Goal: Task Accomplishment & Management: Use online tool/utility

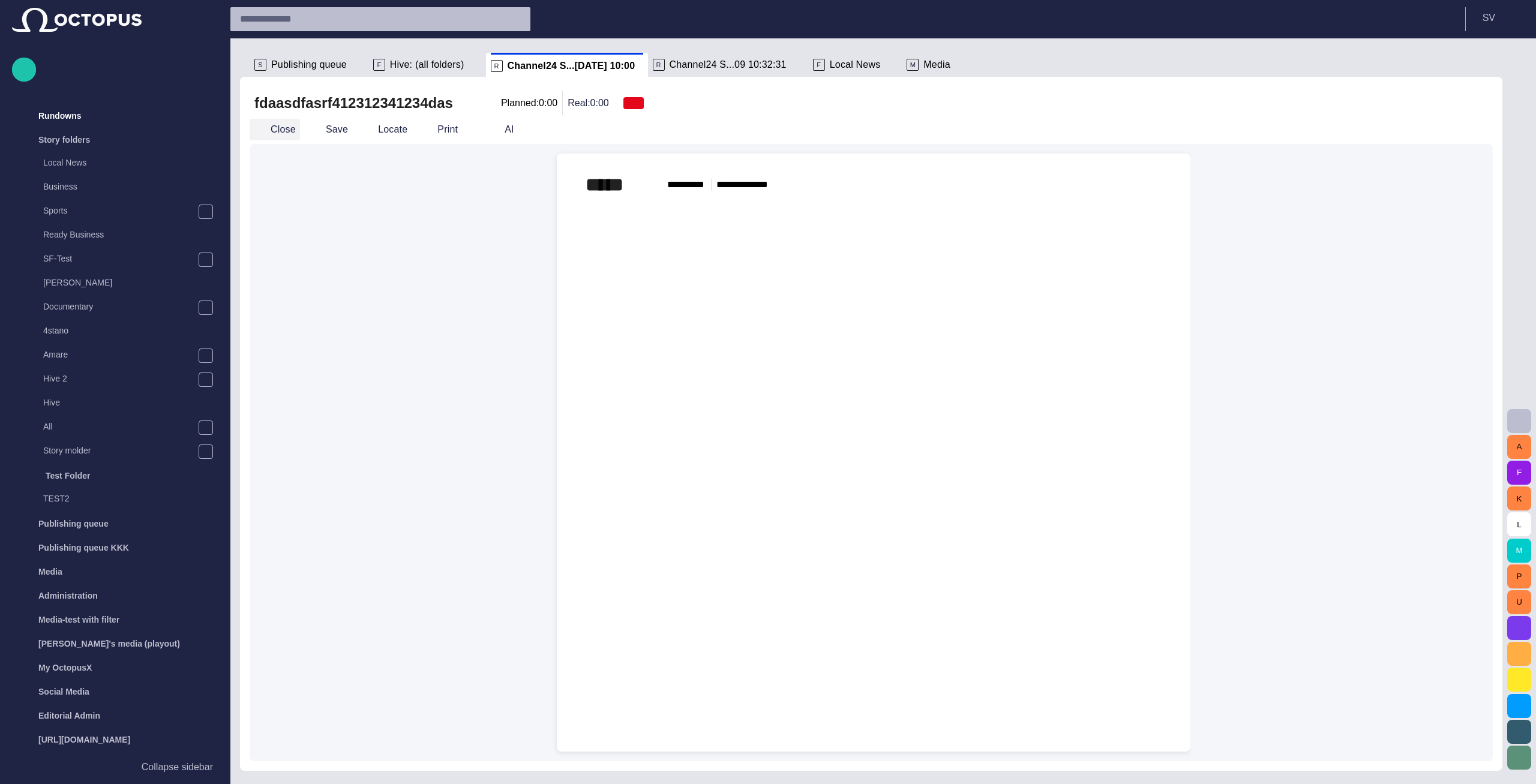
click at [276, 132] on button "Close" at bounding box center [275, 129] width 51 height 21
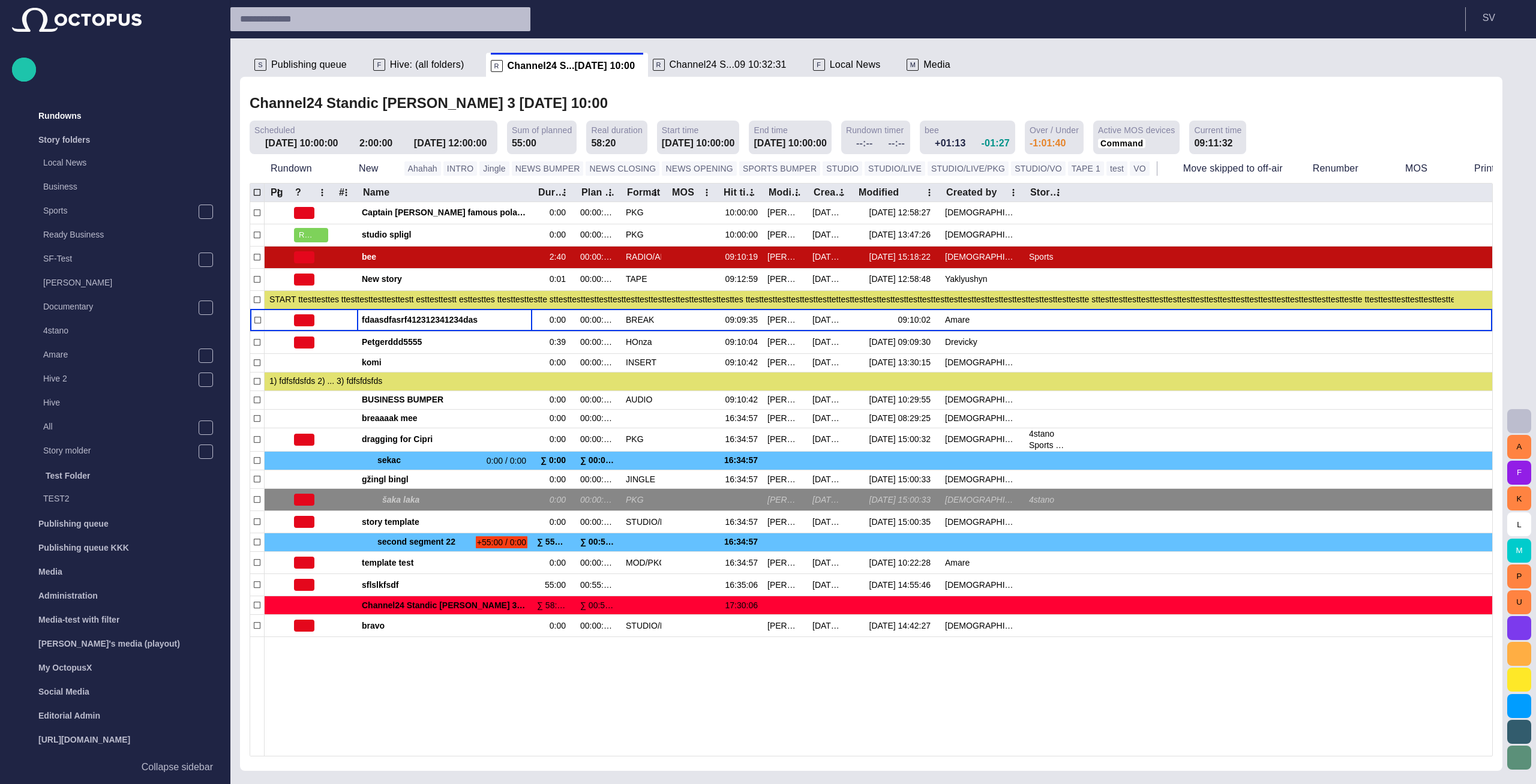
click at [655, 98] on div "Channel24 Standic walkup 3 04/09 10:00" at bounding box center [872, 104] width 1243 height 25
click at [654, 97] on div "Channel24 Standic walkup 3 04/09 10:00" at bounding box center [872, 104] width 1243 height 25
click at [655, 94] on div "Channel24 Standic walkup 3 04/09 10:00" at bounding box center [872, 104] width 1243 height 25
click at [295, 62] on span "Publishing queue" at bounding box center [309, 65] width 75 height 12
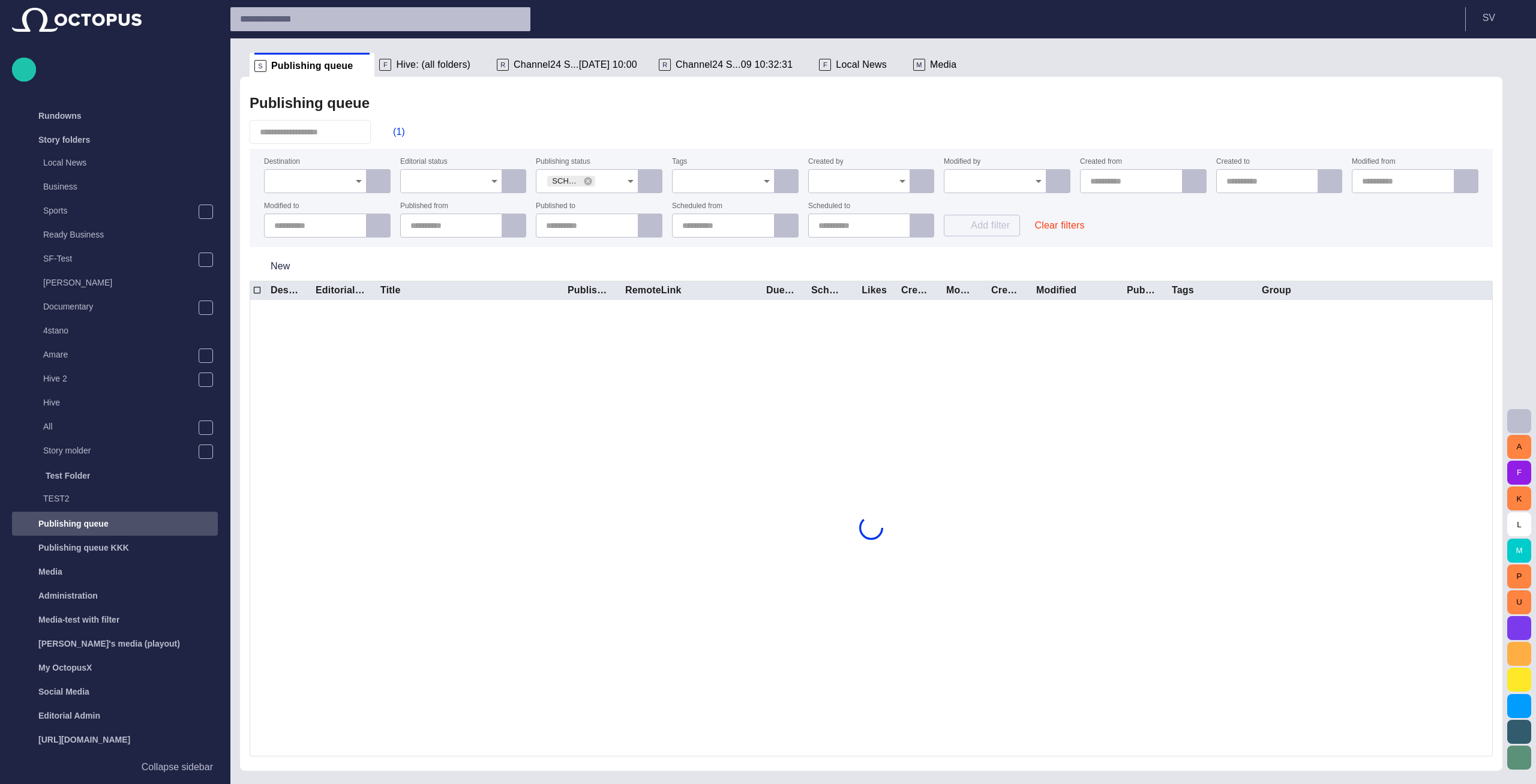
scroll to position [45, 0]
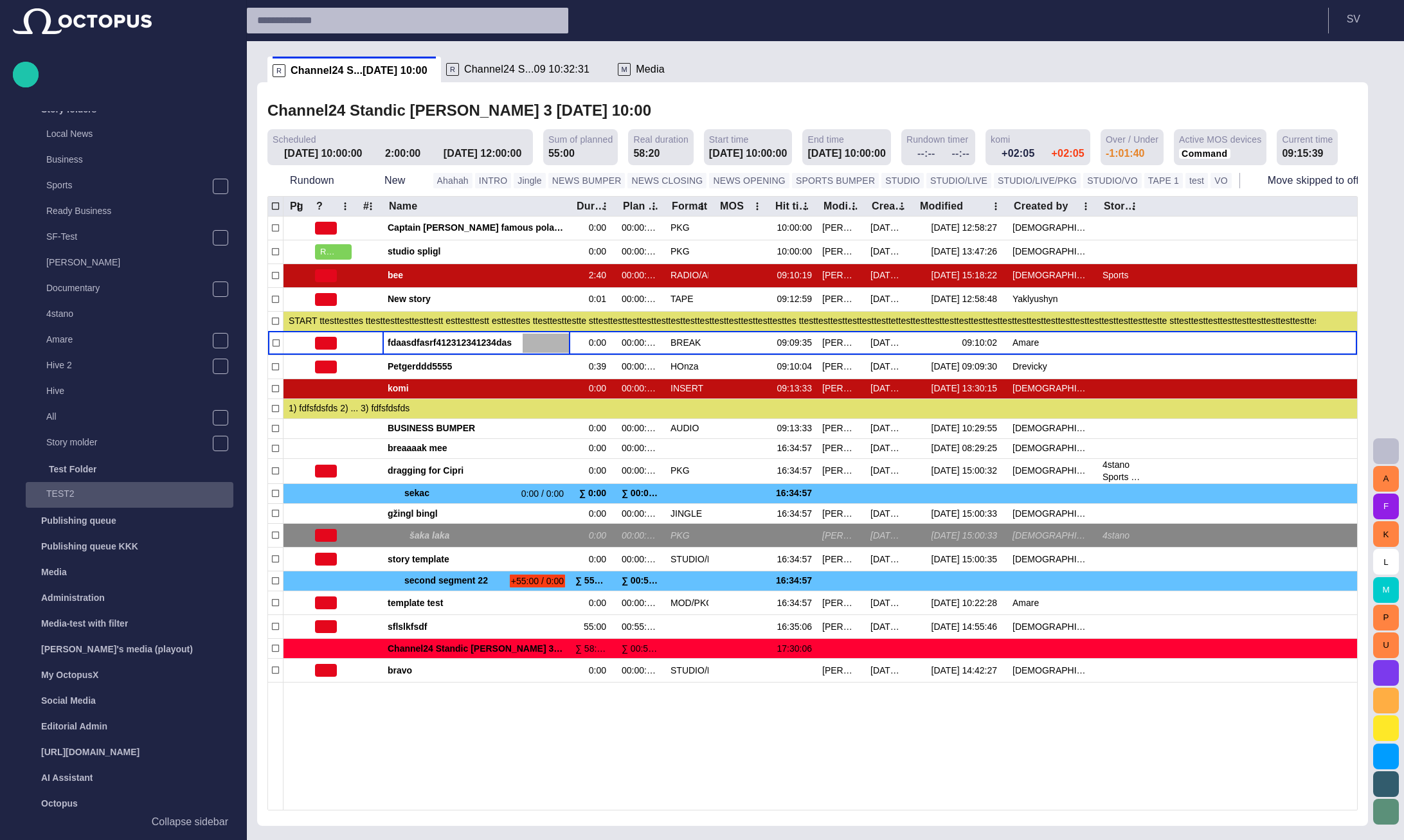
scroll to position [48, 0]
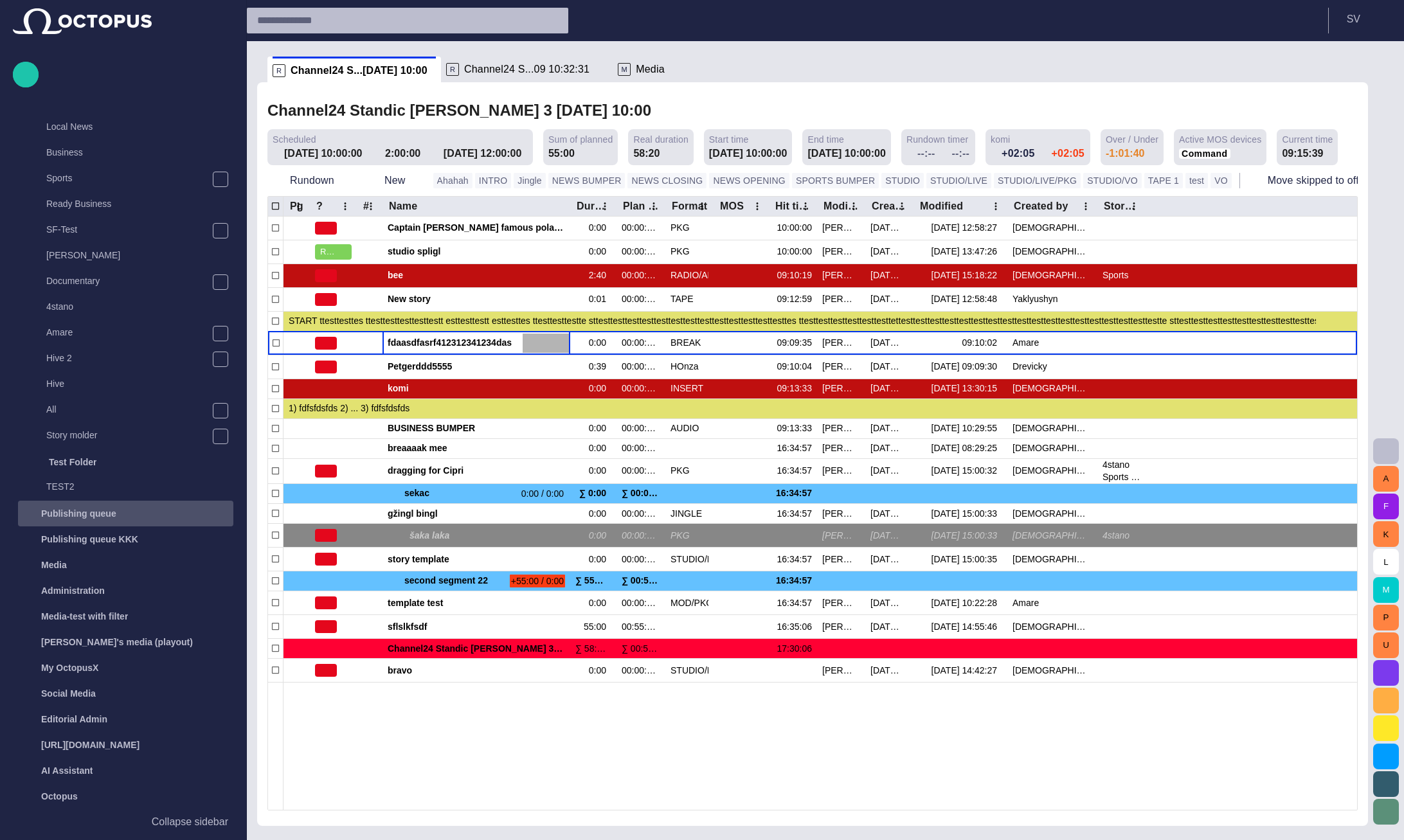
click at [71, 509] on p "Publishing queue" at bounding box center [79, 514] width 75 height 13
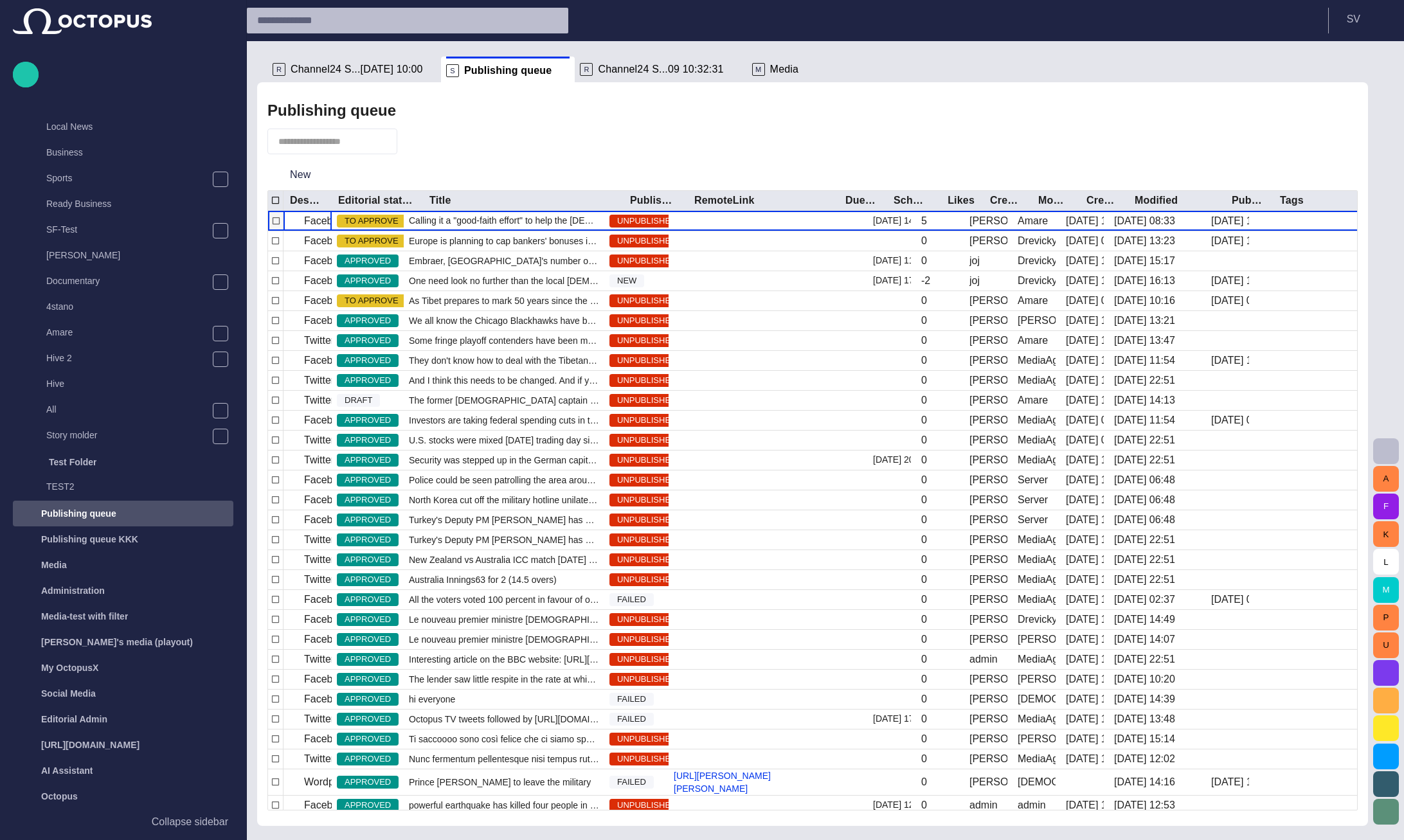
drag, startPoint x: 390, startPoint y: 203, endPoint x: 375, endPoint y: 218, distance: 21.2
click at [420, 204] on div at bounding box center [423, 201] width 6 height 20
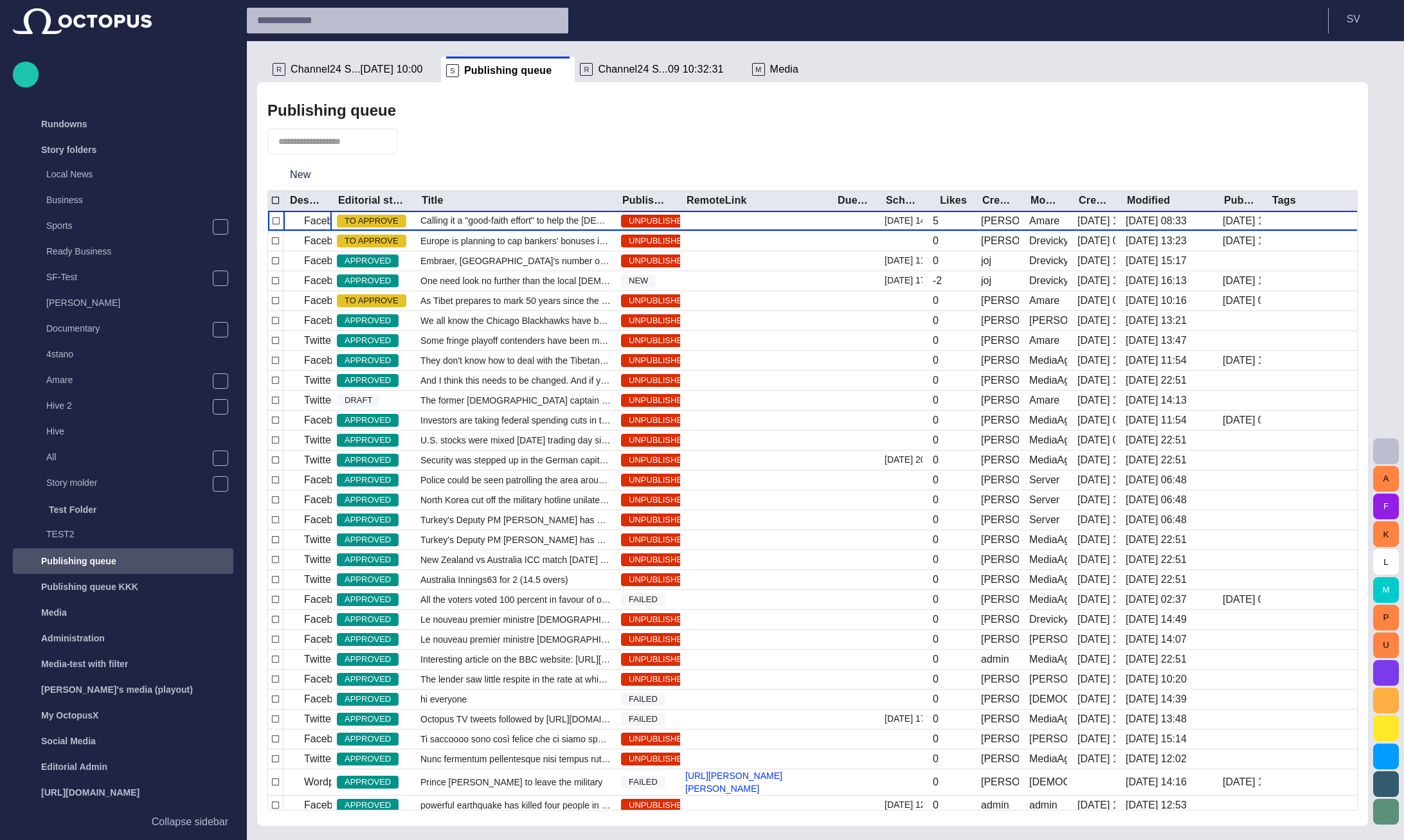
scroll to position [48, 0]
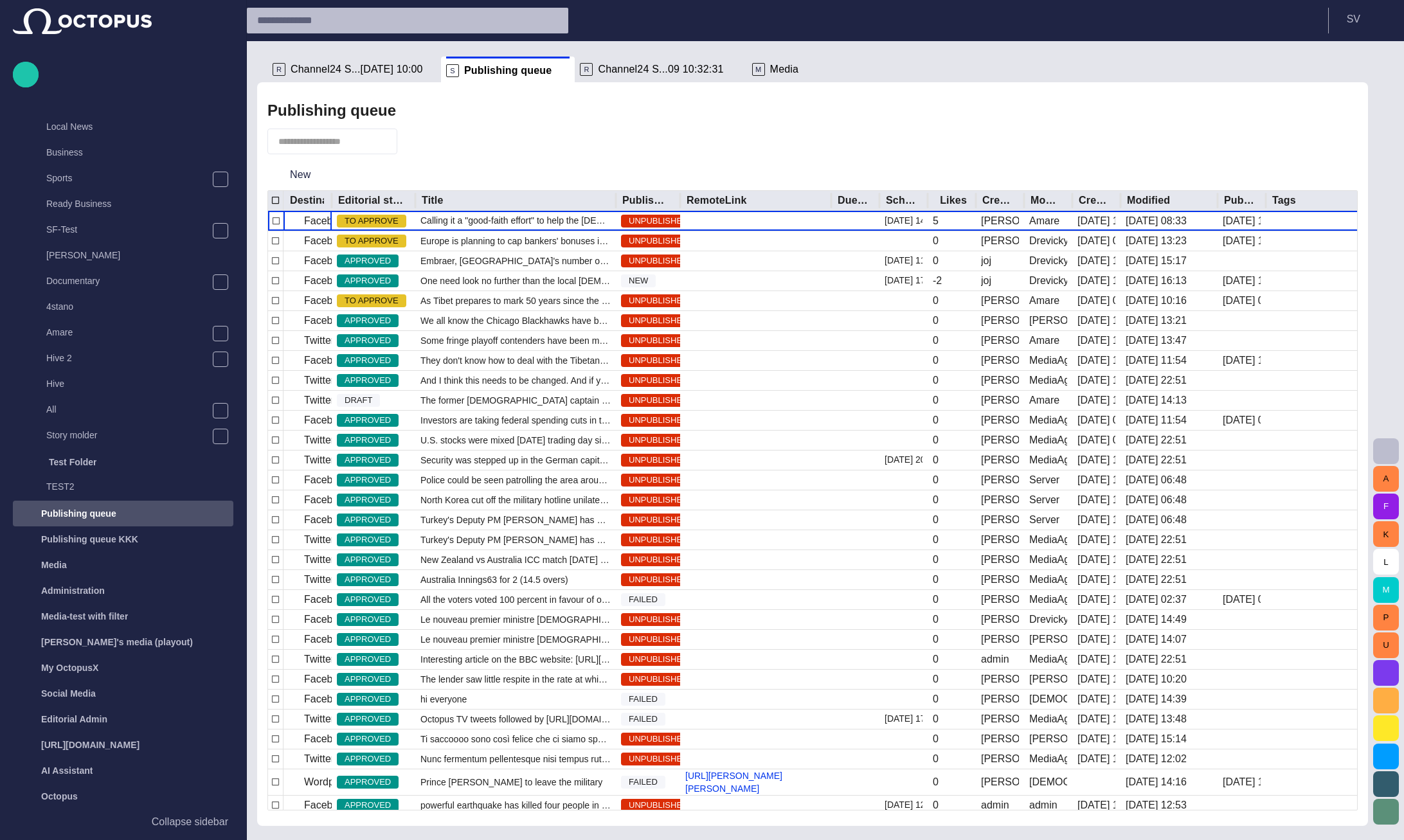
click at [333, 196] on div at bounding box center [331, 201] width 6 height 20
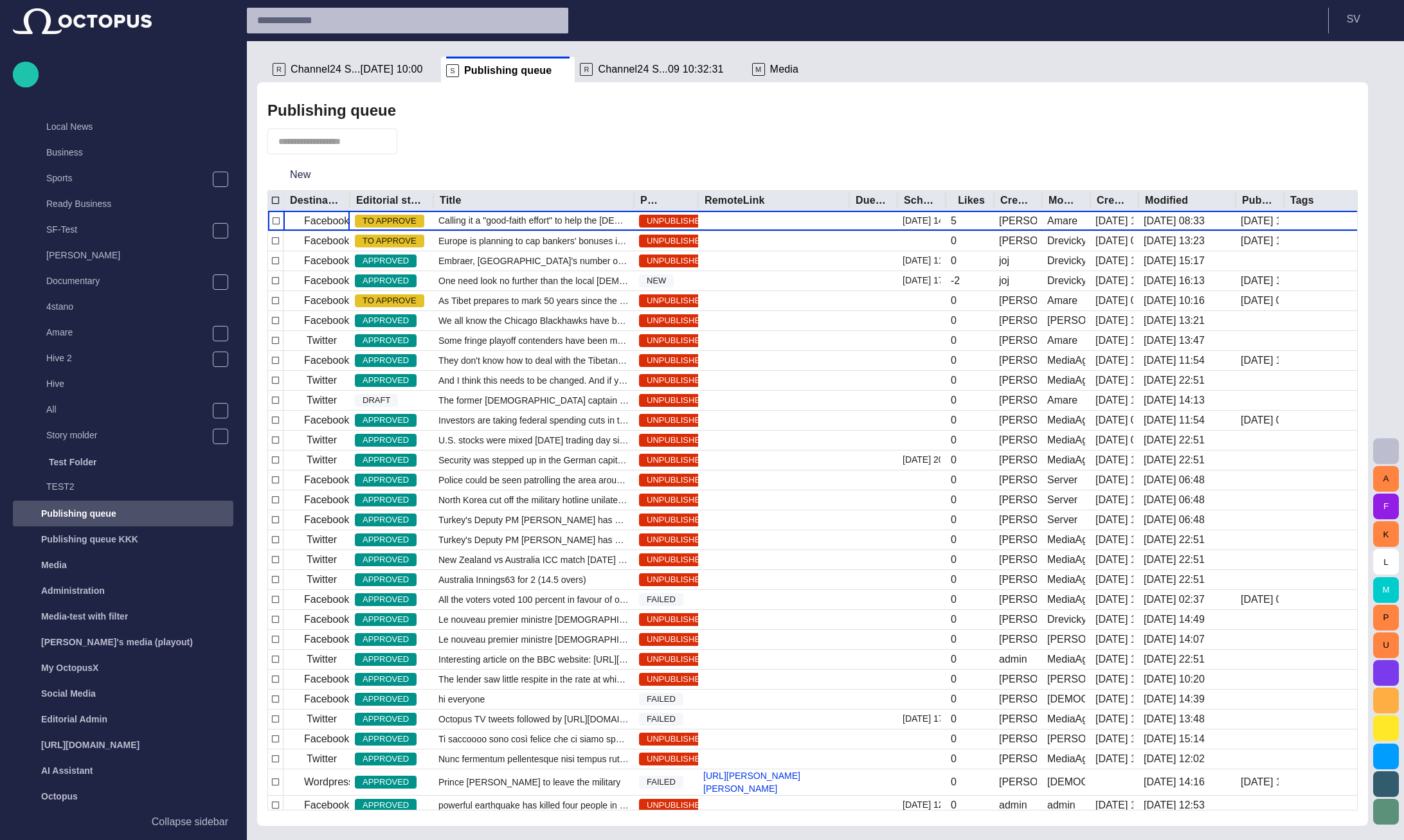
click at [698, 200] on div at bounding box center [698, 201] width 6 height 20
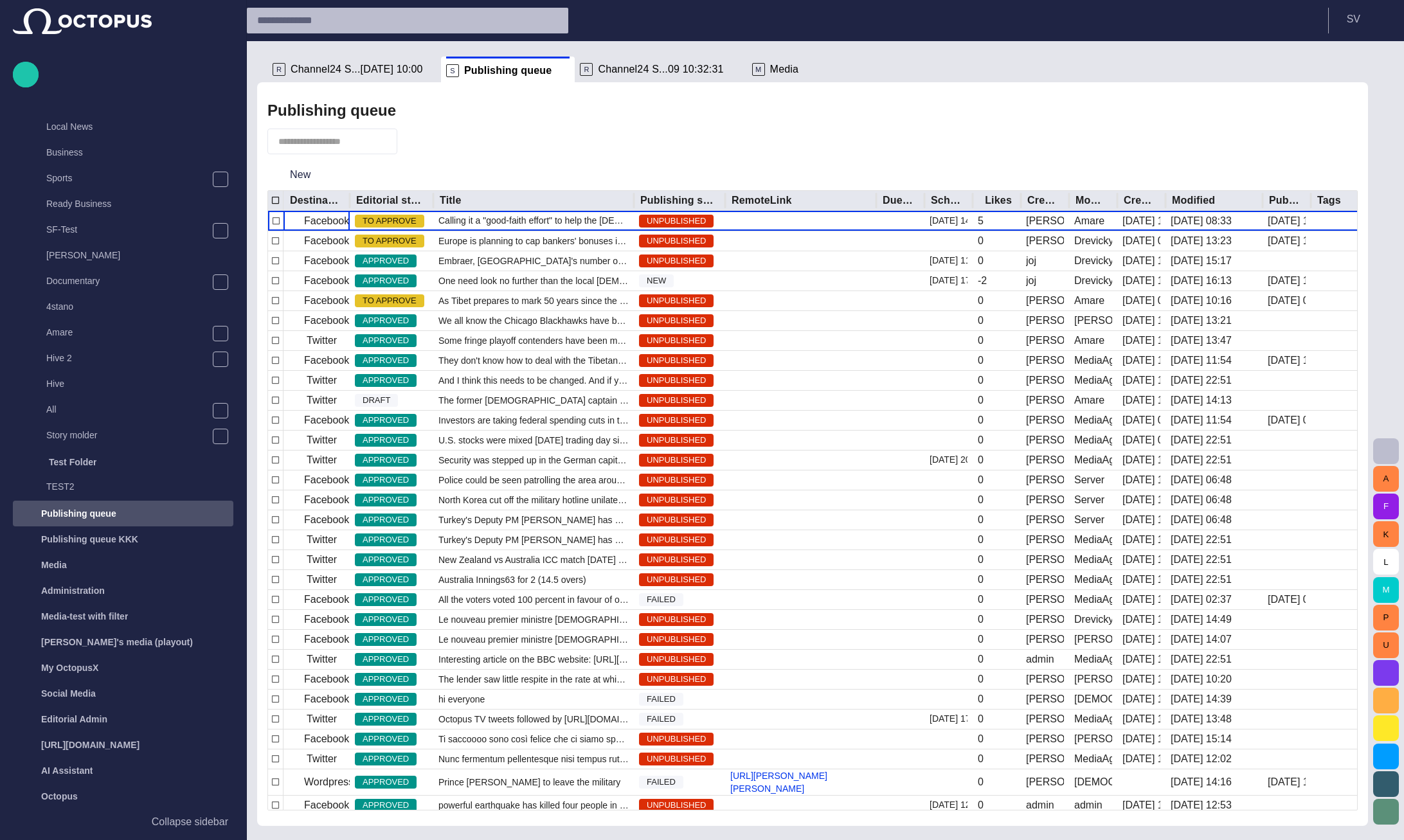
click at [631, 204] on div at bounding box center [634, 201] width 6 height 20
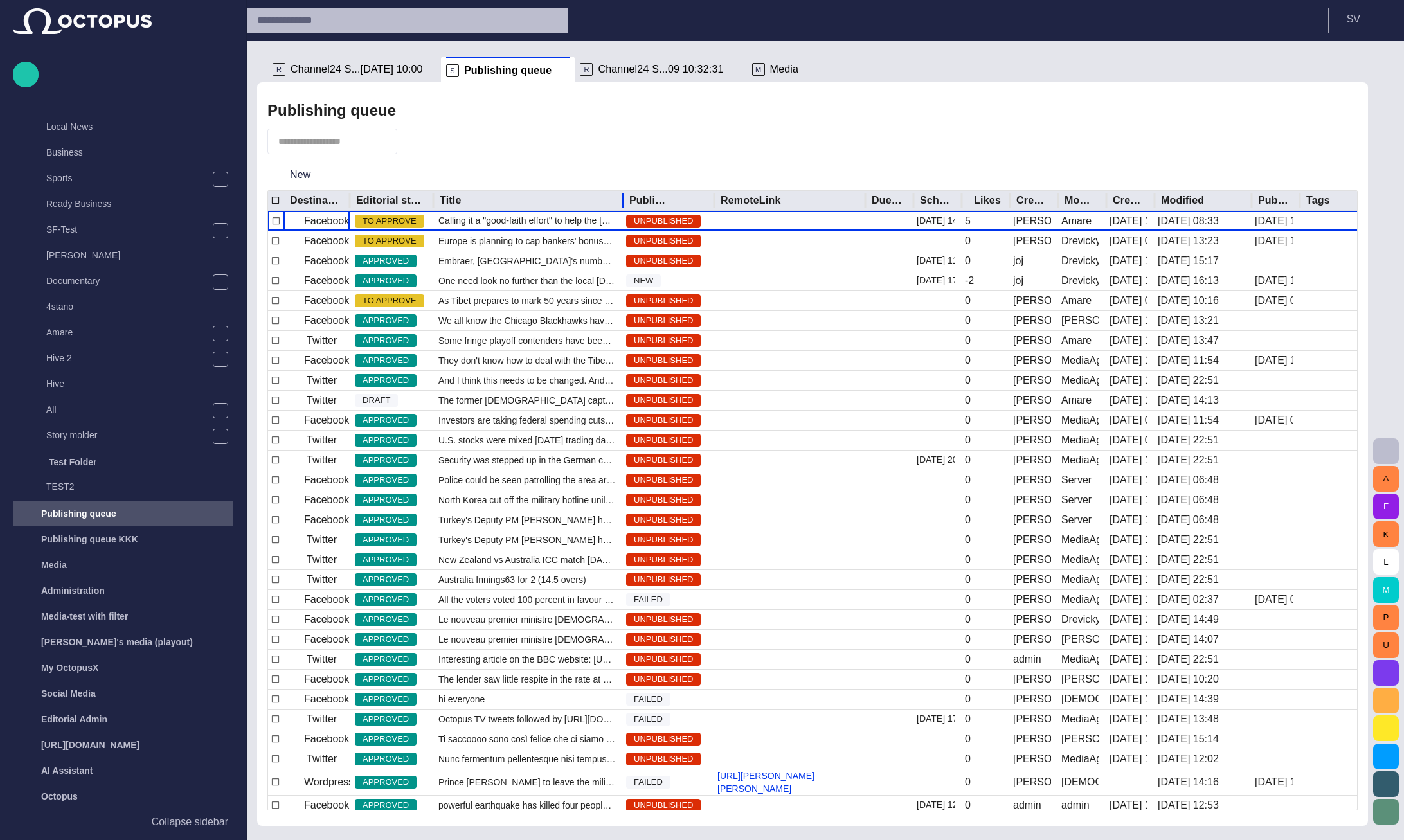
drag, startPoint x: 505, startPoint y: 200, endPoint x: 625, endPoint y: 196, distance: 120.1
click at [625, 196] on div at bounding box center [623, 201] width 6 height 20
click at [418, 143] on button "button" at bounding box center [415, 141] width 25 height 23
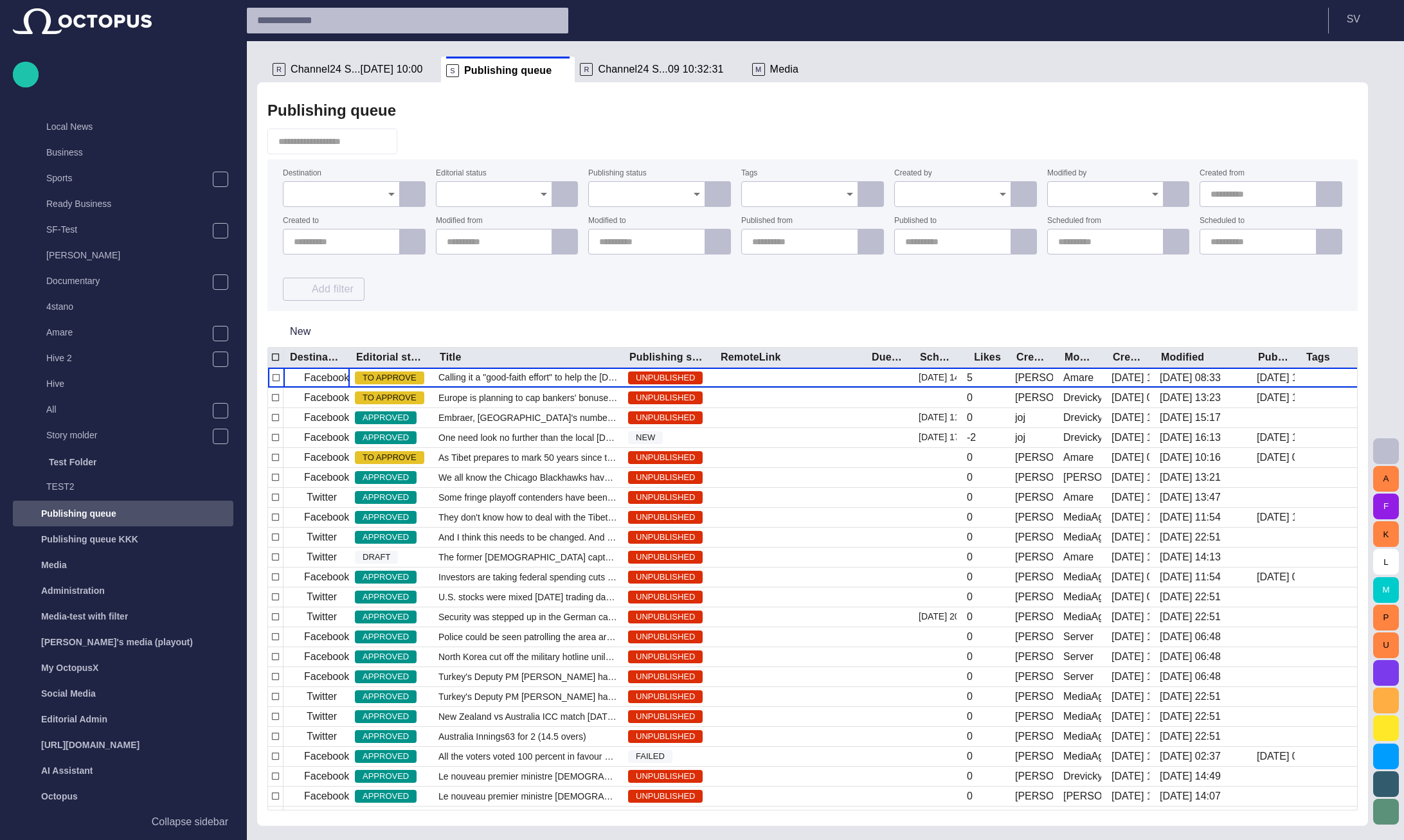
click at [334, 191] on input "Destination" at bounding box center [337, 194] width 86 height 13
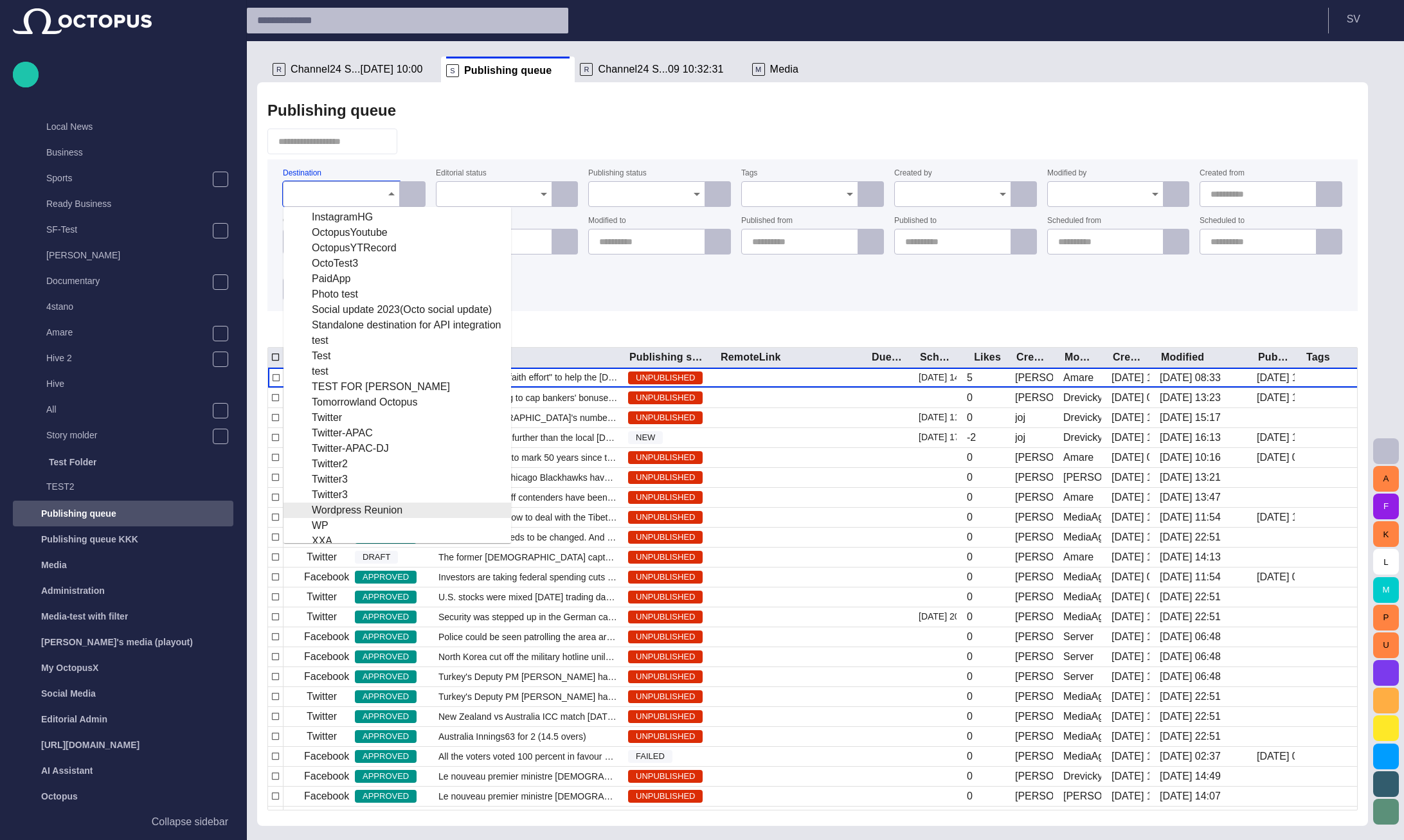
scroll to position [106, 0]
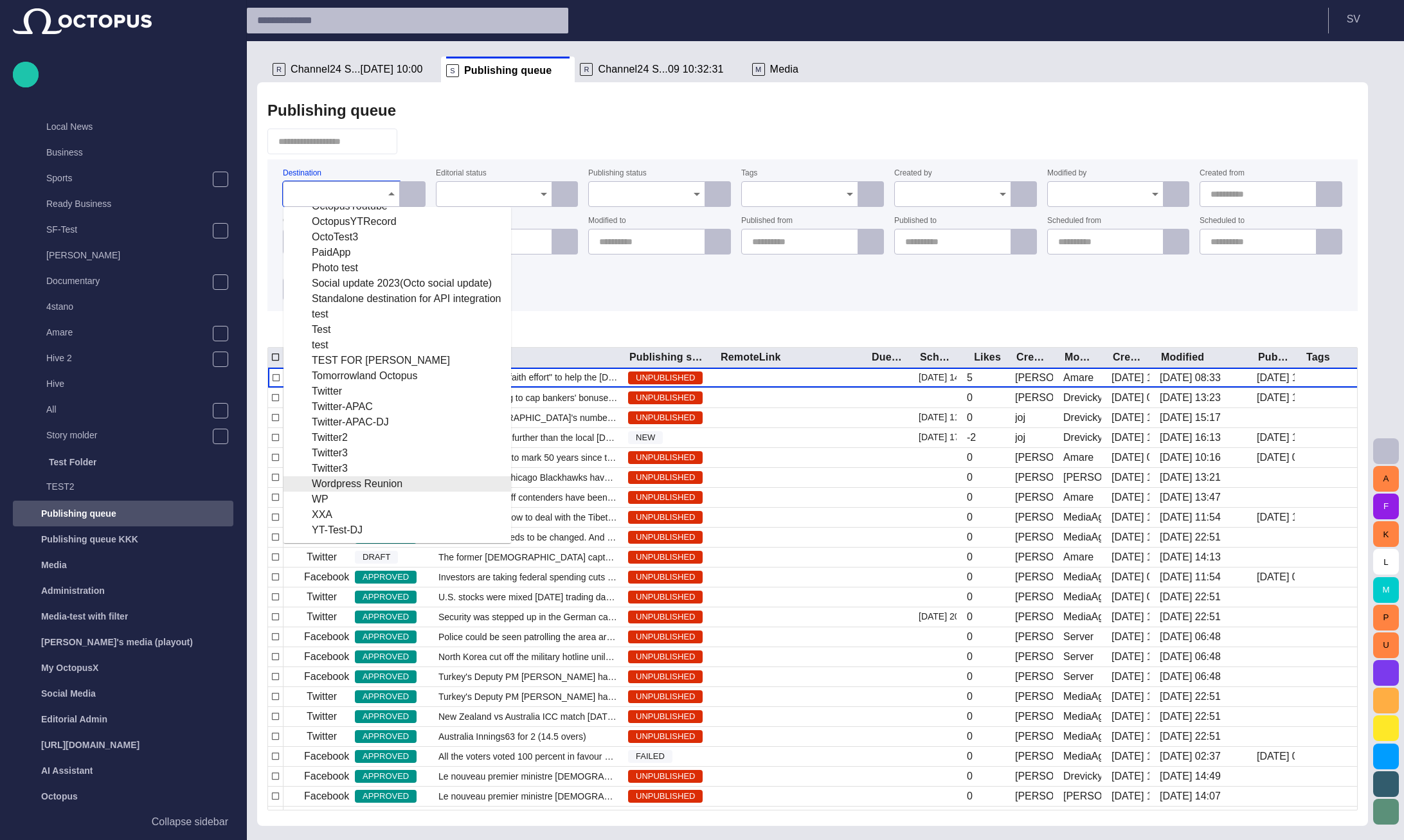
click at [347, 481] on div "Wordpress Reunion" at bounding box center [397, 483] width 207 height 16
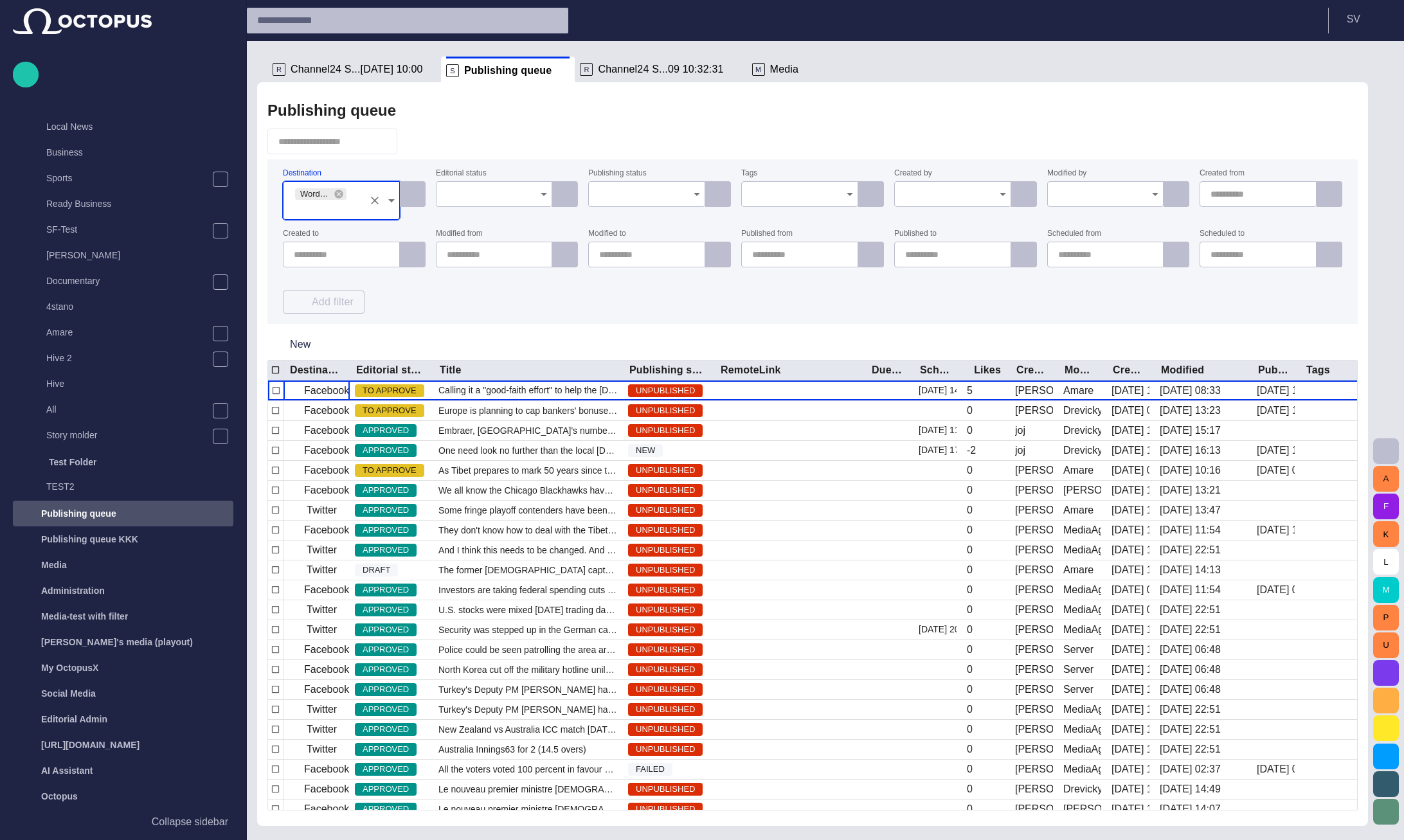
click at [553, 306] on form "Destination Wordpress Reunion Editorial status Publishing status Tags Created b…" at bounding box center [813, 241] width 1090 height 164
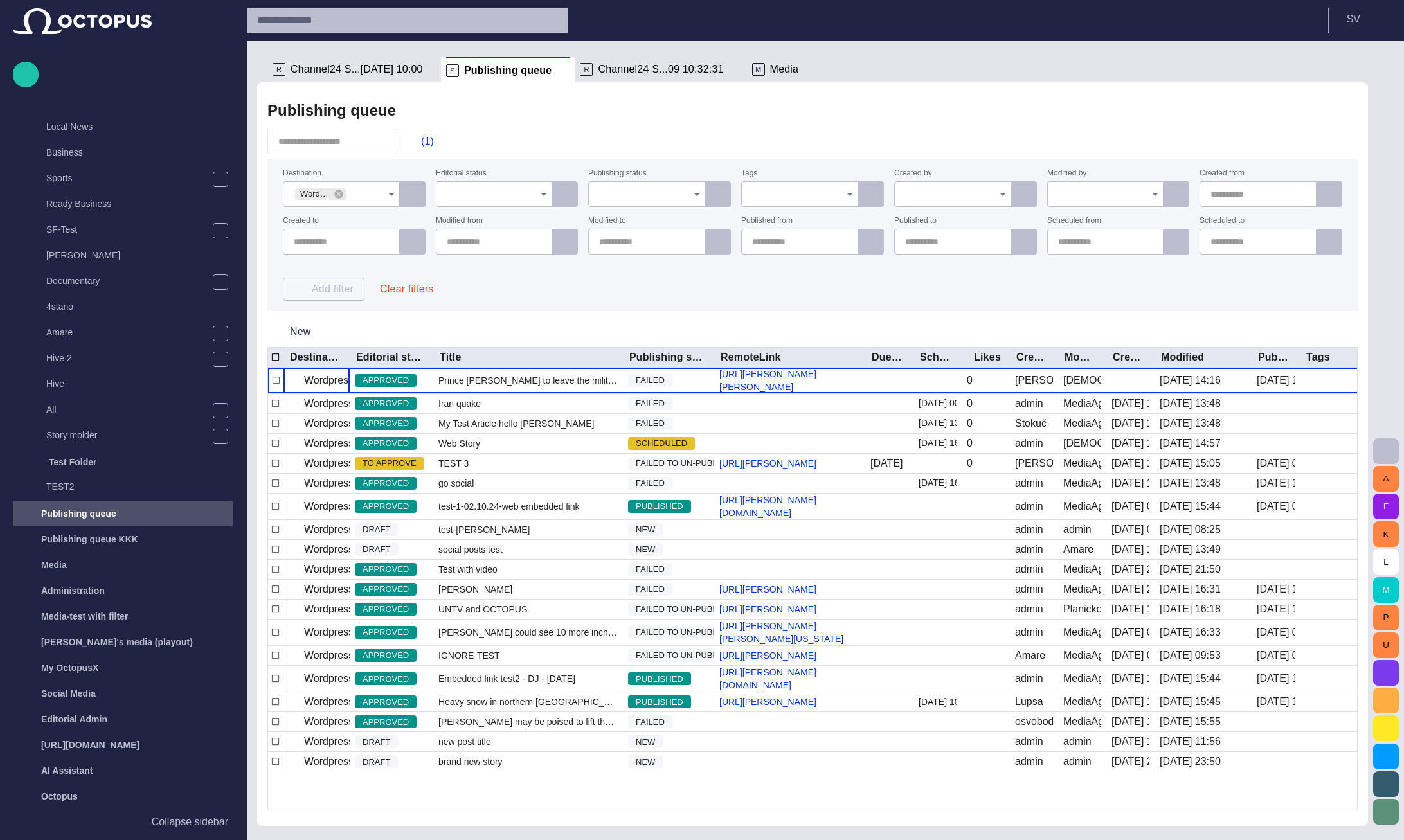
click at [658, 183] on div at bounding box center [647, 194] width 117 height 26
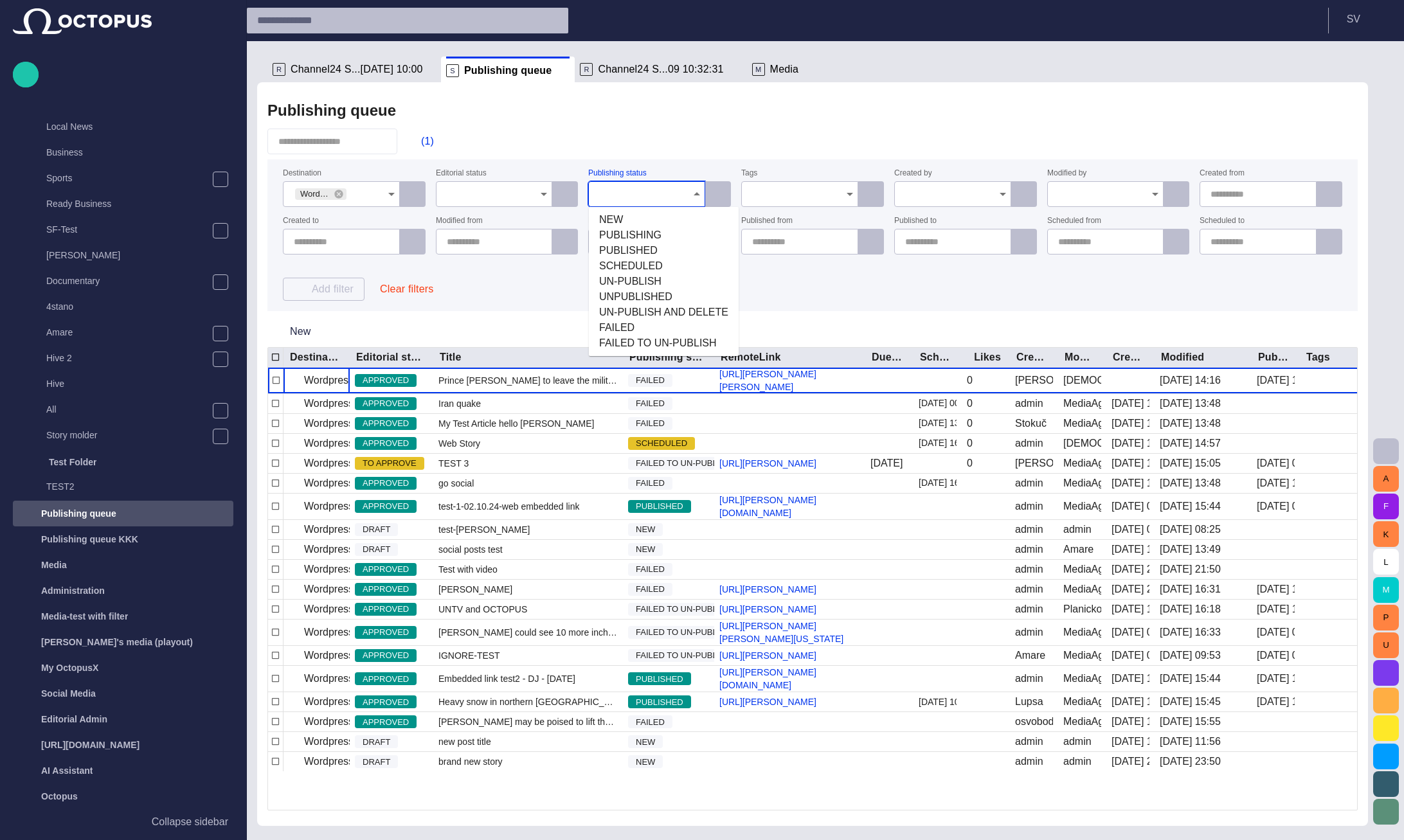
click at [663, 142] on div "(1)" at bounding box center [813, 141] width 1090 height 26
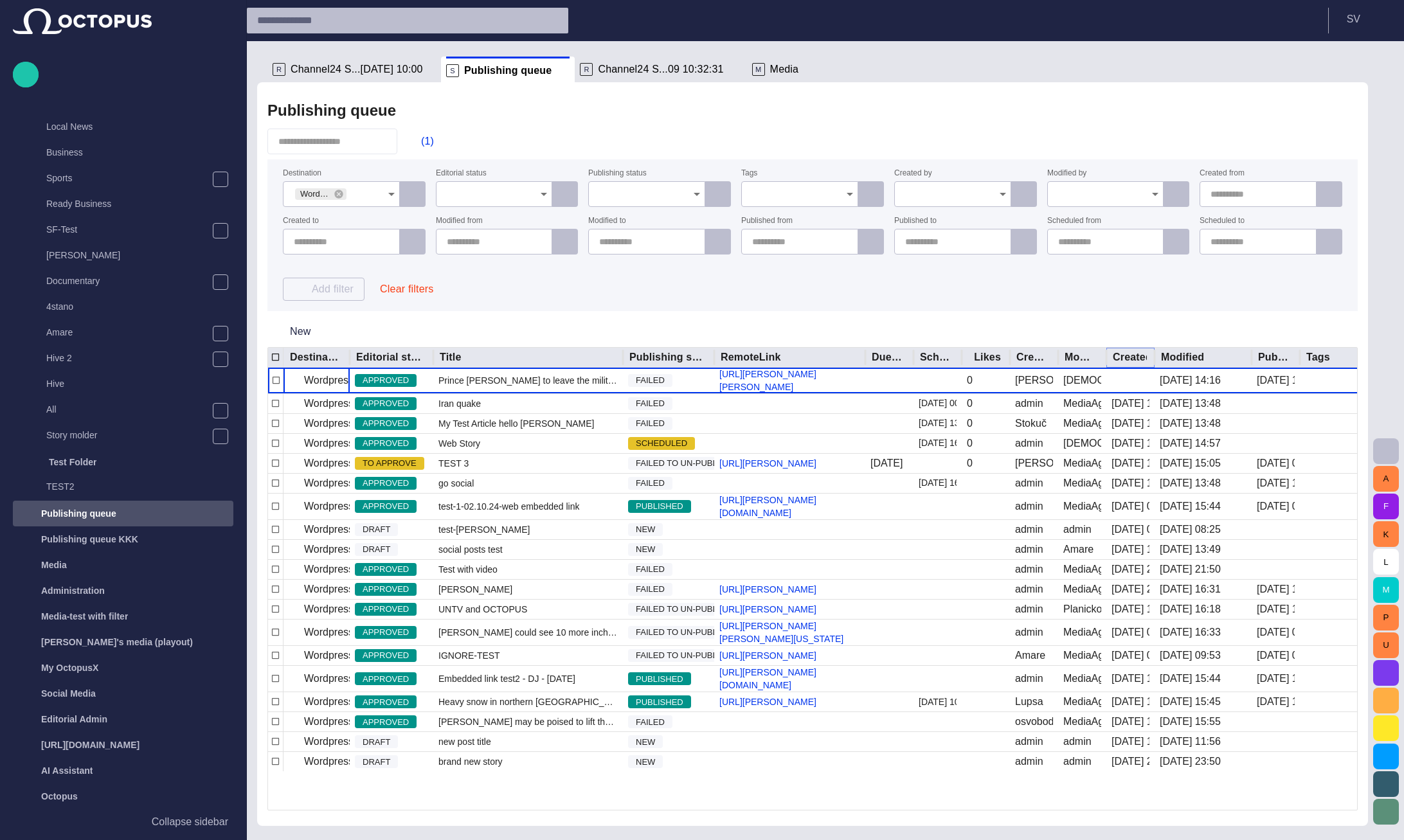
click at [1130, 356] on button "Sort" at bounding box center [1122, 358] width 18 height 18
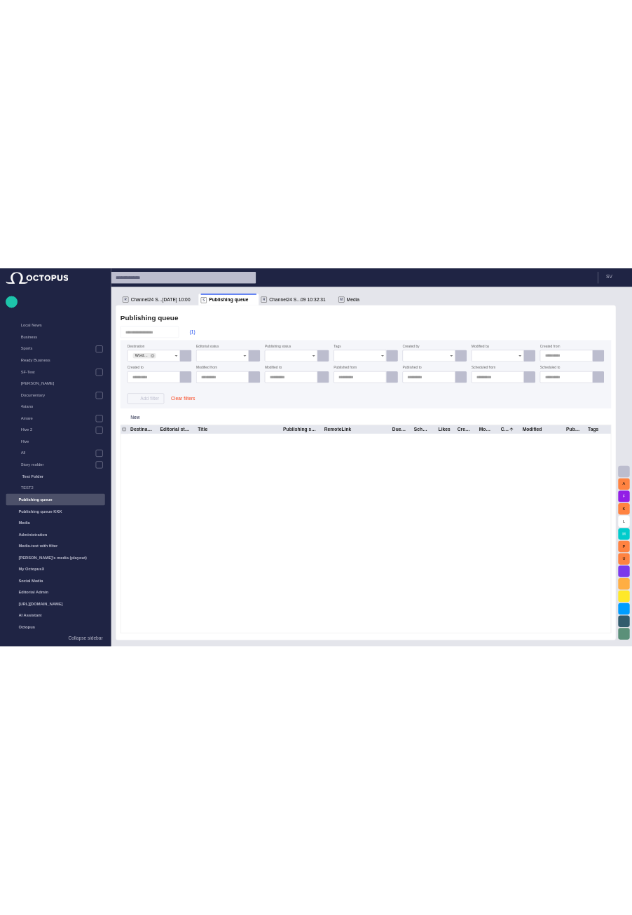
scroll to position [0, 0]
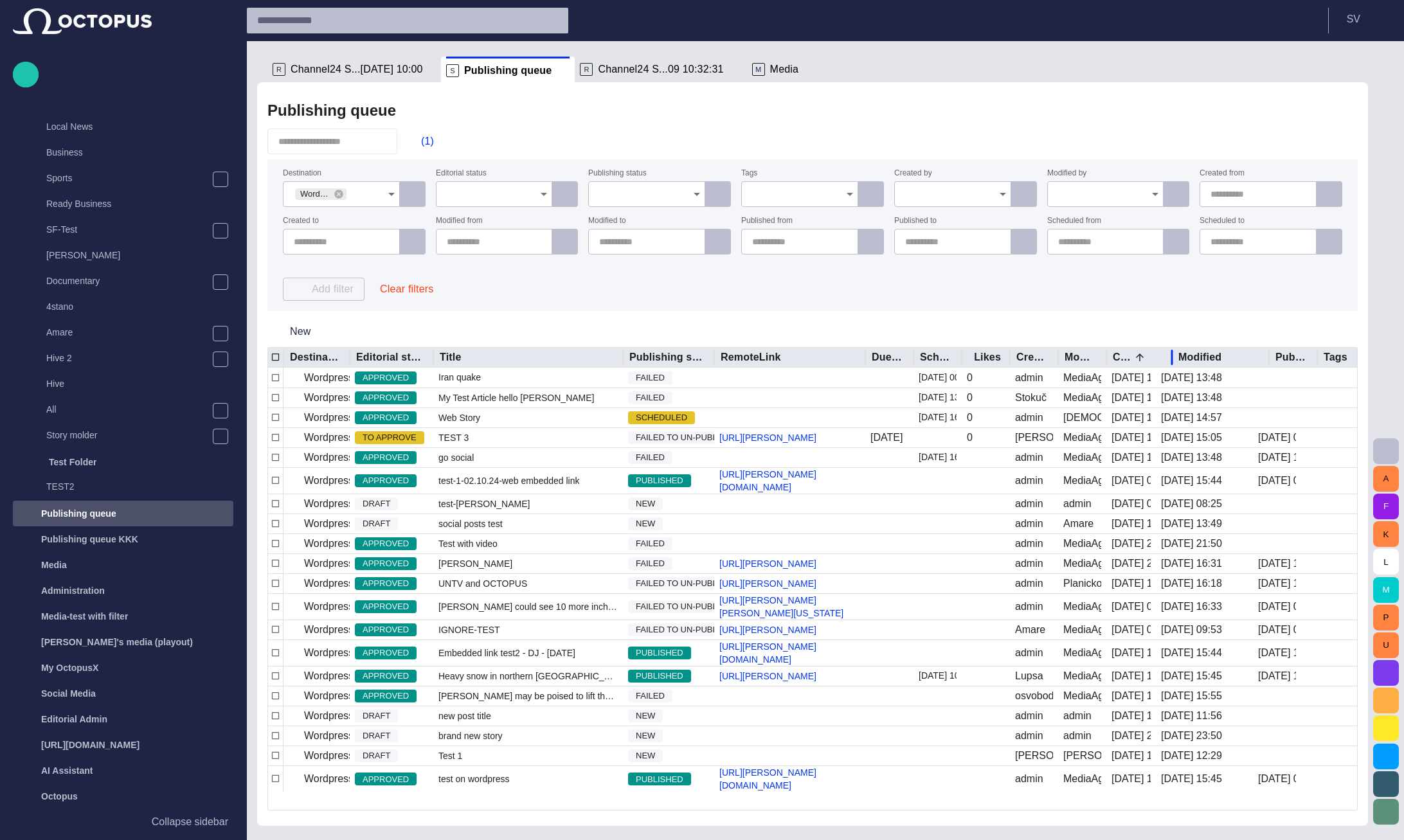
click at [1170, 356] on div at bounding box center [1171, 358] width 6 height 20
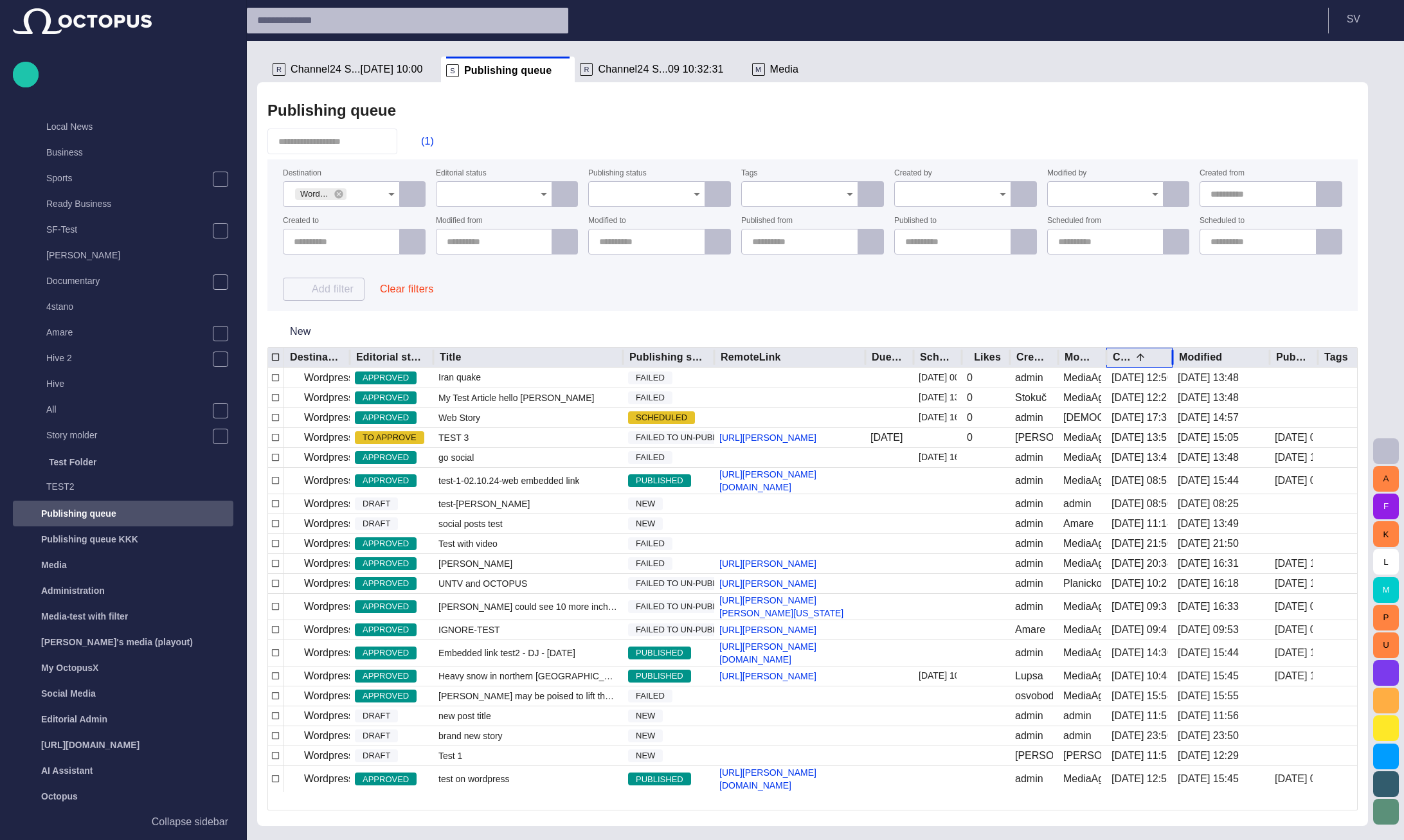
click at [1122, 355] on div "Created" at bounding box center [1137, 358] width 50 height 13
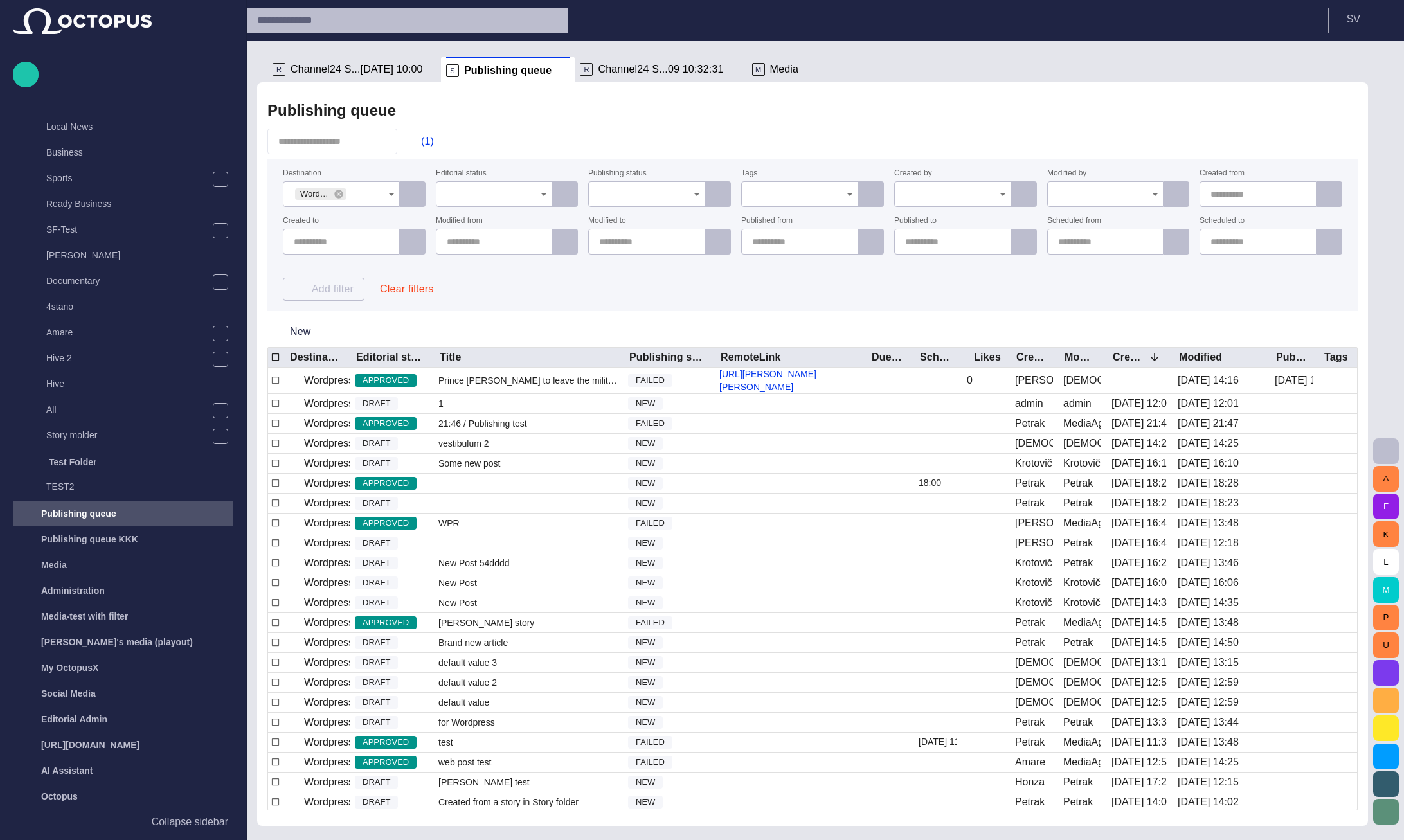
click at [520, 286] on div "Destination Wordpress Reunion Editorial status Publishing status Tags Created b…" at bounding box center [812, 235] width 1059 height 131
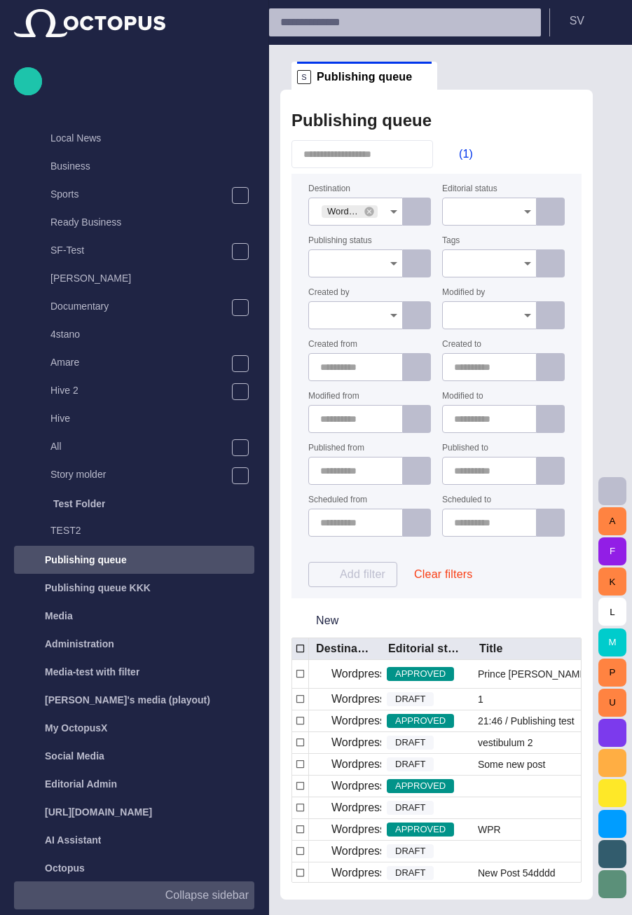
click at [175, 893] on p "Collapse sidebar" at bounding box center [206, 895] width 83 height 17
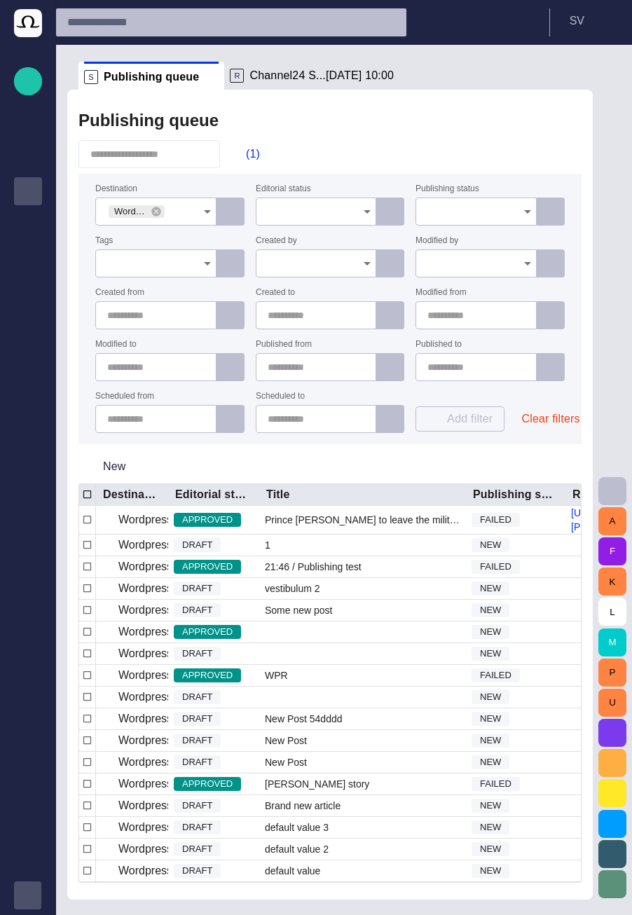
click at [631, 355] on div "A F K L M P U" at bounding box center [612, 480] width 39 height 870
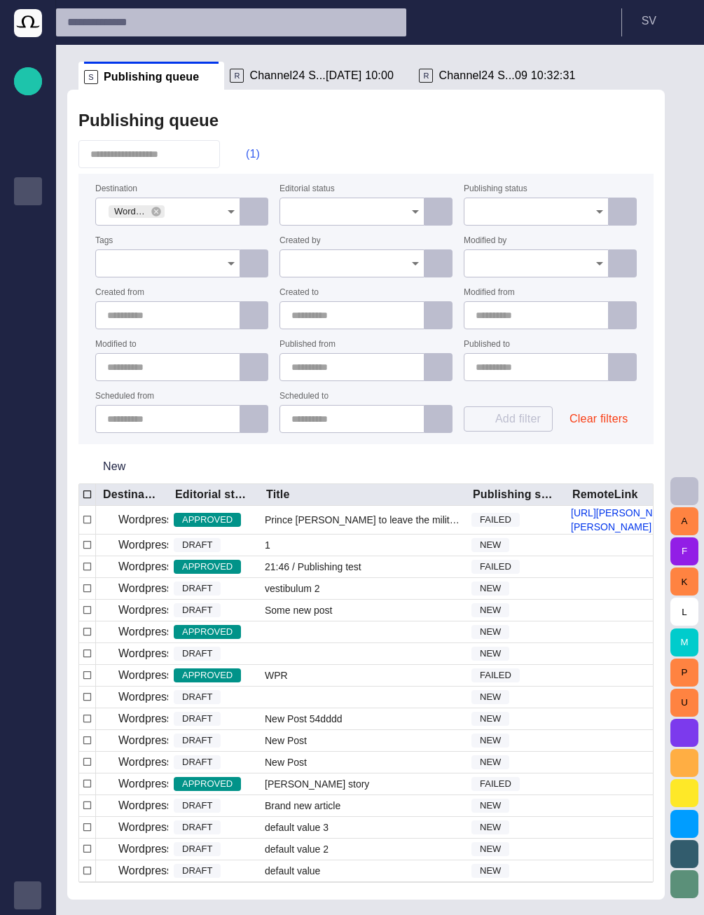
click at [242, 155] on button "(1)" at bounding box center [246, 154] width 41 height 25
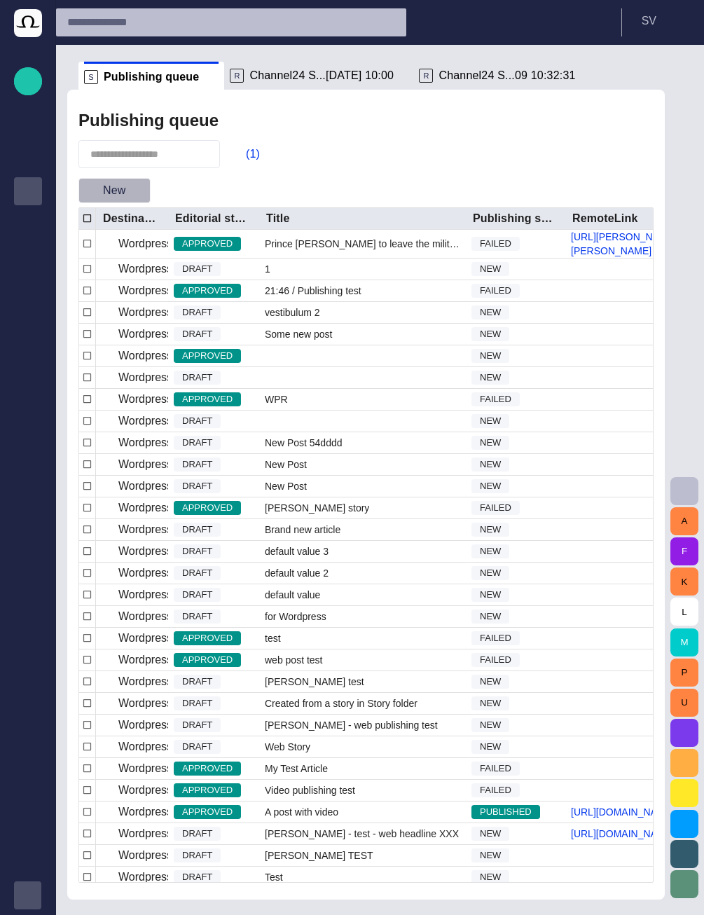
click at [139, 186] on span "button" at bounding box center [139, 191] width 14 height 14
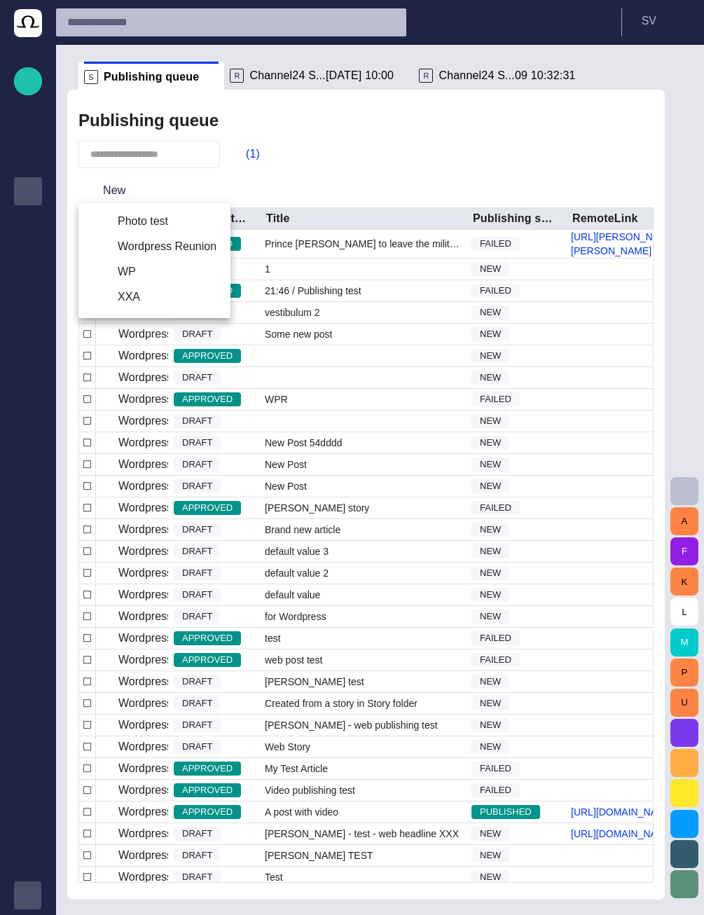
click at [134, 272] on li "WP" at bounding box center [154, 271] width 152 height 25
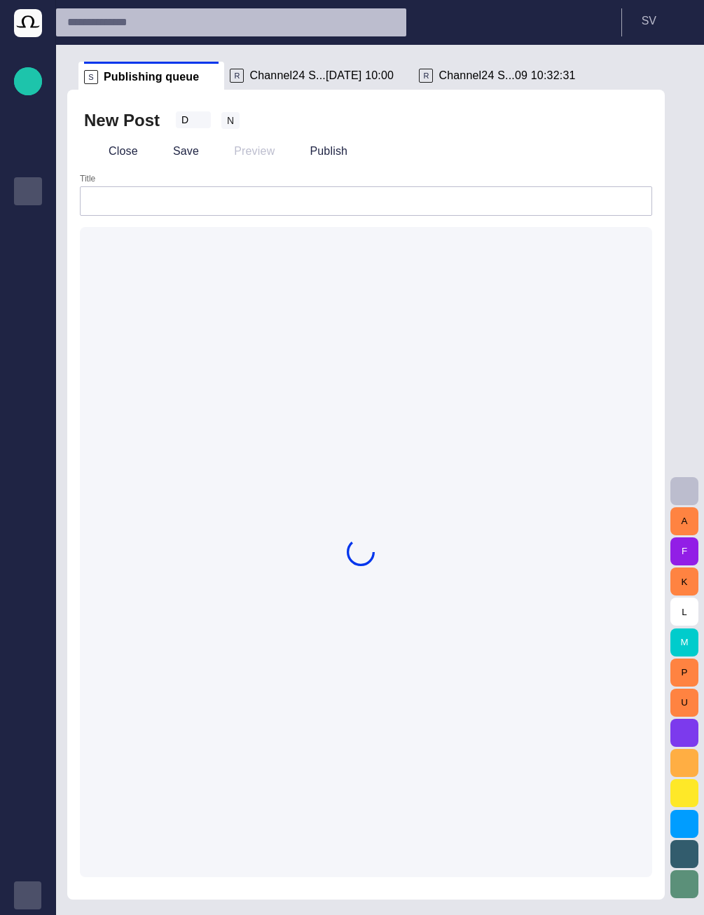
type input "********"
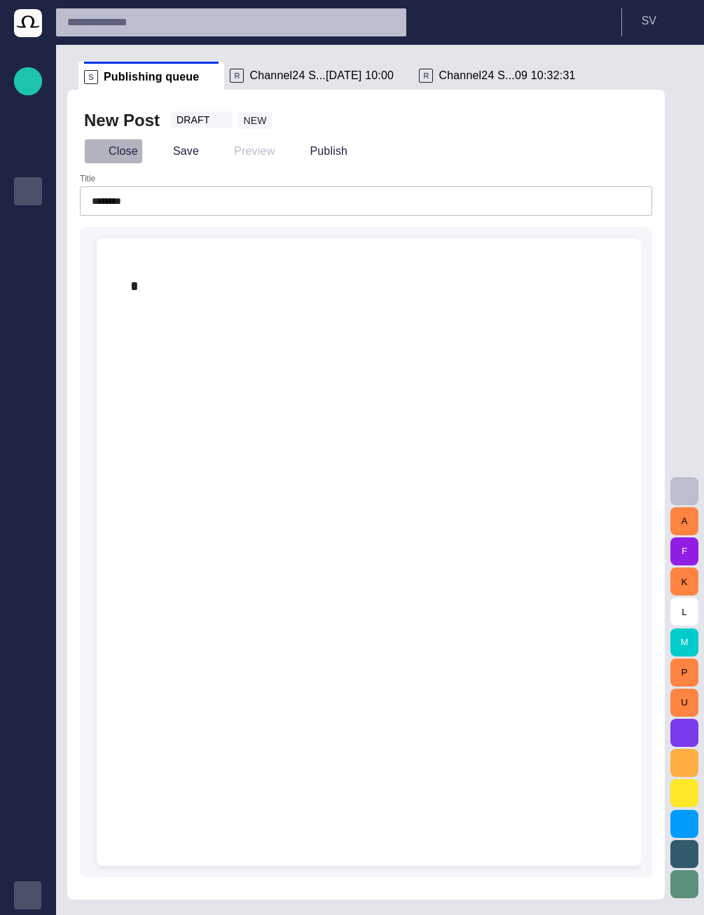
click at [126, 153] on button "Close" at bounding box center [113, 151] width 59 height 25
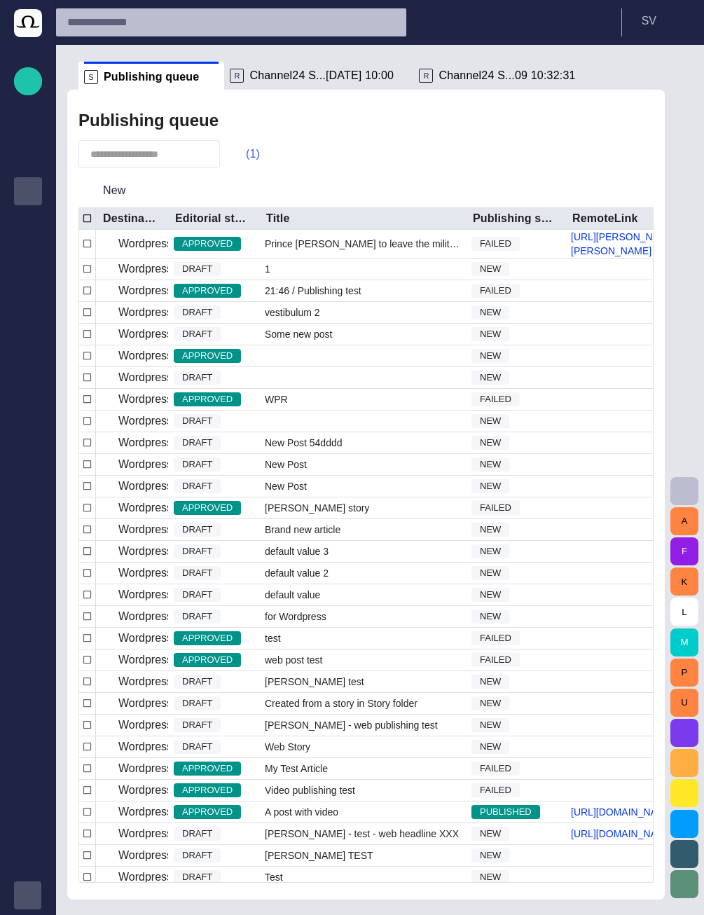
click at [261, 156] on button "(1)" at bounding box center [246, 154] width 41 height 25
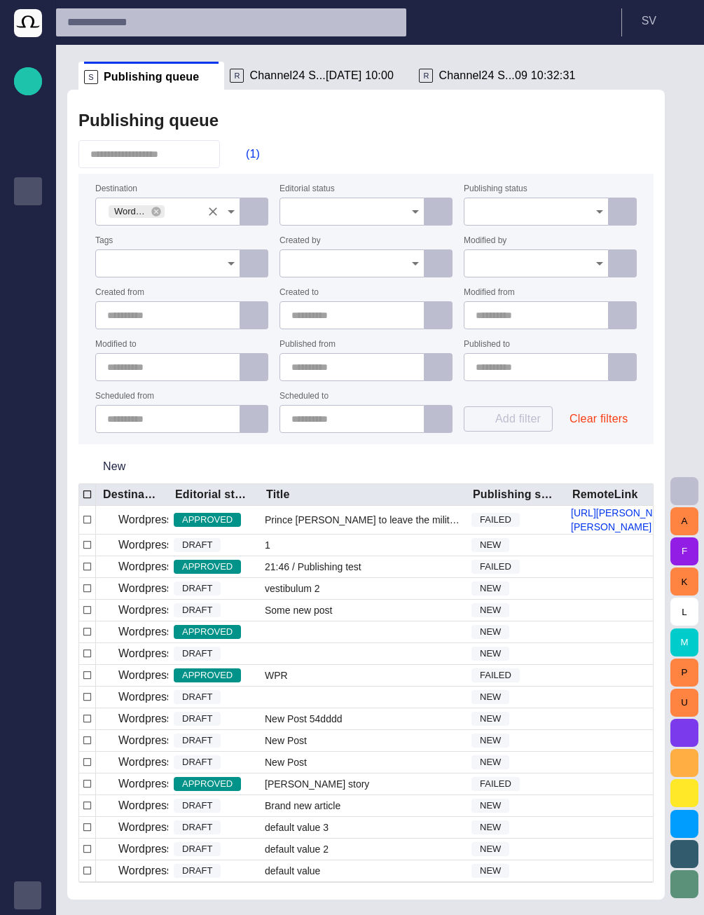
click at [153, 214] on icon at bounding box center [156, 211] width 11 height 11
click at [168, 215] on input "Destination" at bounding box center [162, 212] width 111 height 14
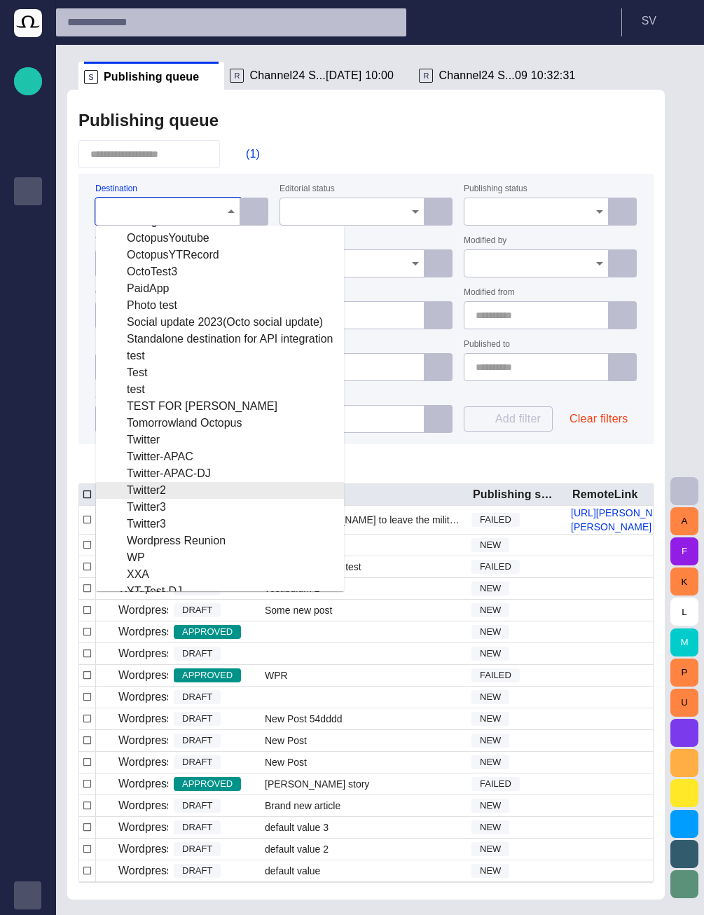
scroll to position [116, 0]
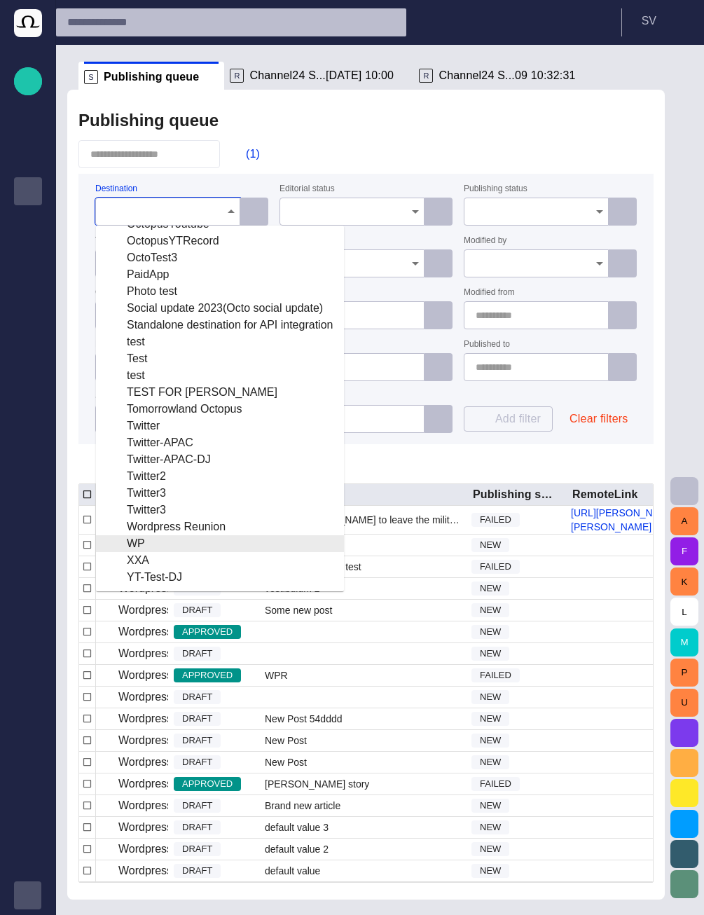
click at [154, 538] on div "WP" at bounding box center [220, 543] width 226 height 17
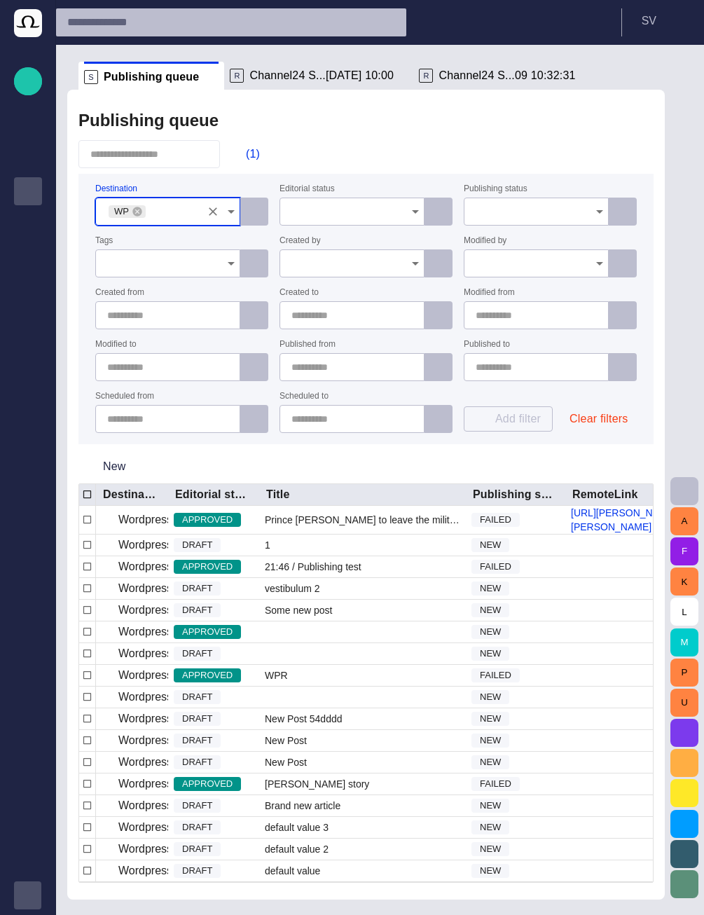
click at [374, 124] on div "Publishing queue" at bounding box center [365, 121] width 575 height 28
click at [264, 150] on button "(1)" at bounding box center [246, 154] width 41 height 25
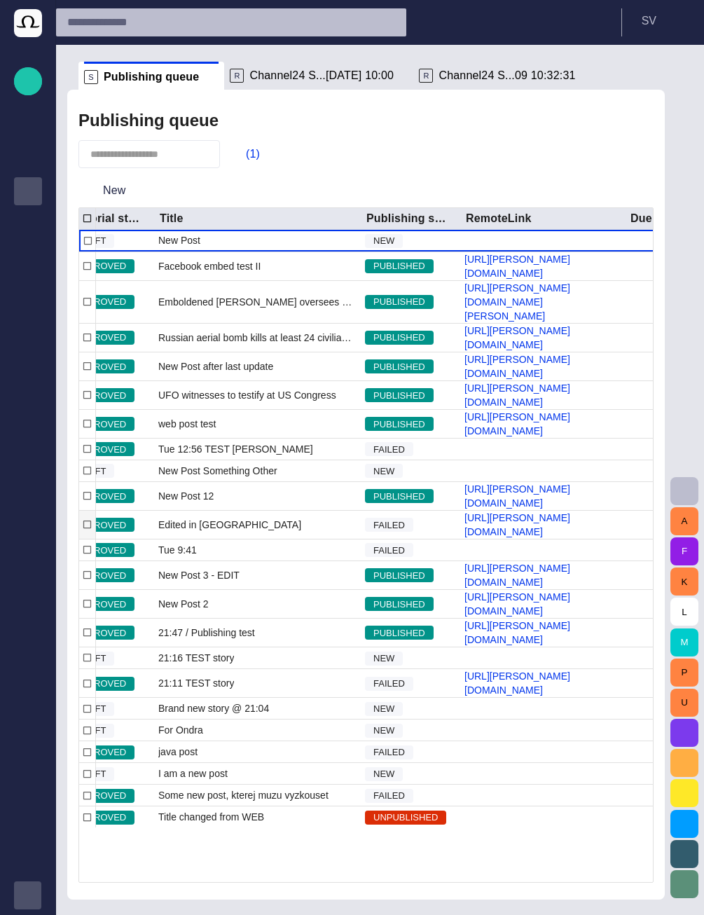
scroll to position [0, 0]
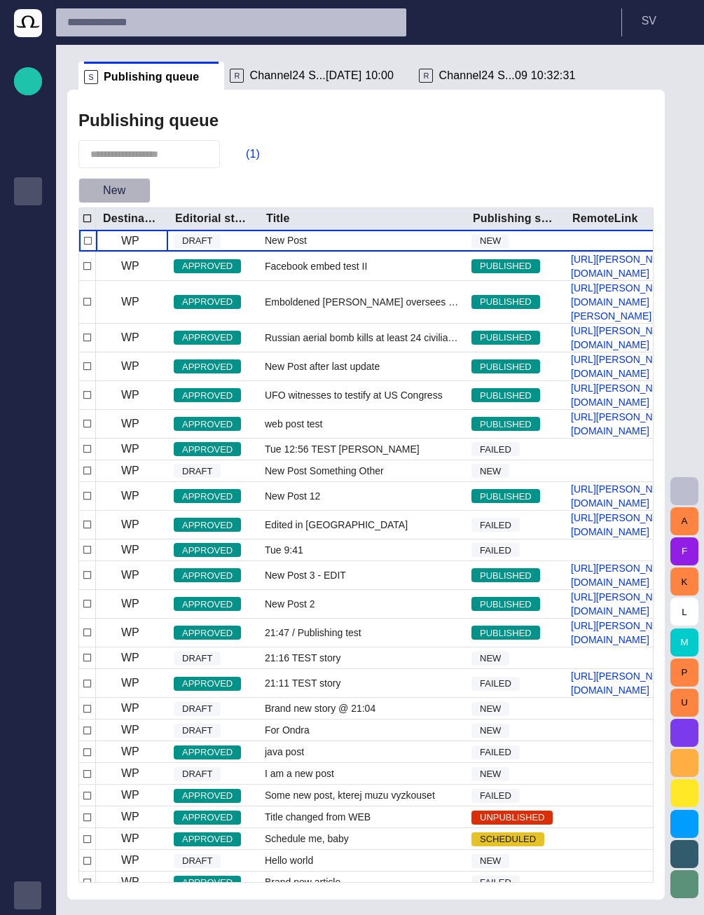
click at [135, 191] on span "button" at bounding box center [139, 191] width 14 height 14
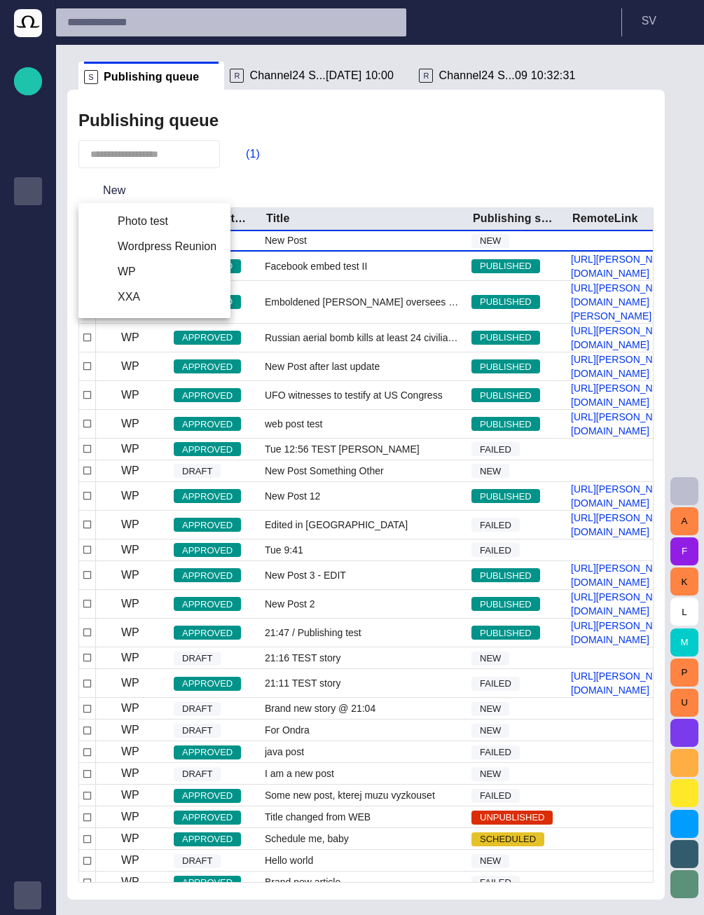
click at [128, 277] on li "WP" at bounding box center [154, 271] width 152 height 25
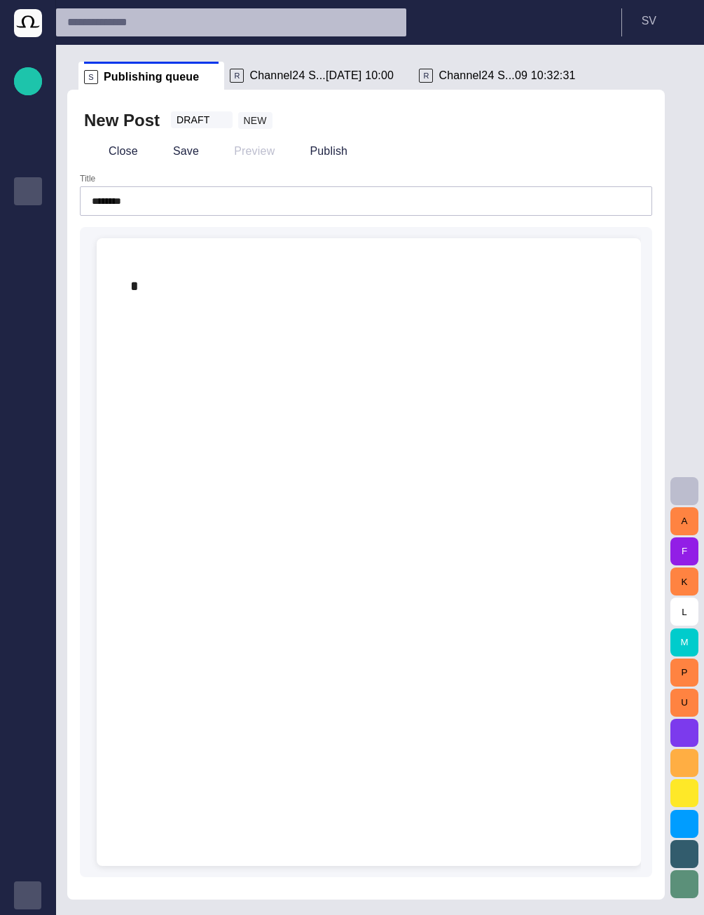
click at [138, 198] on input "********" at bounding box center [366, 201] width 549 height 14
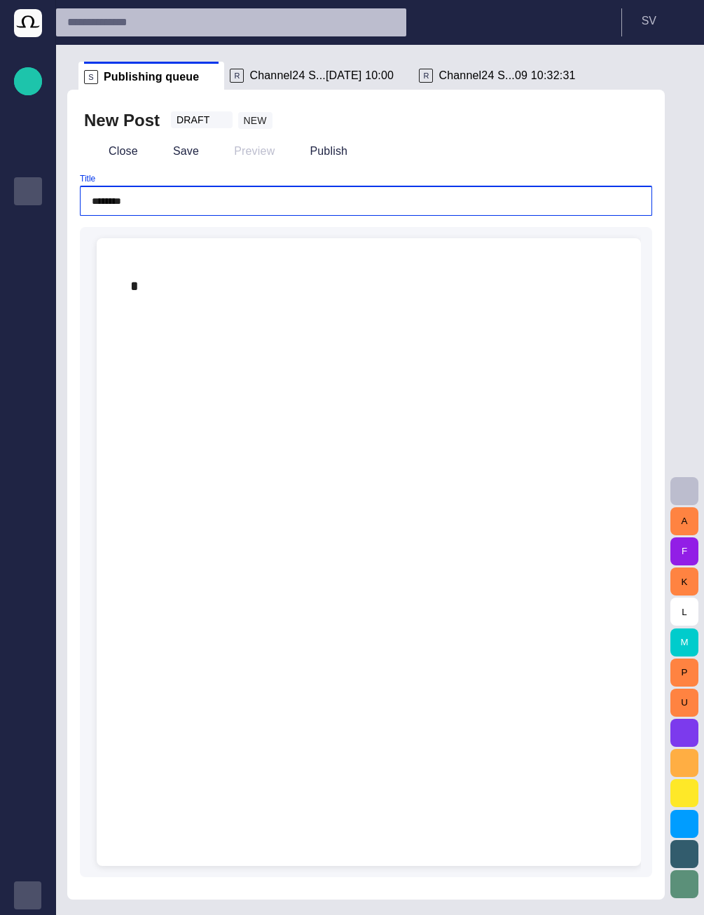
click at [138, 198] on input "********" at bounding box center [366, 201] width 549 height 14
type input "**********"
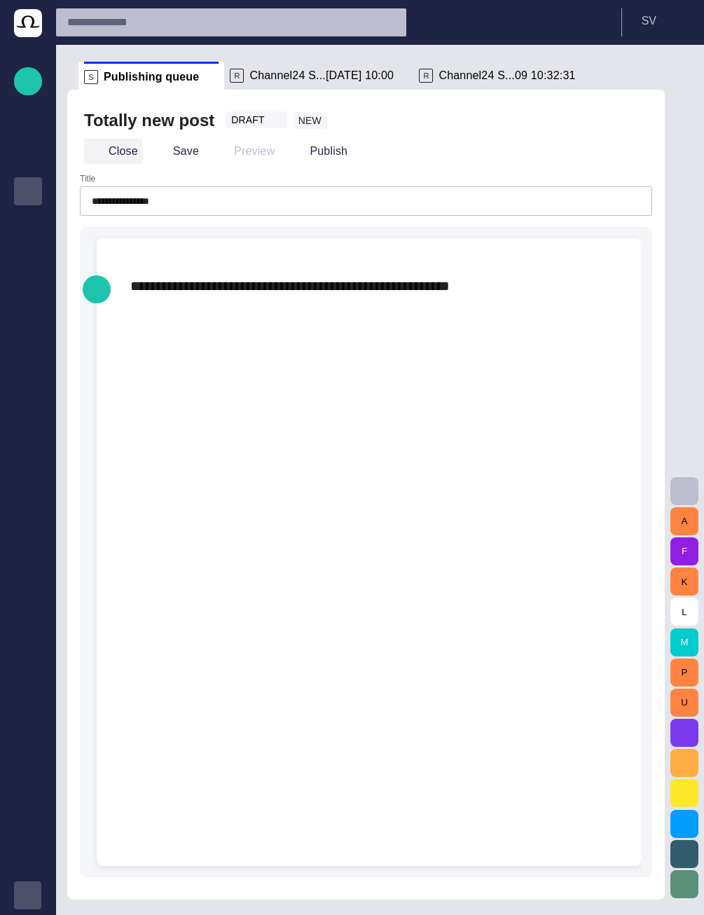
click at [130, 153] on button "Close" at bounding box center [113, 151] width 59 height 25
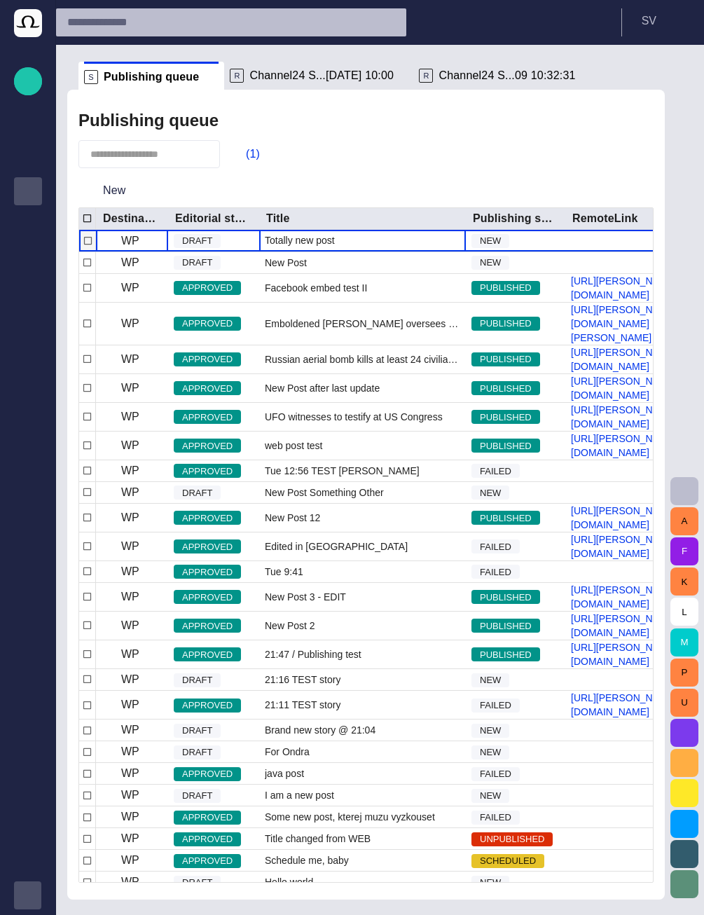
click at [292, 245] on span "Totally new post" at bounding box center [300, 240] width 70 height 14
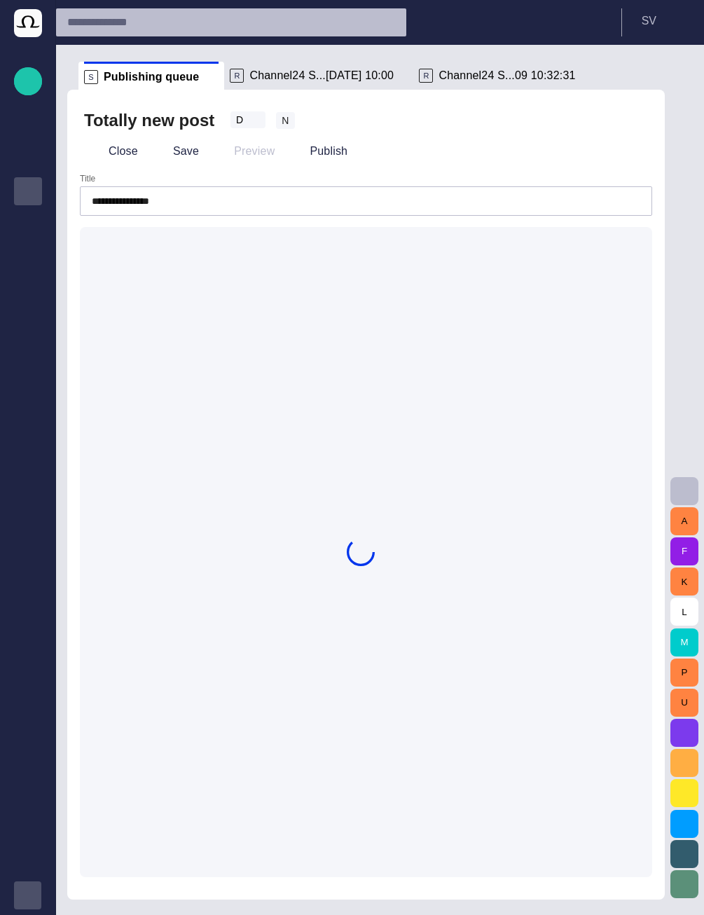
type input "**********"
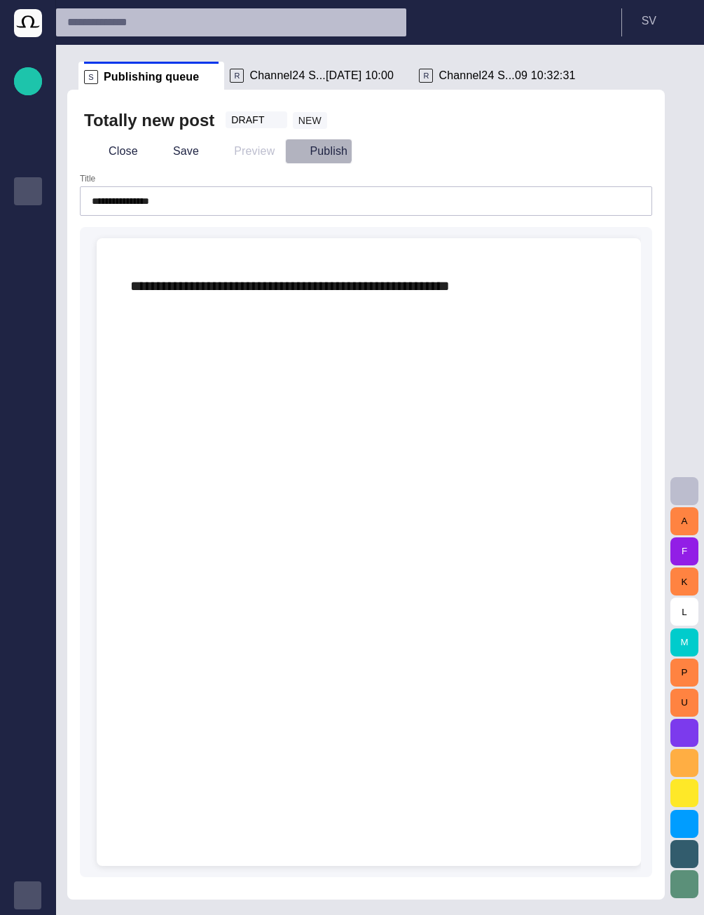
click at [299, 144] on button "Publish" at bounding box center [318, 151] width 67 height 25
click at [130, 150] on button "Close" at bounding box center [113, 151] width 59 height 25
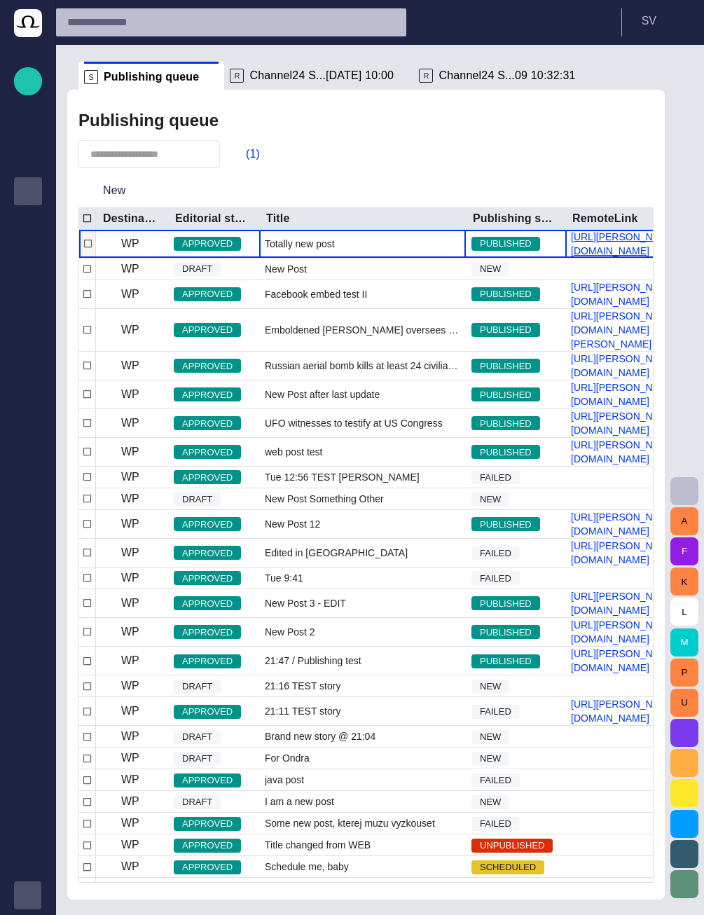
click at [603, 246] on link "https://petrak.cz/cms/2025/09/10/totally-new-post/" at bounding box center [648, 244] width 165 height 28
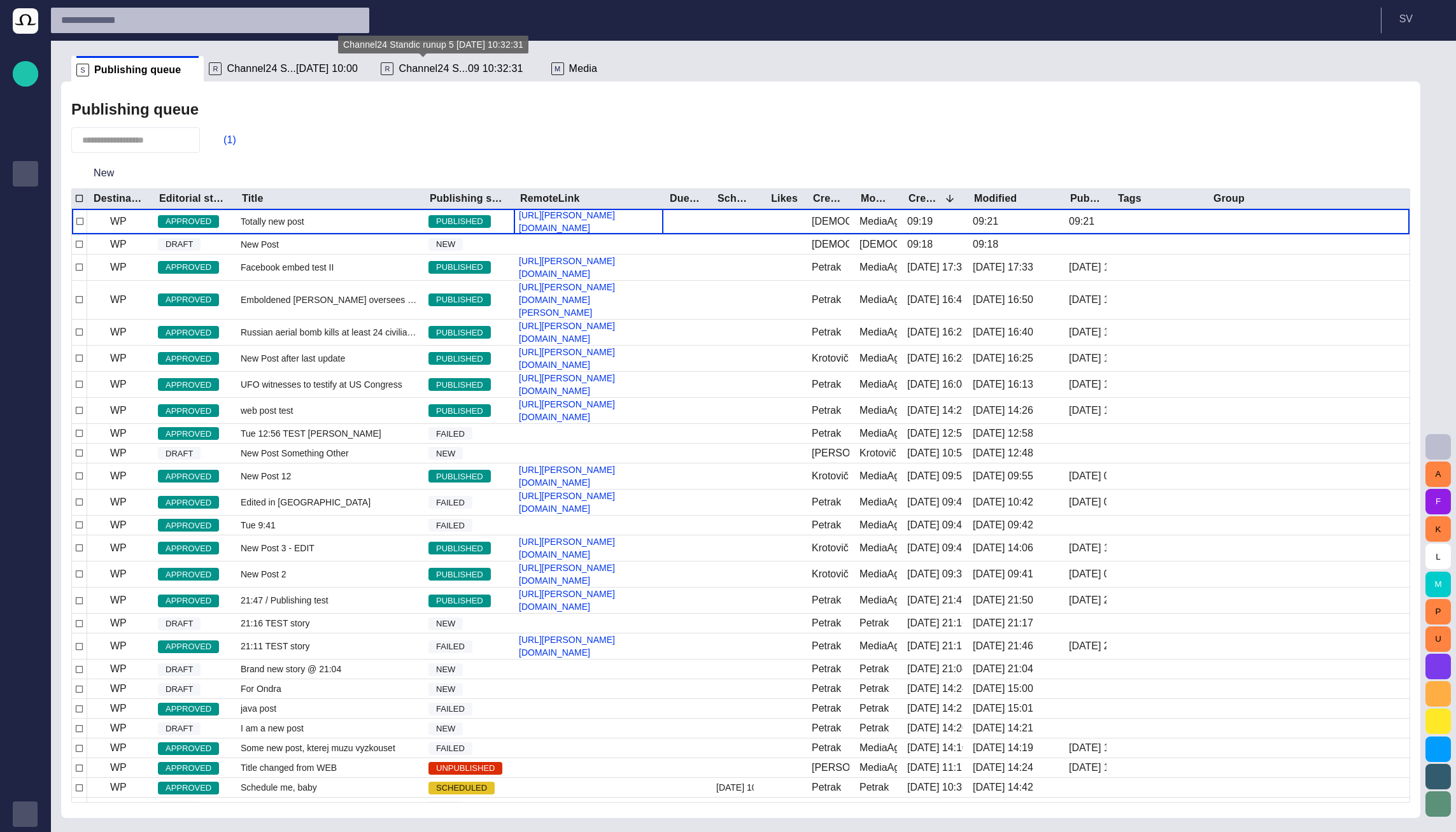
drag, startPoint x: 469, startPoint y: 67, endPoint x: 154, endPoint y: 64, distance: 315.0
click at [470, 67] on span "Channel24 S...09 10:32:31" at bounding box center [461, 69] width 124 height 13
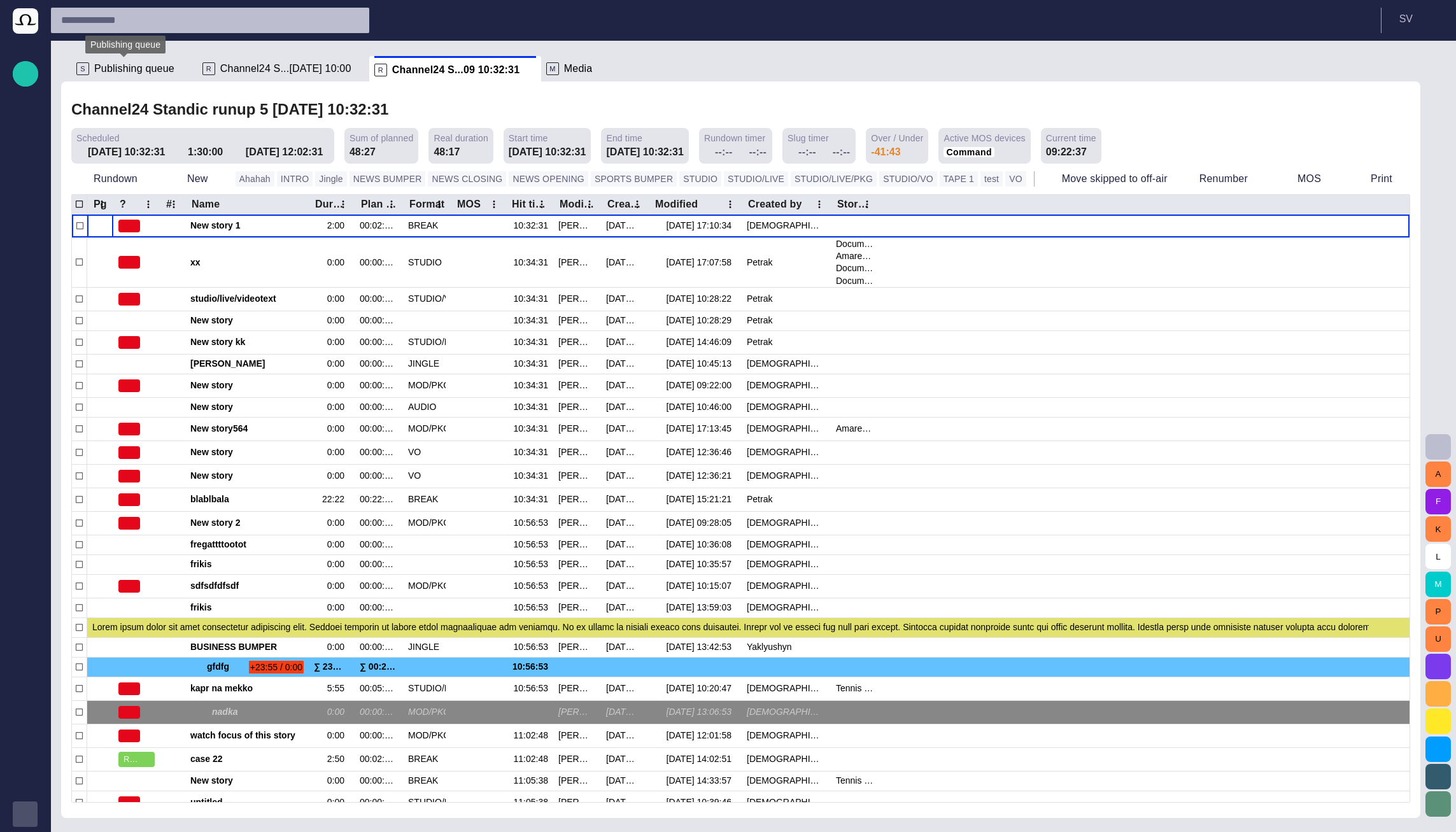
click at [144, 69] on span "Publishing queue" at bounding box center [134, 69] width 80 height 13
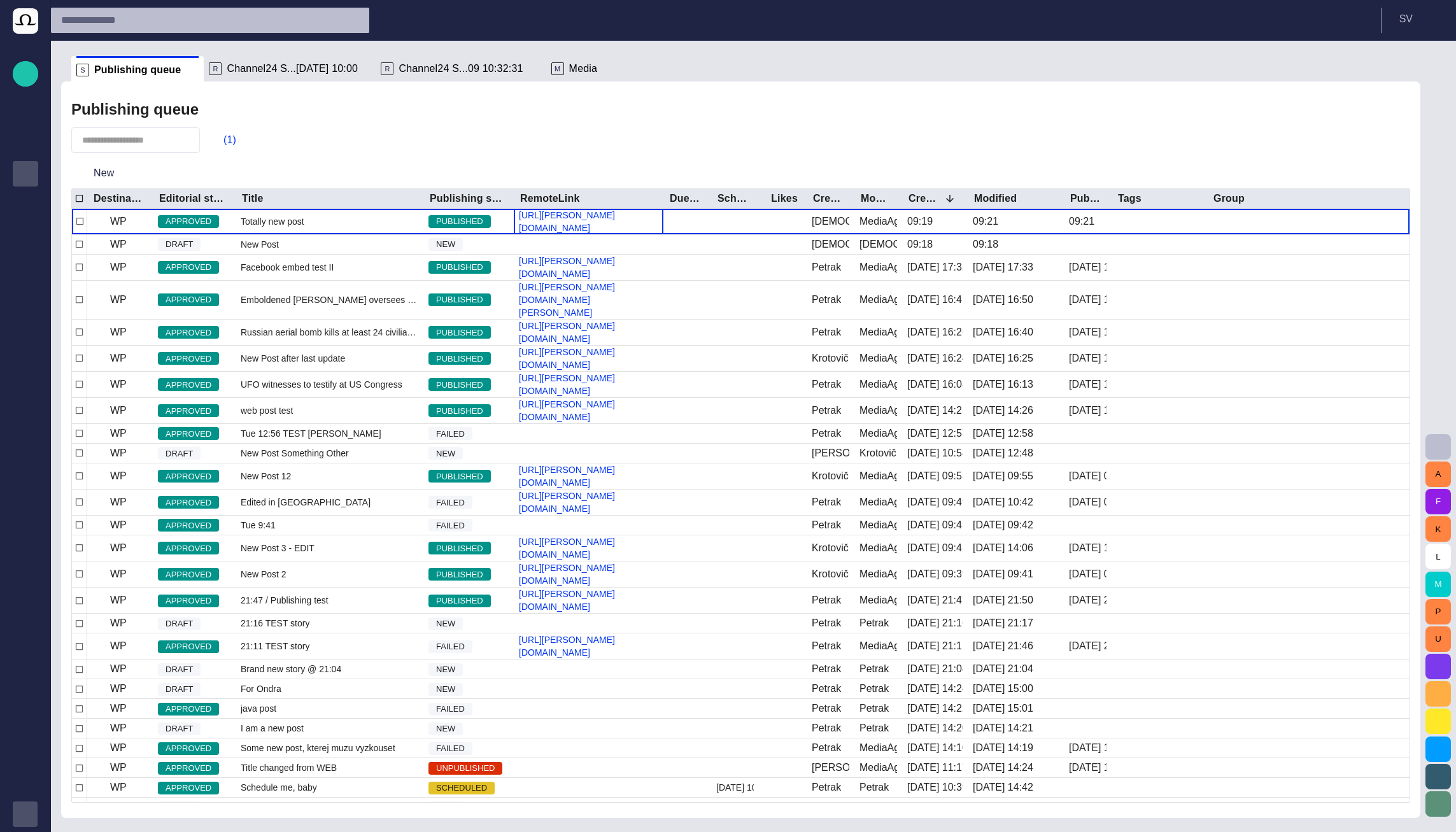
click at [1077, 125] on div "Publishing queue (1) New Destination Editorial status Title Publishing status R…" at bounding box center [740, 450] width 1359 height 737
click at [268, 67] on span "Channel24 S...[DATE] 10:00" at bounding box center [292, 69] width 131 height 13
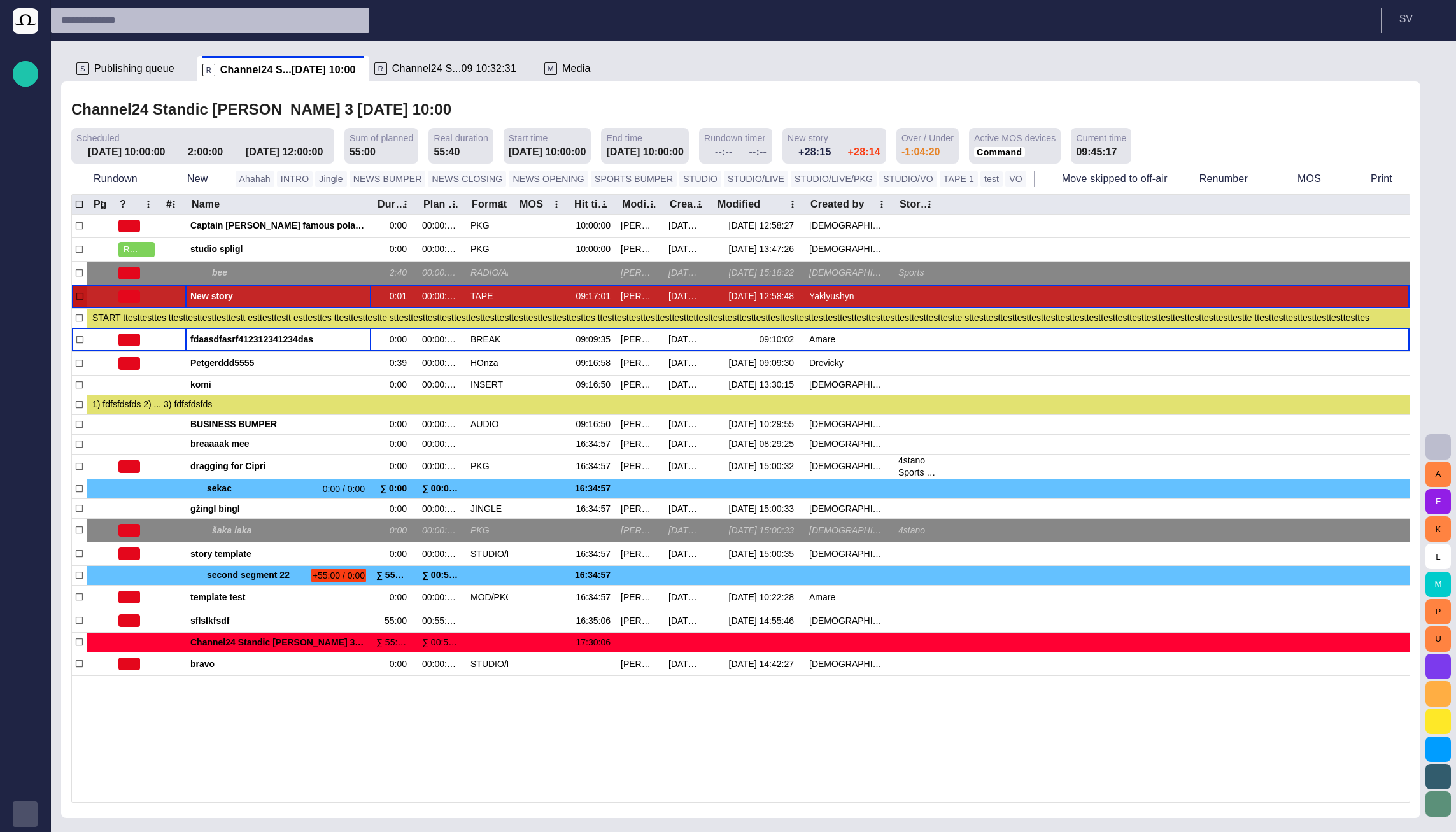
click at [330, 297] on span "button" at bounding box center [332, 296] width 10 height 10
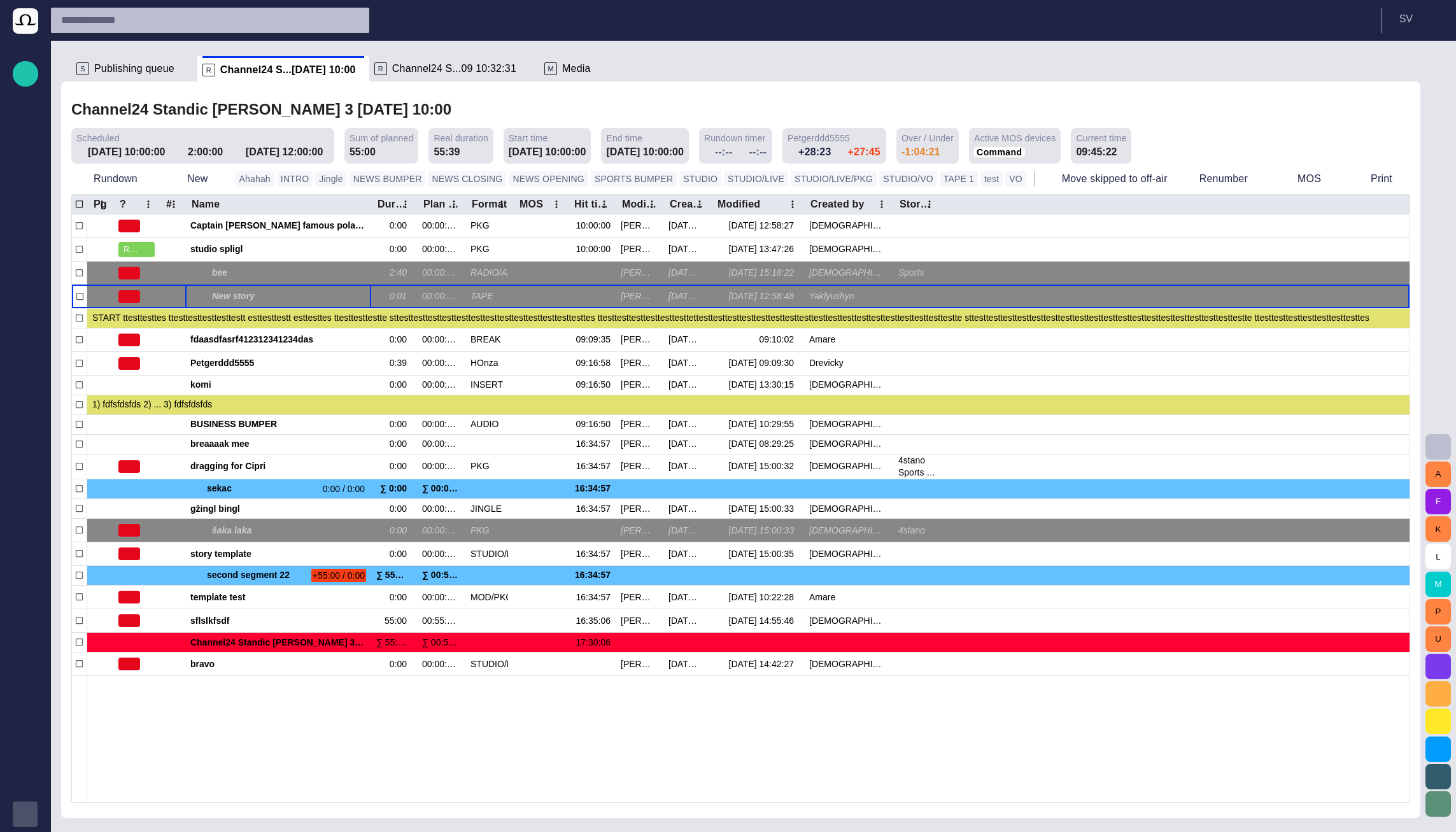
click at [389, 104] on div "Channel24 Standic walkup 3 04/09 10:00" at bounding box center [740, 110] width 1339 height 26
click at [376, 15] on header "S V" at bounding box center [753, 20] width 1405 height 41
click at [378, 15] on header "S V" at bounding box center [753, 20] width 1405 height 41
click at [424, 103] on div "Channel24 Standic walkup 3 04/09 10:00" at bounding box center [740, 110] width 1339 height 26
click at [381, 104] on div "Channel24 Standic walkup 3 04/09 10:00" at bounding box center [286, 110] width 431 height 26
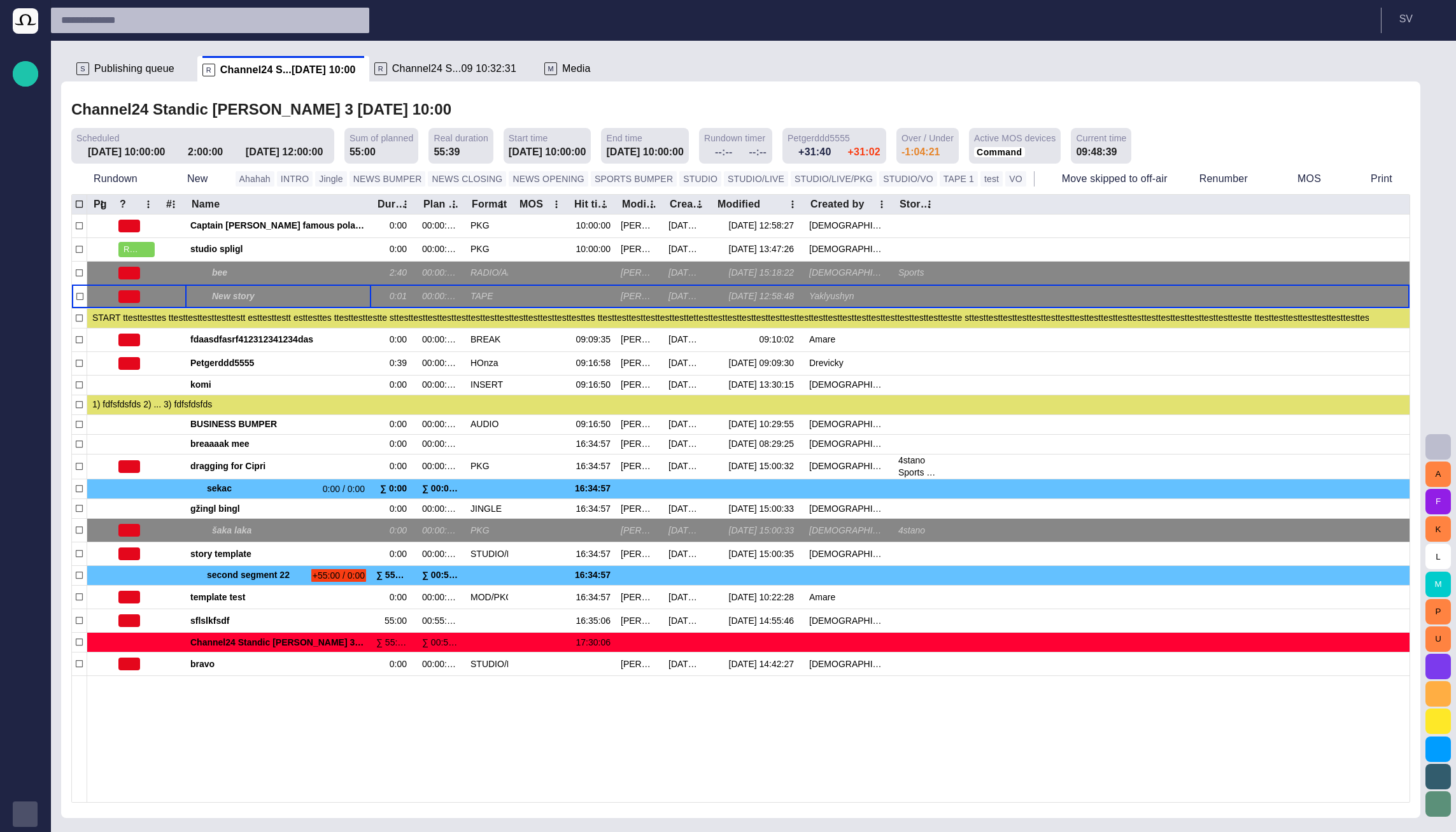
click at [316, 727] on div at bounding box center [748, 738] width 1322 height 126
click at [142, 69] on span "Publishing queue" at bounding box center [134, 69] width 80 height 13
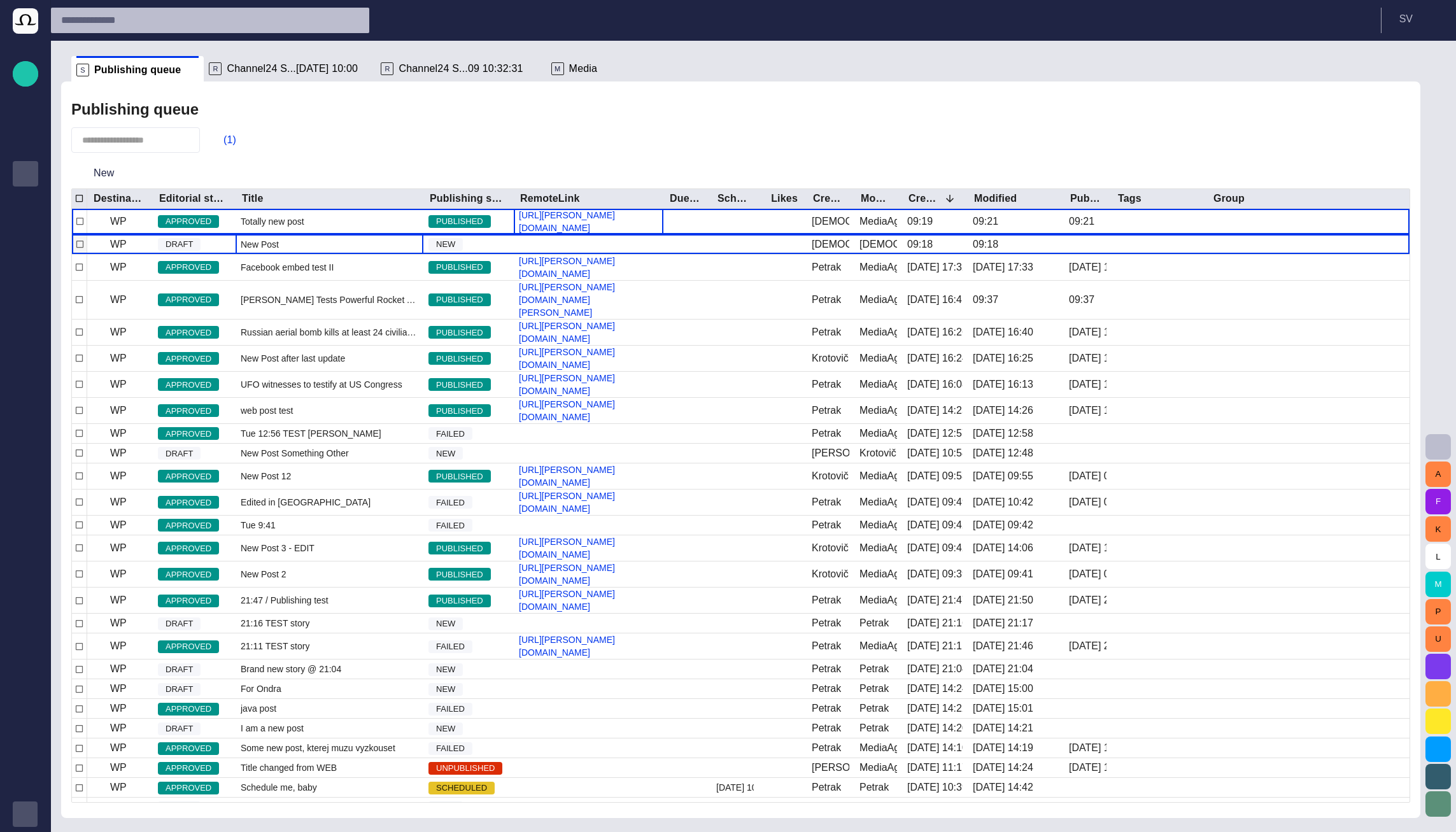
click at [310, 243] on div "New Post" at bounding box center [329, 244] width 188 height 19
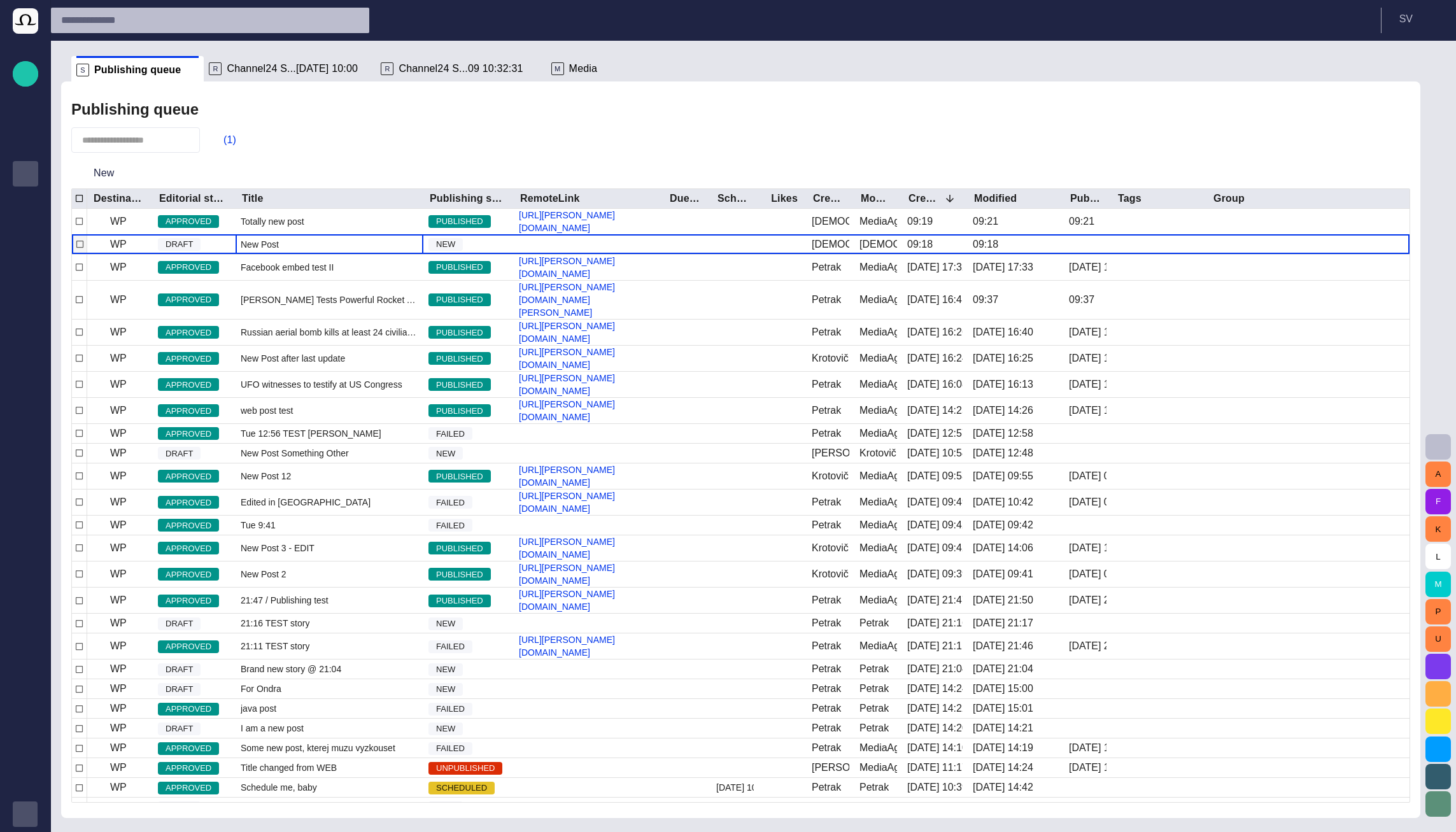
click at [310, 243] on div "New Post" at bounding box center [329, 244] width 188 height 19
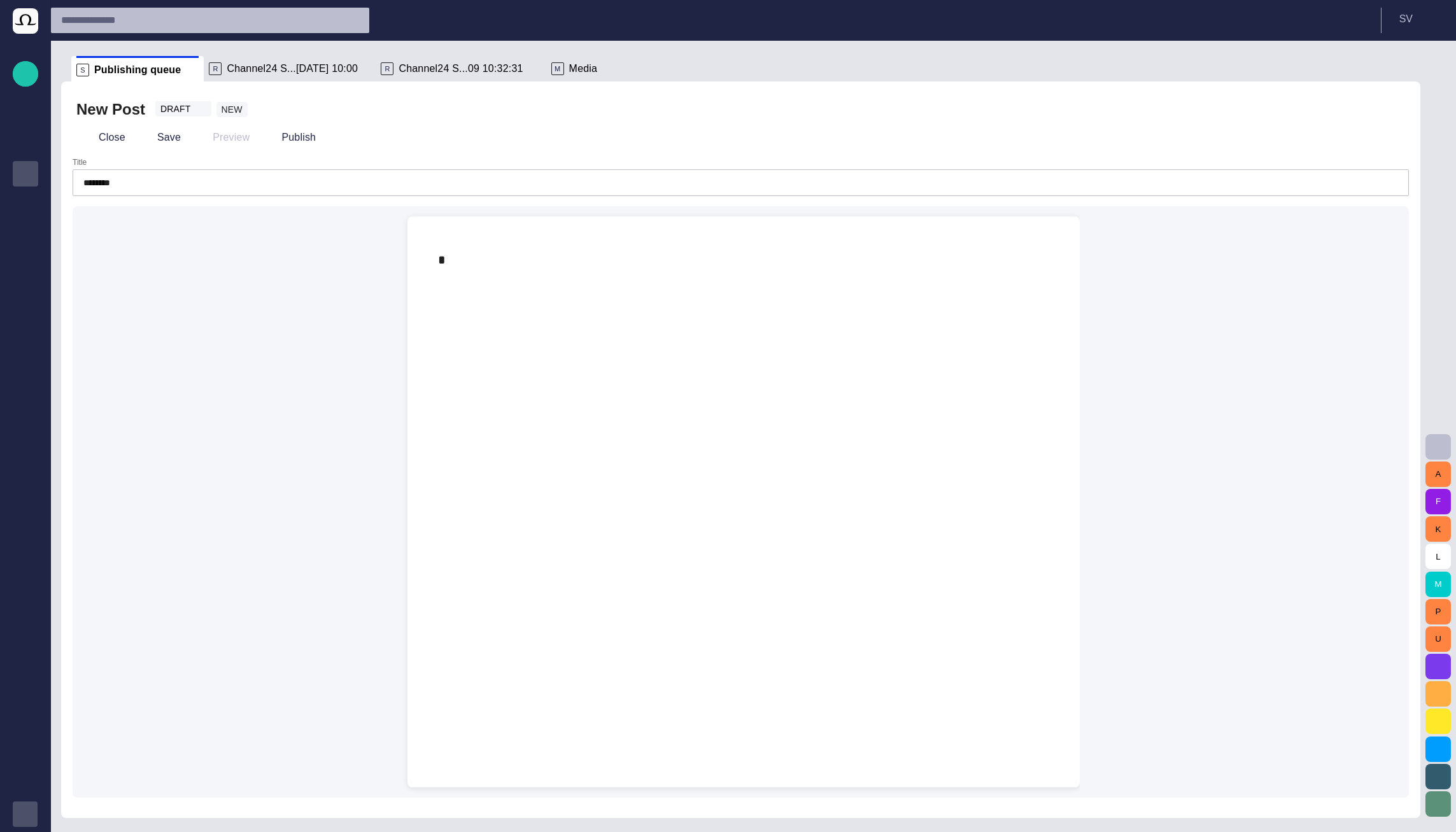
click at [490, 268] on p at bounding box center [743, 260] width 611 height 20
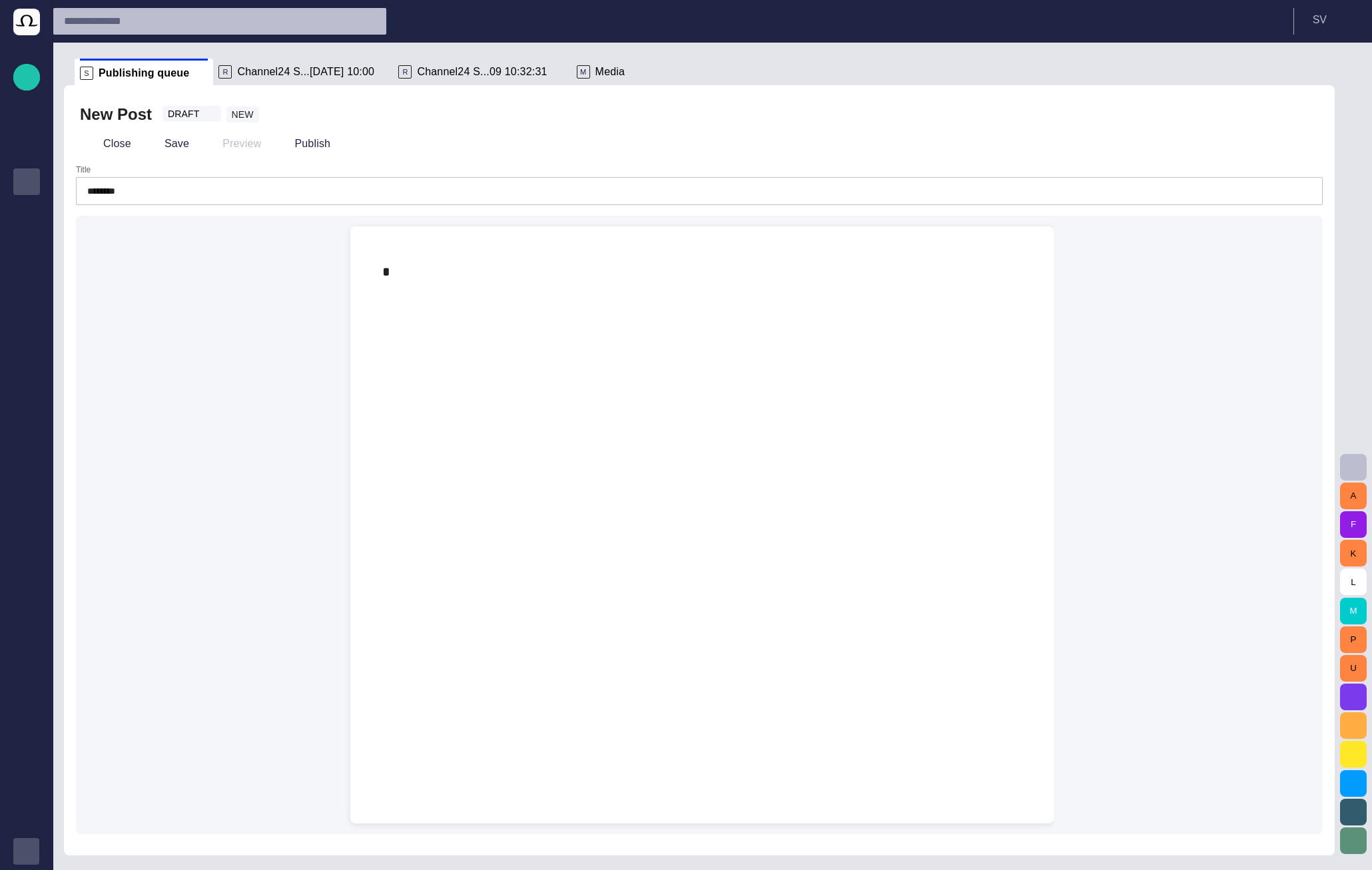
click at [531, 304] on div at bounding box center [702, 271] width 682 height 90
click at [396, 272] on p at bounding box center [701, 272] width 639 height 21
click at [393, 272] on p at bounding box center [701, 272] width 639 height 21
click at [108, 145] on button "Close" at bounding box center [107, 143] width 56 height 24
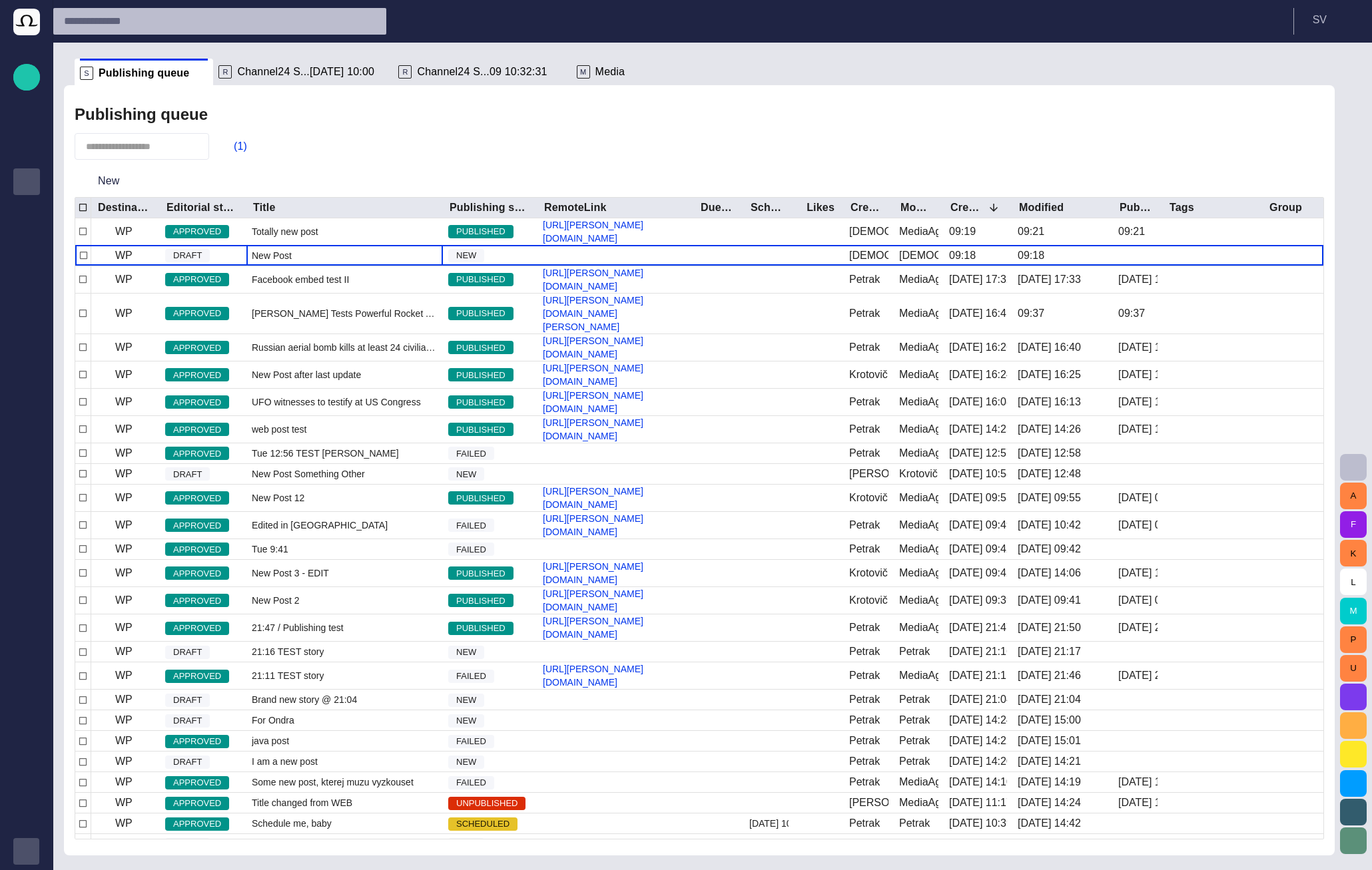
click at [271, 79] on div "R Channel24 S...04/09 10:00" at bounding box center [303, 72] width 169 height 27
click at [271, 70] on span "Channel24 S...[DATE] 10:00" at bounding box center [305, 72] width 137 height 13
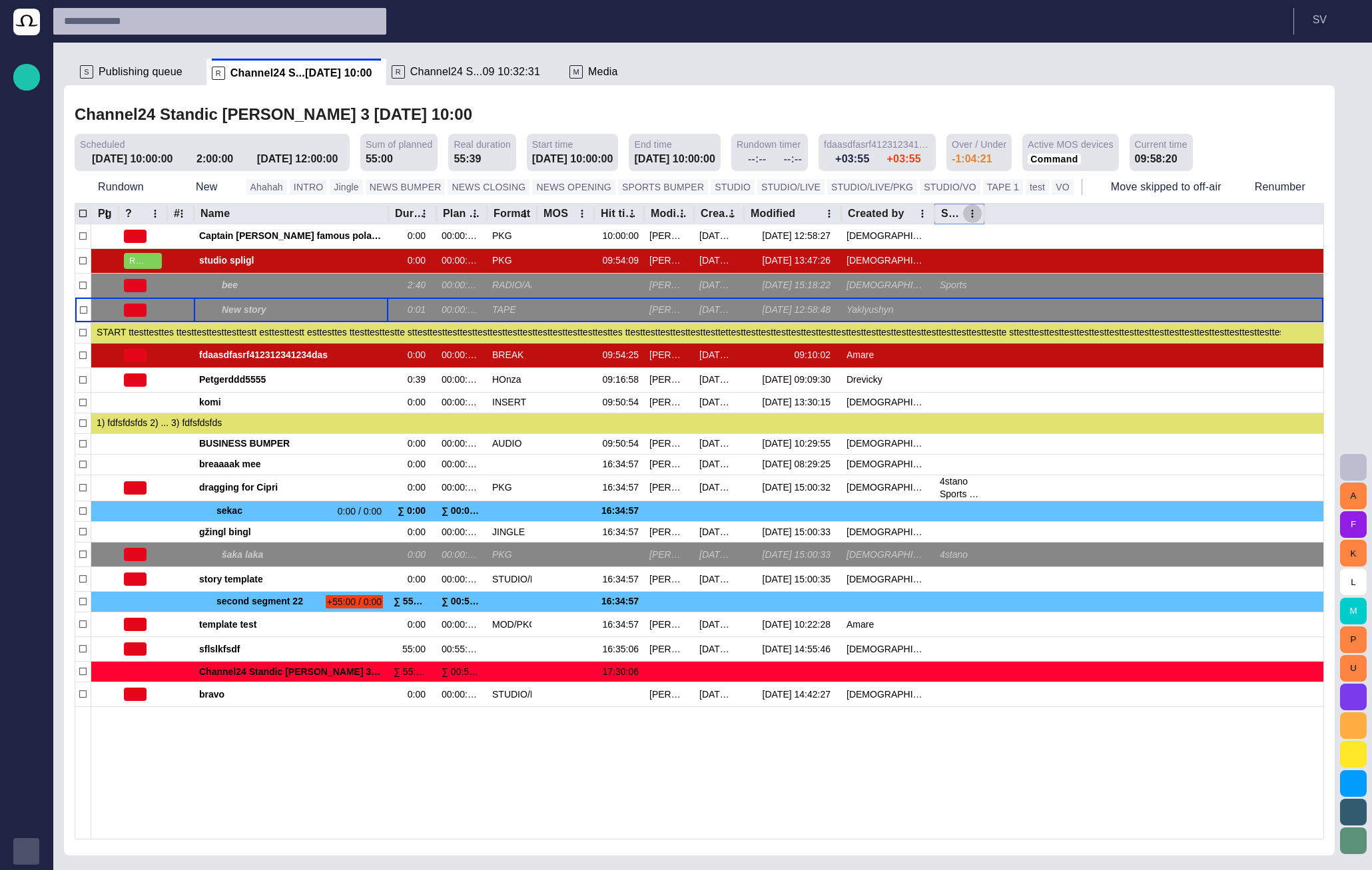
click at [975, 217] on icon "Story locations column menu" at bounding box center [972, 214] width 12 height 12
click at [922, 264] on span "Manage columns" at bounding box center [883, 265] width 112 height 16
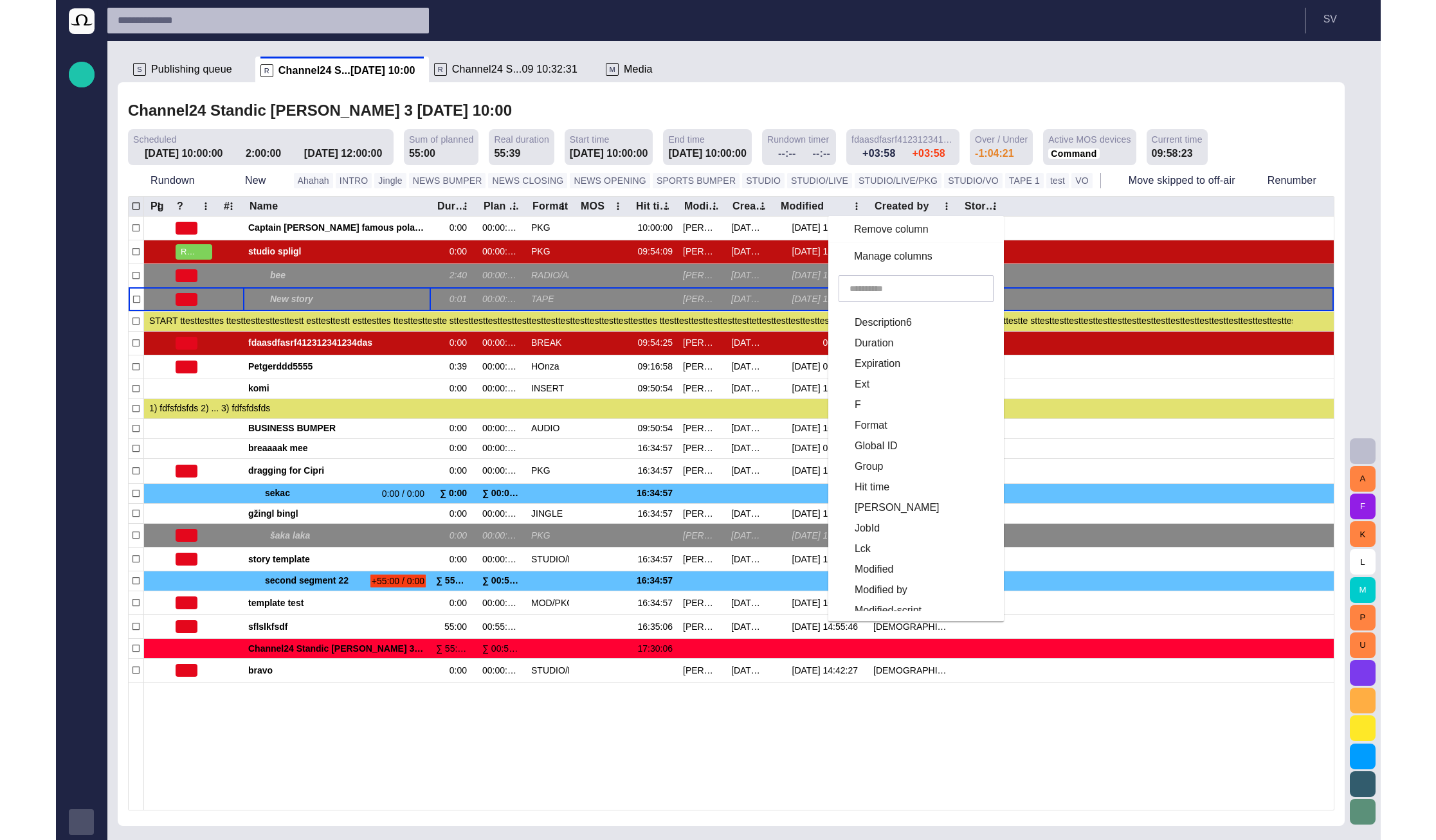
scroll to position [386, 0]
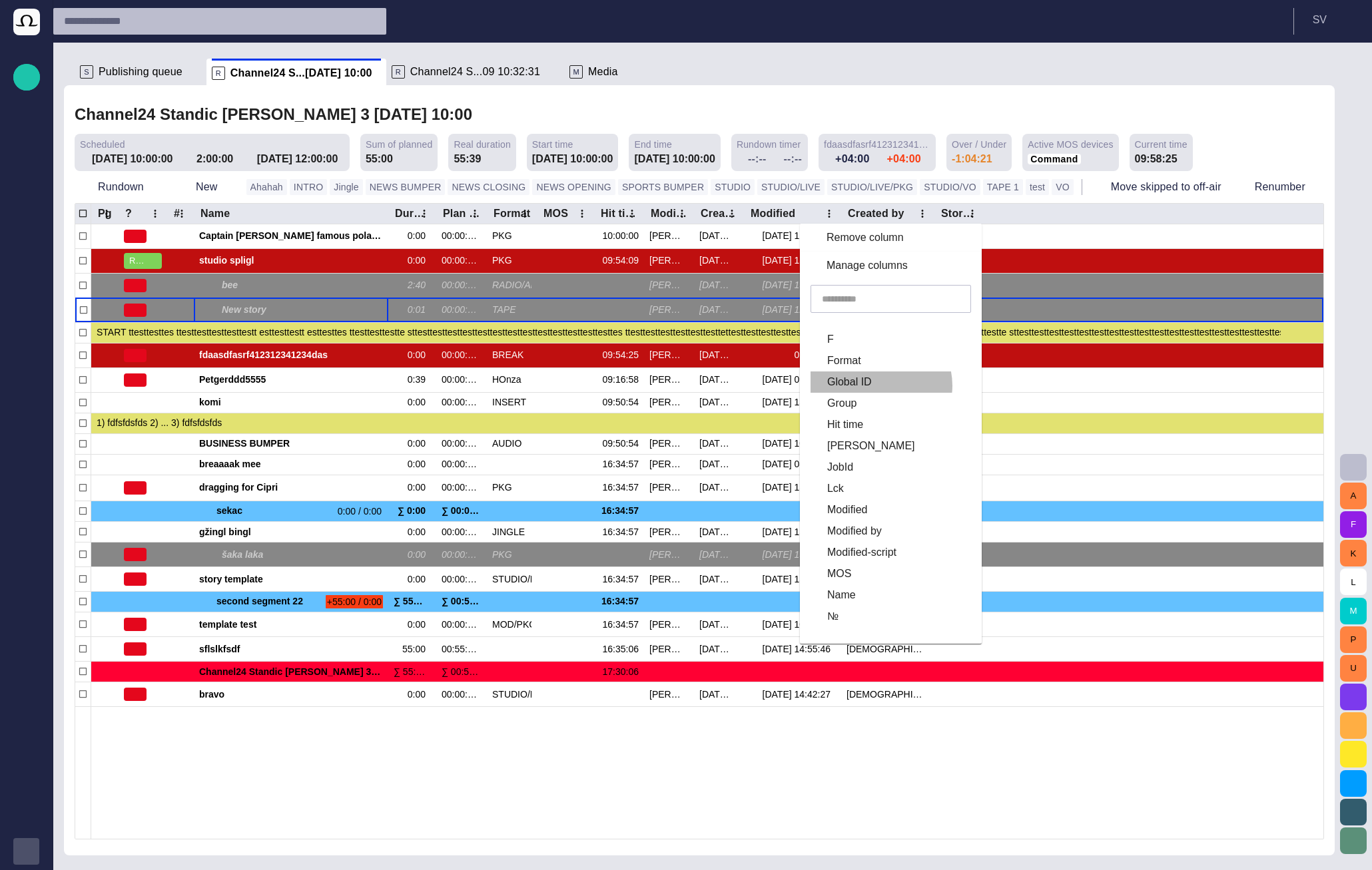
click at [897, 386] on label "Global ID" at bounding box center [878, 382] width 130 height 16
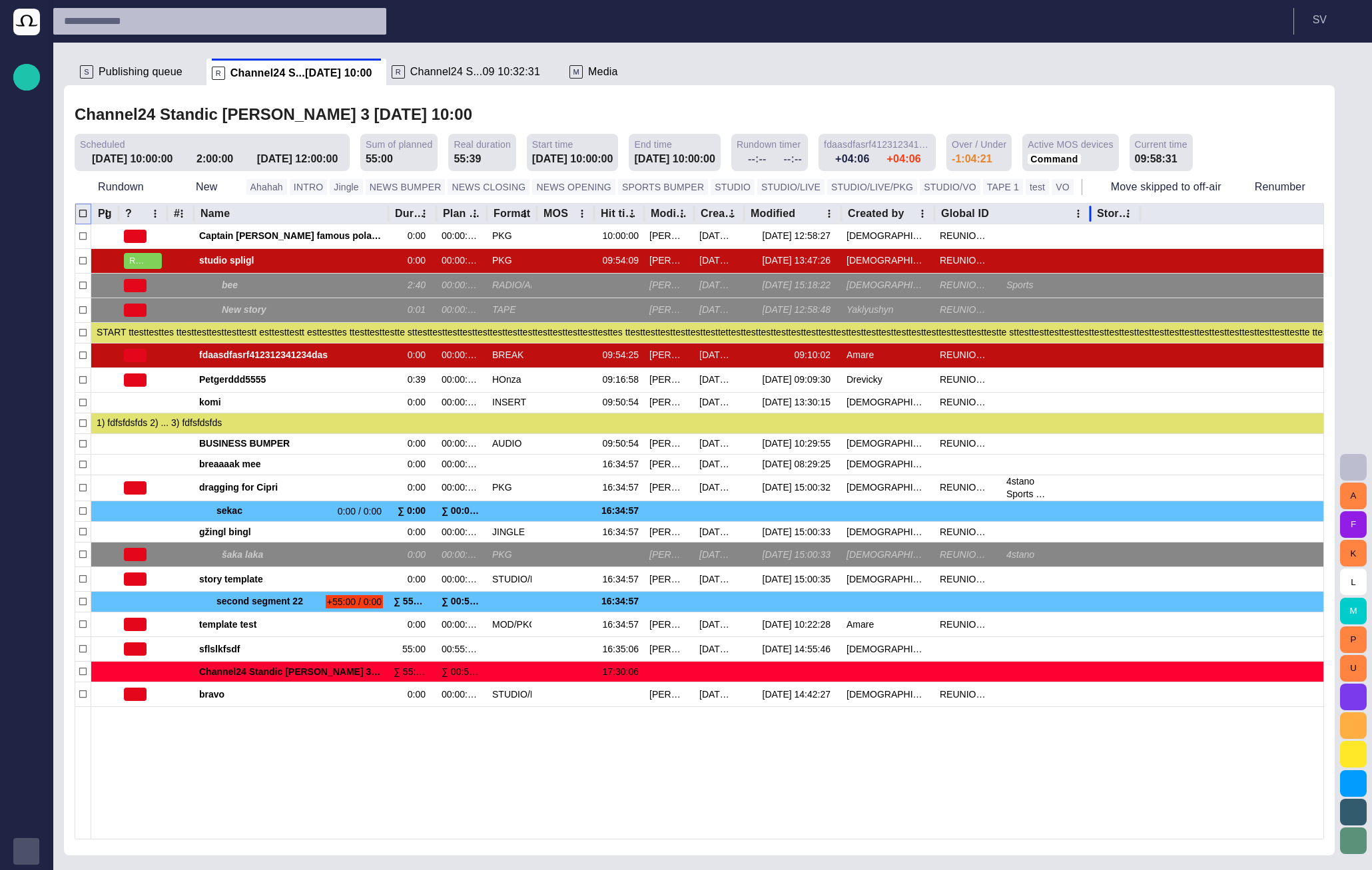
drag, startPoint x: 1003, startPoint y: 217, endPoint x: 1092, endPoint y: 213, distance: 89.1
click at [1092, 213] on div at bounding box center [1090, 214] width 7 height 21
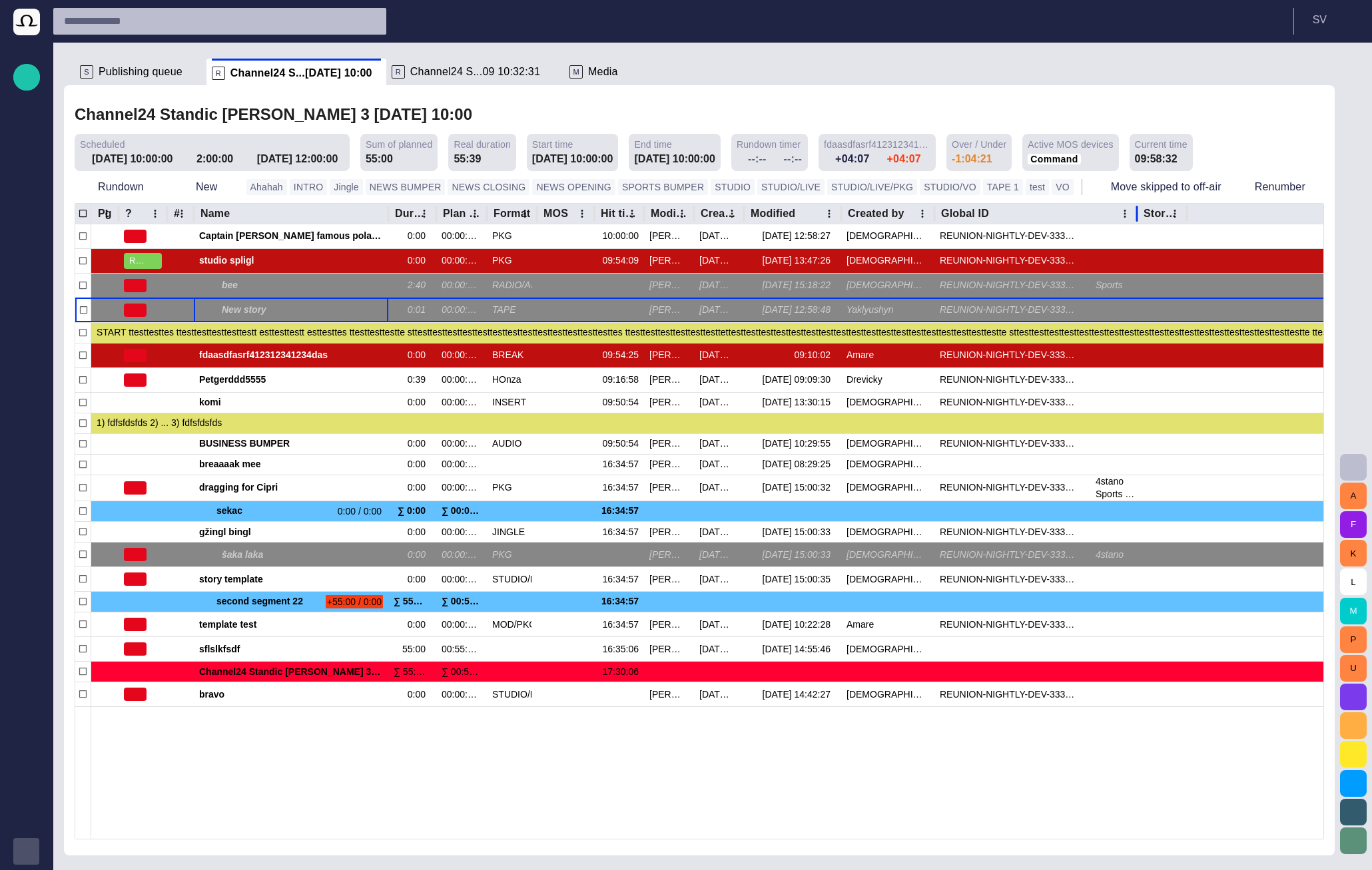
click at [1138, 210] on div at bounding box center [1136, 214] width 7 height 21
click at [825, 812] on div at bounding box center [707, 772] width 1232 height 132
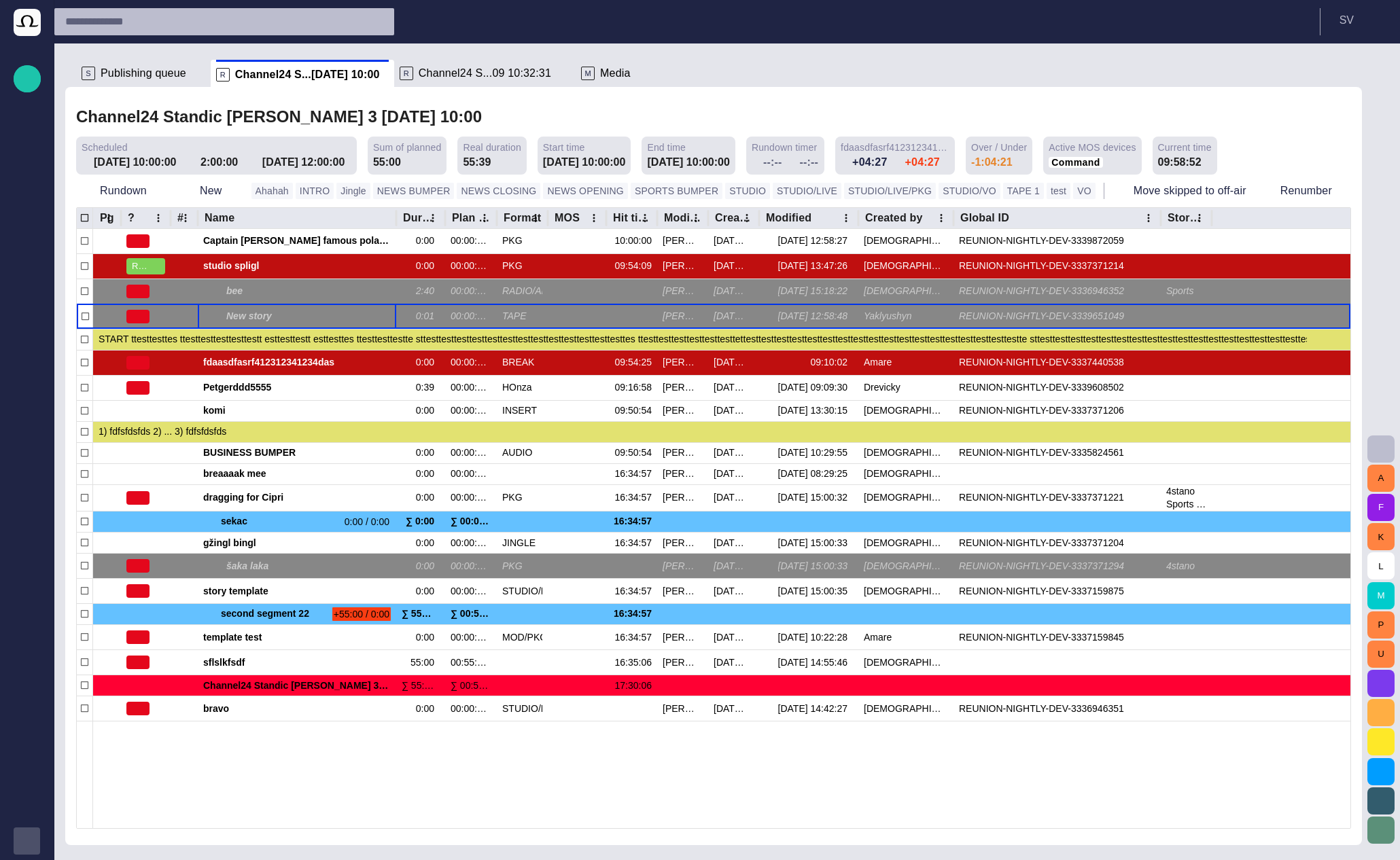
click at [112, 74] on span "Publishing queue" at bounding box center [143, 74] width 85 height 14
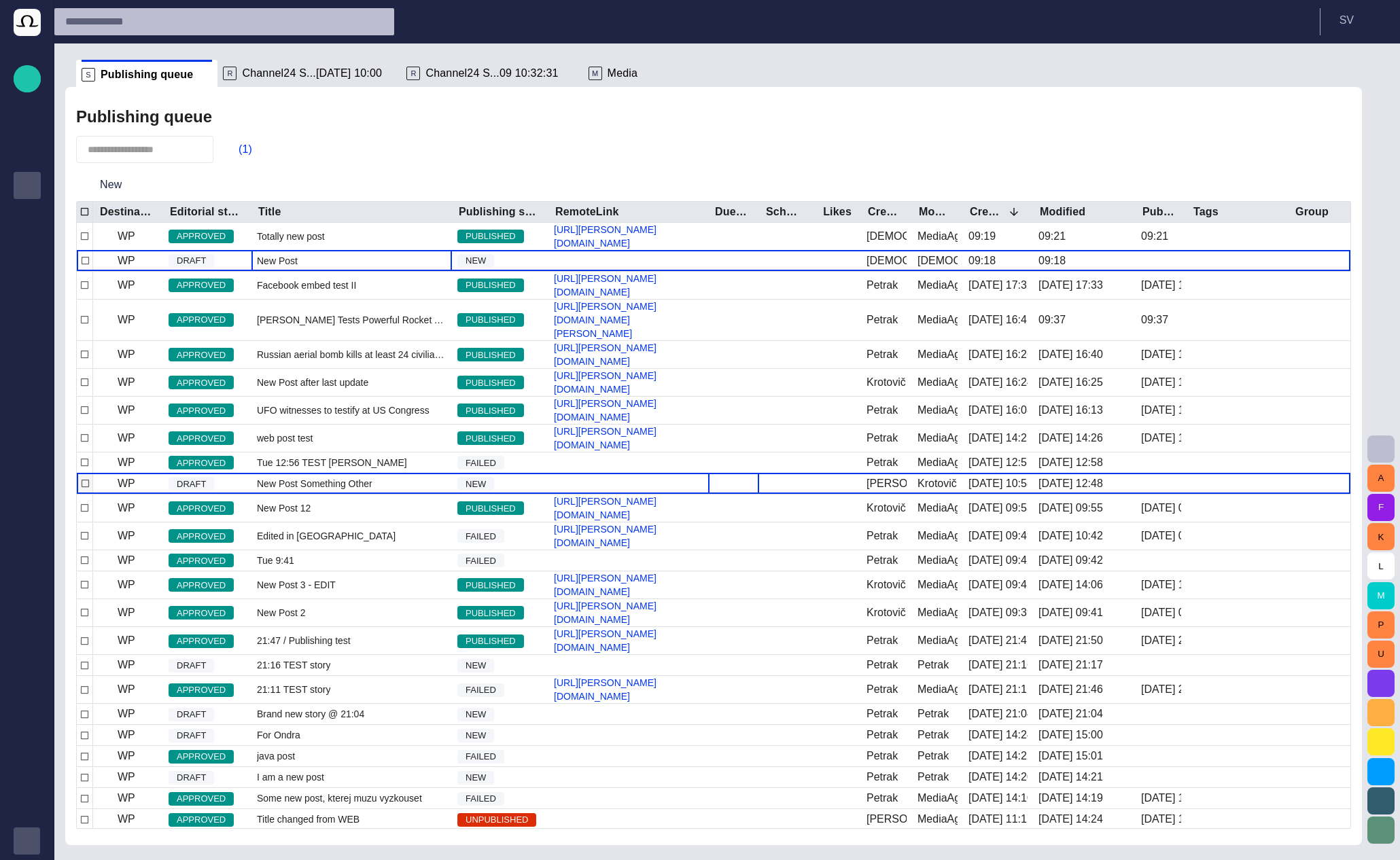
click at [738, 494] on div at bounding box center [733, 483] width 51 height 20
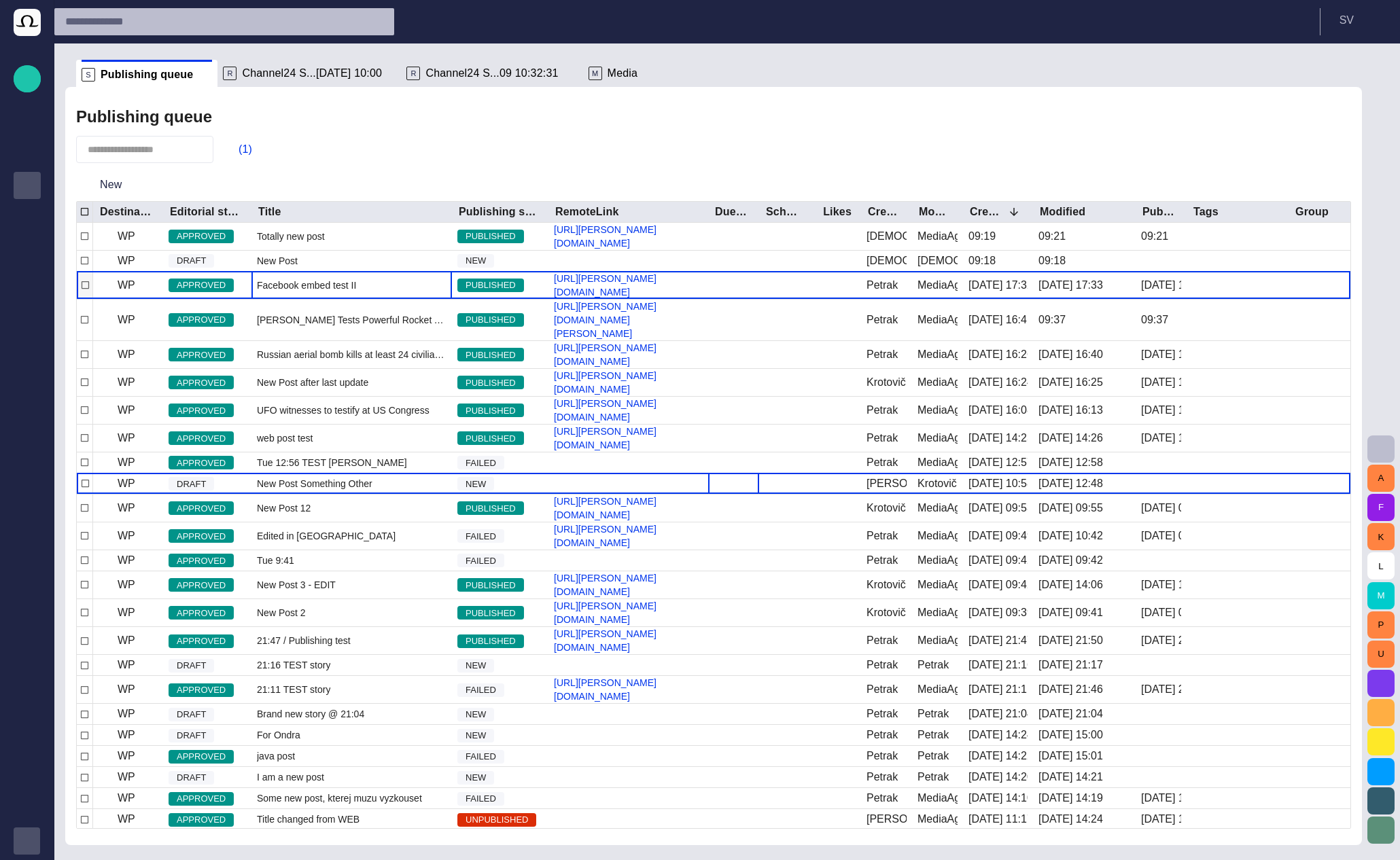
click at [276, 290] on span "Facebook embed test II" at bounding box center [306, 285] width 99 height 14
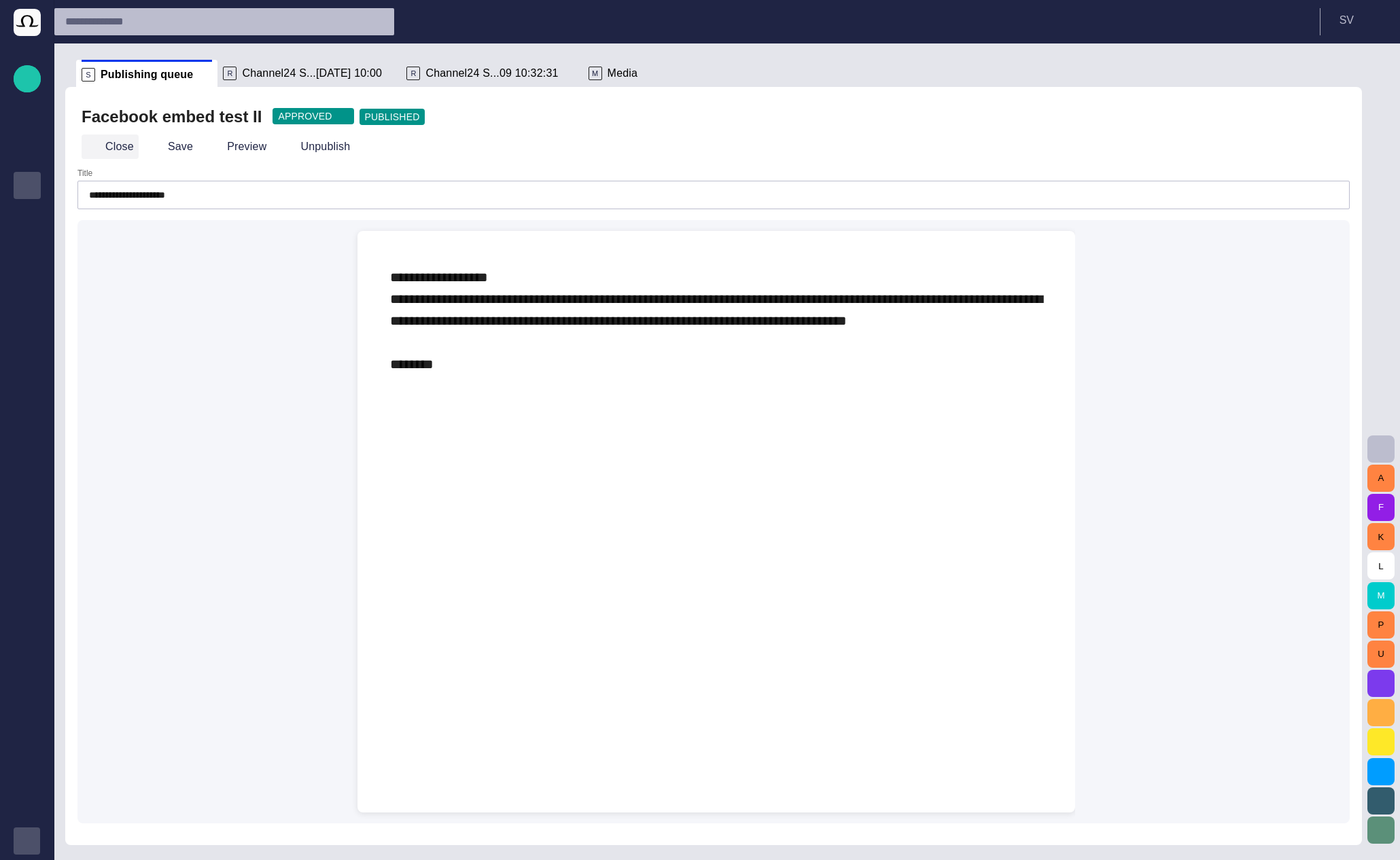
click at [109, 144] on button "Close" at bounding box center [110, 146] width 57 height 24
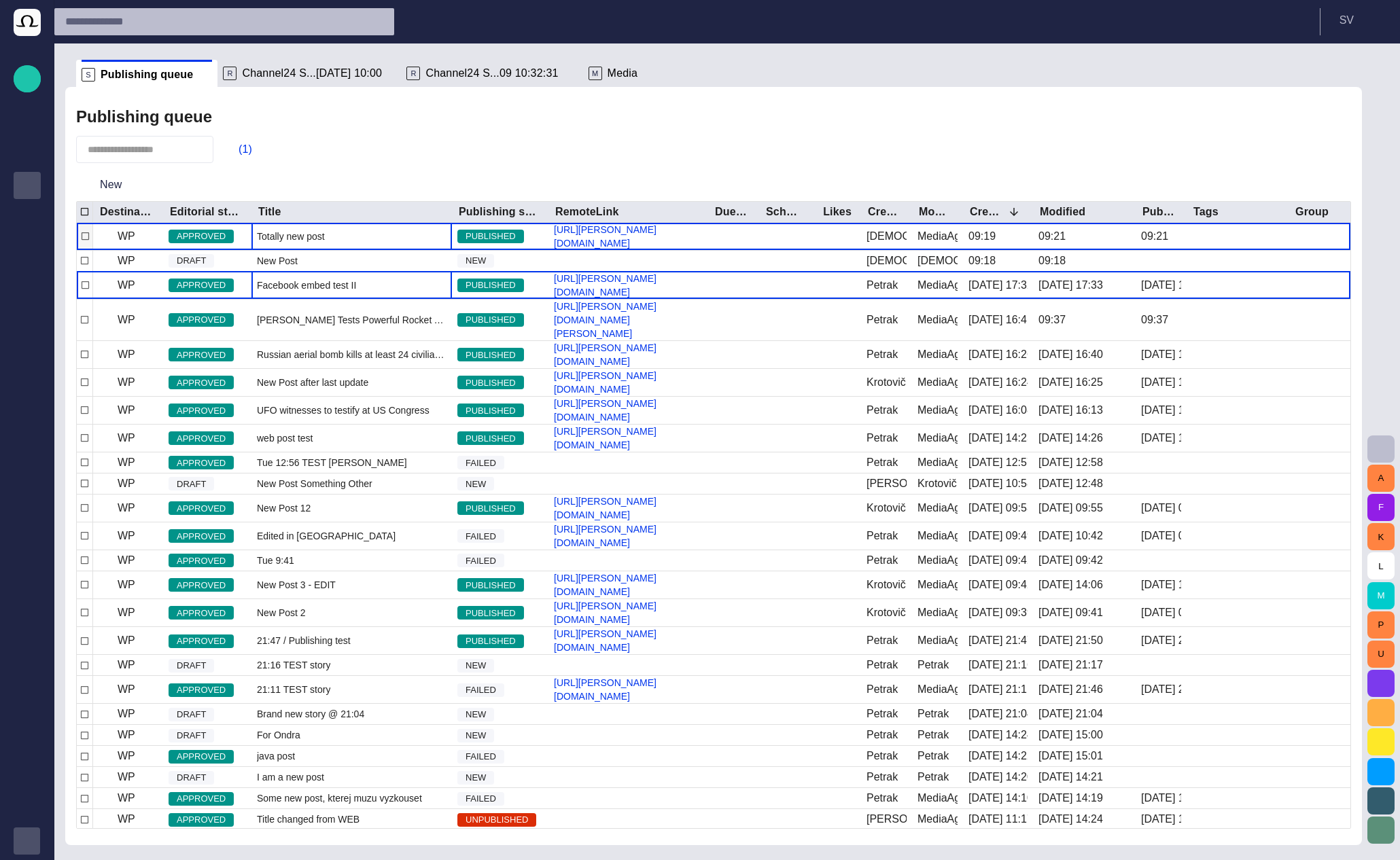
click at [282, 231] on span "Totally new post" at bounding box center [291, 237] width 68 height 14
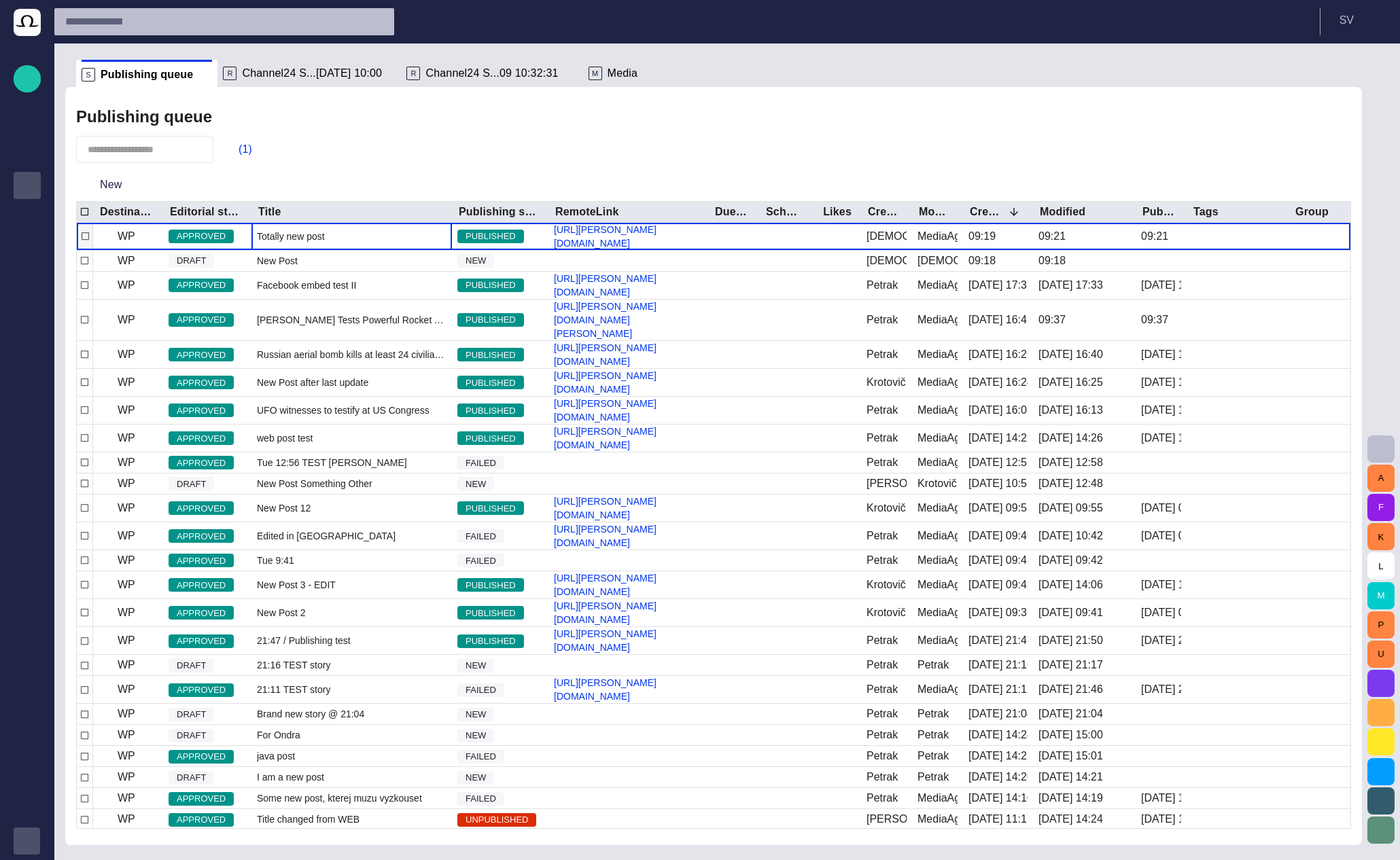
click at [282, 231] on span "Totally new post" at bounding box center [291, 237] width 68 height 14
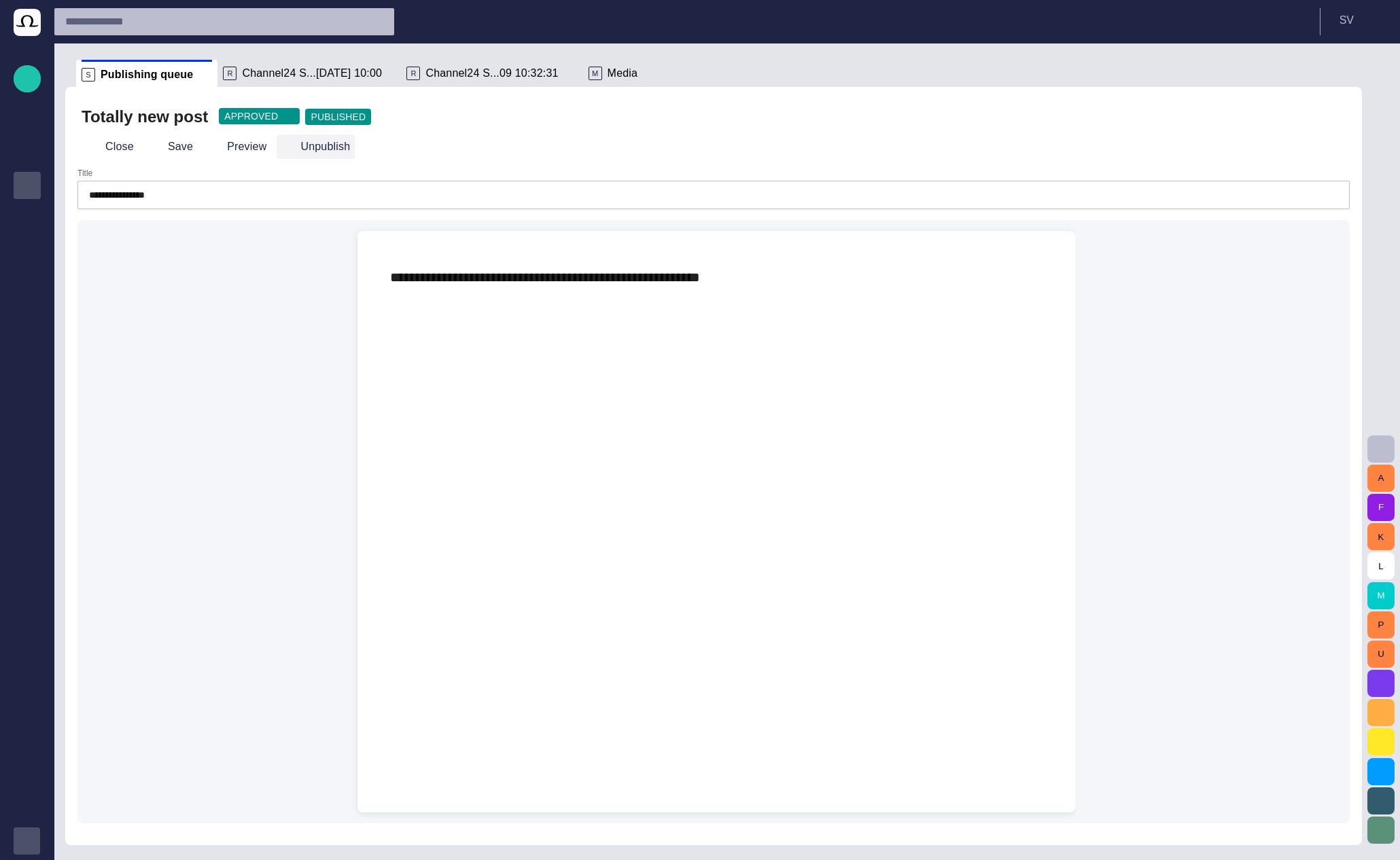
click at [283, 148] on span "button" at bounding box center [288, 146] width 14 height 14
click at [281, 145] on span "button" at bounding box center [288, 146] width 14 height 14
click at [247, 146] on button "Preview" at bounding box center [238, 146] width 68 height 24
click at [899, 287] on p "**********" at bounding box center [716, 277] width 652 height 21
click at [101, 142] on button "Close" at bounding box center [110, 146] width 57 height 24
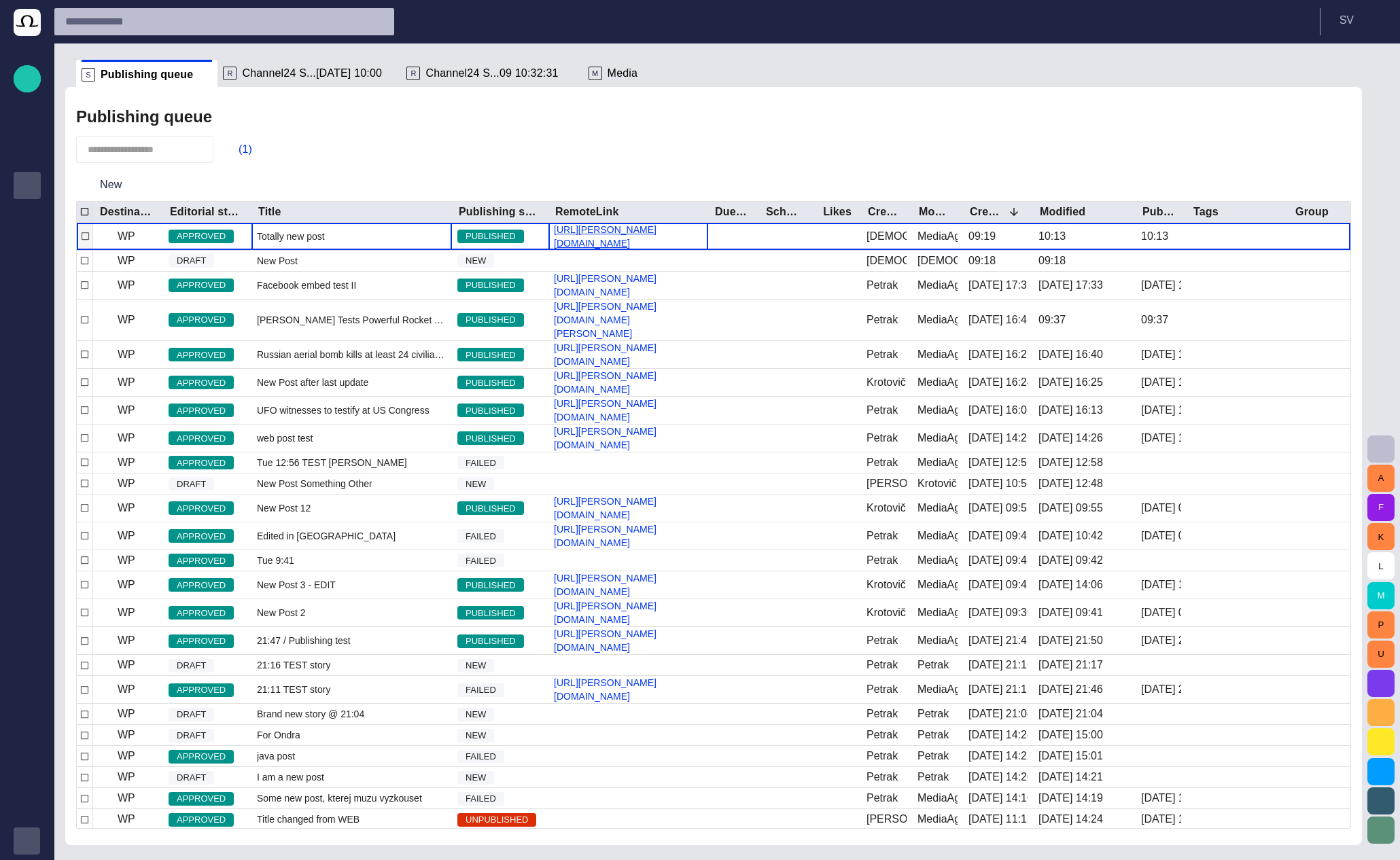
click at [571, 229] on link "https://petrak.cz/cms/2025/09/10/totally-new-post/" at bounding box center [628, 237] width 160 height 27
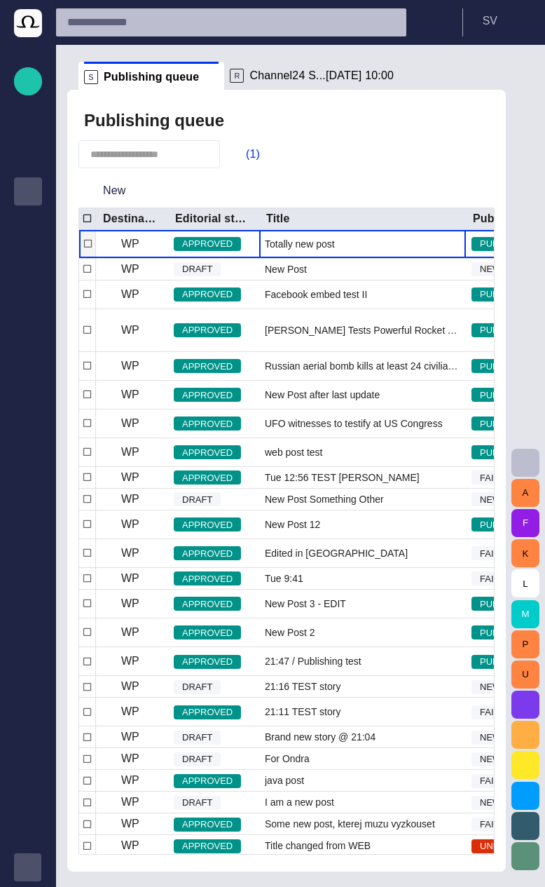
click at [311, 237] on span "Totally new post" at bounding box center [300, 244] width 70 height 14
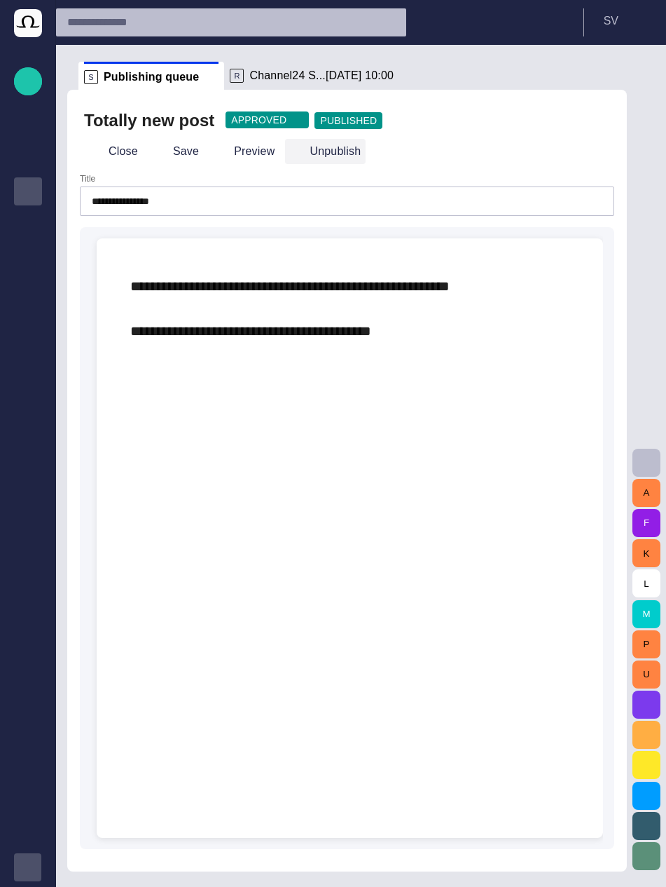
click at [308, 151] on button "Unpublish" at bounding box center [325, 151] width 81 height 25
click at [308, 148] on button "Publish" at bounding box center [318, 151] width 67 height 25
click at [459, 335] on p "**********" at bounding box center [349, 308] width 439 height 67
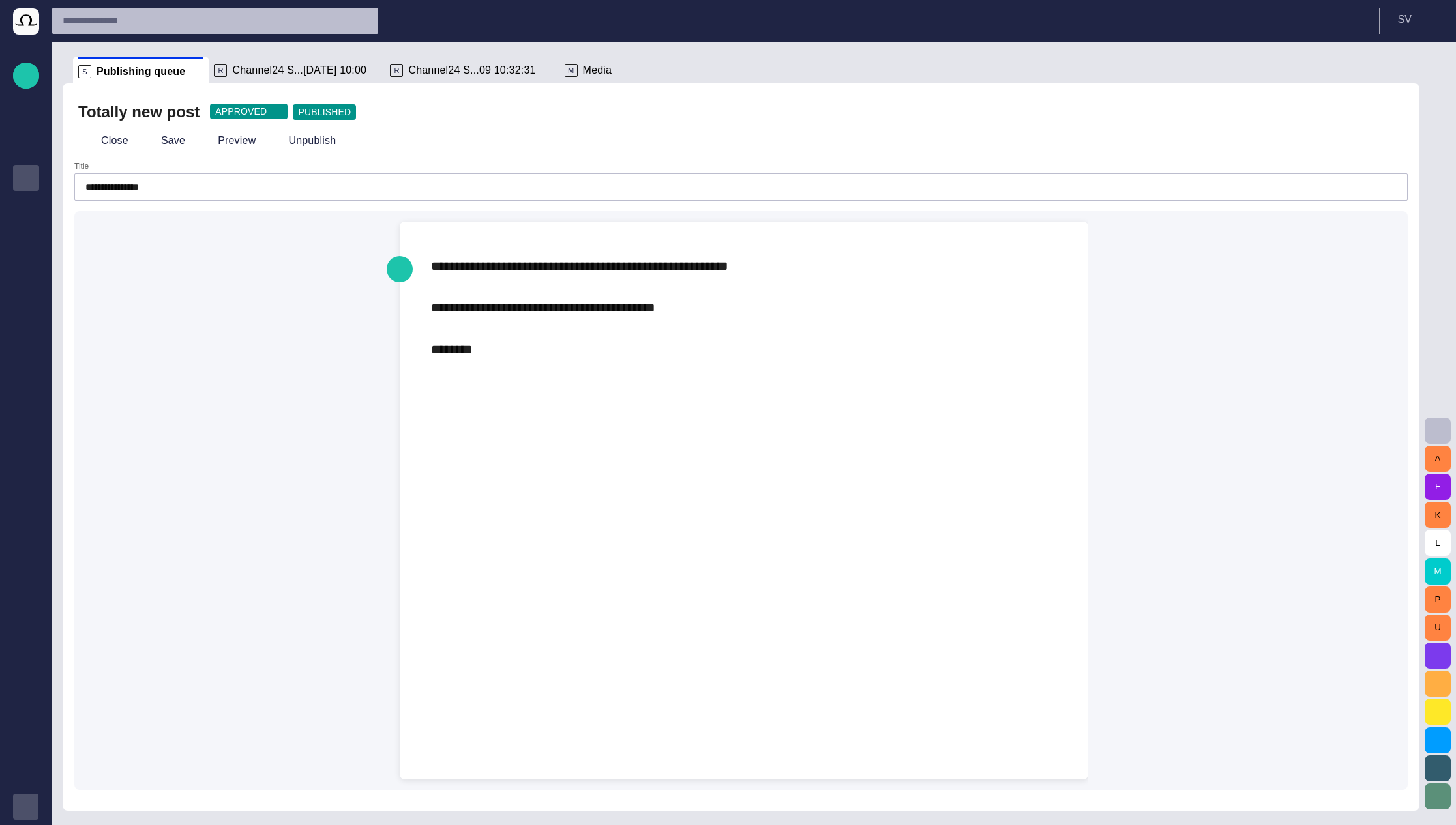
click at [562, 389] on div "**********" at bounding box center [744, 307] width 668 height 172
click at [108, 144] on button "Close" at bounding box center [105, 140] width 55 height 23
click at [279, 72] on span "Channel24 S...[DATE] 10:00" at bounding box center [299, 71] width 134 height 13
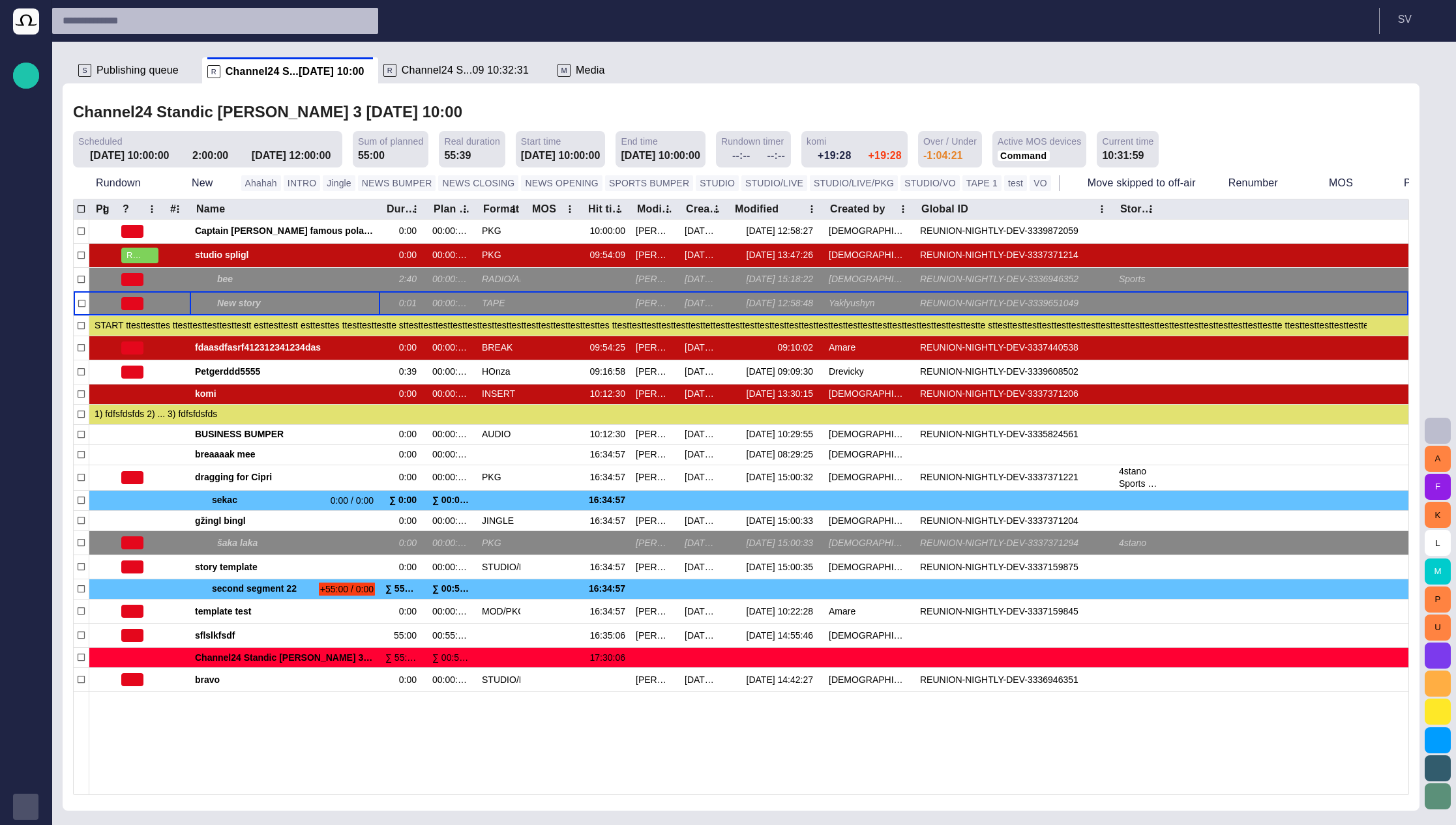
click at [1038, 116] on div "Channel24 Standic walkup 3 04/09 10:00" at bounding box center [741, 113] width 1336 height 27
click at [133, 185] on button "Rundown" at bounding box center [117, 182] width 90 height 23
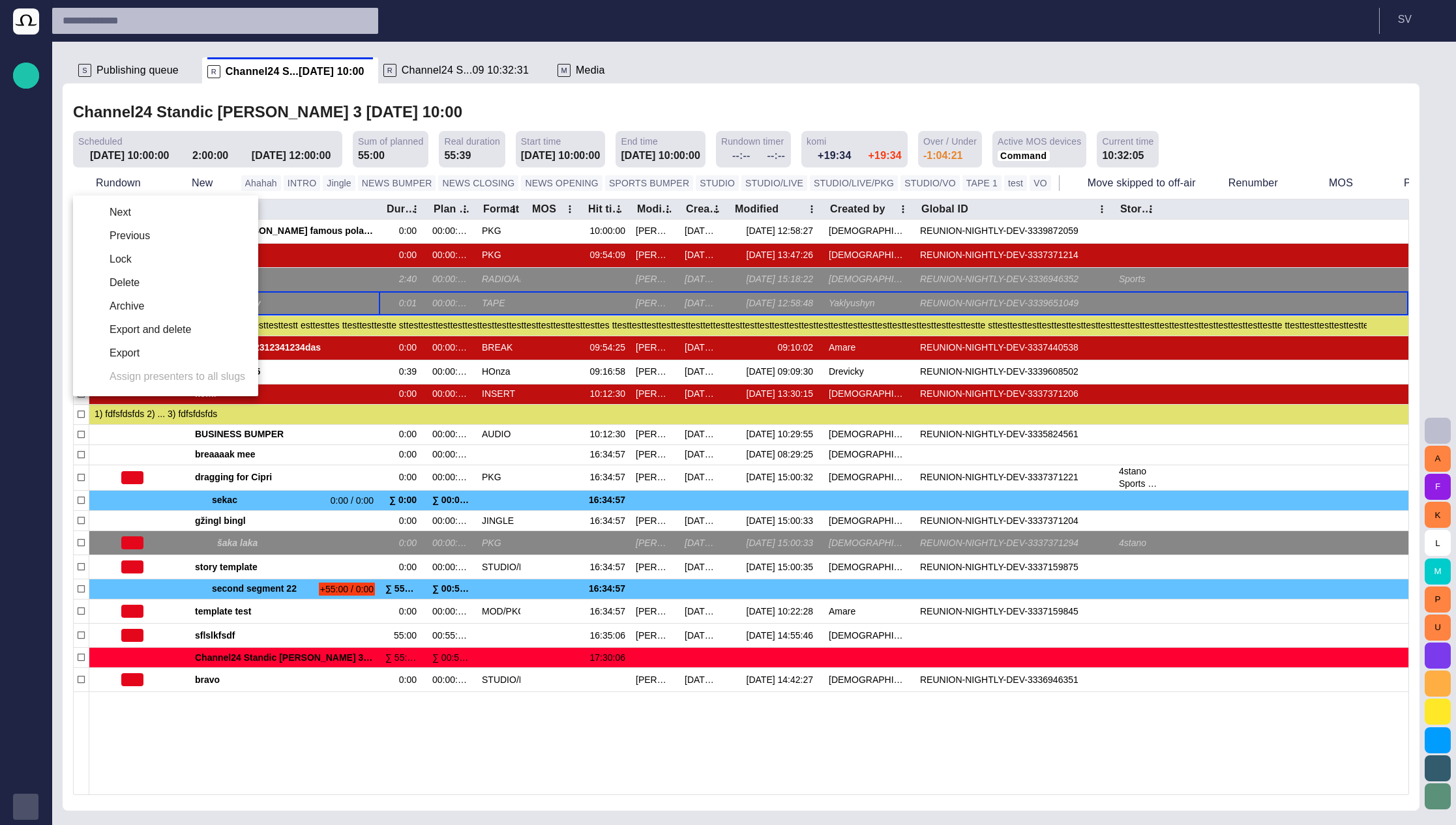
click at [238, 487] on div at bounding box center [728, 412] width 1456 height 825
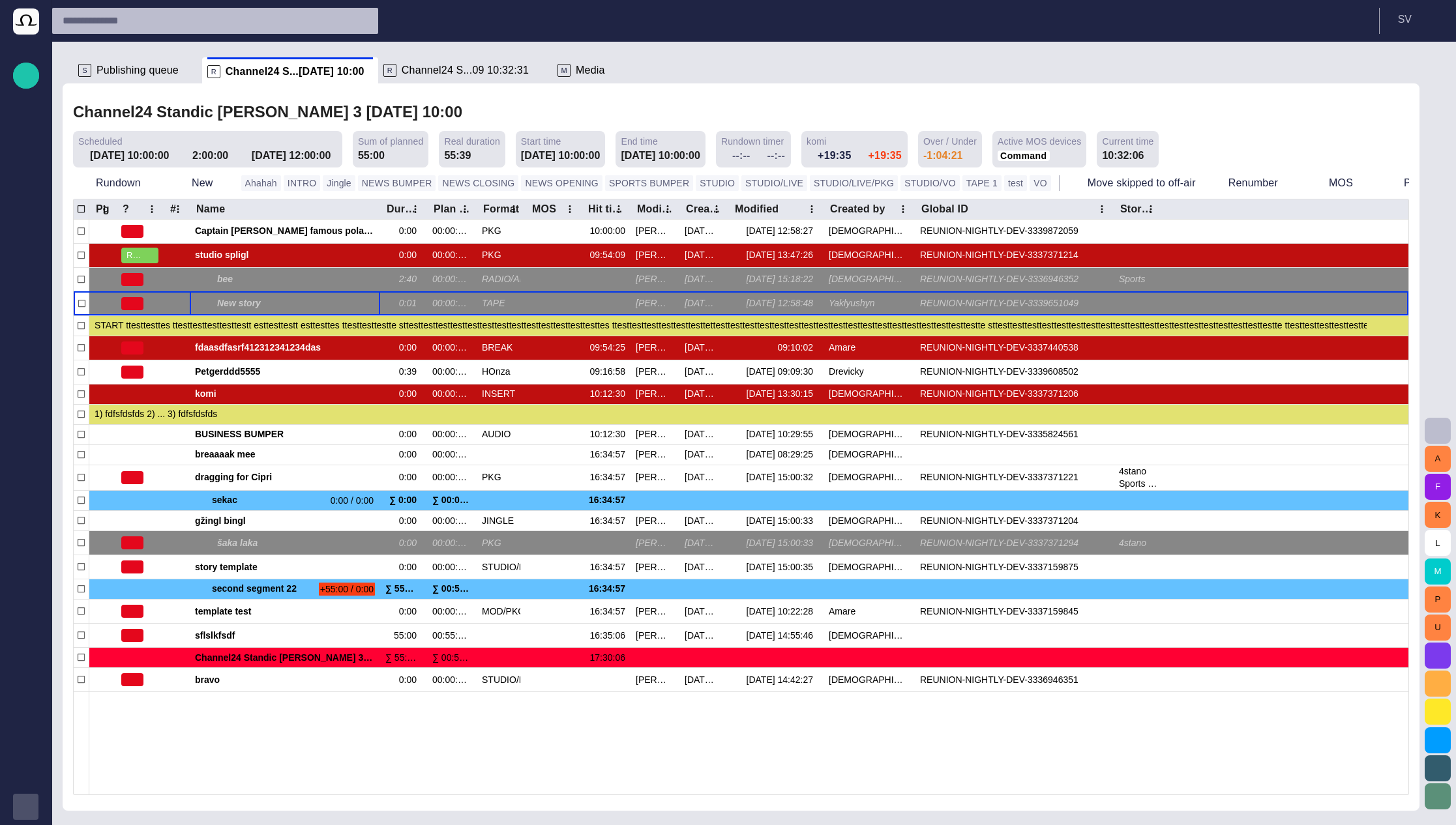
click at [178, 745] on div at bounding box center [749, 743] width 1319 height 103
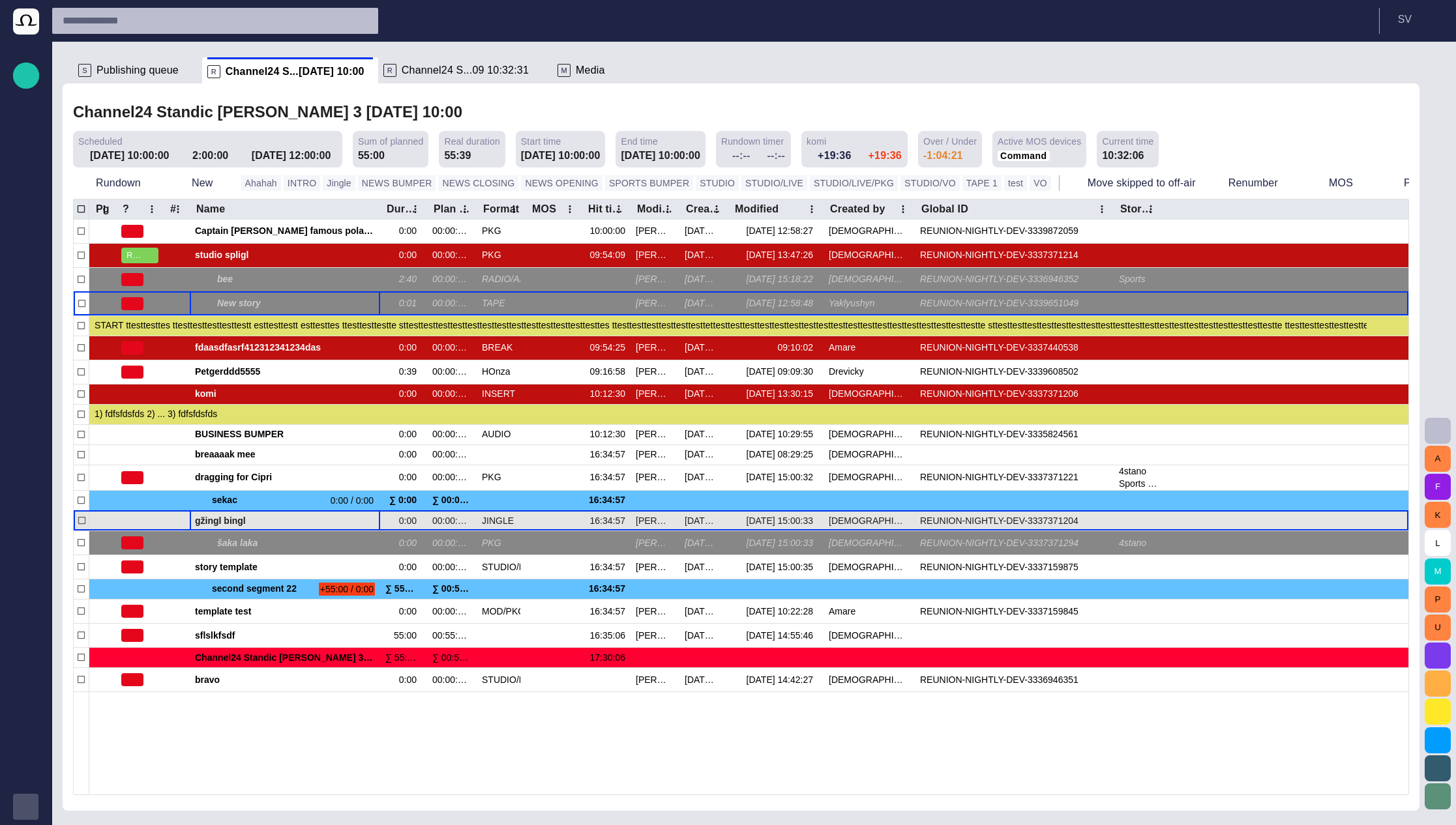
click at [221, 524] on span "gžingl bingl" at bounding box center [285, 521] width 180 height 12
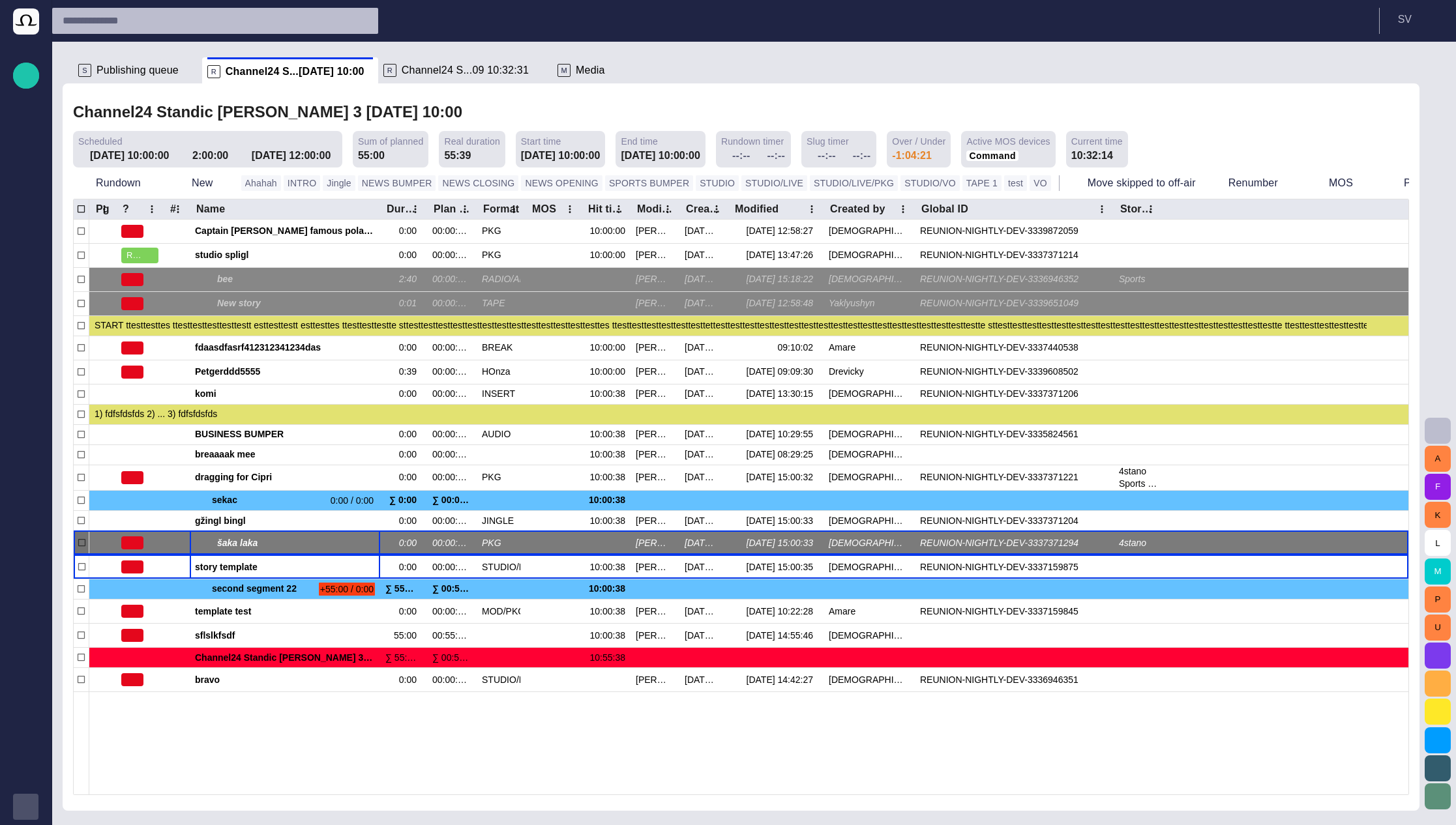
click at [335, 546] on span "button" at bounding box center [340, 542] width 10 height 10
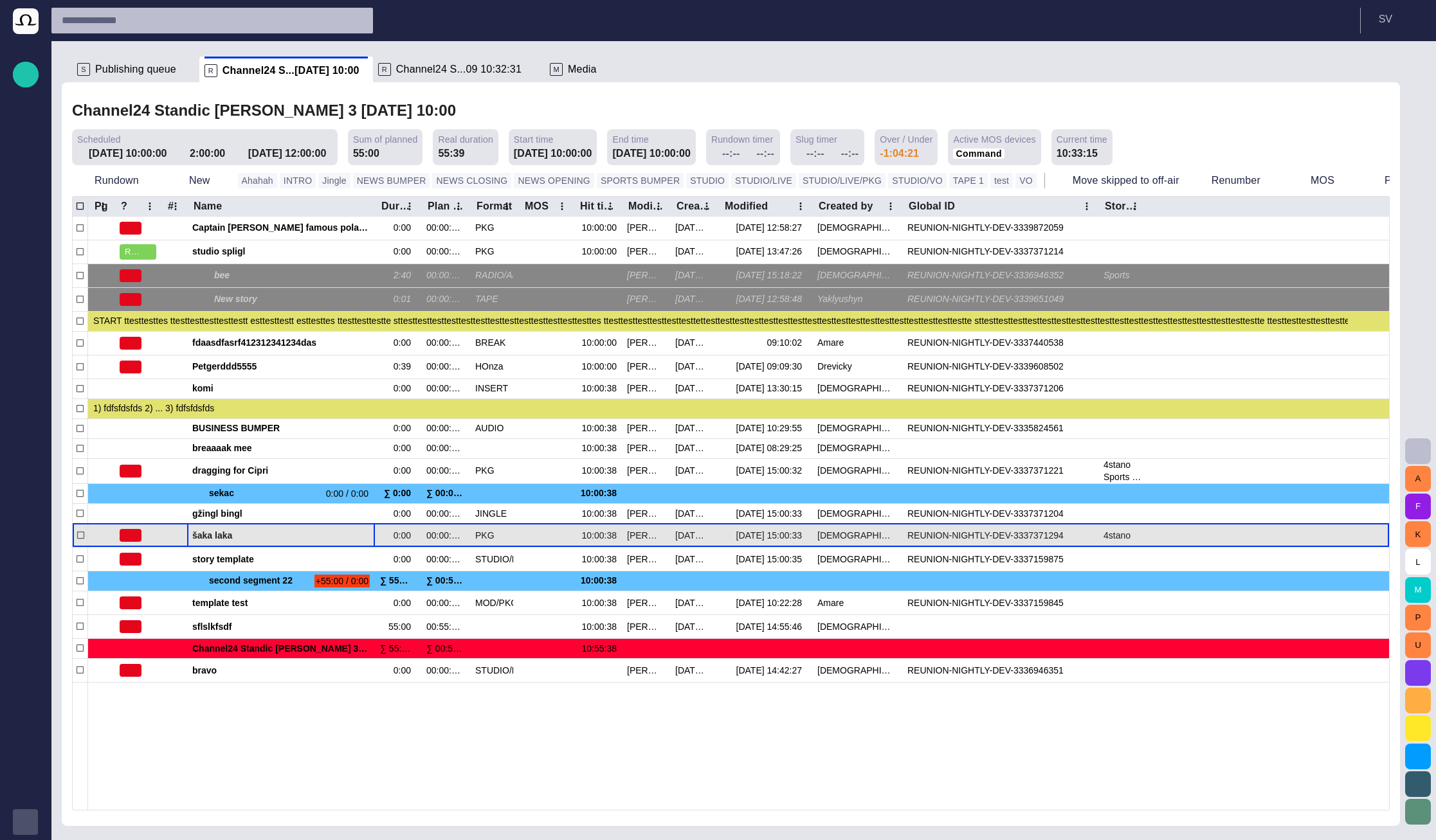
click at [248, 546] on div "šaka laka" at bounding box center [281, 535] width 177 height 23
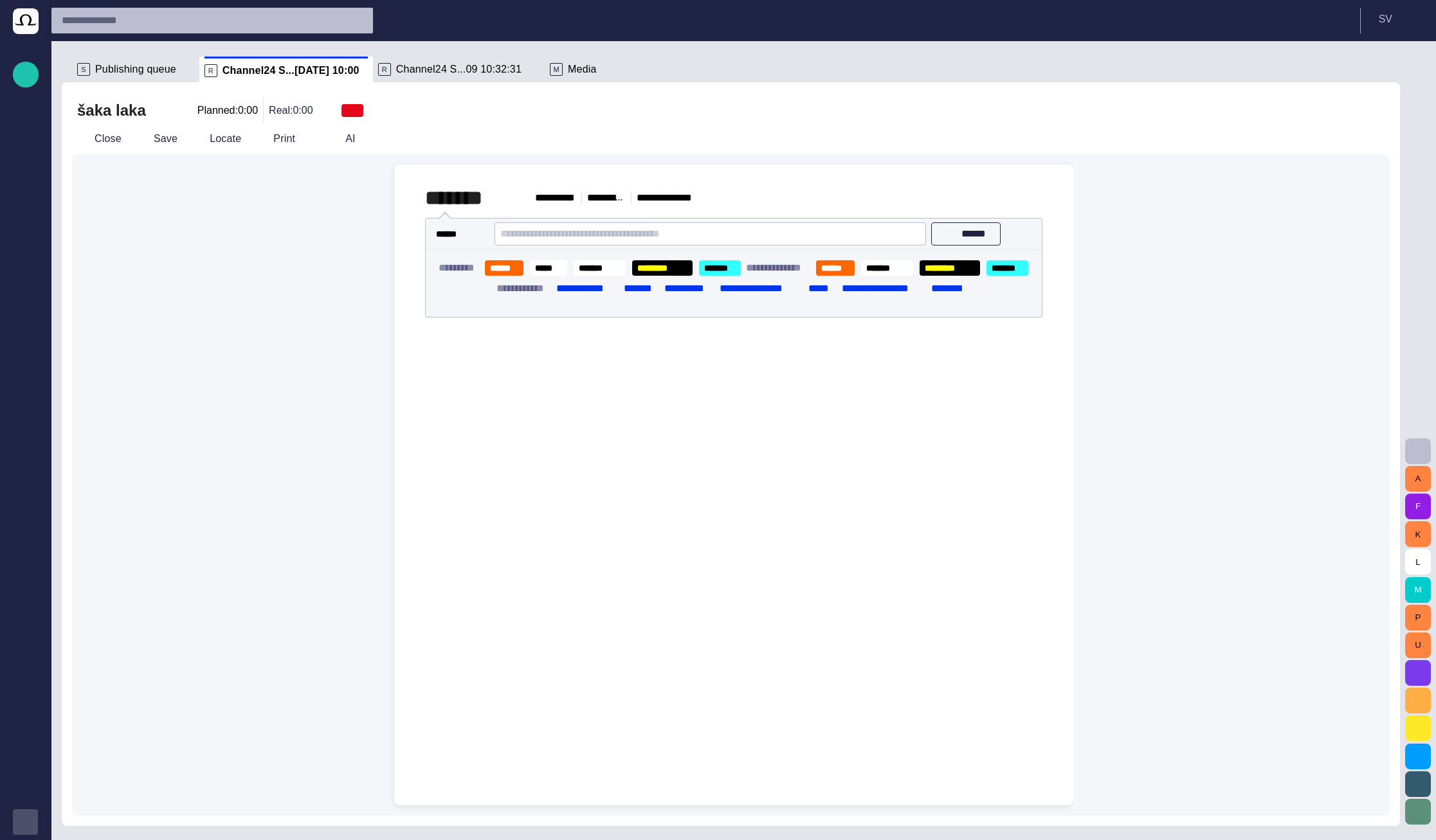
click at [582, 391] on div at bounding box center [734, 591] width 659 height 426
click at [376, 359] on div "**********" at bounding box center [730, 484] width 1318 height 661
click at [391, 359] on div "**********" at bounding box center [726, 484] width 695 height 641
click at [442, 352] on div "﻿ ﻿ ﻿" at bounding box center [733, 337] width 618 height 41
click at [395, 357] on span "button" at bounding box center [394, 353] width 16 height 25
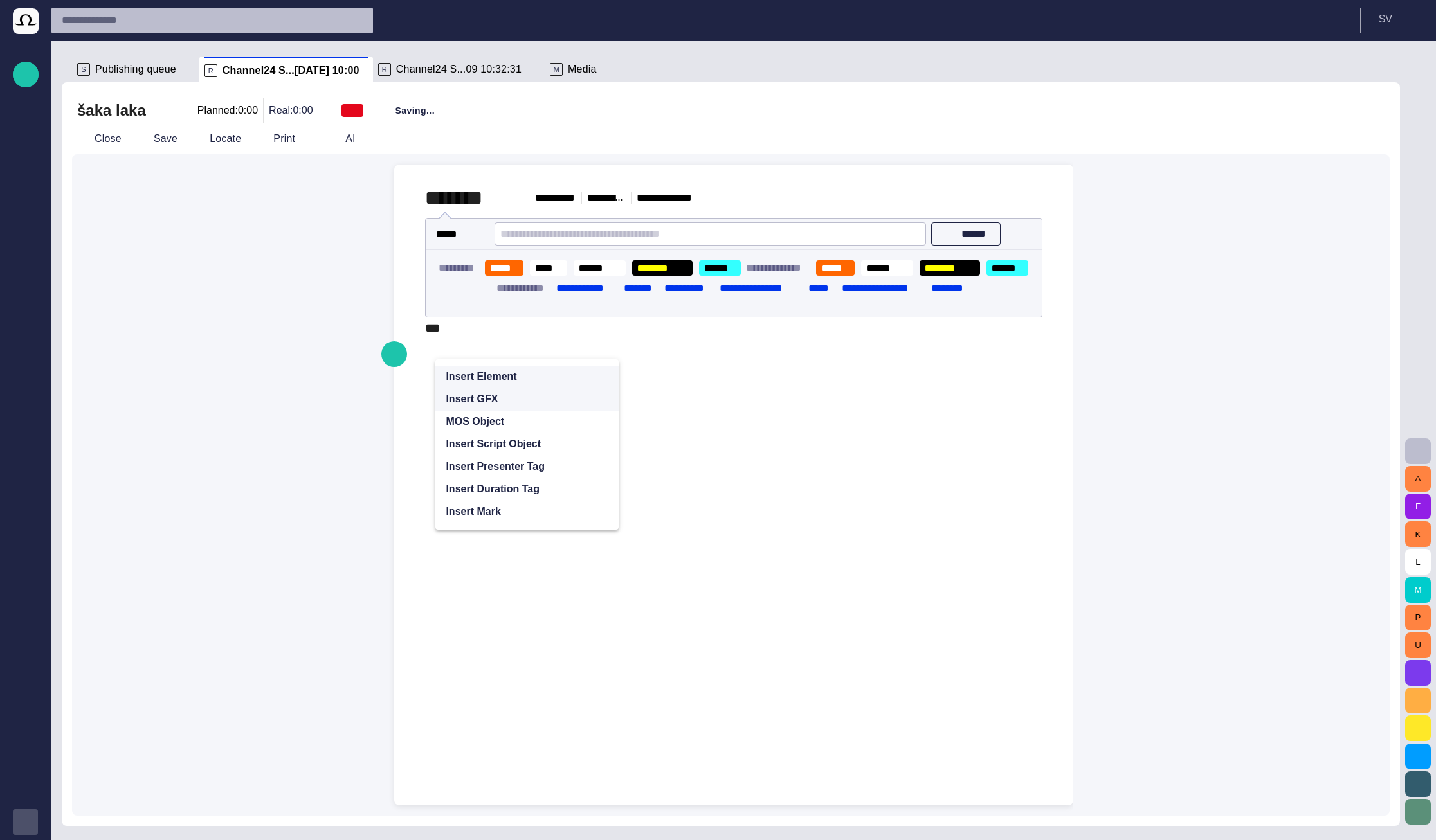
click at [481, 410] on button "Insert GFX" at bounding box center [527, 399] width 184 height 23
click at [489, 426] on span "Blank CG" at bounding box center [532, 422] width 114 height 13
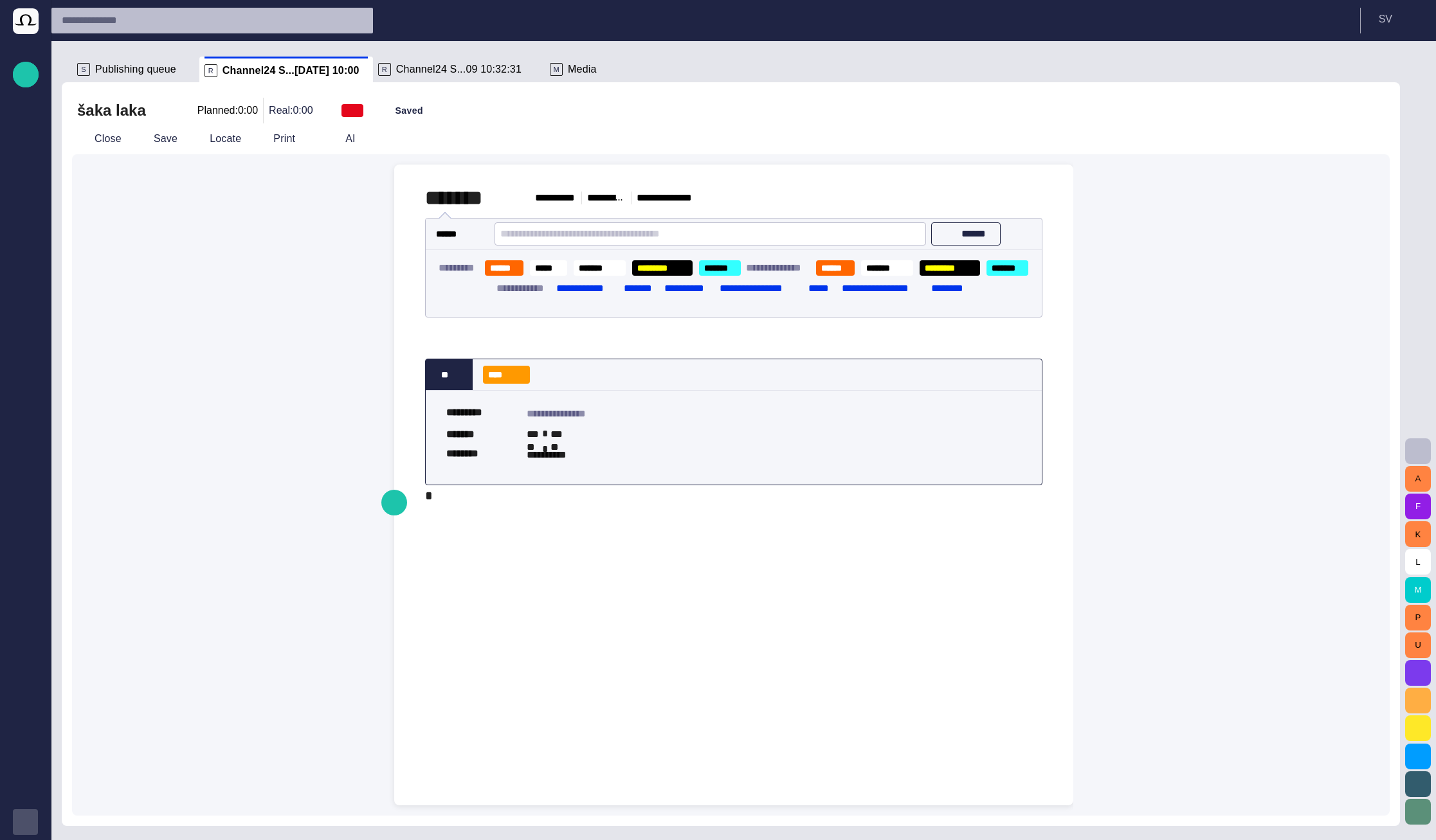
click at [459, 506] on div "**********" at bounding box center [733, 411] width 618 height 188
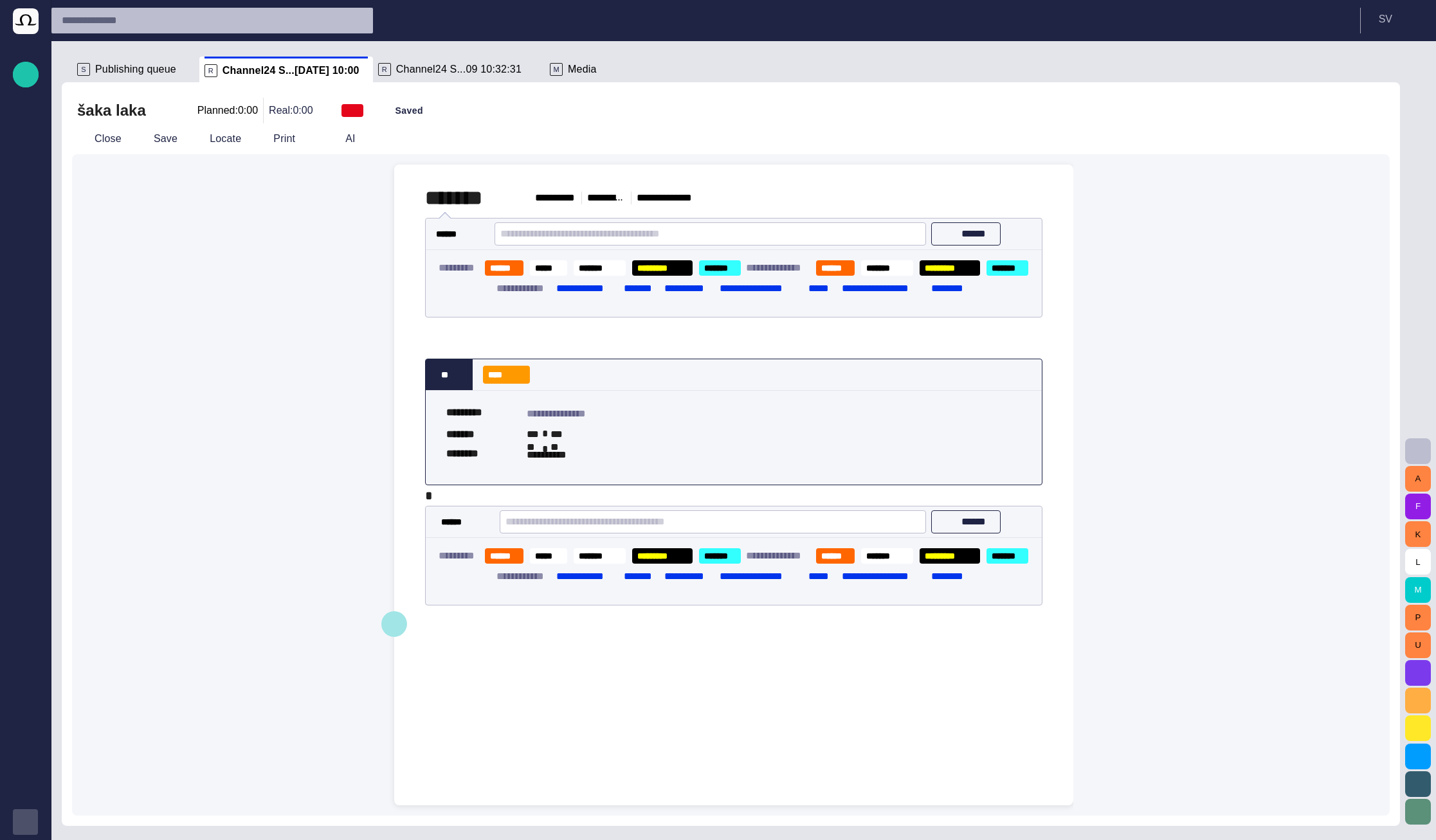
click at [398, 613] on span "button" at bounding box center [394, 623] width 16 height 25
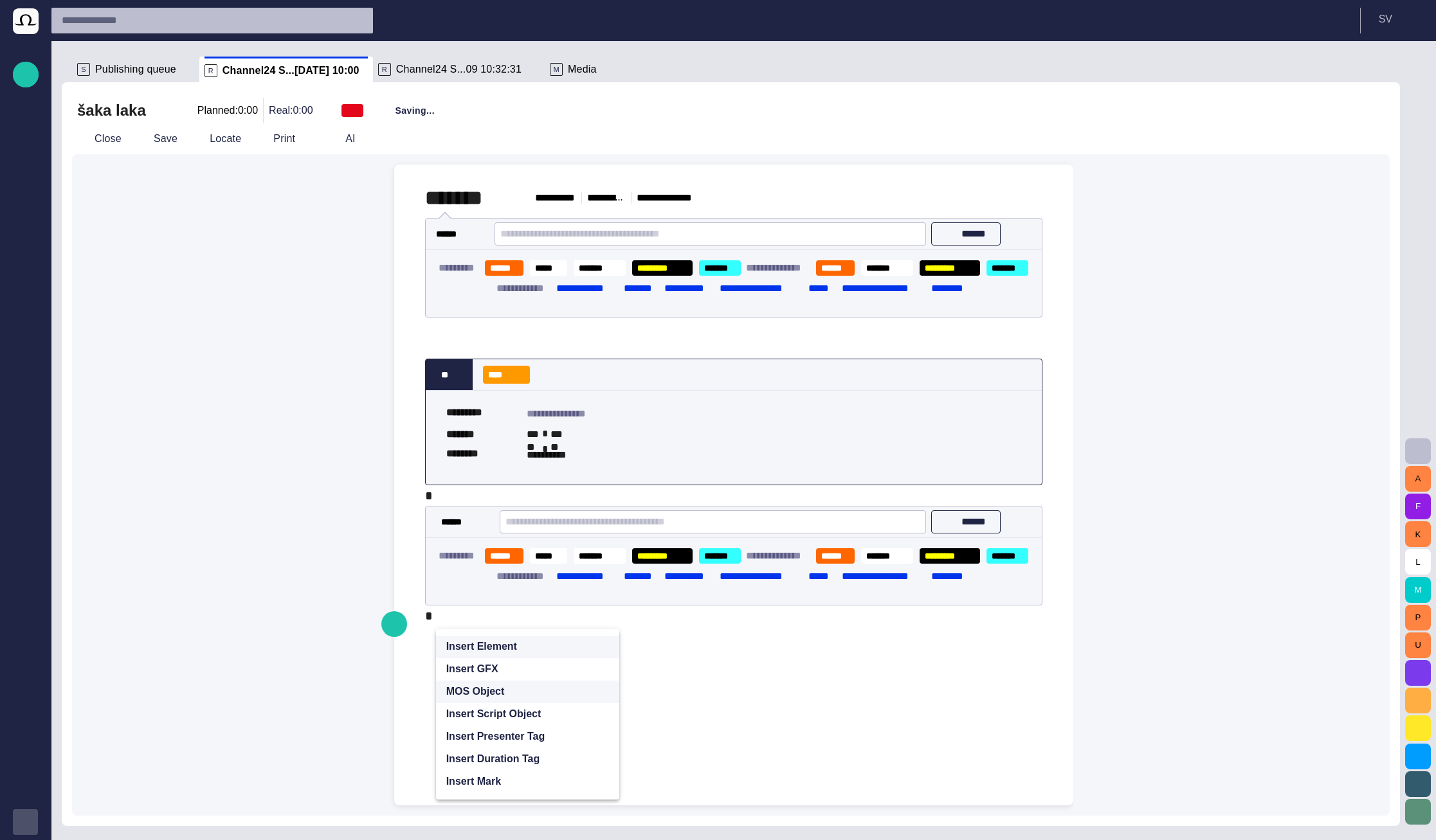
click at [491, 688] on p "MOS Object" at bounding box center [475, 691] width 59 height 16
click at [500, 710] on span "MOS Object" at bounding box center [533, 714] width 114 height 13
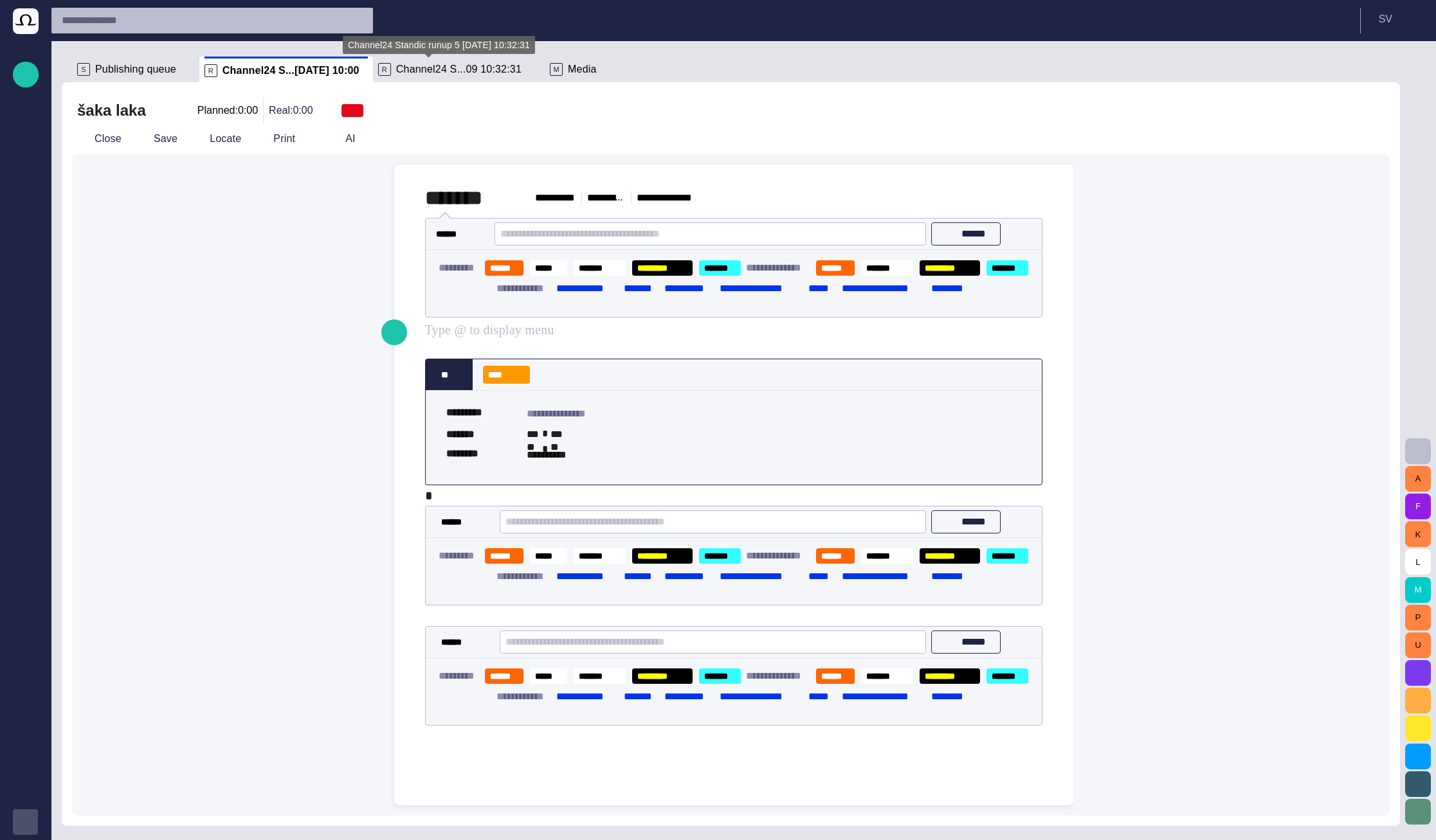
click at [447, 67] on span "Channel24 S...09 10:32:31" at bounding box center [459, 70] width 126 height 13
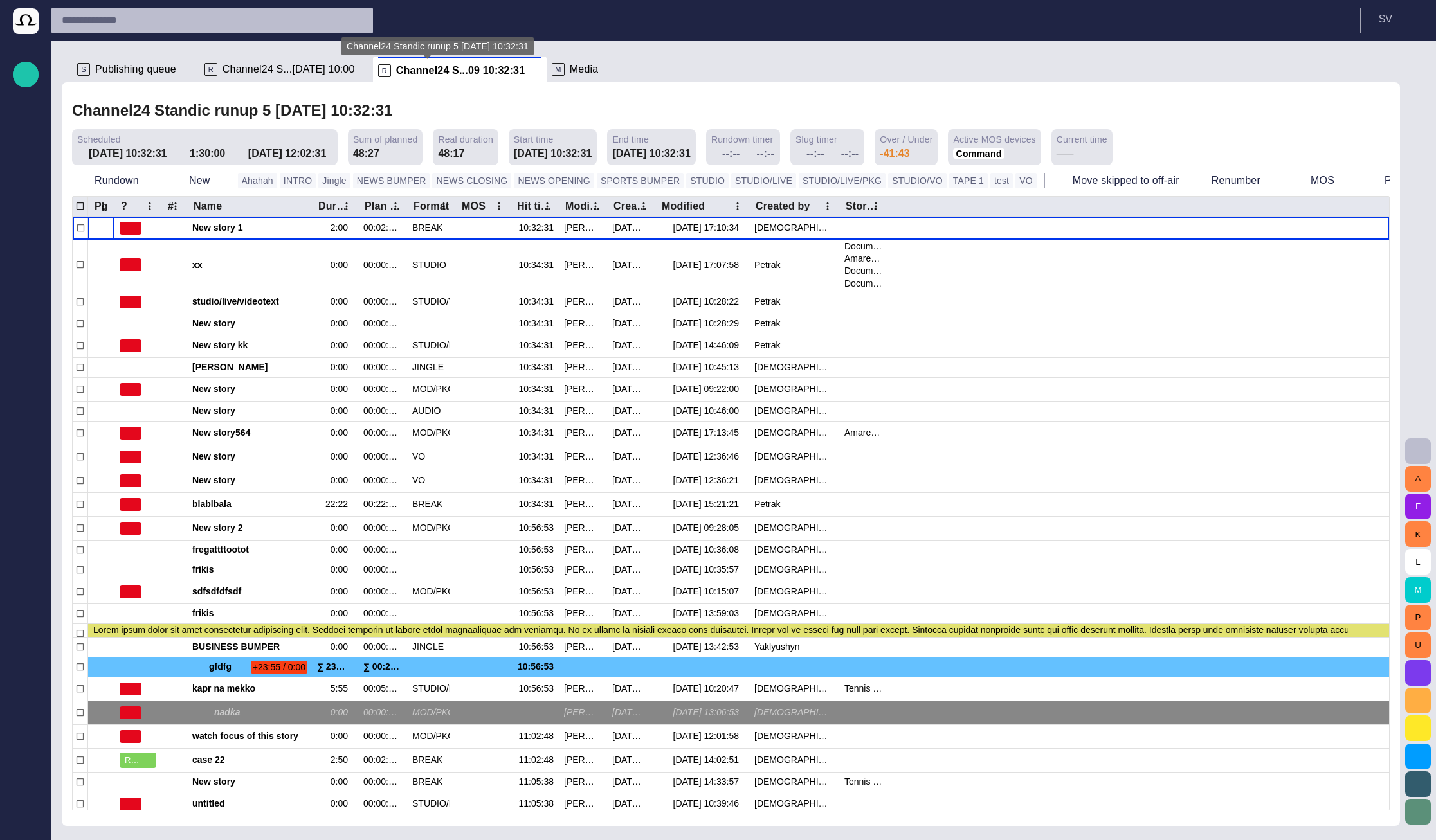
drag, startPoint x: 19, startPoint y: 822, endPoint x: 39, endPoint y: 834, distance: 23.3
click at [22, 822] on div "button" at bounding box center [26, 822] width 26 height 26
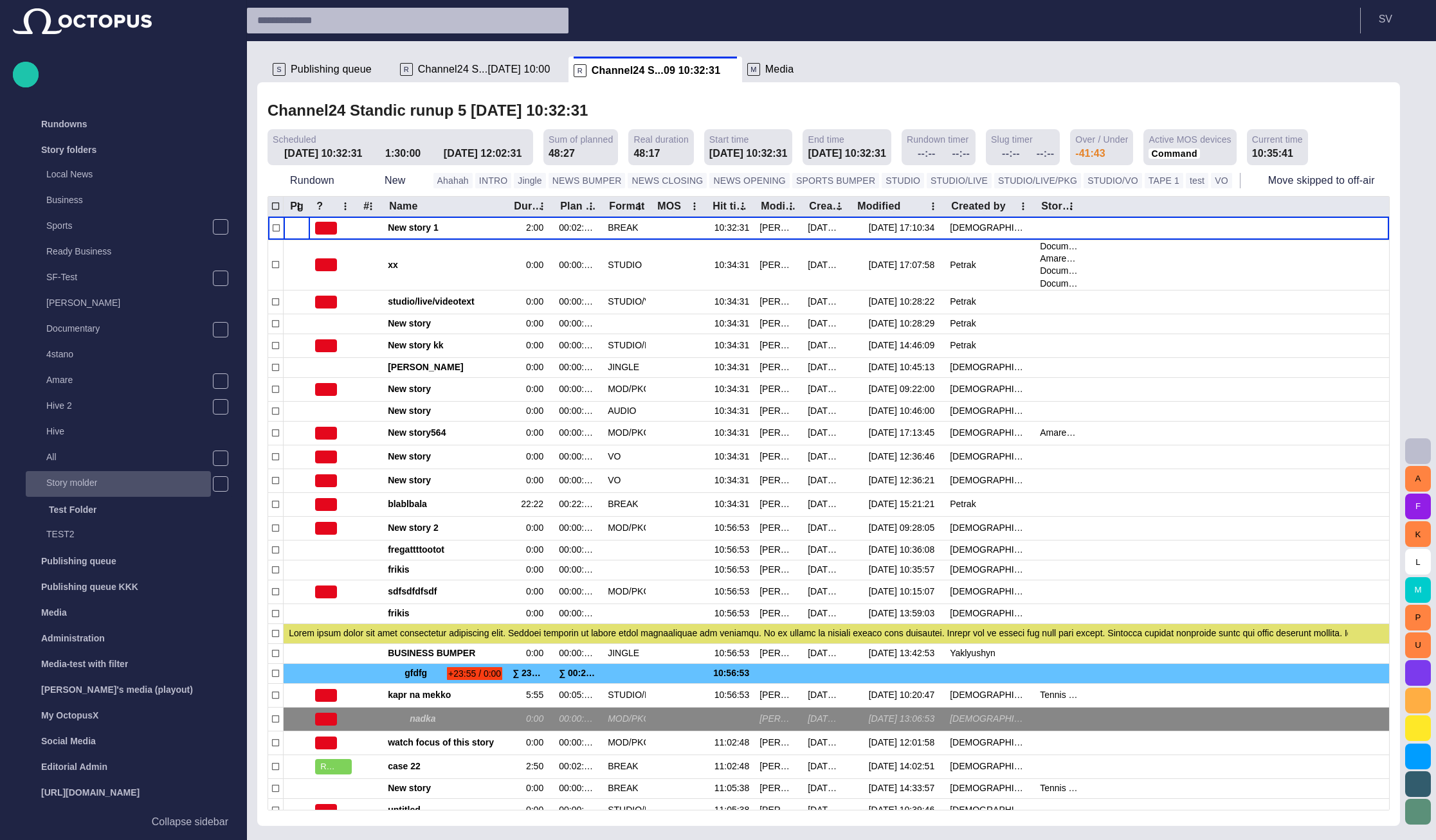
click at [121, 482] on div "Story molder" at bounding box center [119, 483] width 183 height 18
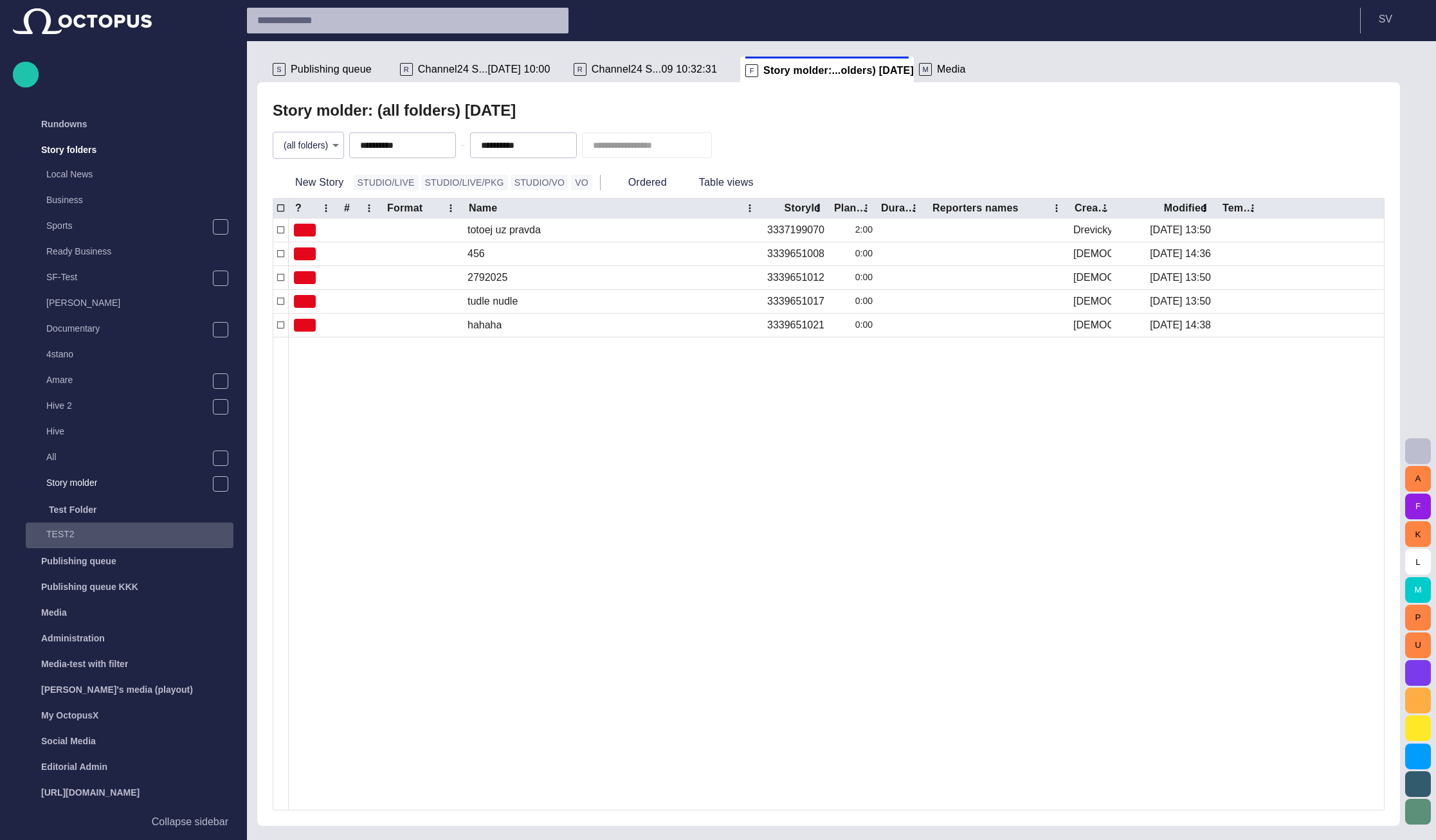
scroll to position [26, 0]
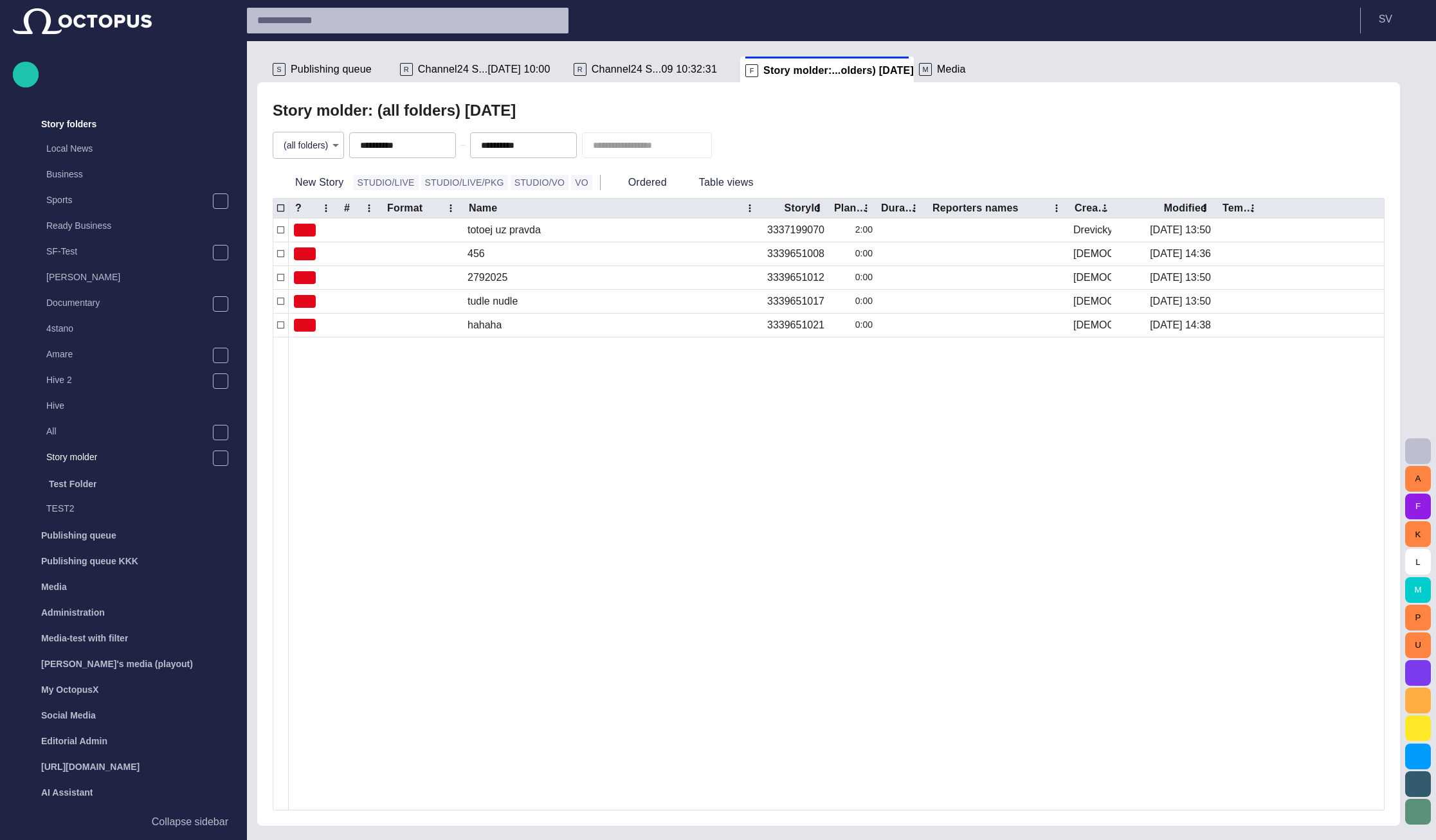
click at [265, 353] on div "**********" at bounding box center [828, 454] width 1142 height 744
click at [638, 422] on div at bounding box center [837, 573] width 1096 height 473
click at [314, 392] on div at bounding box center [837, 573] width 1096 height 473
click at [974, 144] on div "**********" at bounding box center [829, 146] width 1112 height 44
click at [921, 136] on div "**********" at bounding box center [829, 146] width 1112 height 44
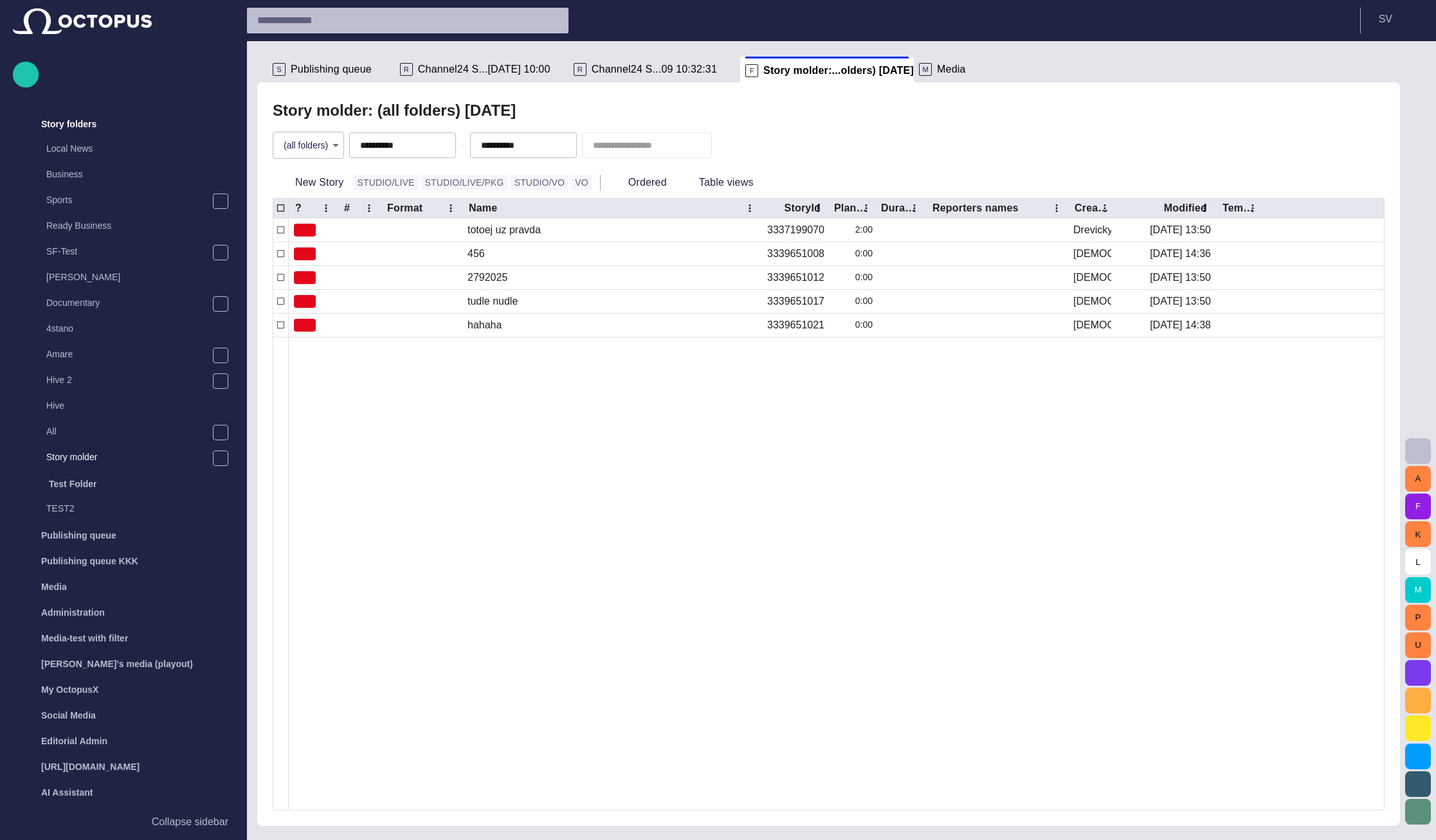
click at [779, 174] on div "New Story STUDIO/LIVE STUDIO/LIVE/PKG STUDIO/VO VO Ordered Table views" at bounding box center [829, 182] width 1112 height 31
click at [403, 349] on div at bounding box center [837, 573] width 1096 height 473
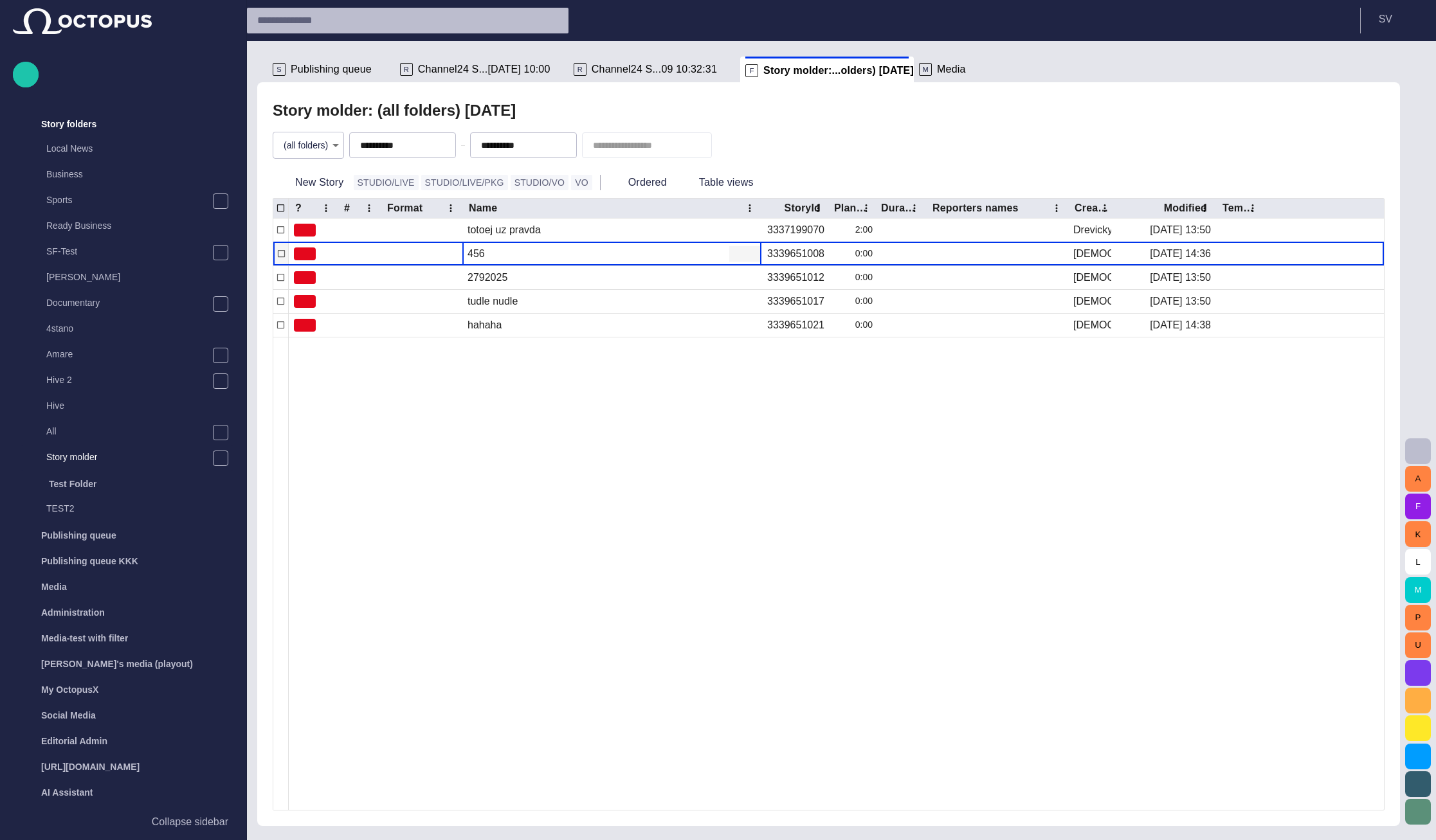
click at [486, 259] on div "456" at bounding box center [612, 253] width 299 height 23
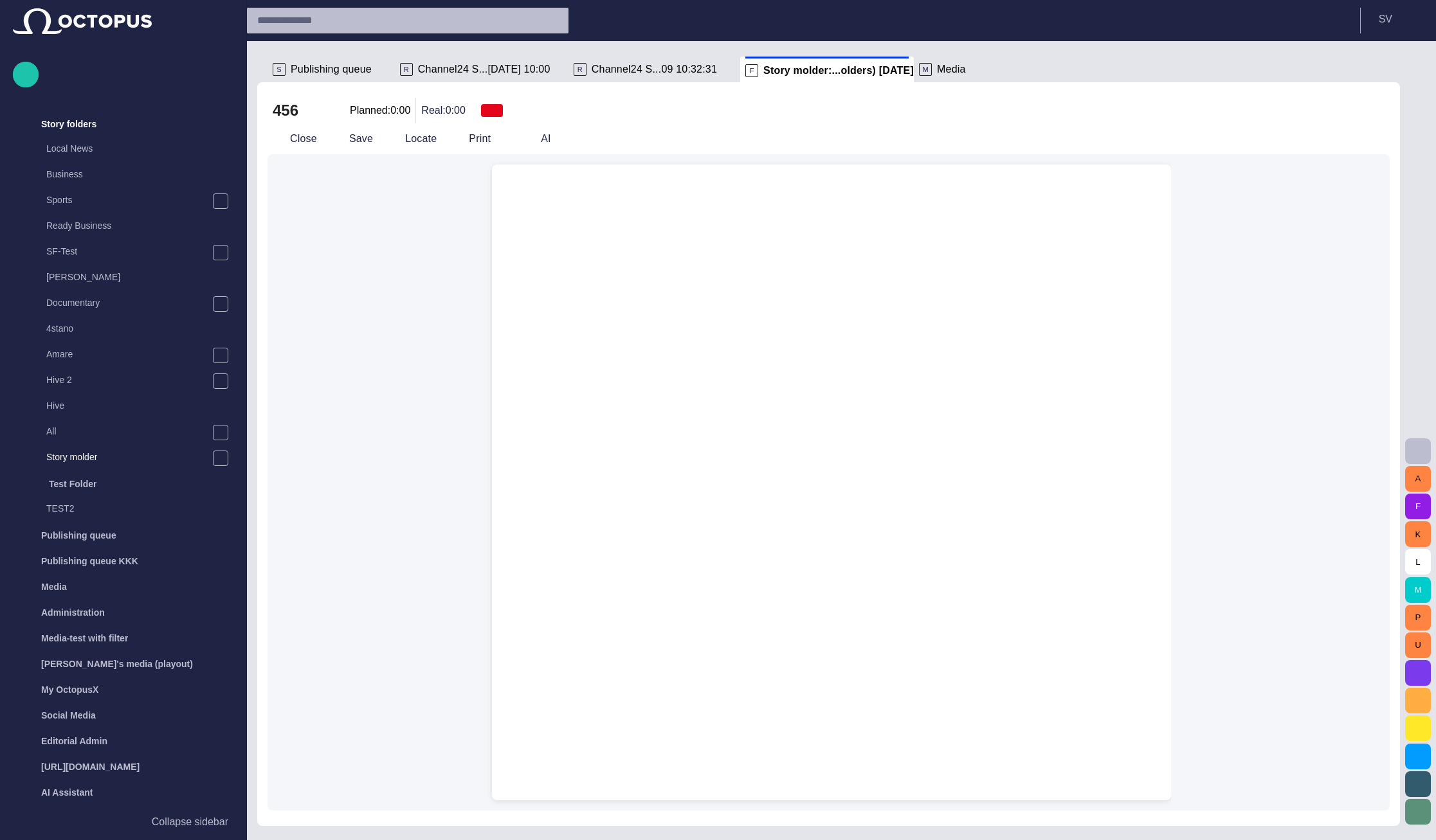
click at [569, 243] on div at bounding box center [831, 514] width 659 height 574
drag, startPoint x: 608, startPoint y: 253, endPoint x: 614, endPoint y: 271, distance: 19.0
click at [610, 256] on div at bounding box center [831, 514] width 659 height 574
drag, startPoint x: 625, startPoint y: 302, endPoint x: 636, endPoint y: 332, distance: 32.0
click at [625, 304] on div at bounding box center [831, 514] width 659 height 574
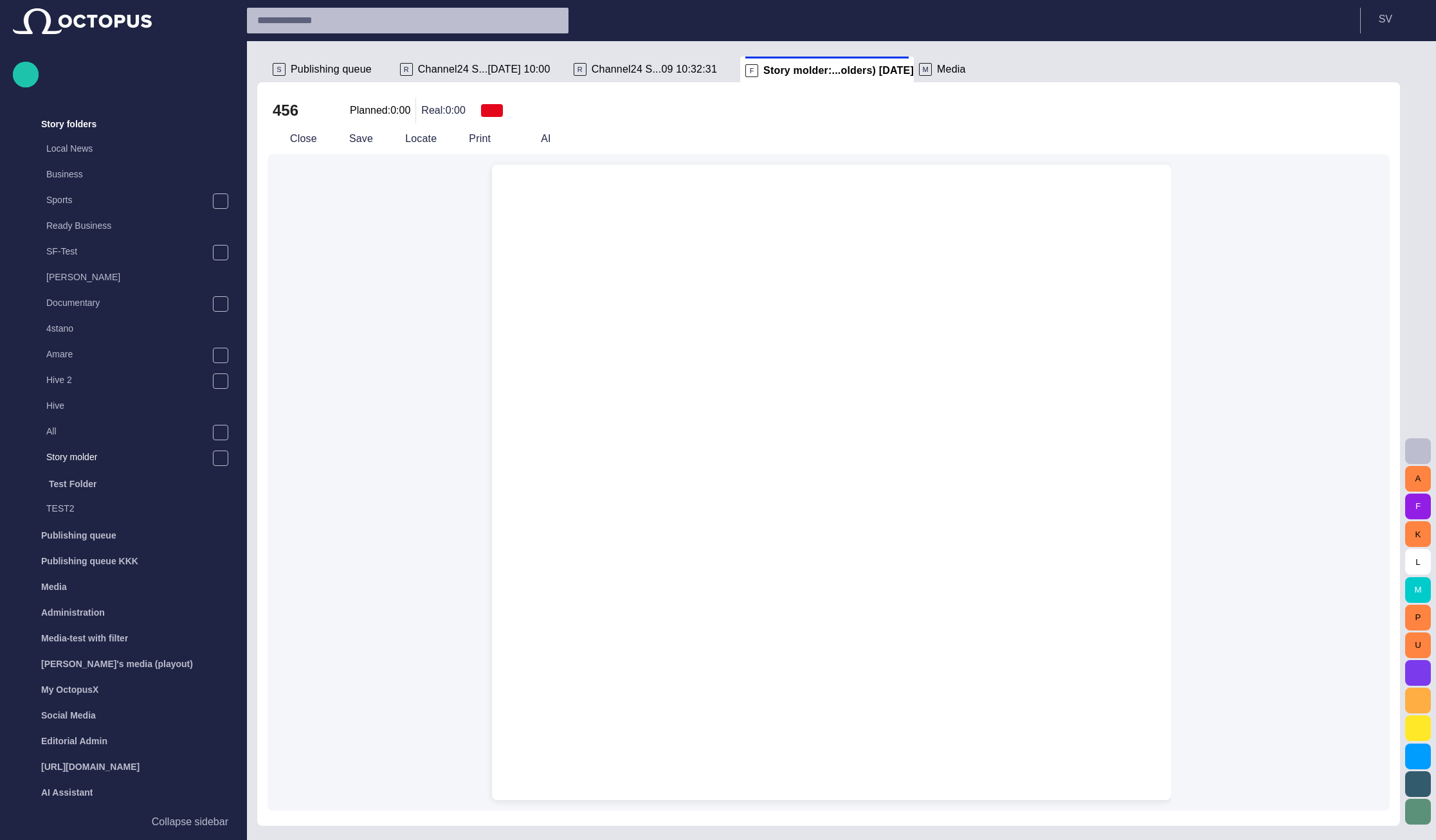
drag, startPoint x: 640, startPoint y: 345, endPoint x: 646, endPoint y: 361, distance: 17.1
click at [643, 351] on div at bounding box center [831, 514] width 659 height 574
click at [646, 362] on div at bounding box center [831, 514] width 659 height 574
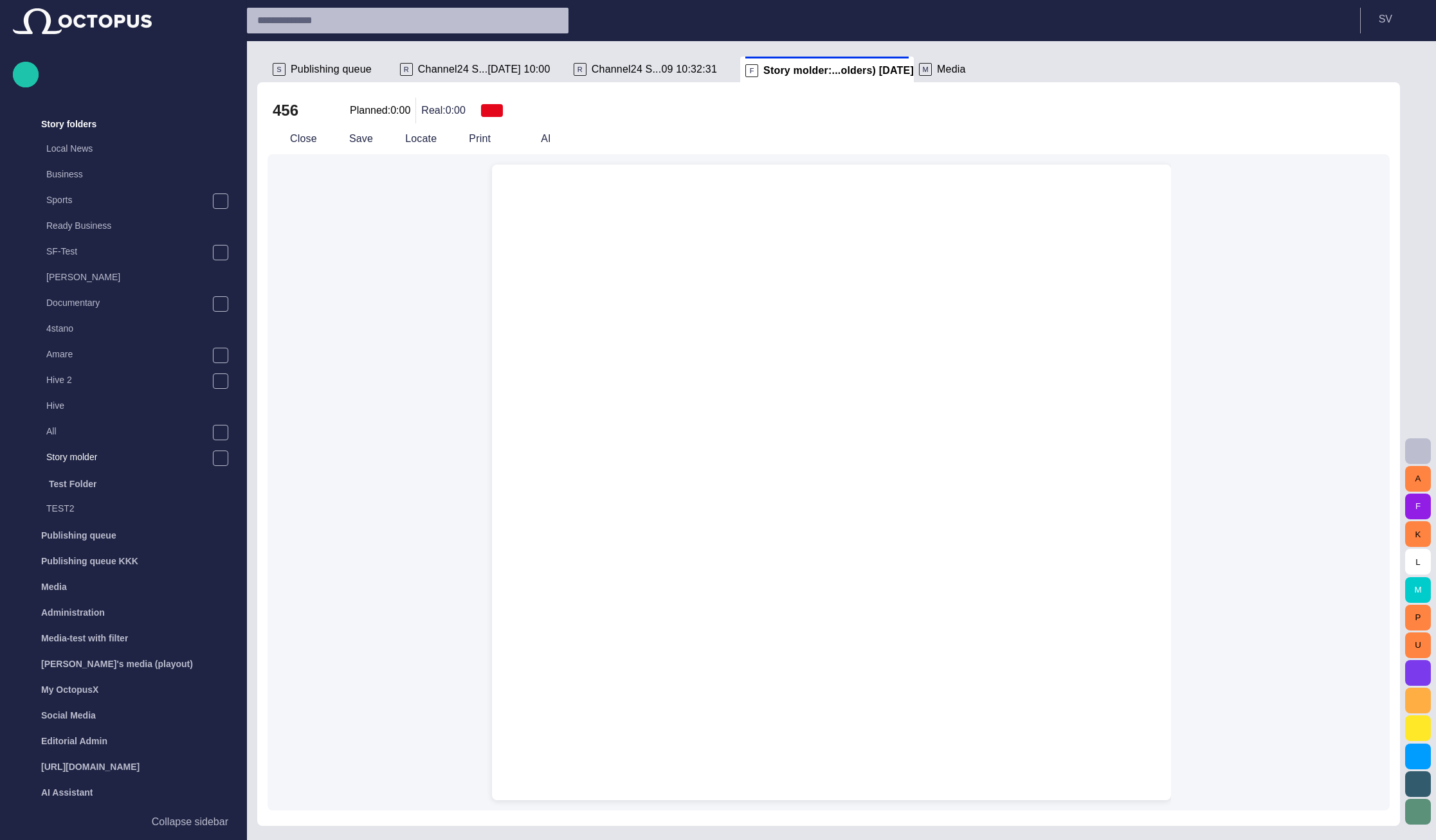
click at [758, 367] on div at bounding box center [831, 514] width 659 height 574
click at [769, 426] on div at bounding box center [831, 514] width 659 height 574
click at [769, 426] on div at bounding box center [831, 514] width 659 height 574
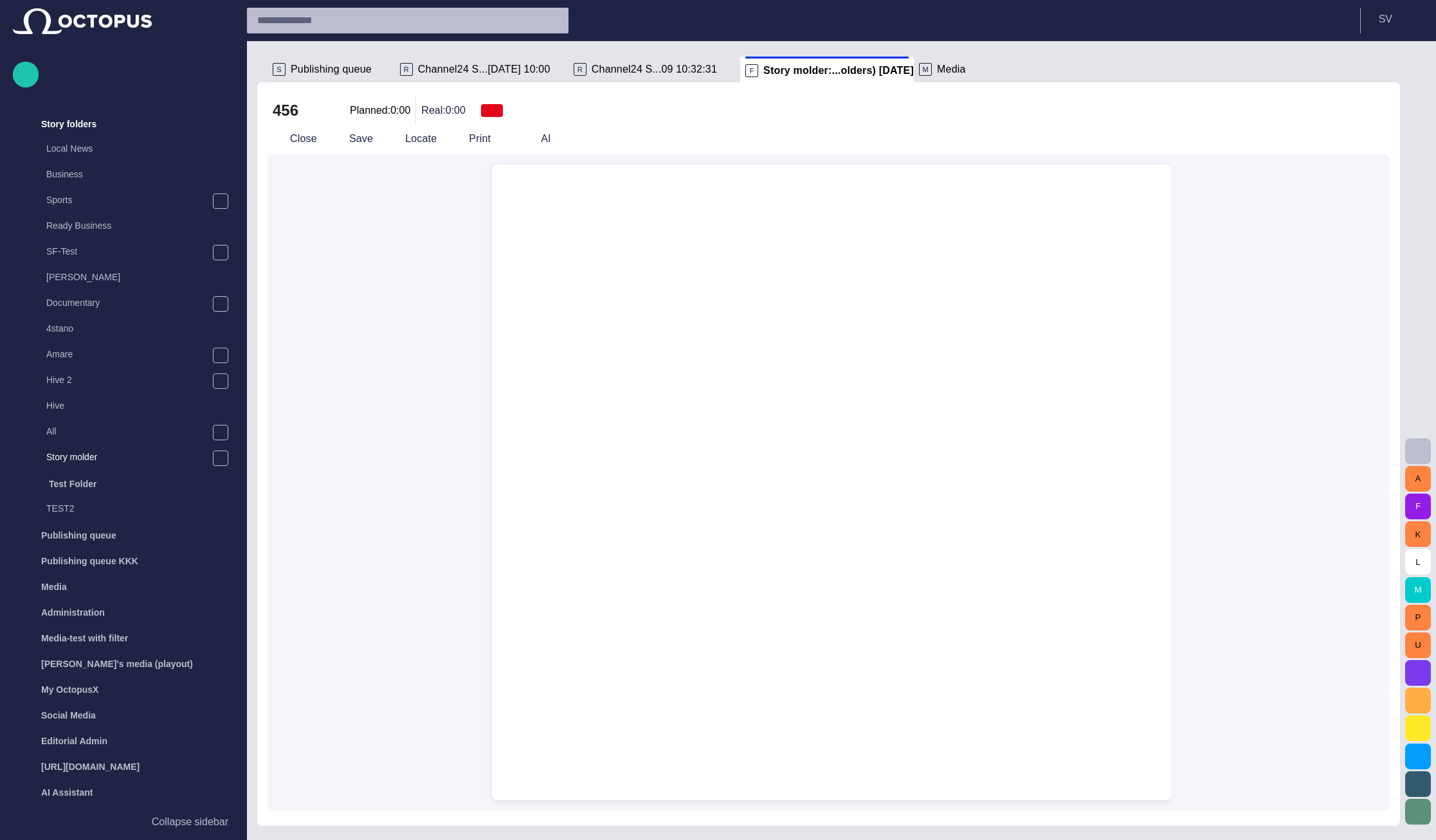
click at [769, 426] on div at bounding box center [831, 514] width 659 height 574
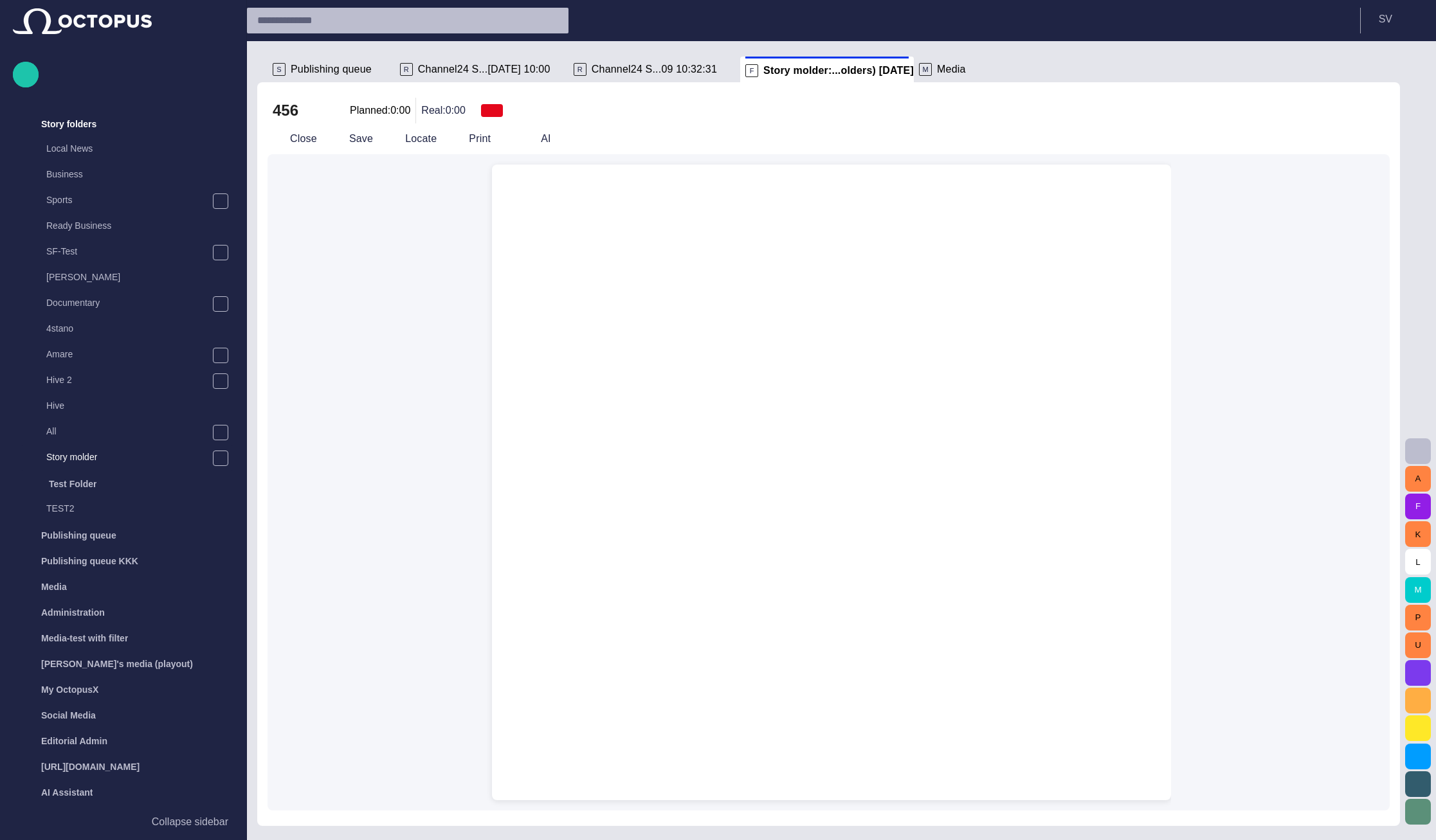
click at [769, 426] on div at bounding box center [831, 514] width 659 height 574
click at [768, 426] on div at bounding box center [831, 514] width 659 height 574
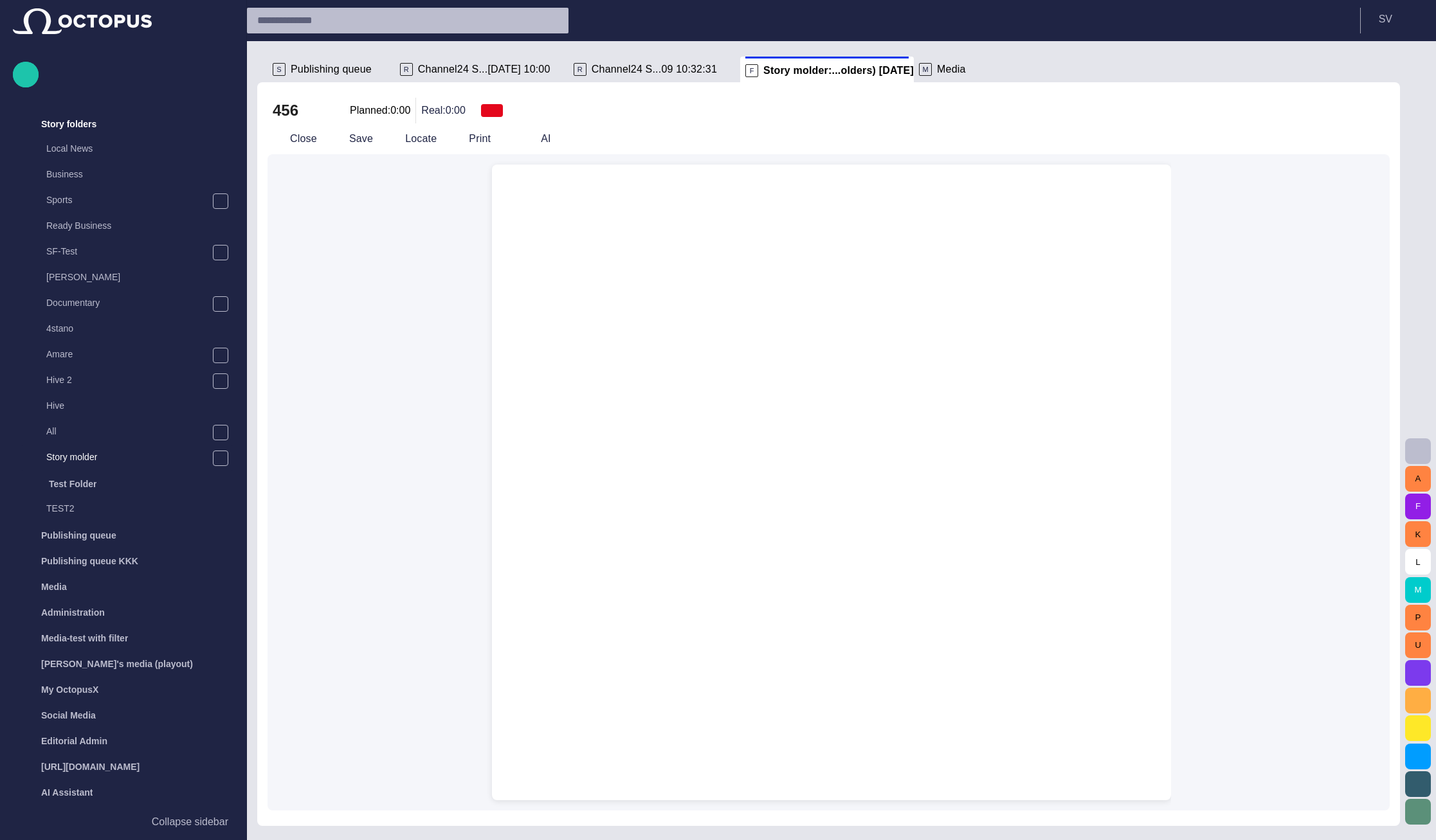
click at [768, 426] on div at bounding box center [831, 514] width 659 height 574
click at [293, 145] on button "Close" at bounding box center [295, 138] width 54 height 23
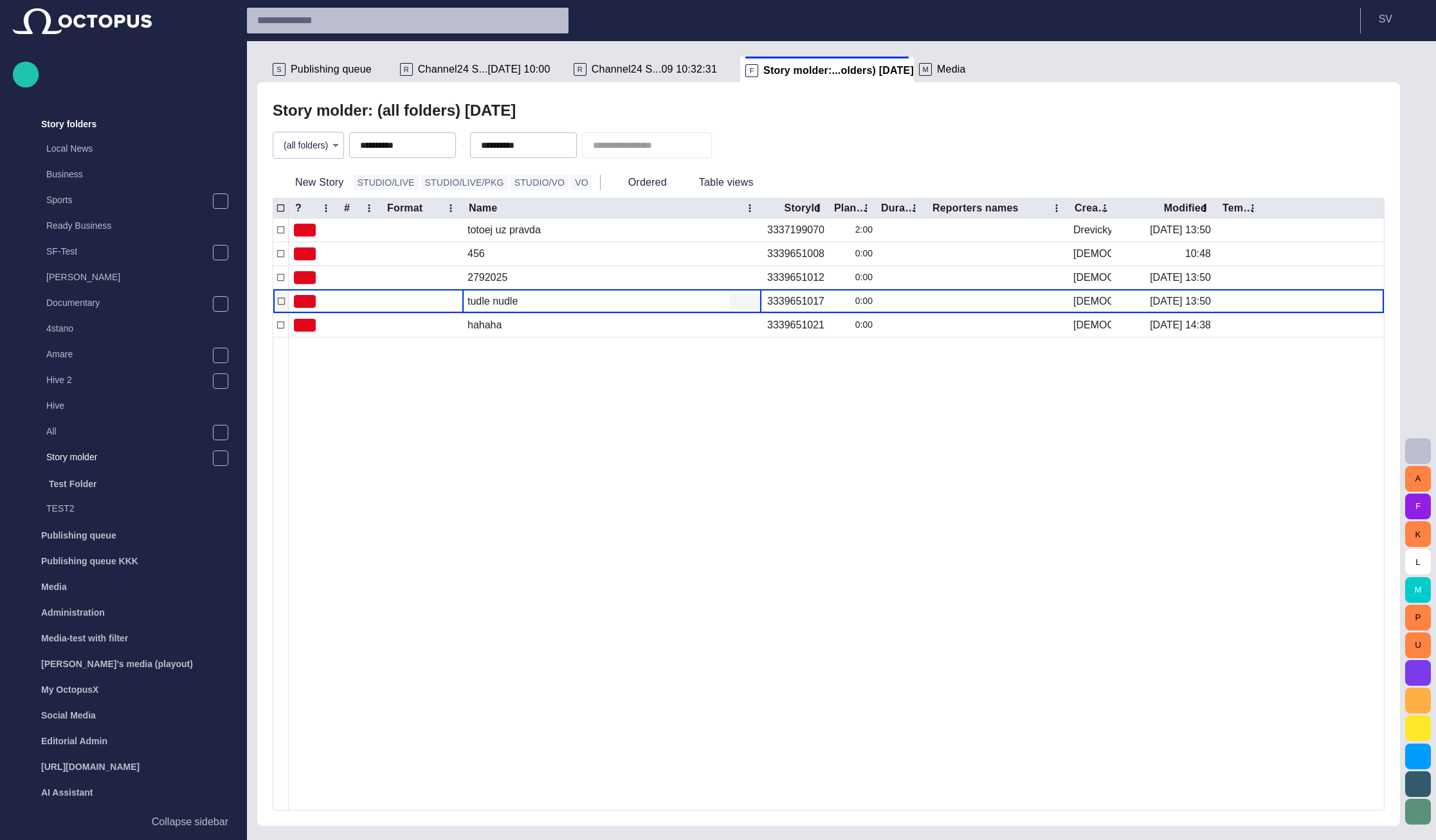
click at [518, 301] on div "tudle nudle" at bounding box center [612, 301] width 299 height 23
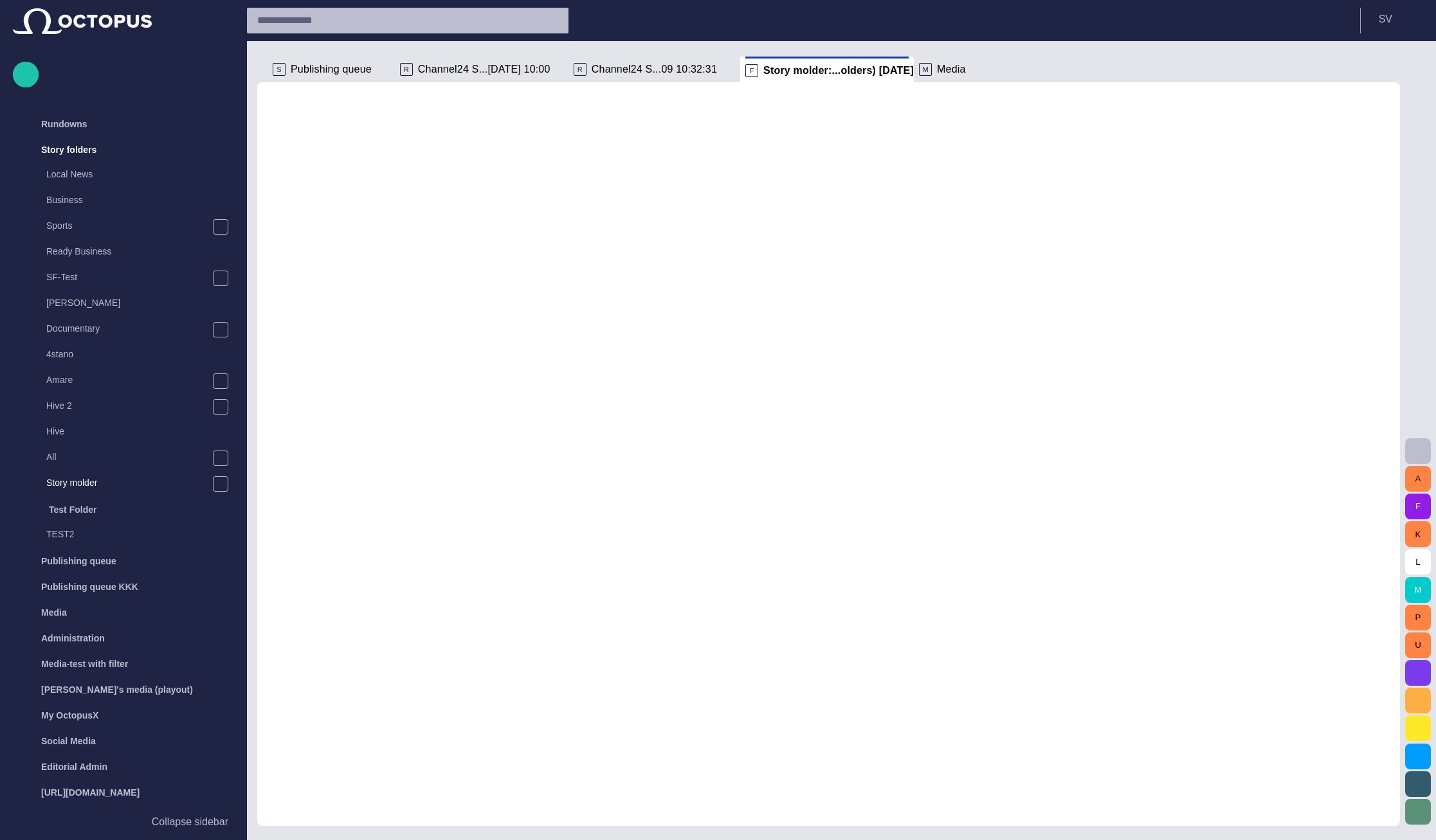
scroll to position [48, 0]
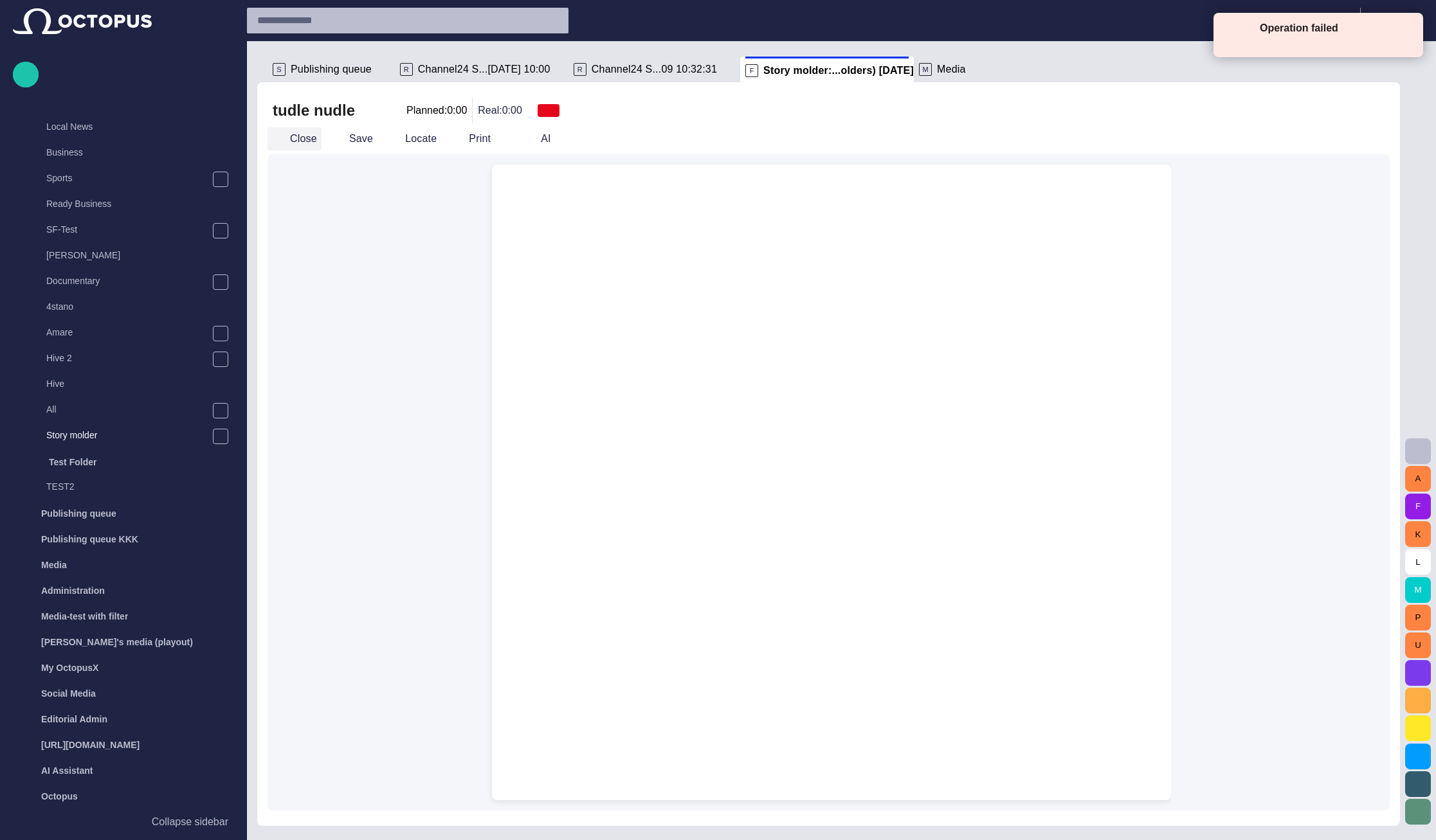
click at [311, 136] on button "Close" at bounding box center [295, 138] width 54 height 23
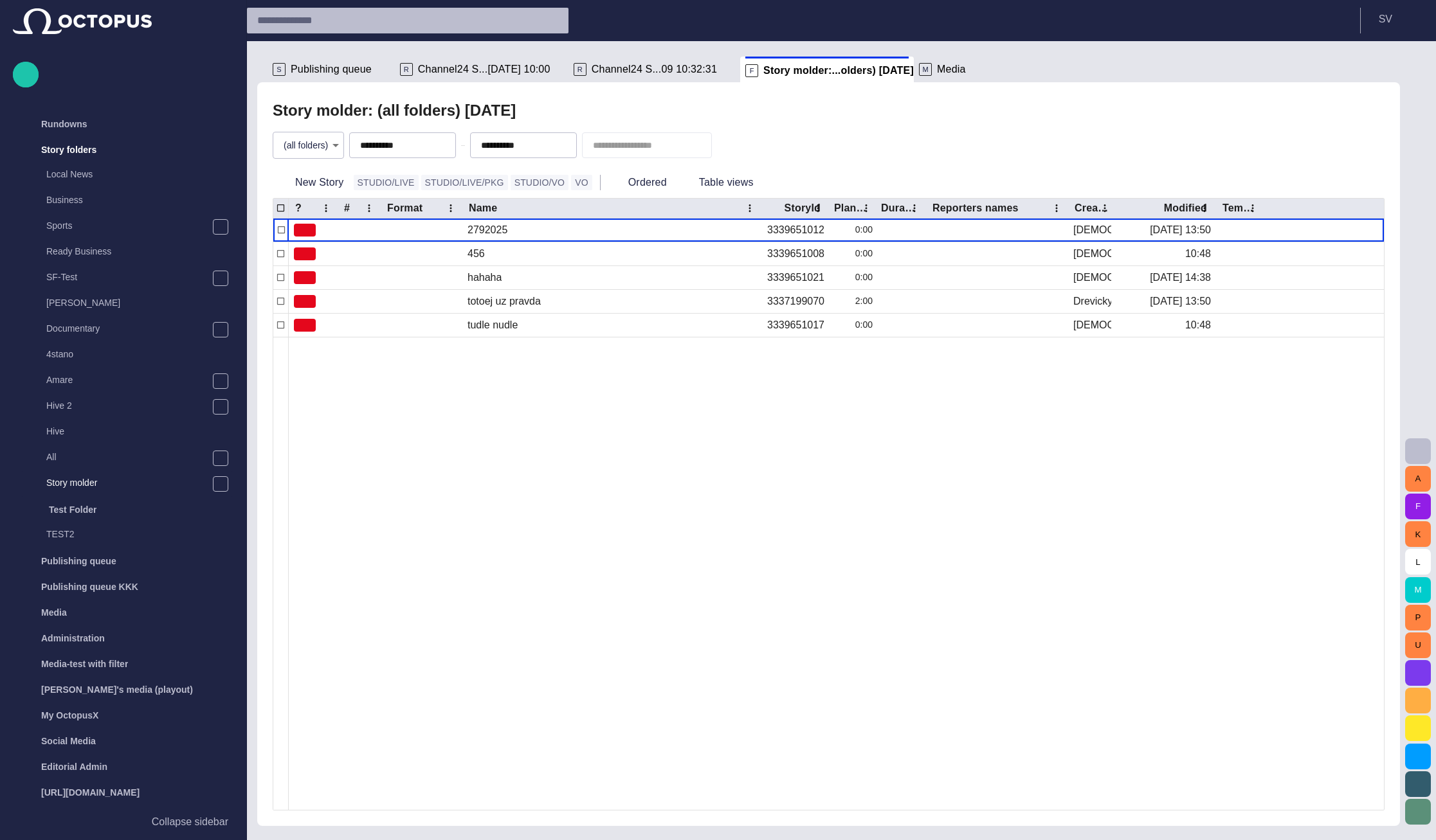
scroll to position [26, 0]
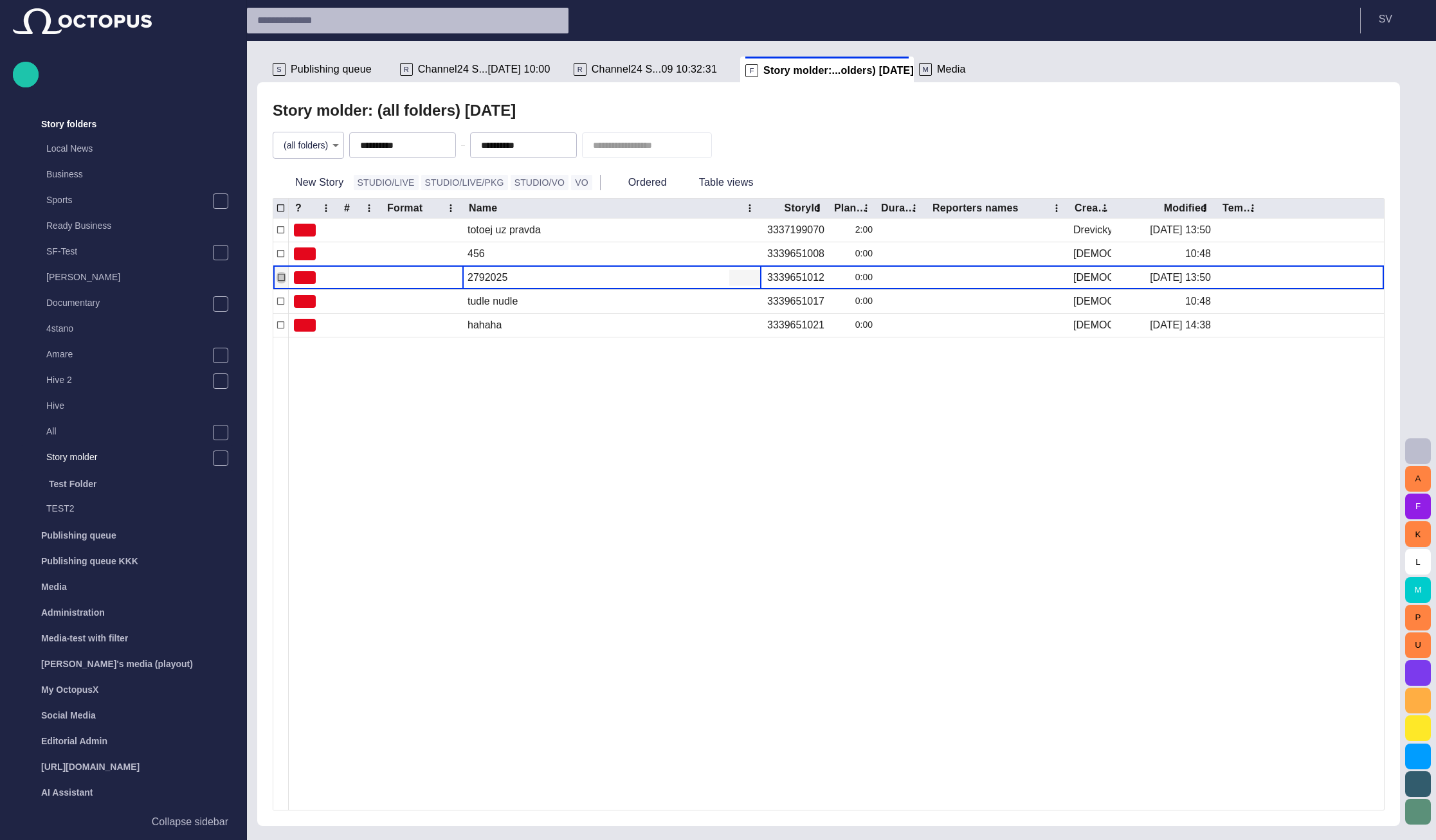
click at [560, 282] on div "2792025" at bounding box center [612, 277] width 299 height 23
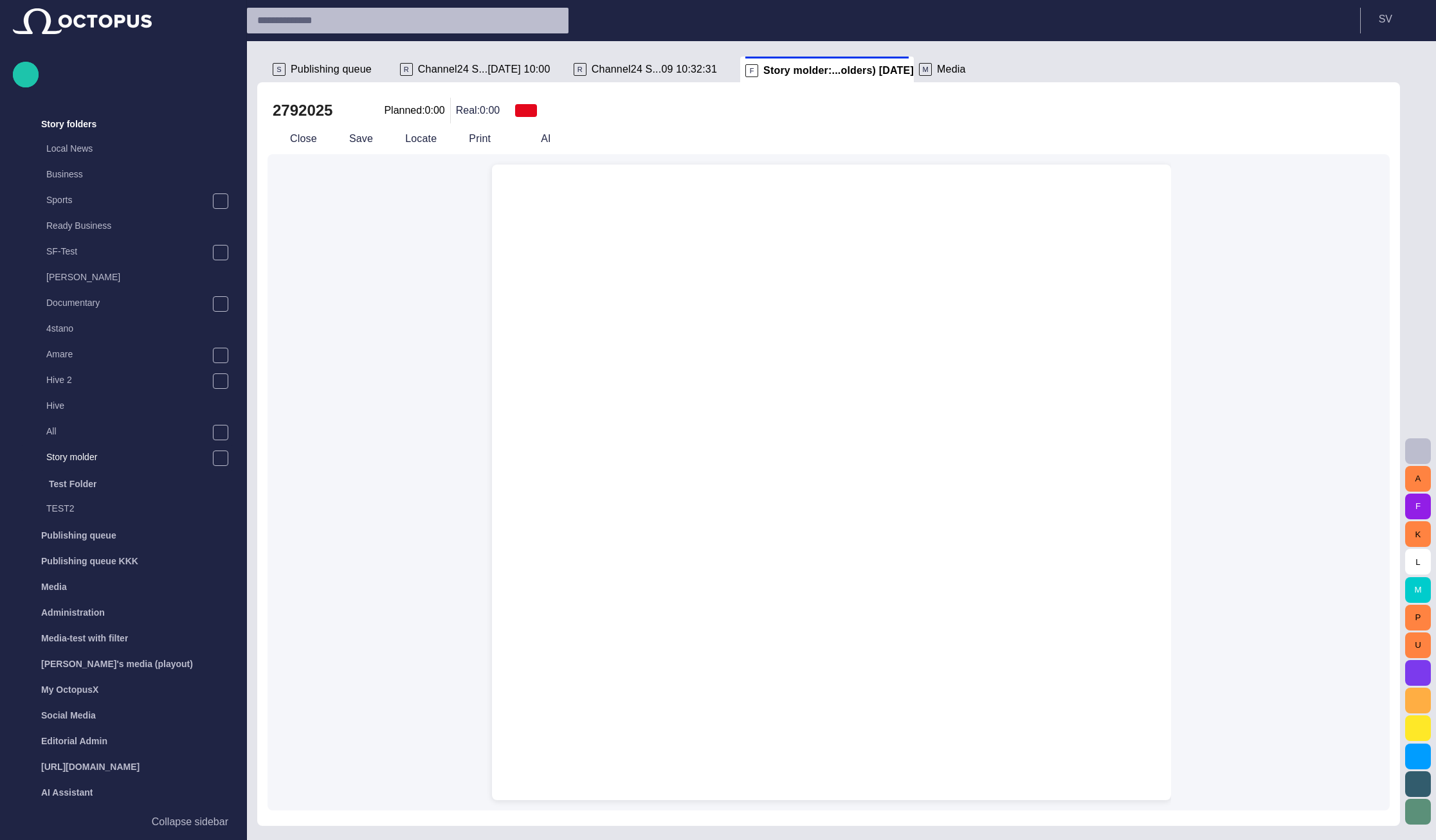
click at [624, 282] on div at bounding box center [831, 514] width 659 height 574
click at [640, 348] on div at bounding box center [831, 514] width 659 height 574
drag, startPoint x: 669, startPoint y: 381, endPoint x: 677, endPoint y: 383, distance: 8.2
click at [673, 381] on div at bounding box center [831, 514] width 659 height 574
click at [678, 383] on div at bounding box center [831, 514] width 659 height 574
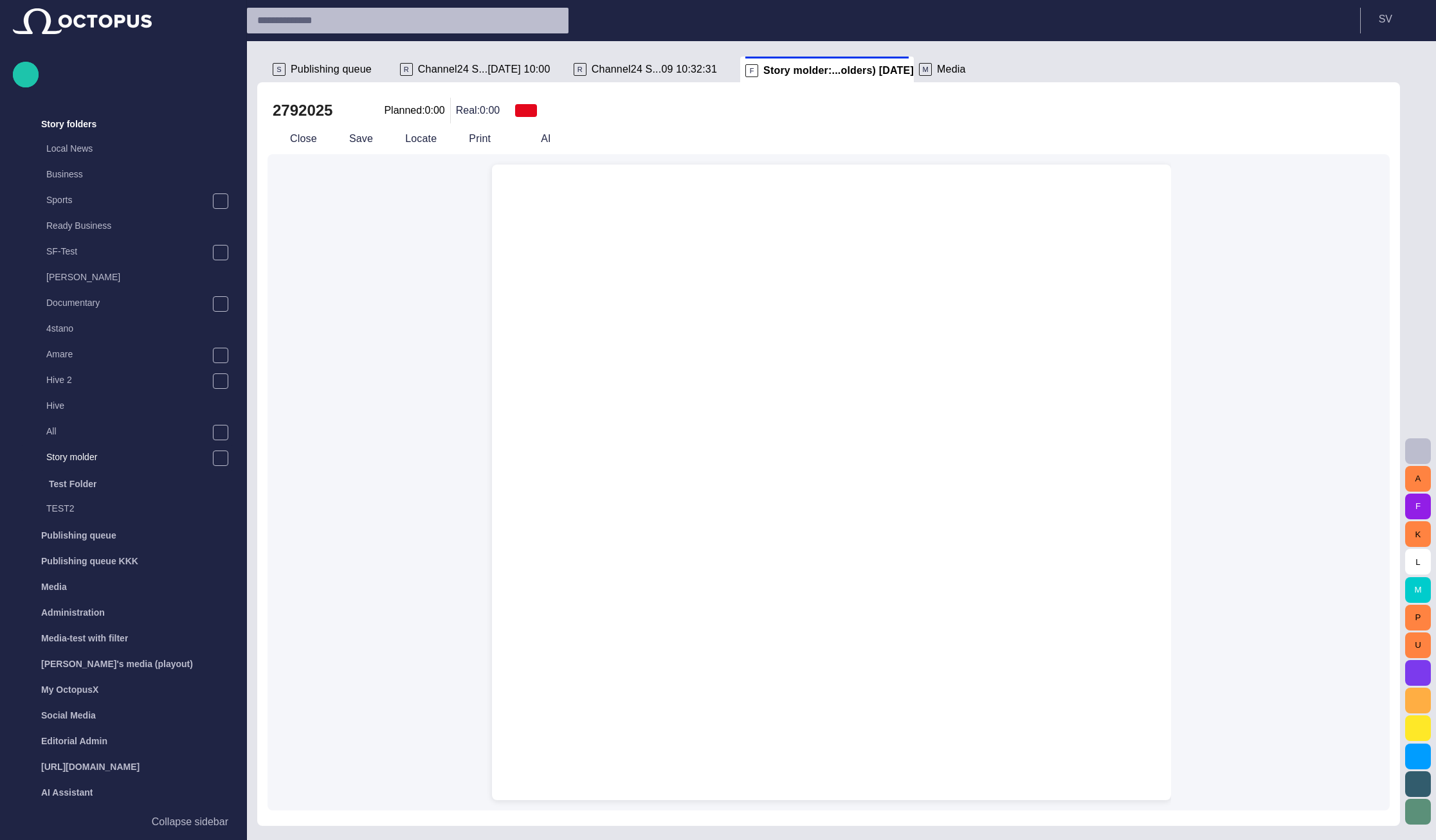
click at [678, 383] on div at bounding box center [831, 514] width 659 height 574
click at [304, 138] on button "Close" at bounding box center [295, 138] width 54 height 23
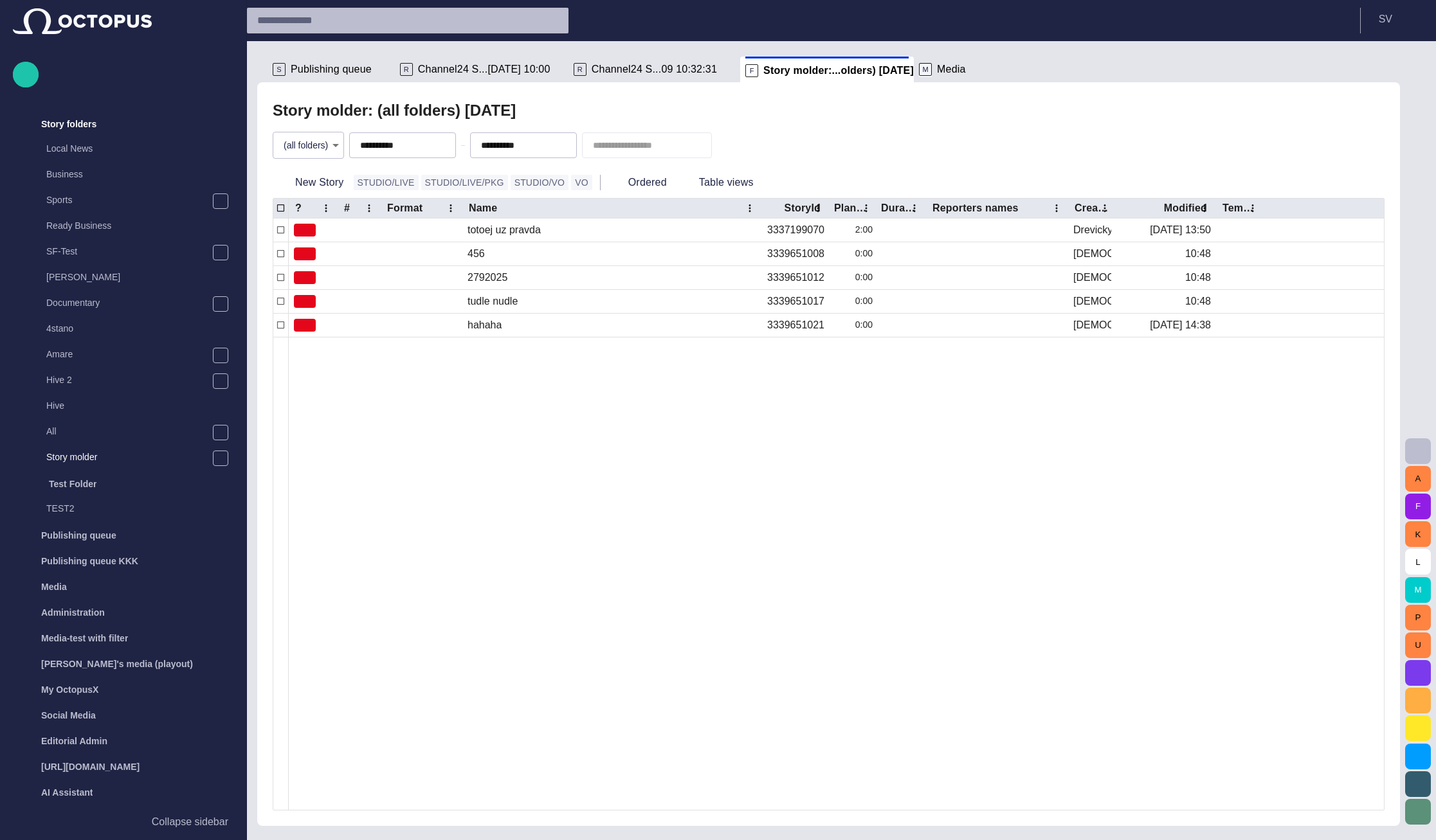
click at [918, 71] on span at bounding box center [925, 71] width 13 height 13
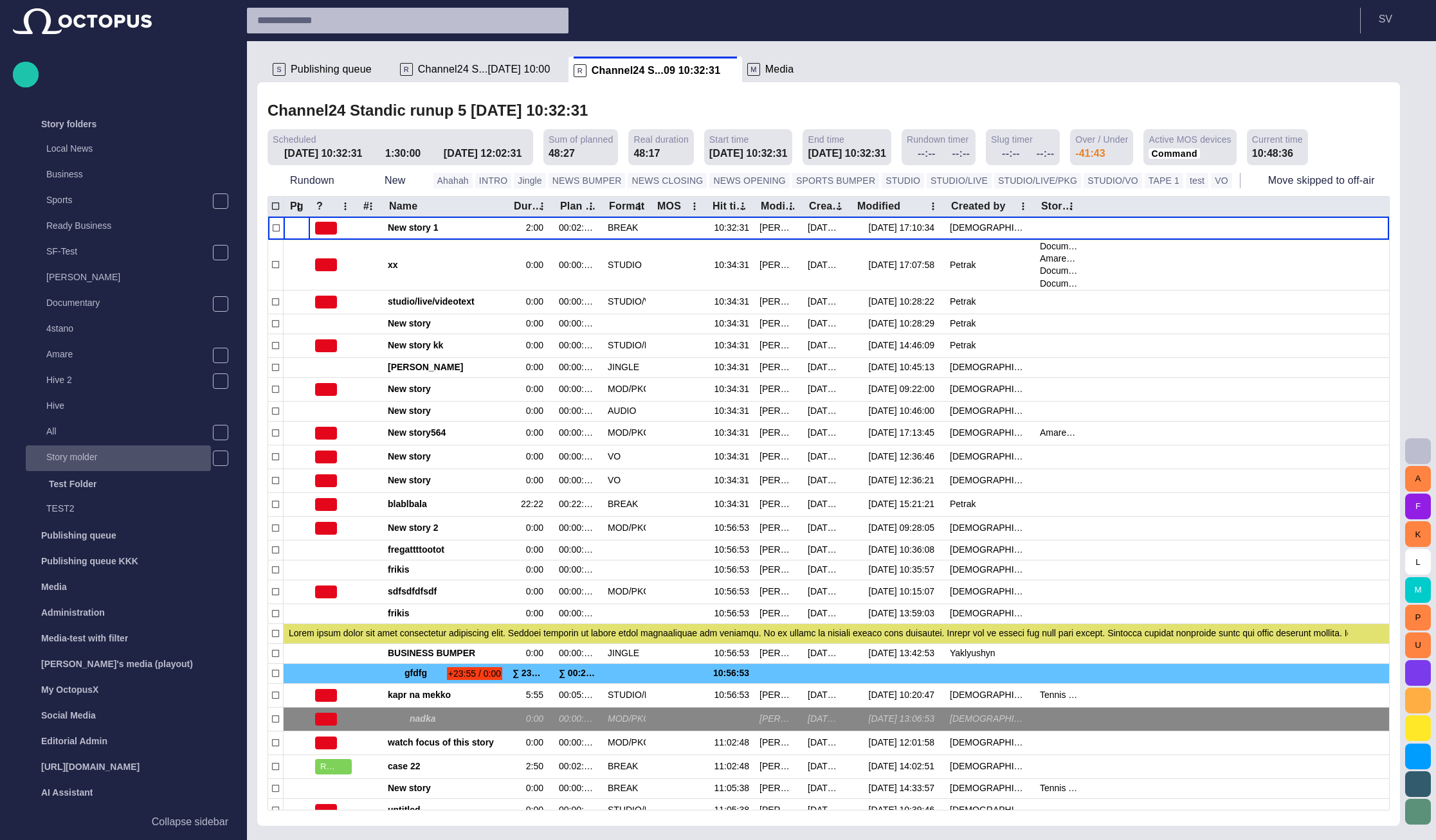
click at [95, 460] on p "Story molder" at bounding box center [128, 457] width 164 height 13
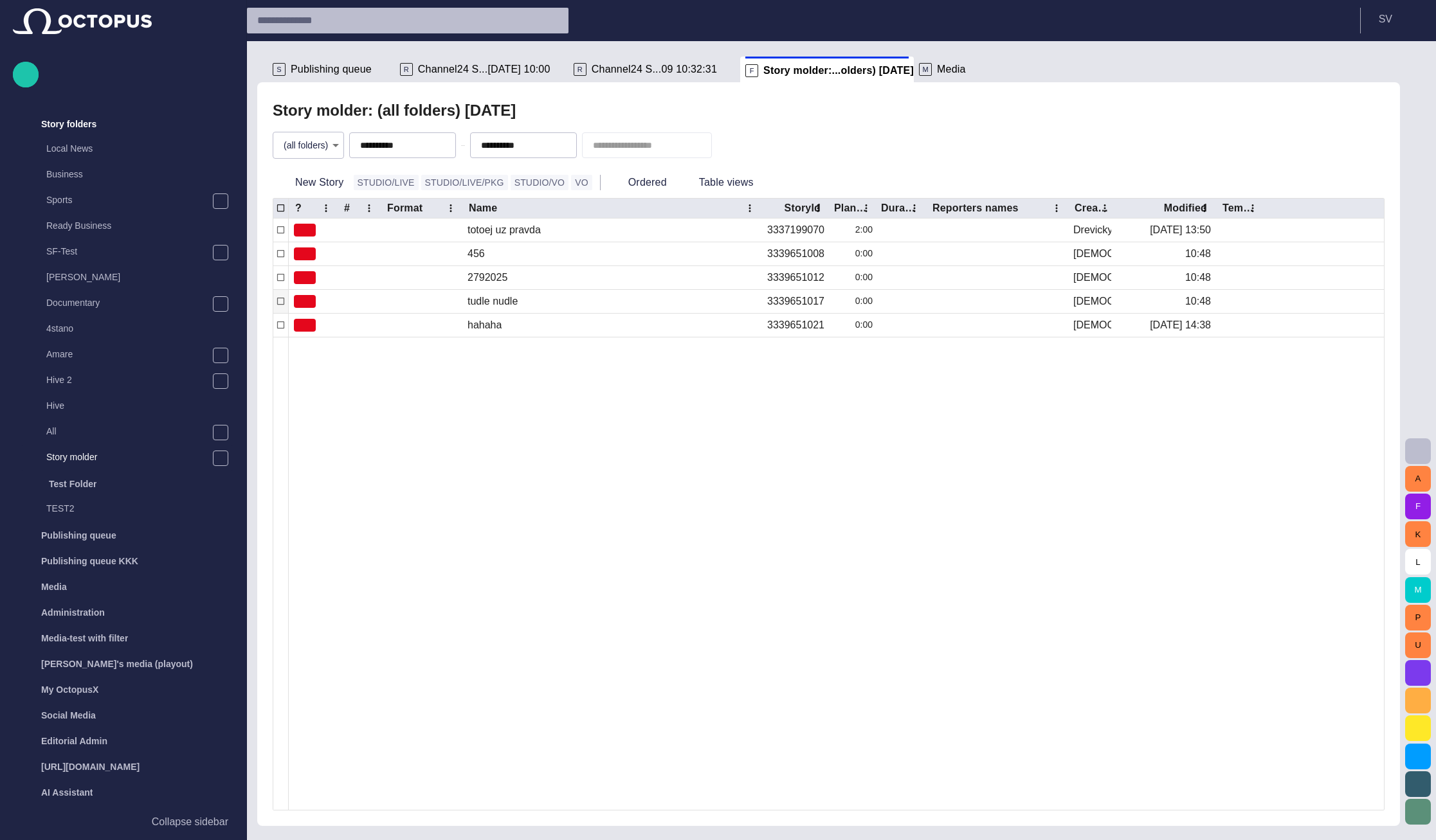
scroll to position [48, 0]
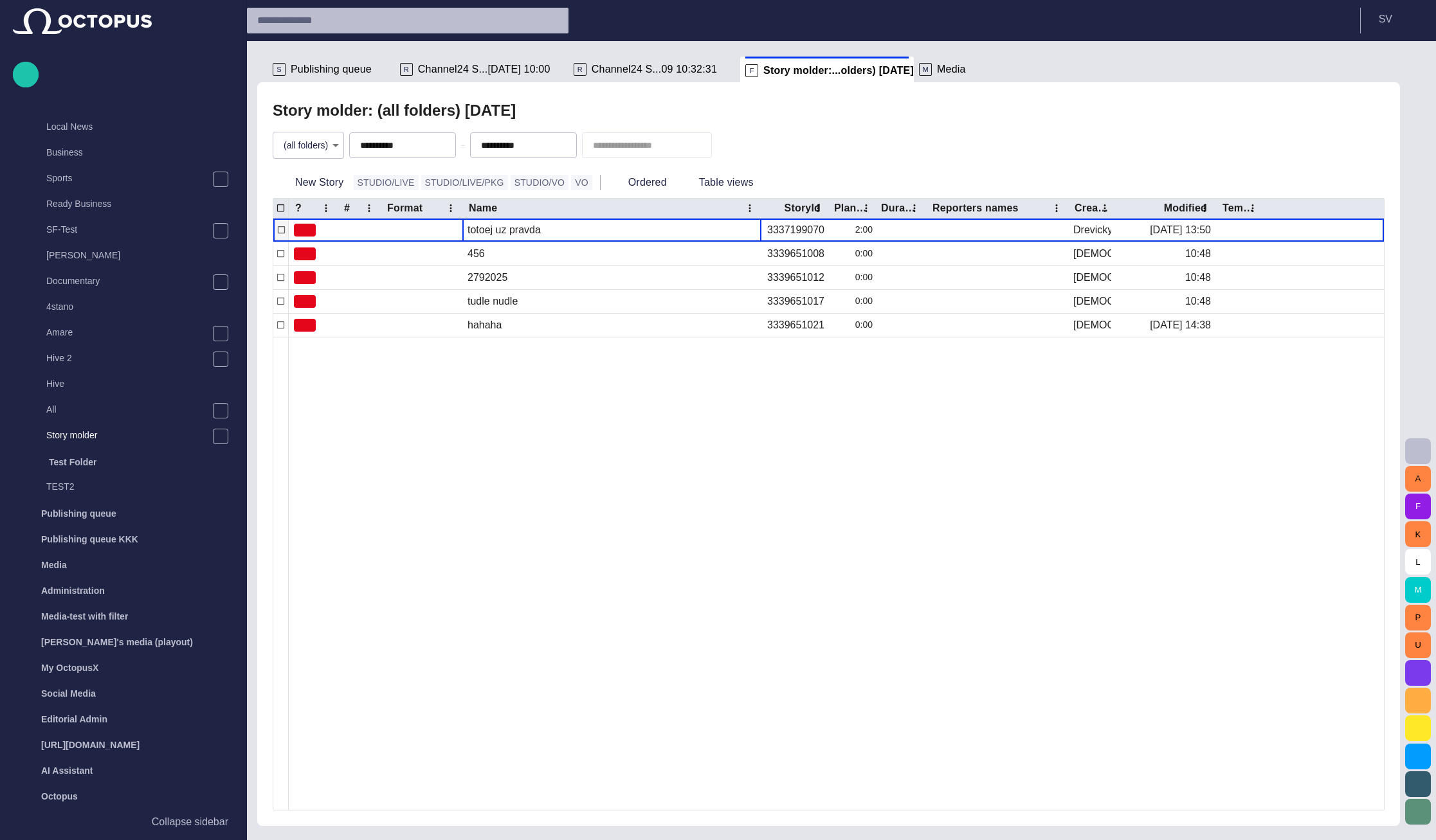
click at [489, 238] on div "totoej uz pravda" at bounding box center [612, 229] width 299 height 23
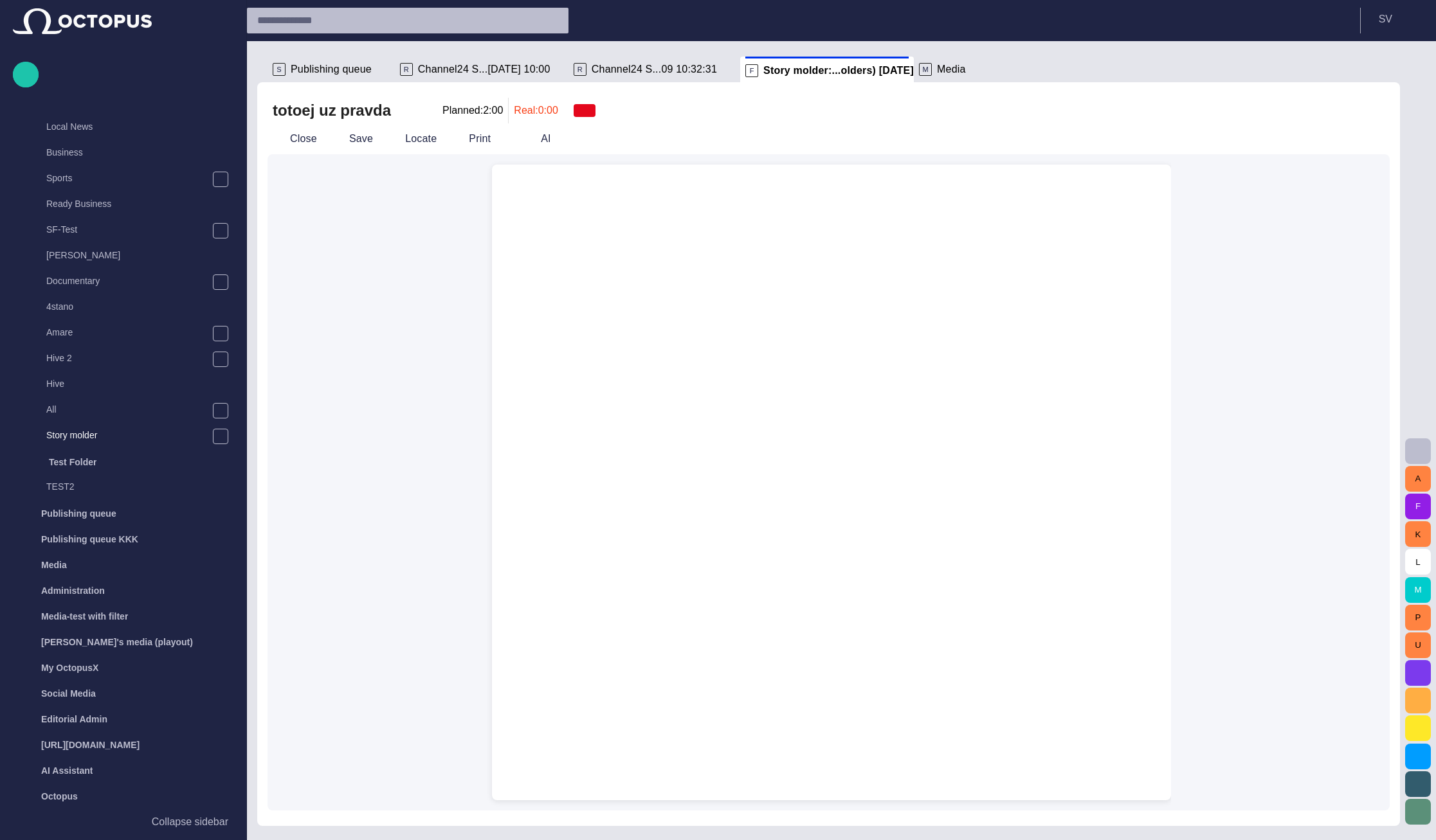
click at [685, 289] on div at bounding box center [831, 514] width 659 height 574
click at [617, 268] on div at bounding box center [831, 514] width 659 height 574
click at [495, 170] on div at bounding box center [831, 481] width 679 height 636
click at [517, 193] on div at bounding box center [831, 194] width 659 height 61
click at [523, 208] on div at bounding box center [831, 194] width 659 height 61
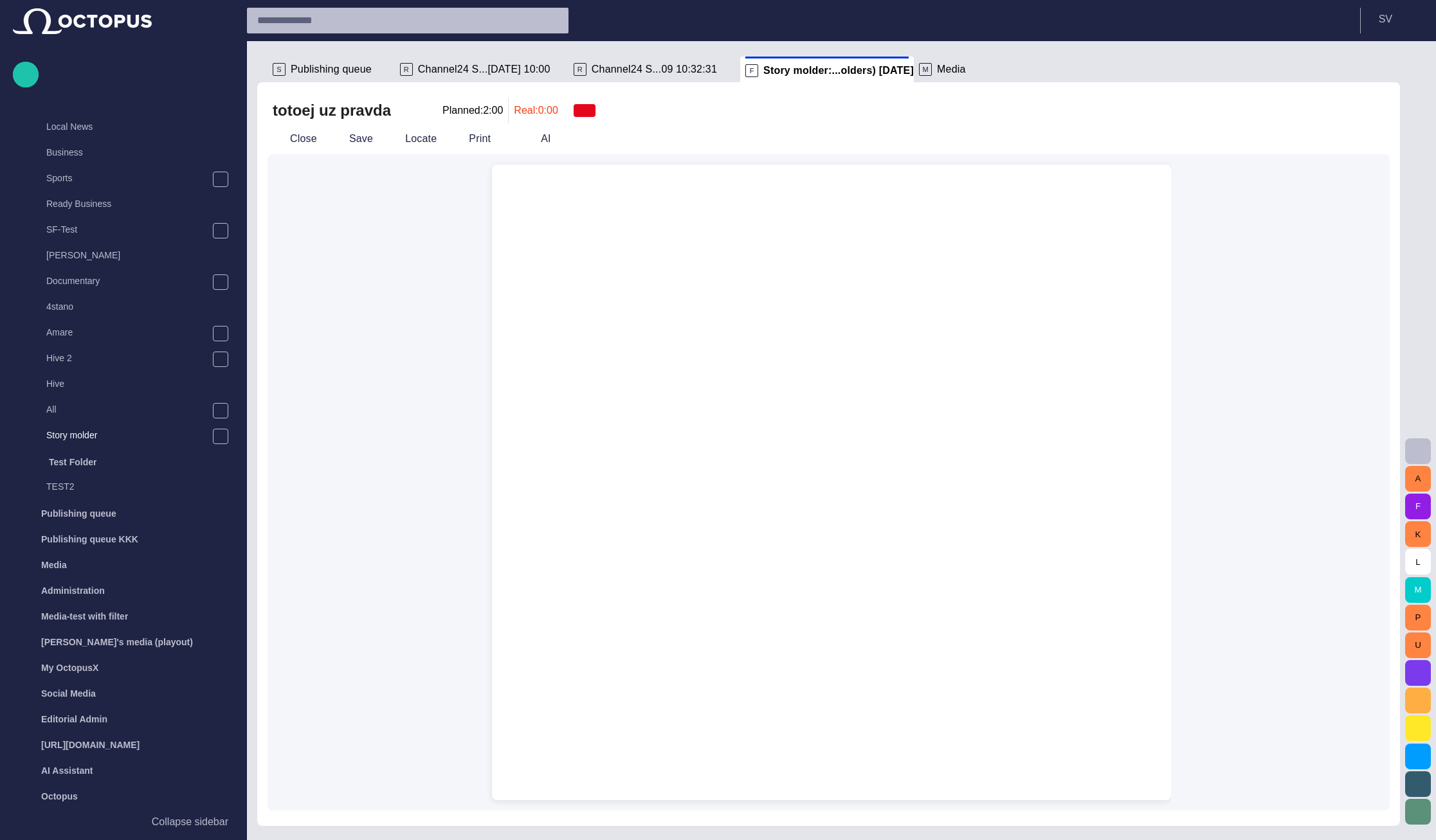
drag, startPoint x: 554, startPoint y: 224, endPoint x: 596, endPoint y: 293, distance: 80.8
click at [556, 227] on div at bounding box center [831, 481] width 679 height 636
drag, startPoint x: 609, startPoint y: 350, endPoint x: 609, endPoint y: 359, distance: 9.0
click at [609, 351] on div at bounding box center [831, 514] width 659 height 574
drag, startPoint x: 609, startPoint y: 359, endPoint x: 614, endPoint y: 375, distance: 16.8
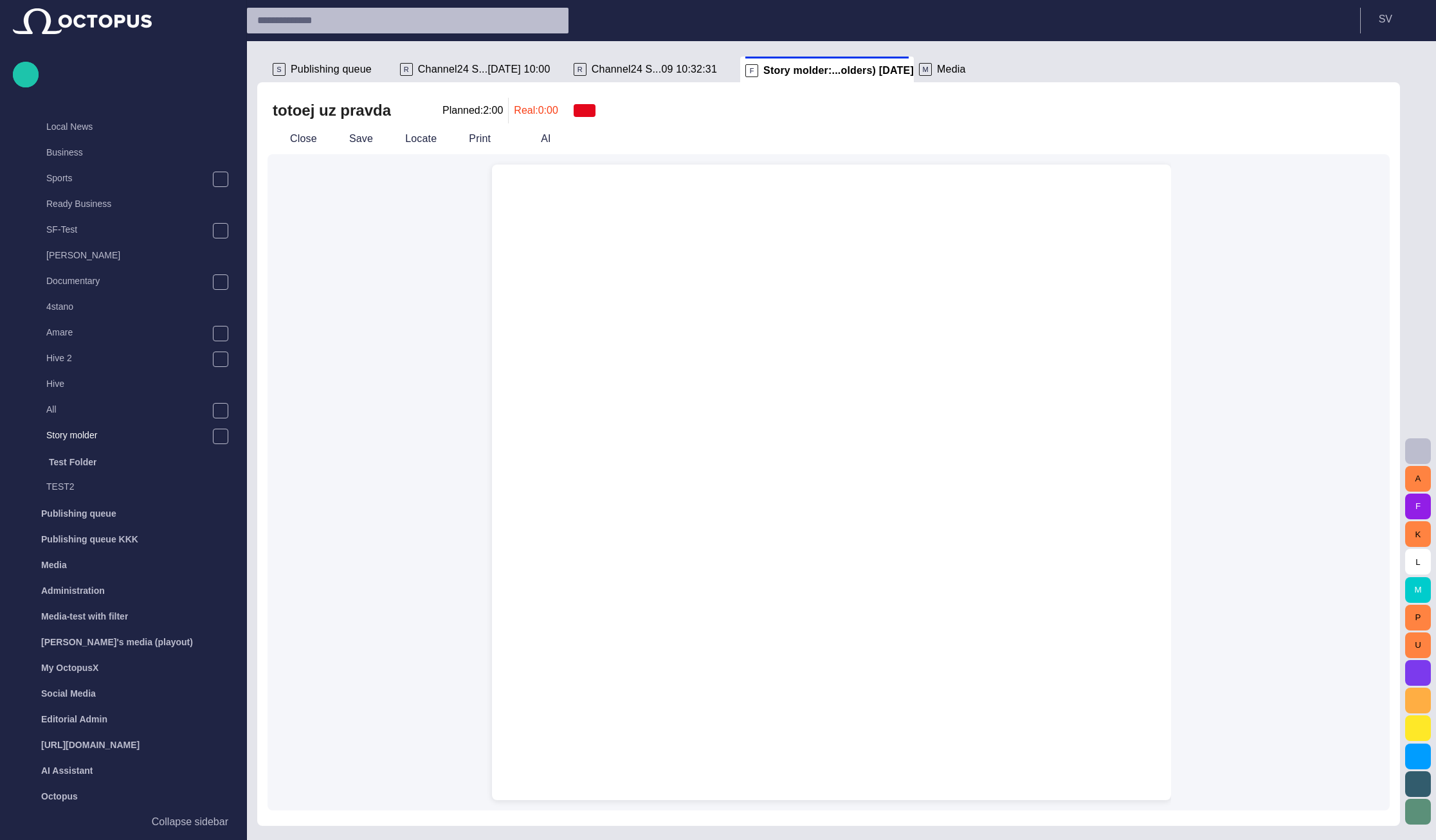
click at [612, 365] on div at bounding box center [831, 514] width 659 height 574
click at [609, 343] on div at bounding box center [831, 514] width 659 height 574
click at [605, 337] on div at bounding box center [831, 514] width 659 height 574
click at [440, 74] on span "Channel24 S...[DATE] 10:00" at bounding box center [484, 70] width 132 height 13
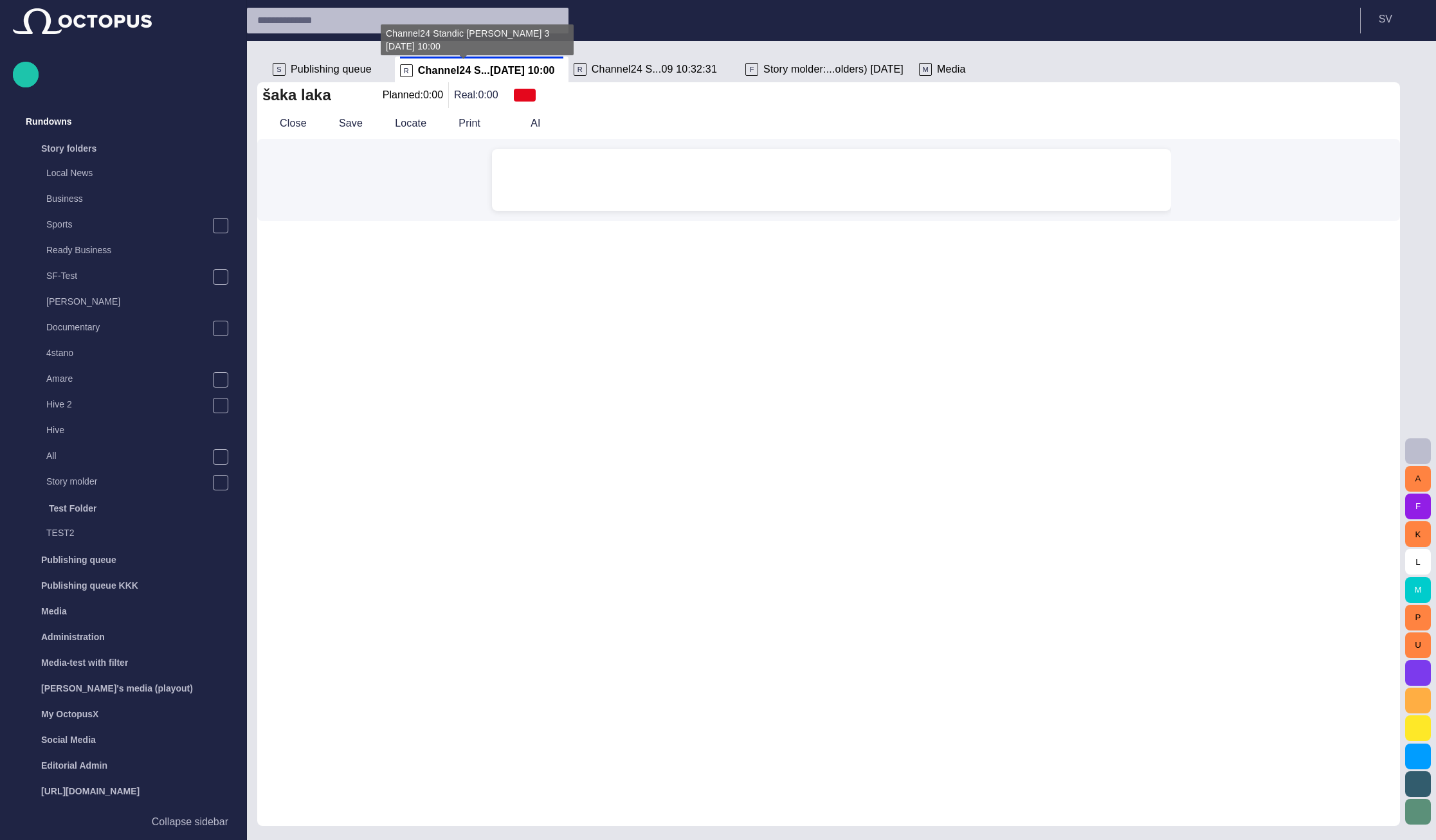
scroll to position [0, 0]
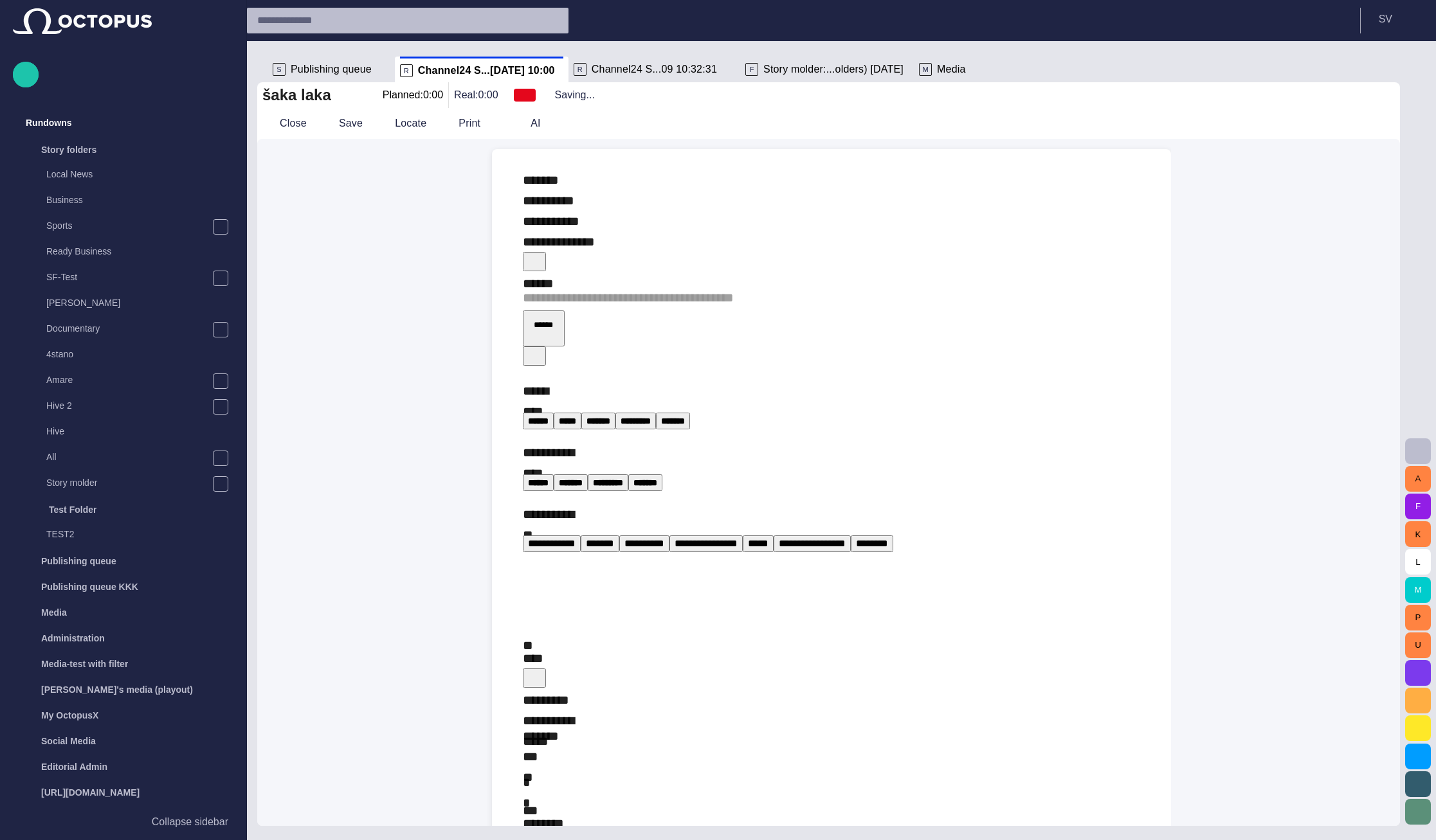
click at [540, 254] on span "button" at bounding box center [534, 260] width 13 height 13
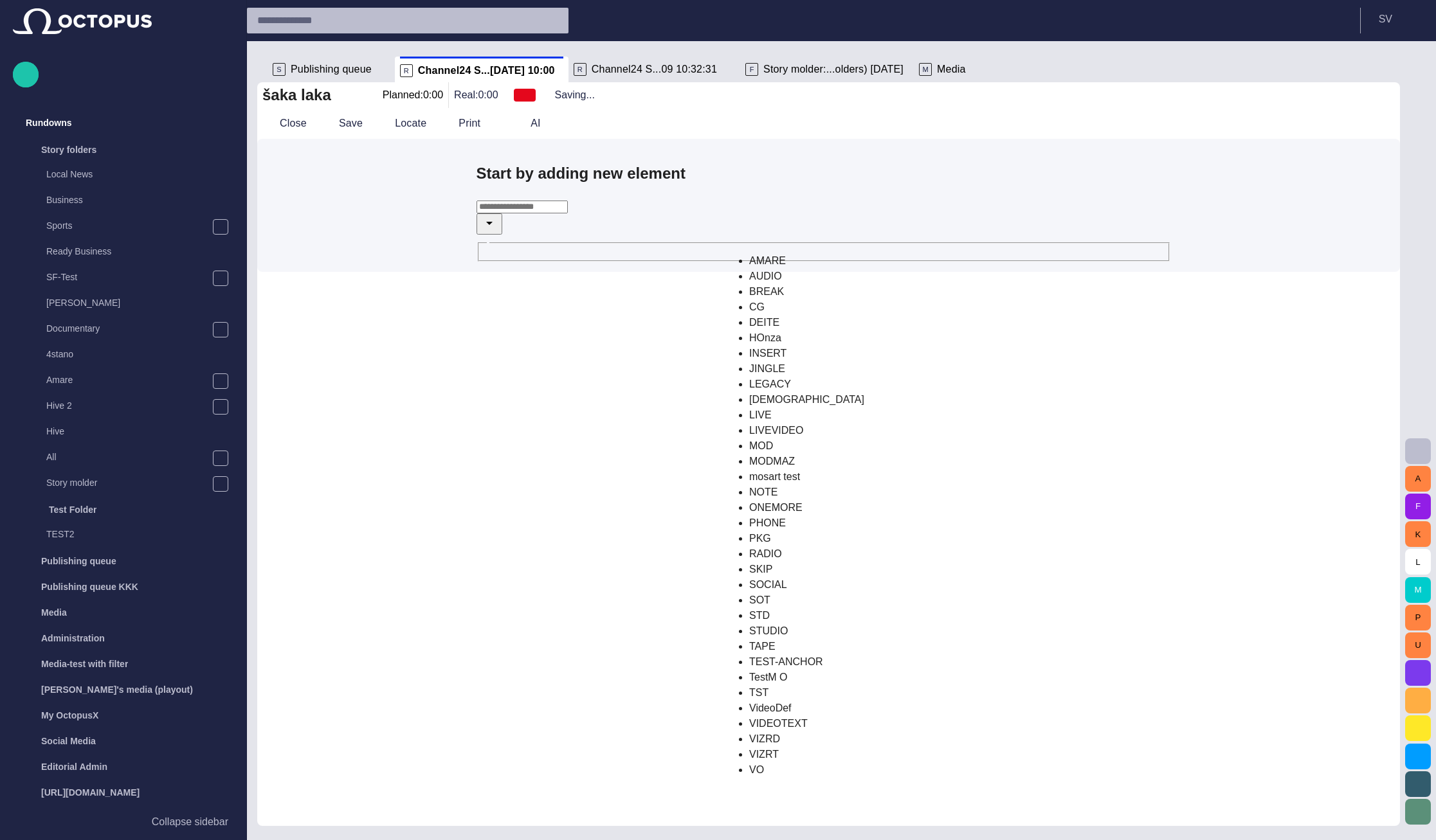
click at [568, 214] on input "text" at bounding box center [522, 207] width 92 height 13
click at [590, 262] on div "Start by adding new element ​" at bounding box center [823, 212] width 695 height 100
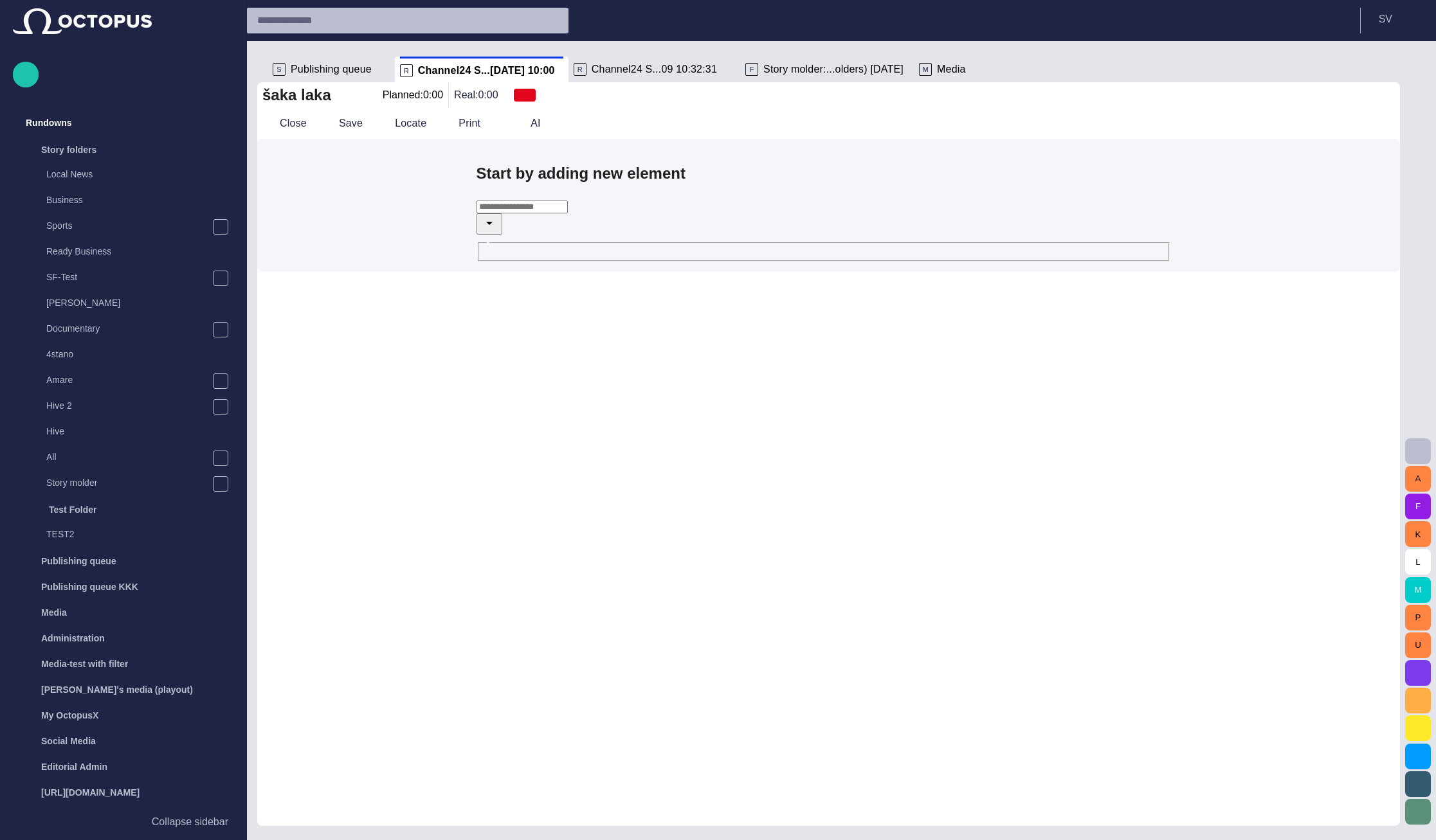
click at [597, 68] on span "Channel24 S...09 10:32:31" at bounding box center [654, 70] width 126 height 13
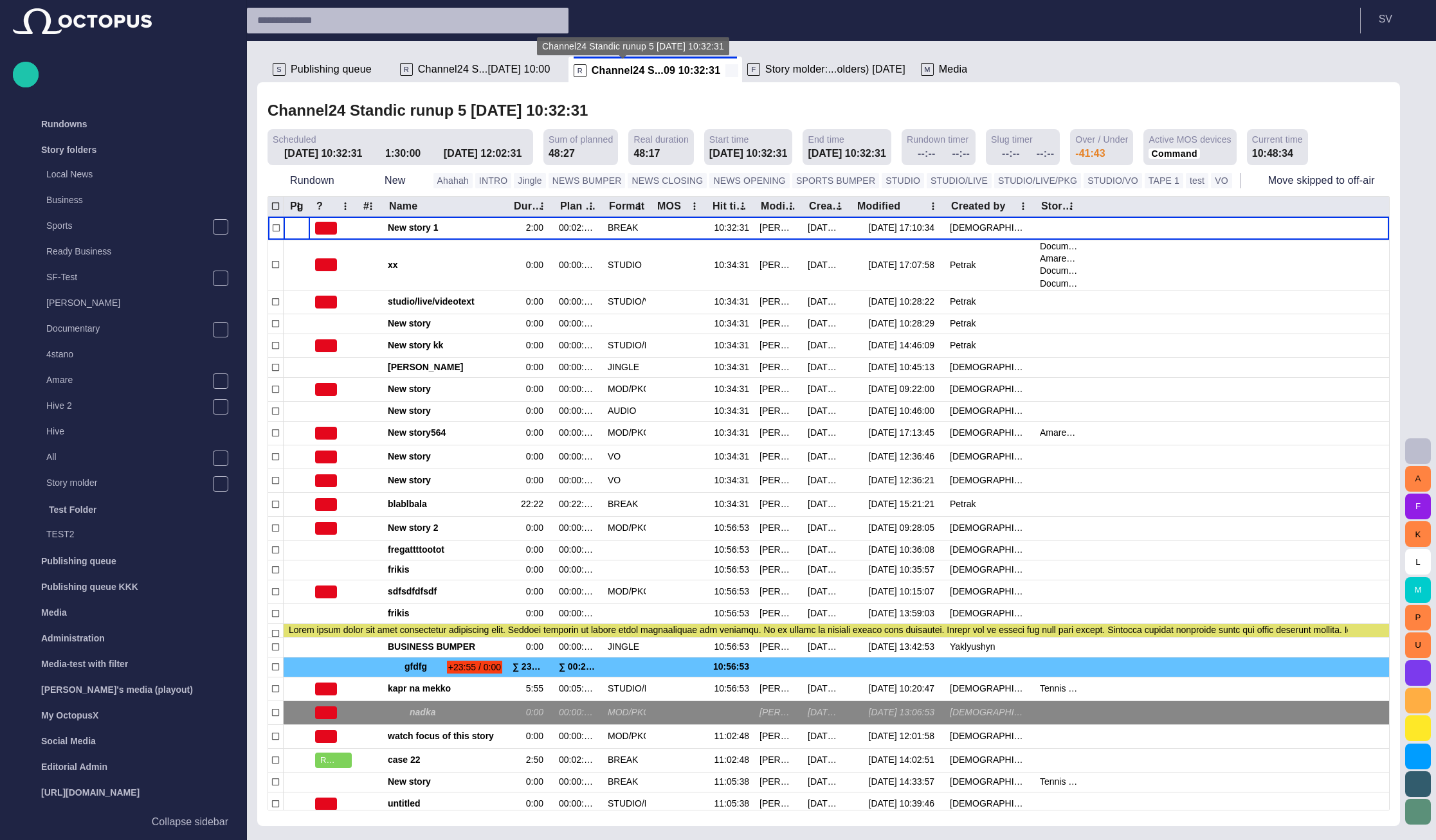
click at [726, 68] on span at bounding box center [732, 71] width 13 height 13
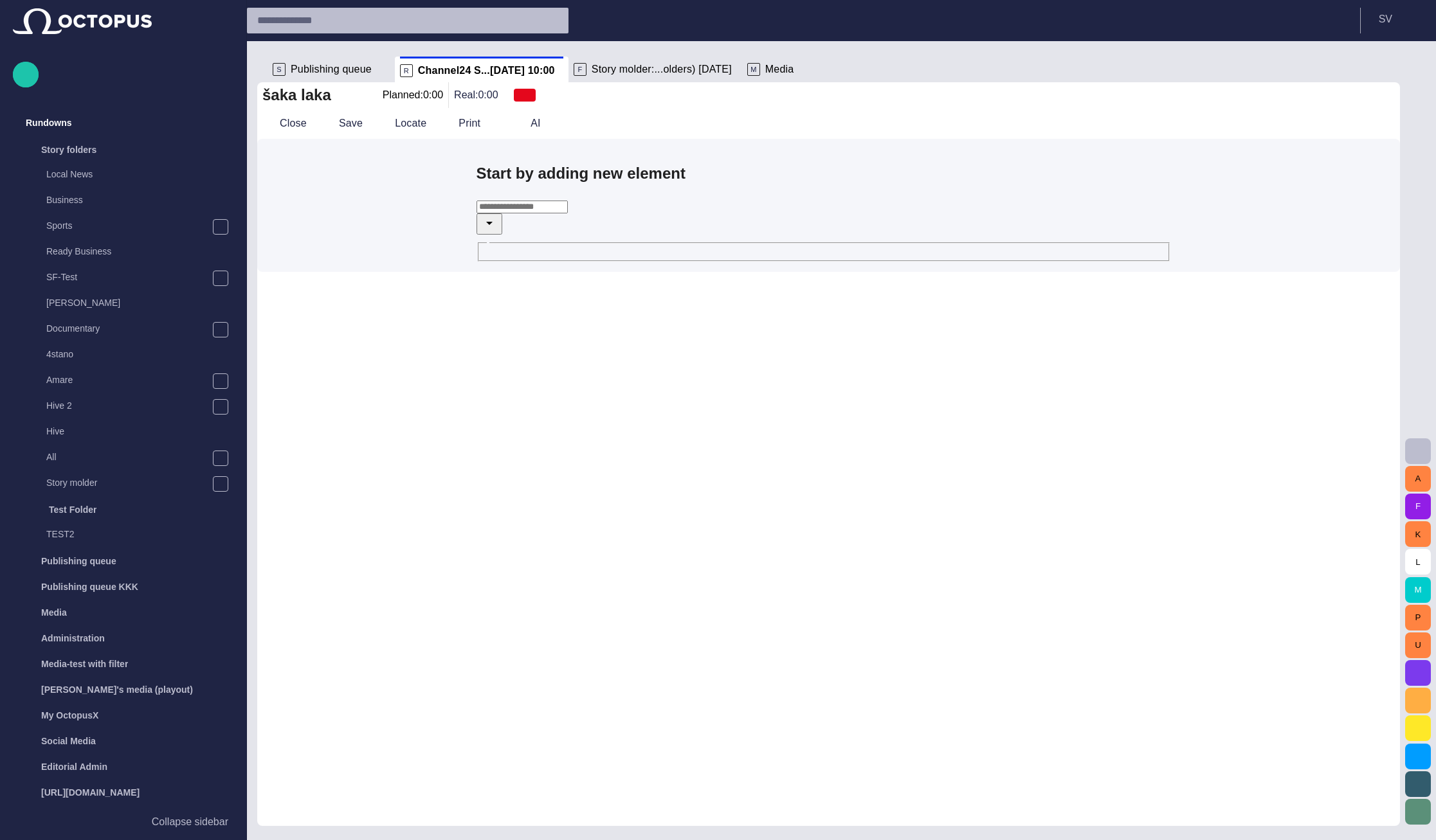
click at [635, 71] on span "Story molder:...olders) today" at bounding box center [662, 70] width 140 height 13
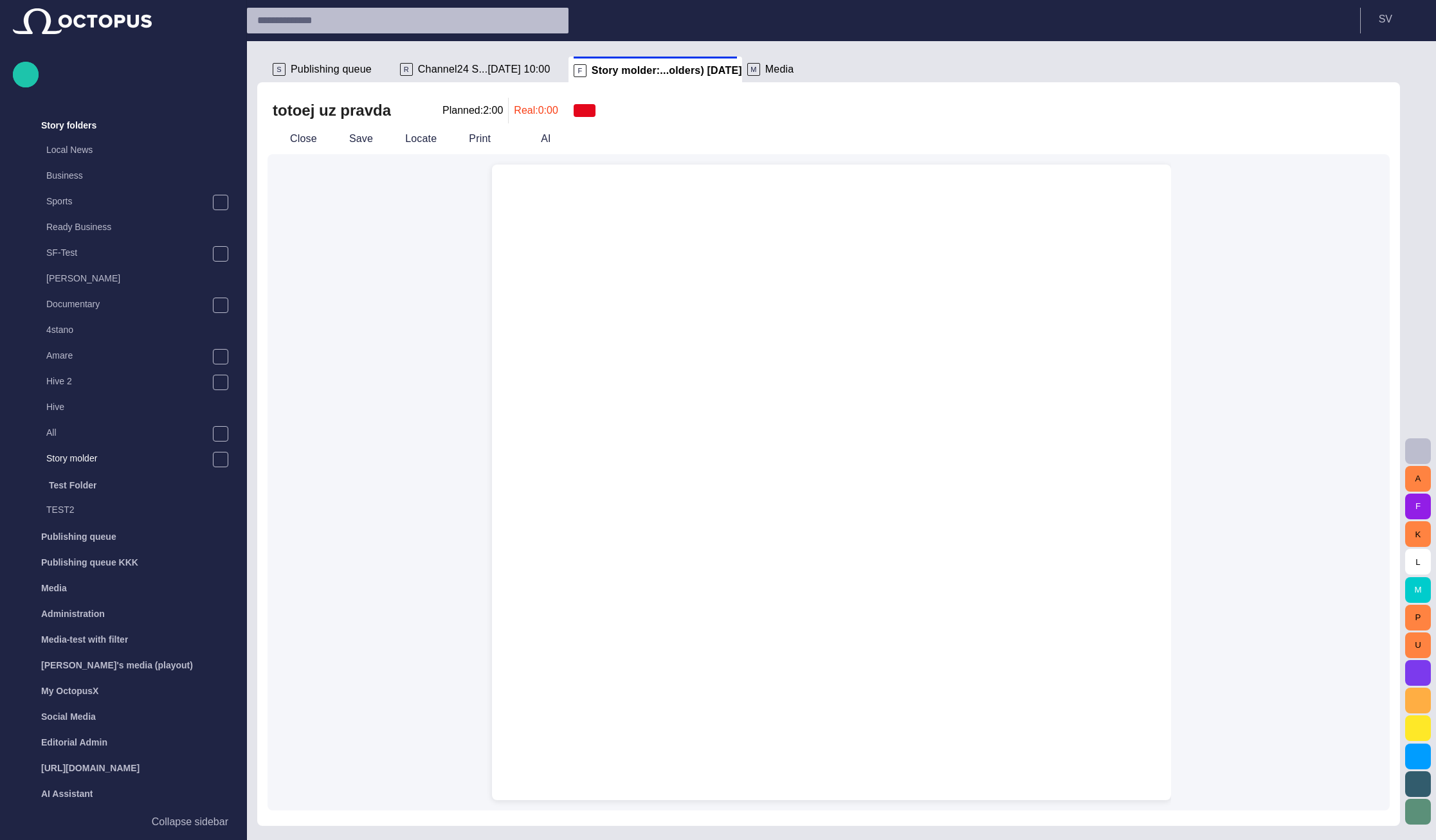
scroll to position [26, 0]
click at [603, 215] on div at bounding box center [831, 194] width 659 height 61
click at [295, 141] on button "Close" at bounding box center [295, 138] width 54 height 23
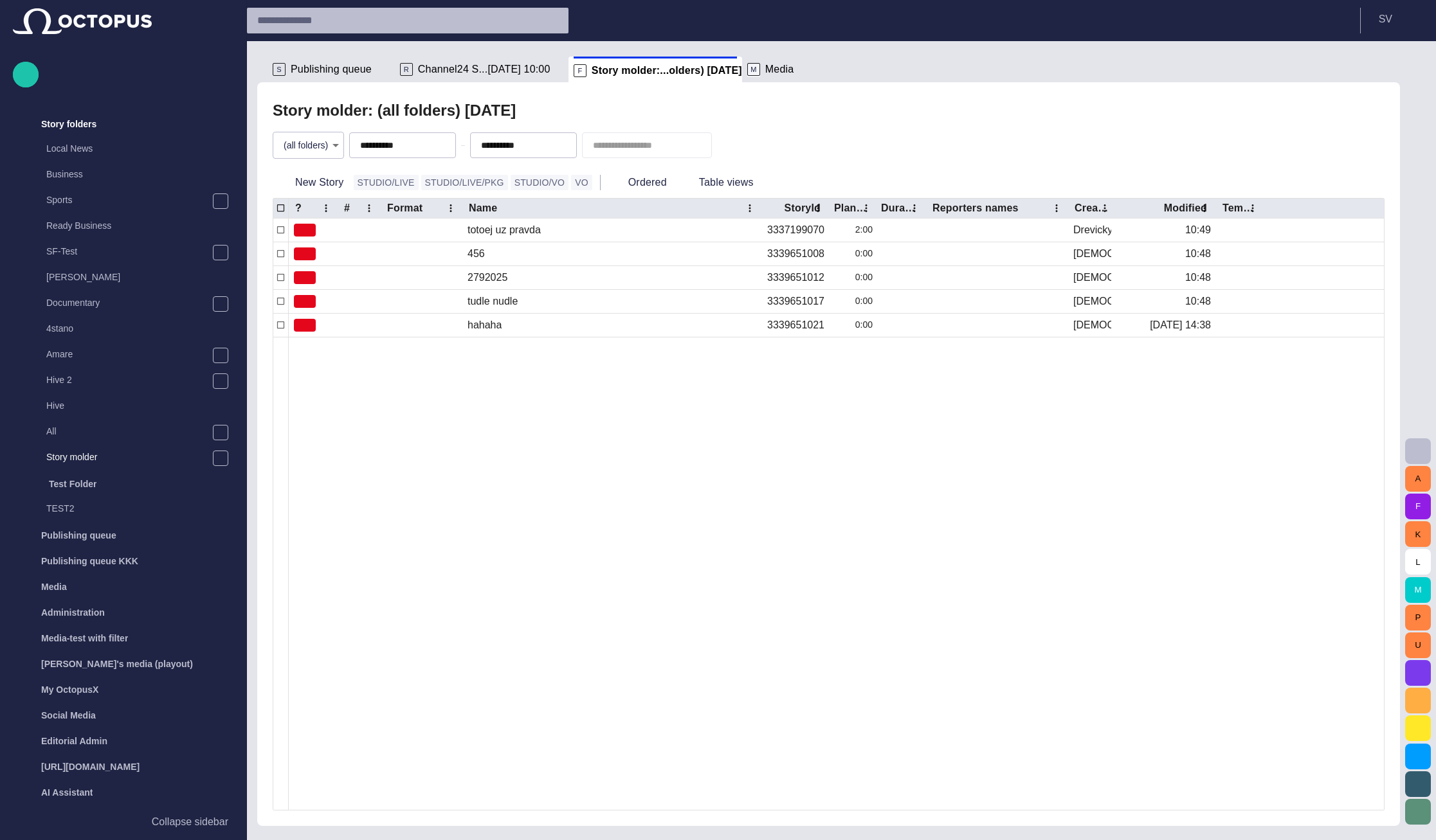
click at [747, 69] on span at bounding box center [753, 71] width 13 height 13
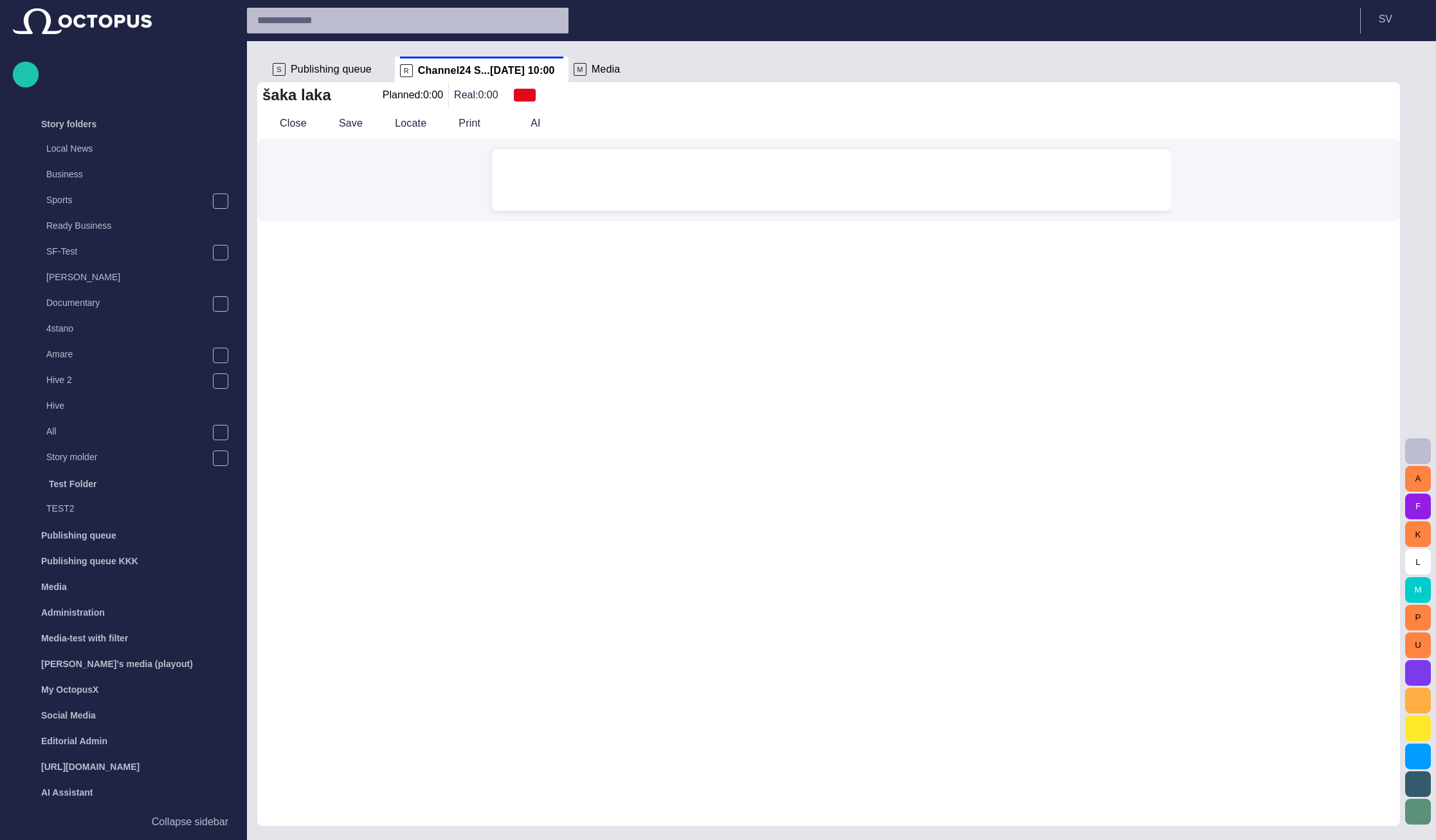
scroll to position [0, 0]
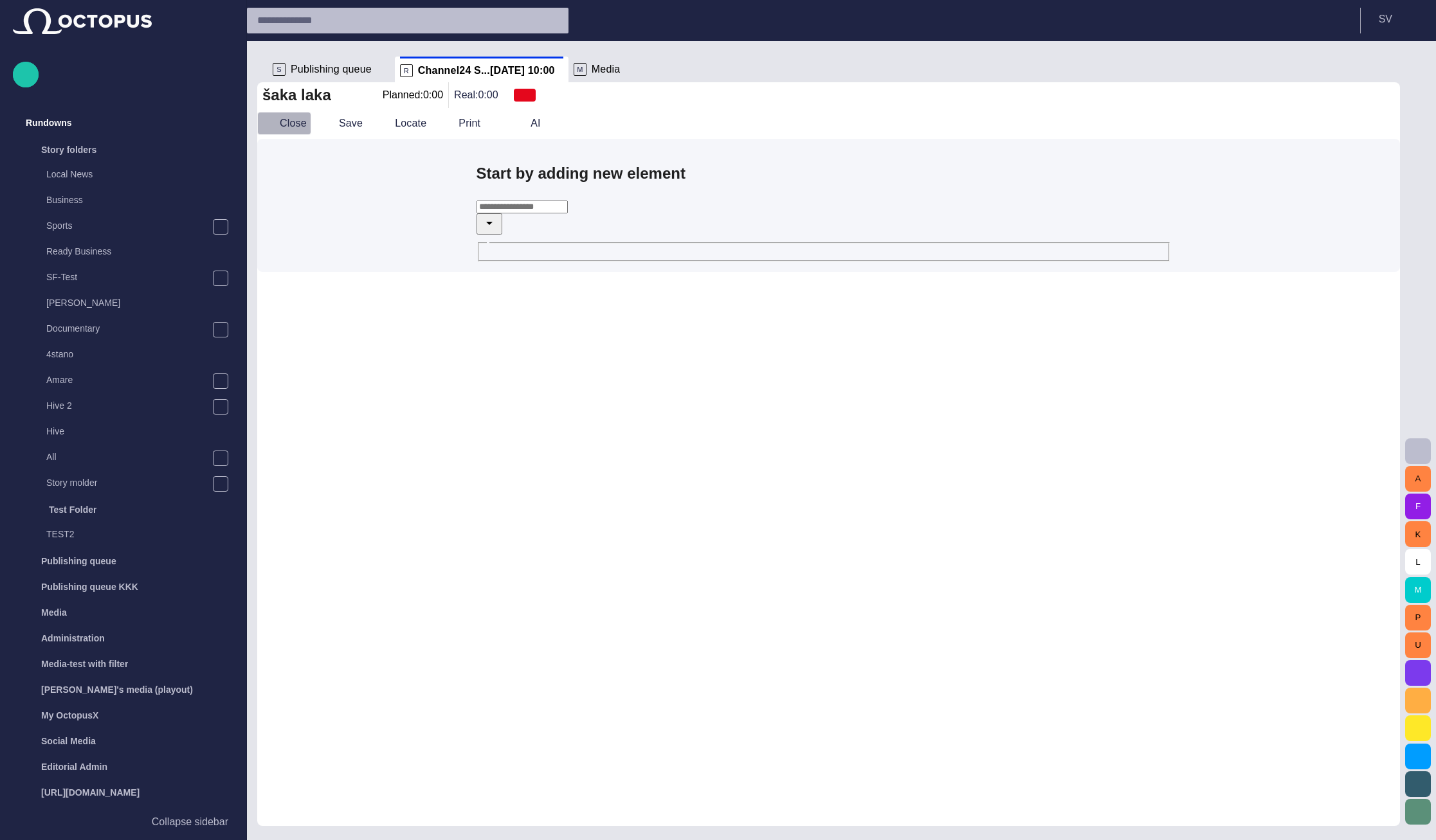
click at [302, 133] on button "Close" at bounding box center [284, 123] width 54 height 23
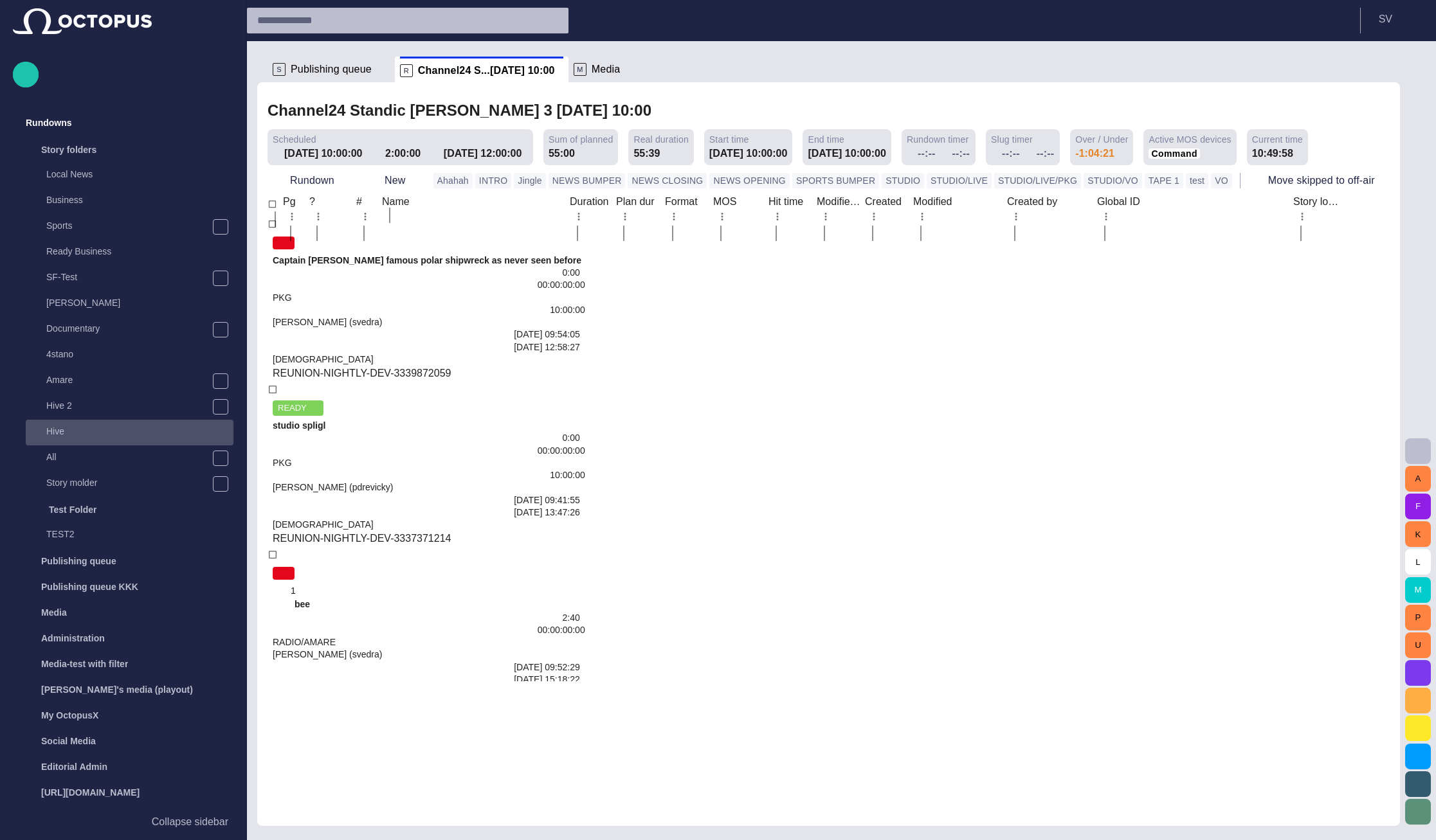
click at [84, 437] on p "Hive" at bounding box center [139, 431] width 187 height 13
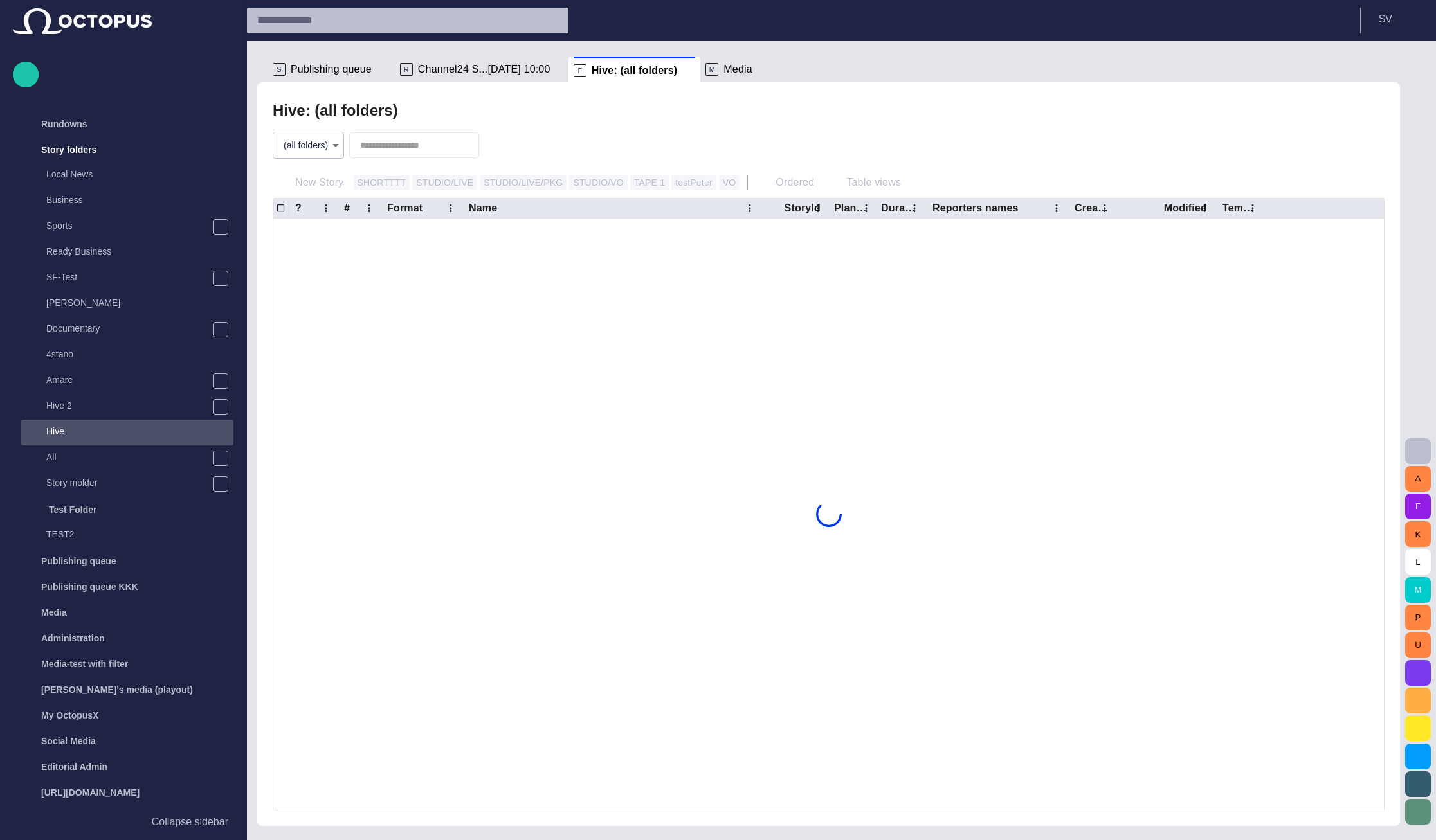
scroll to position [26, 0]
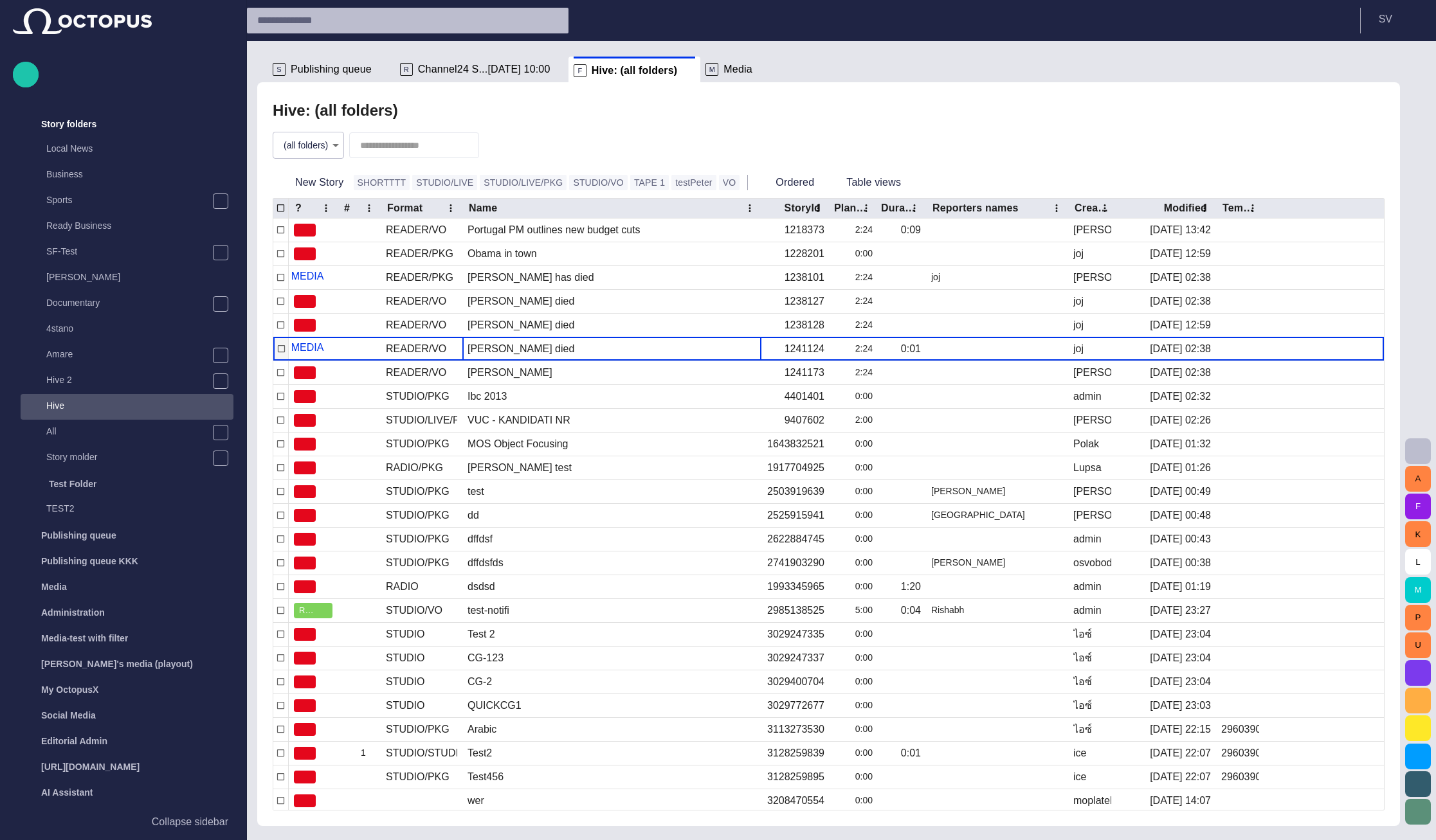
click at [484, 347] on div "Margaret Thatcher died" at bounding box center [521, 348] width 106 height 14
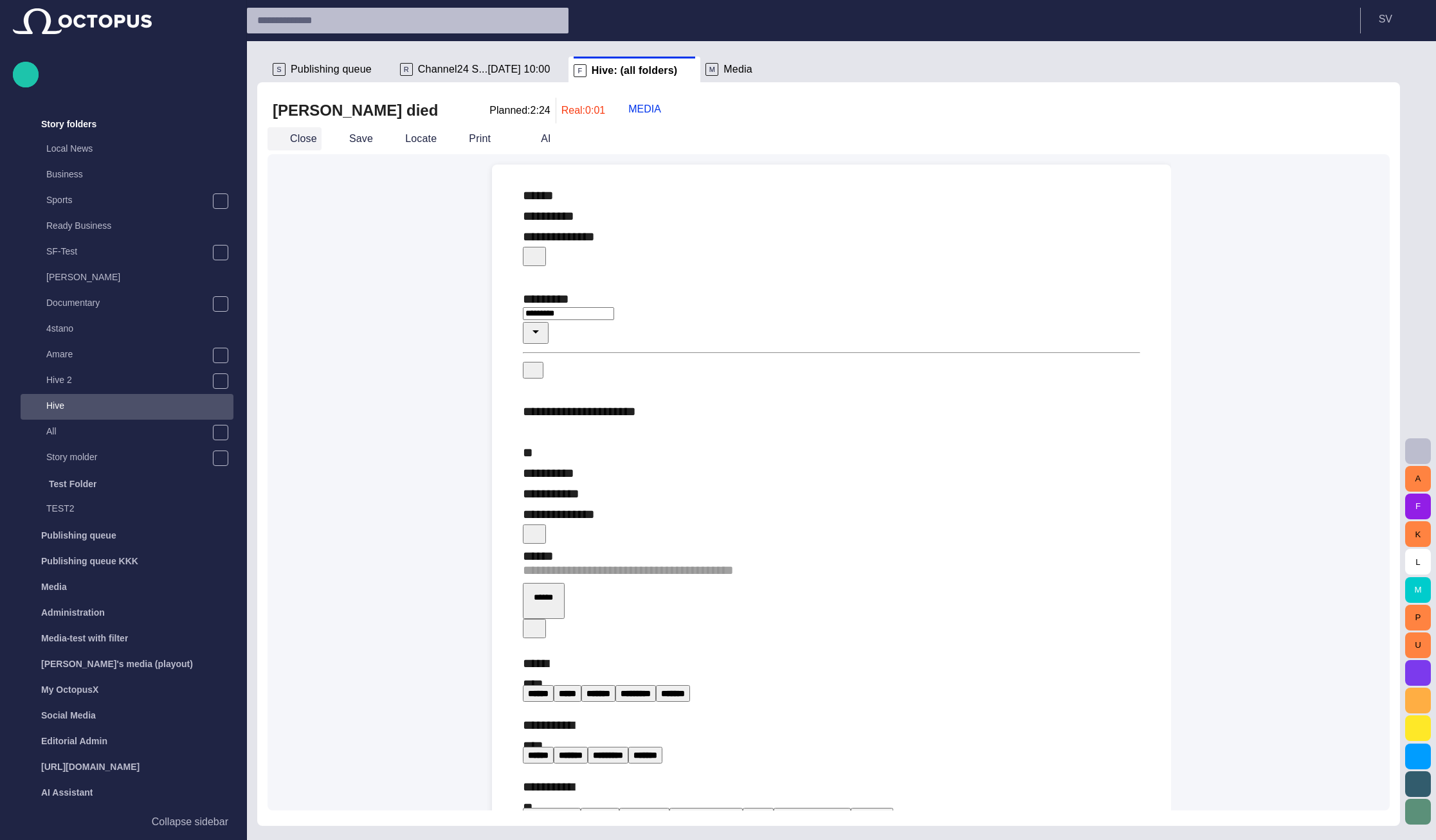
click at [296, 135] on button "Close" at bounding box center [295, 138] width 54 height 23
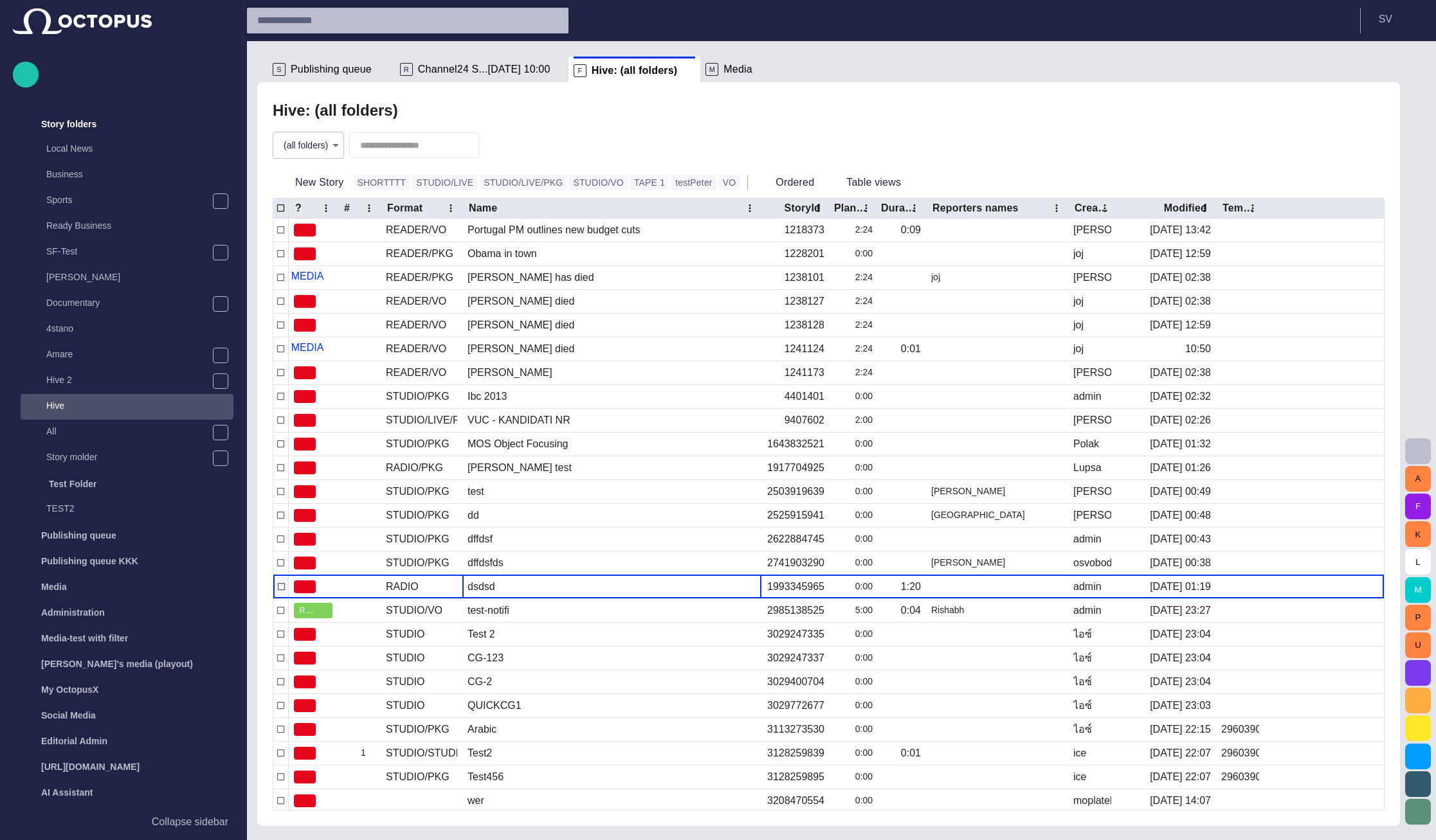
click at [513, 587] on div "dsdsd" at bounding box center [612, 586] width 299 height 23
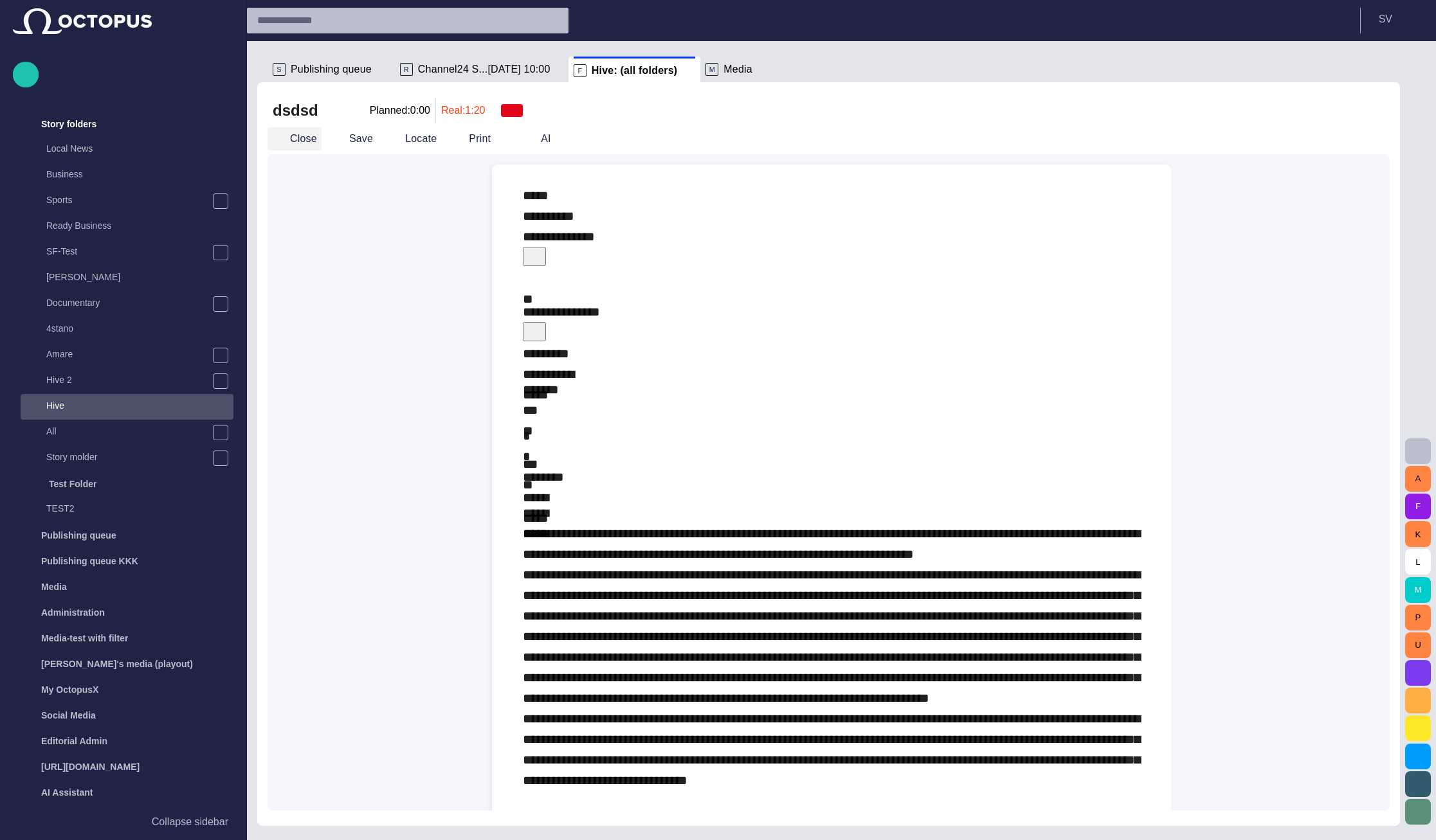
click at [303, 143] on button "Close" at bounding box center [295, 138] width 54 height 23
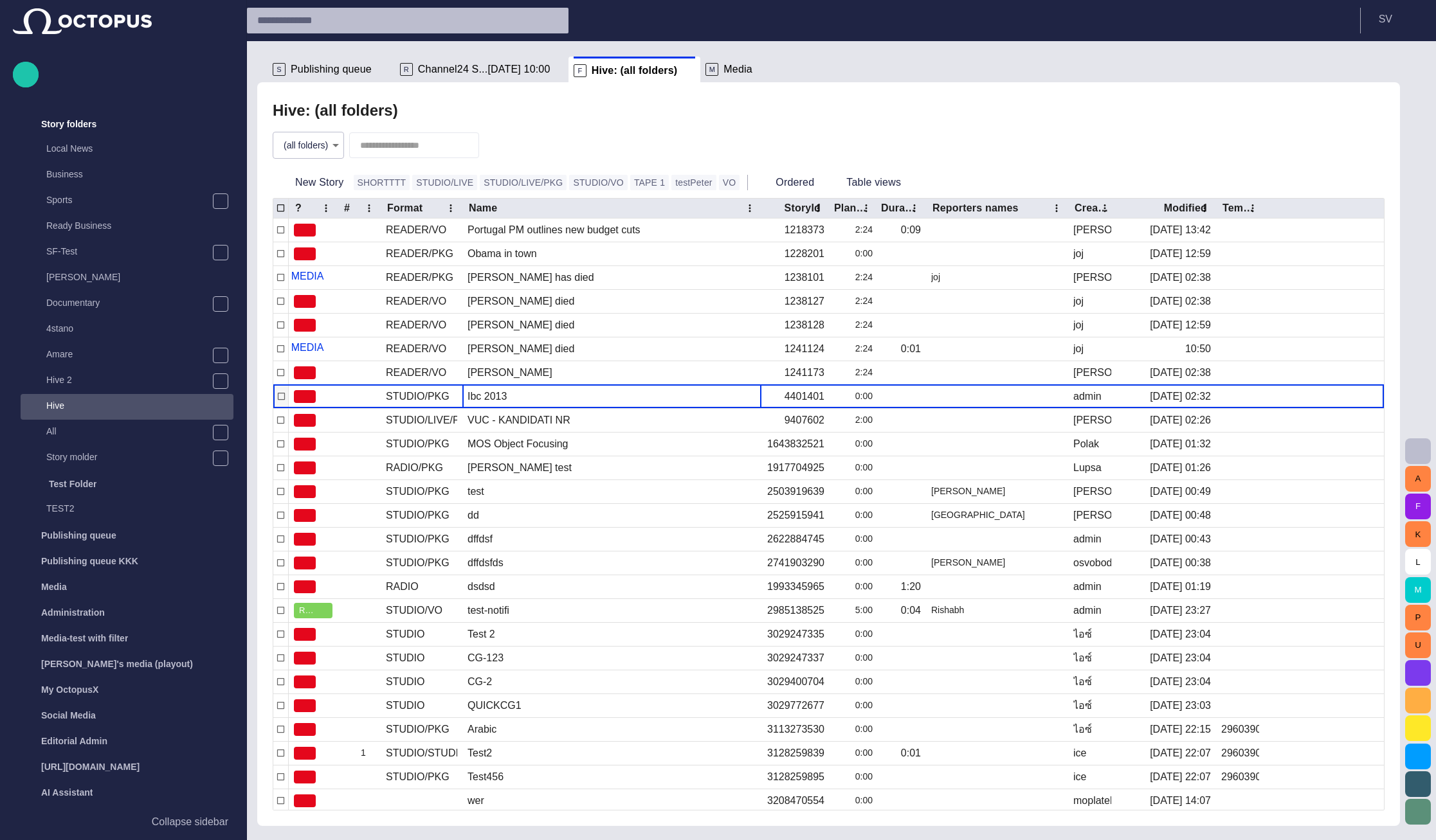
click at [500, 395] on div "Ibc 2013" at bounding box center [487, 396] width 39 height 14
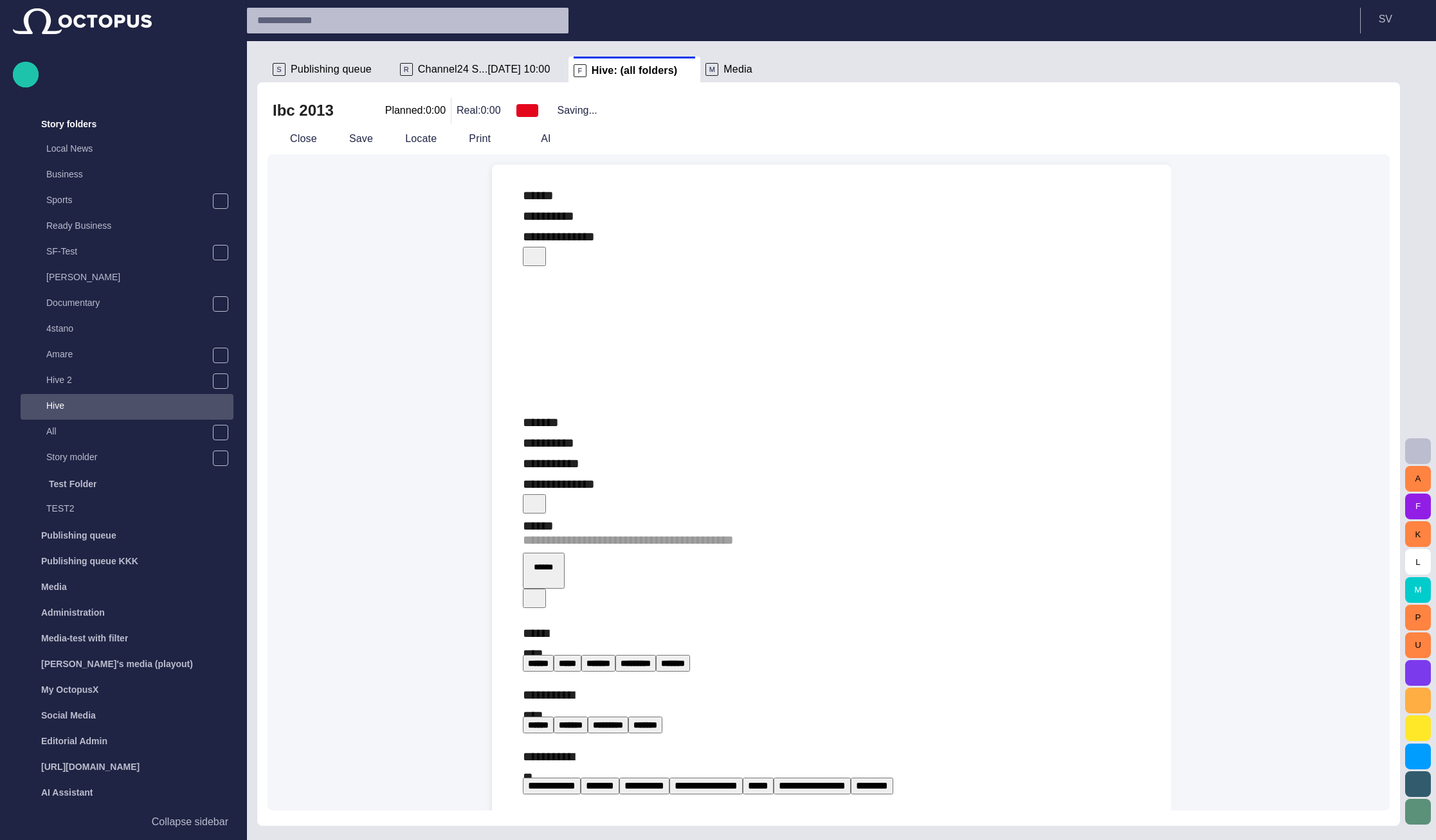
click at [540, 249] on span "button" at bounding box center [534, 255] width 13 height 13
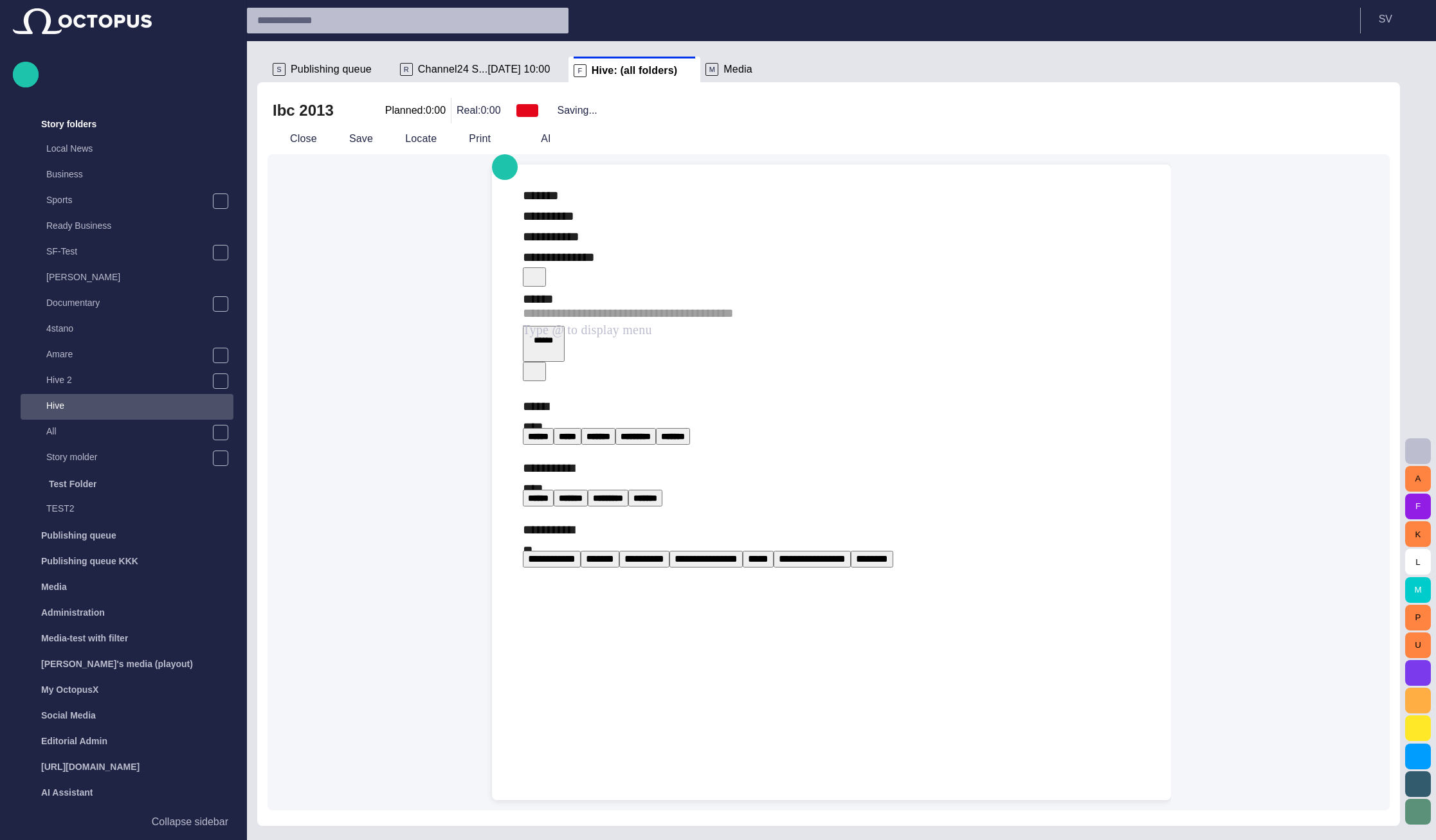
click at [540, 270] on span "button" at bounding box center [534, 276] width 13 height 13
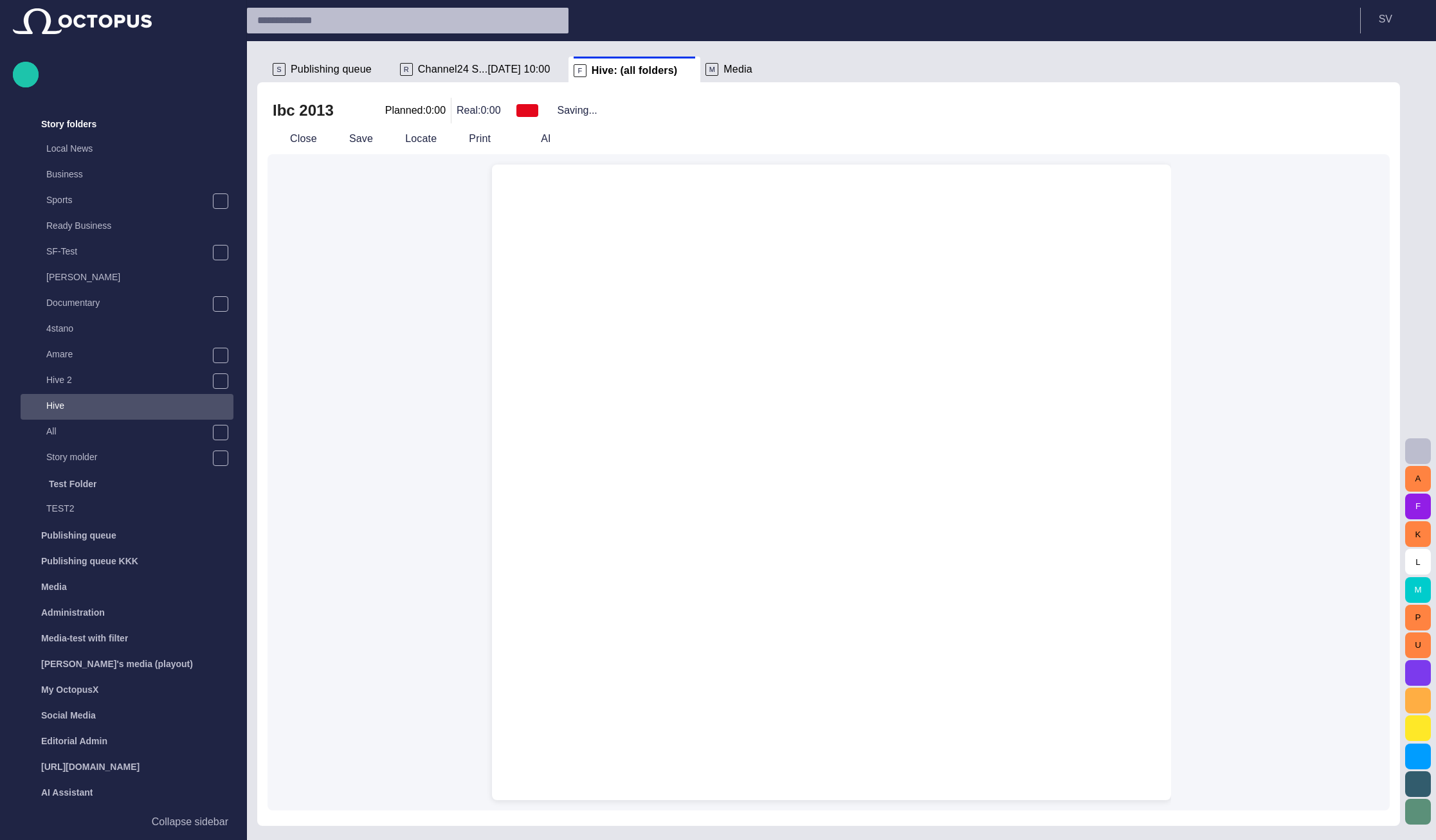
drag, startPoint x: 639, startPoint y: 203, endPoint x: 611, endPoint y: 220, distance: 32.8
click at [635, 206] on div at bounding box center [831, 194] width 659 height 61
click at [295, 137] on button "Close" at bounding box center [295, 138] width 54 height 23
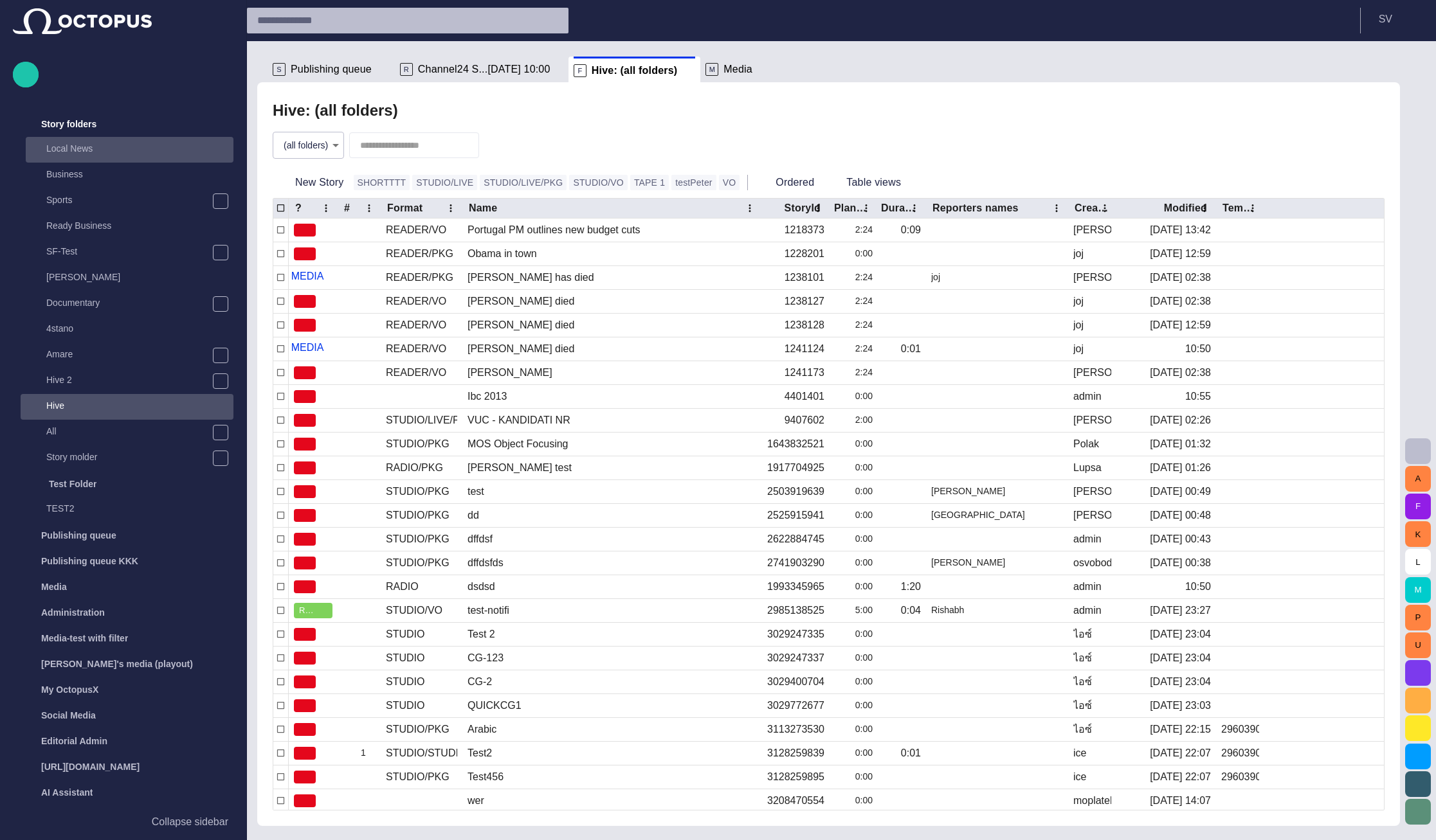
click at [102, 145] on p "Local News" at bounding box center [139, 149] width 187 height 13
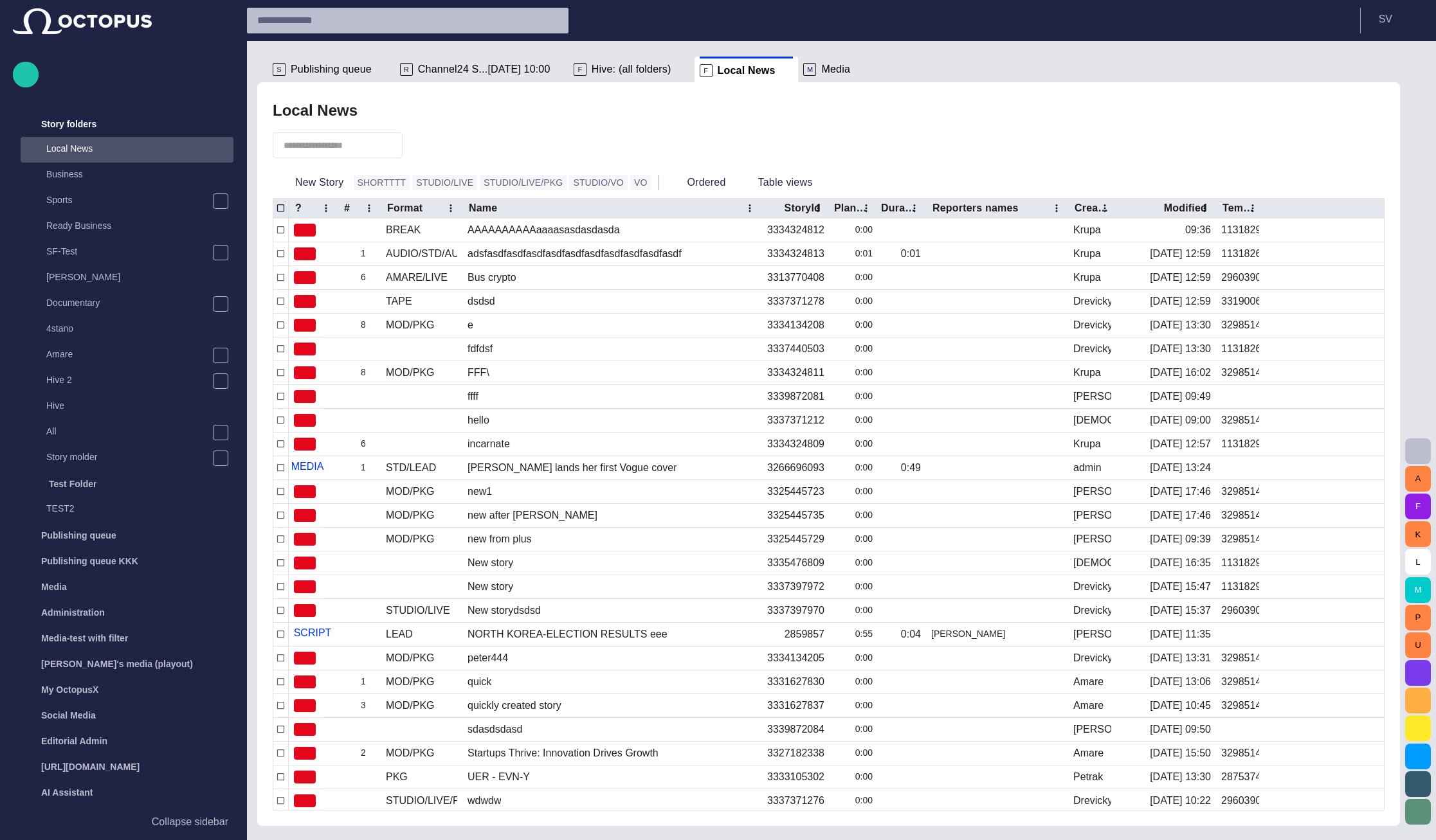
scroll to position [48, 0]
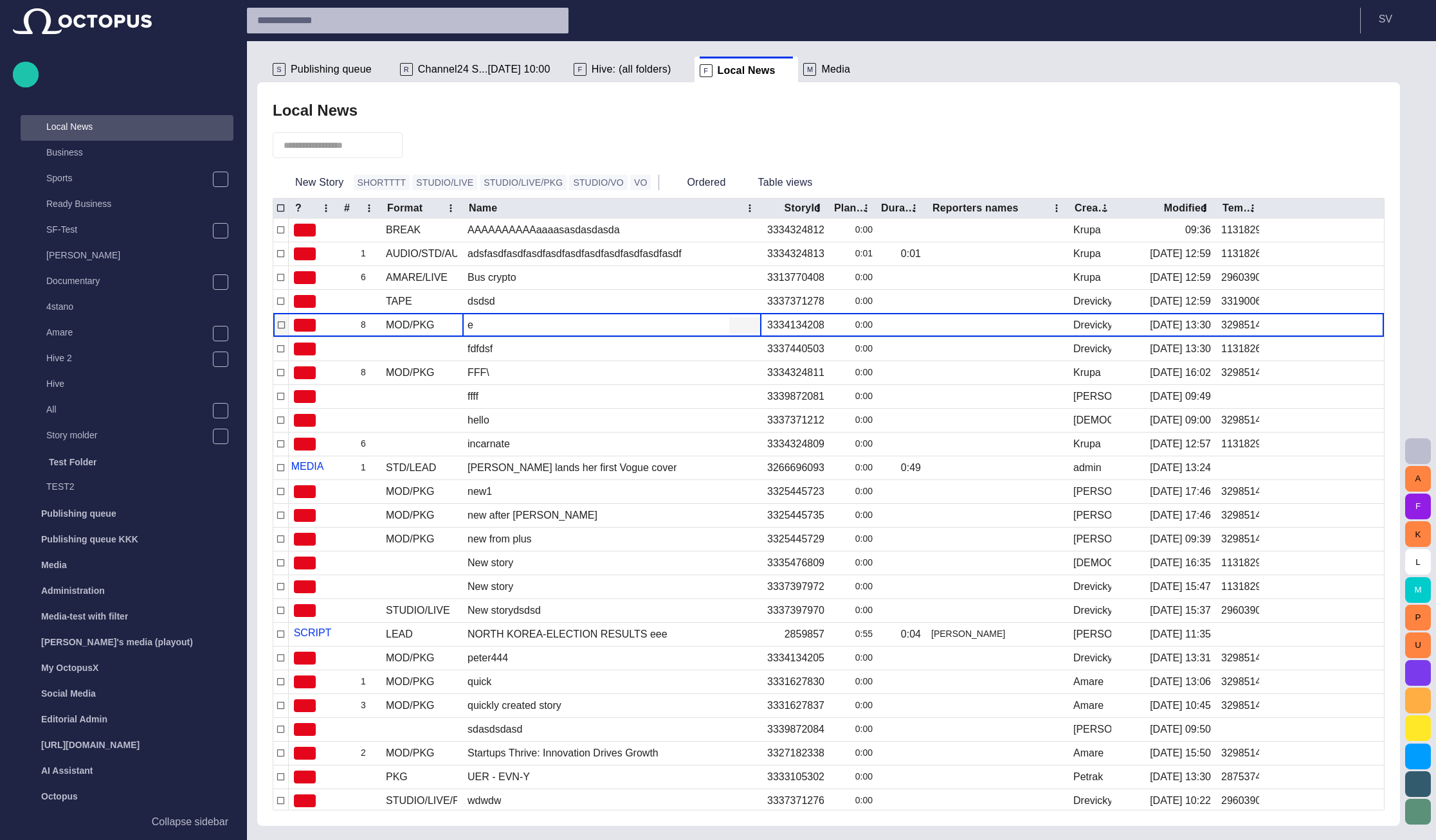
click at [474, 327] on div "e" at bounding box center [612, 325] width 299 height 23
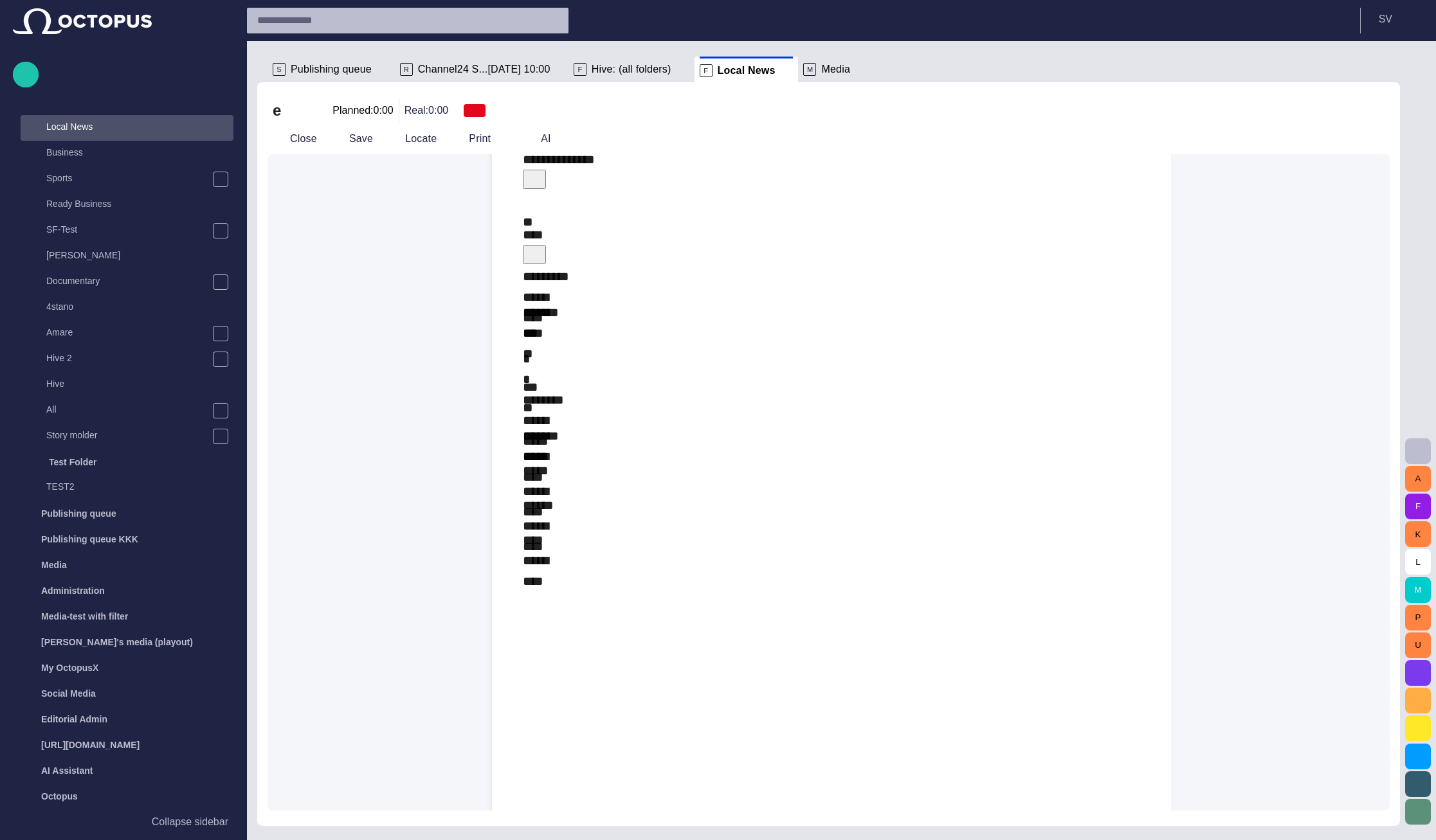
scroll to position [0, 0]
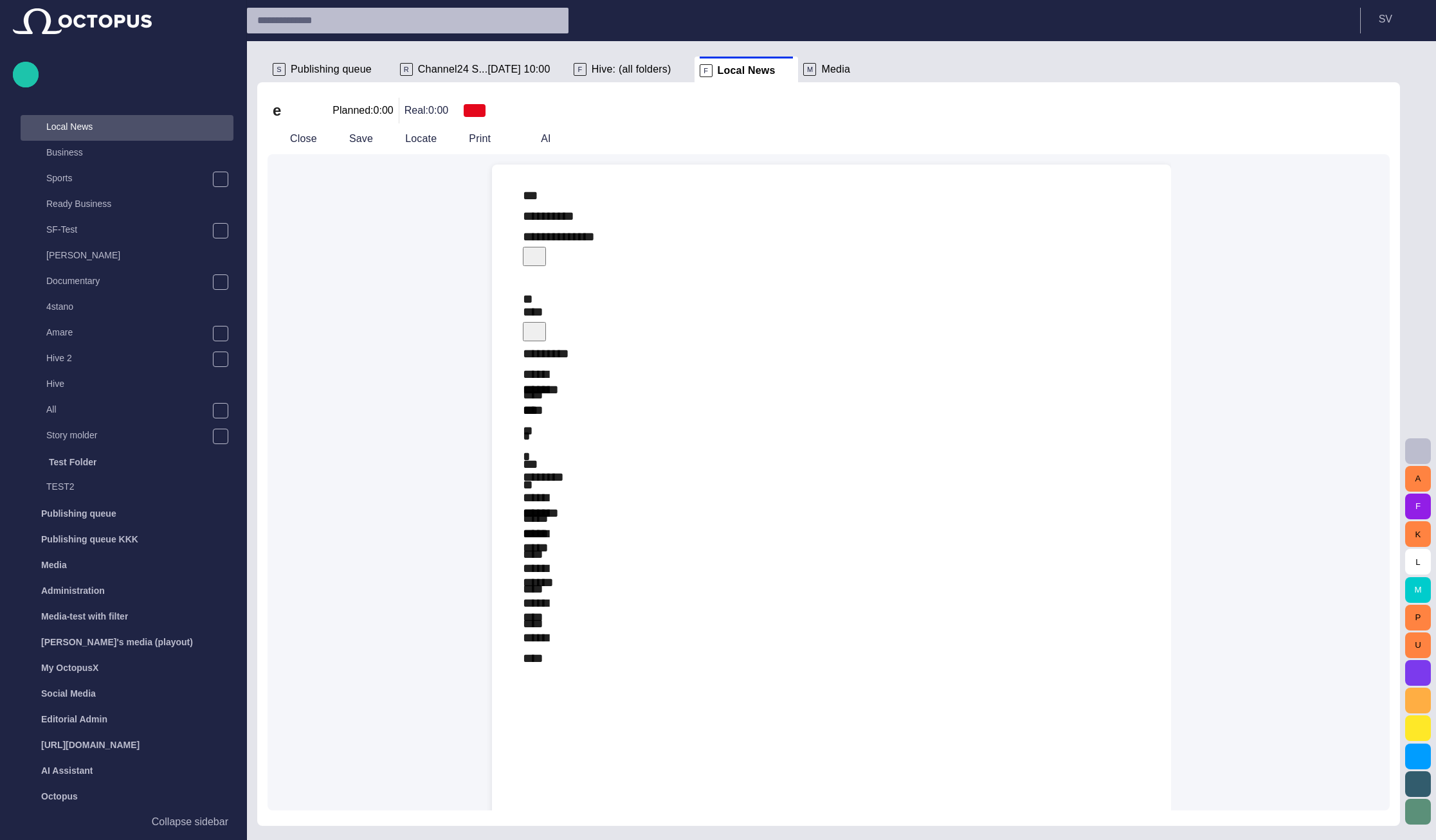
click at [540, 249] on span "button" at bounding box center [534, 255] width 13 height 13
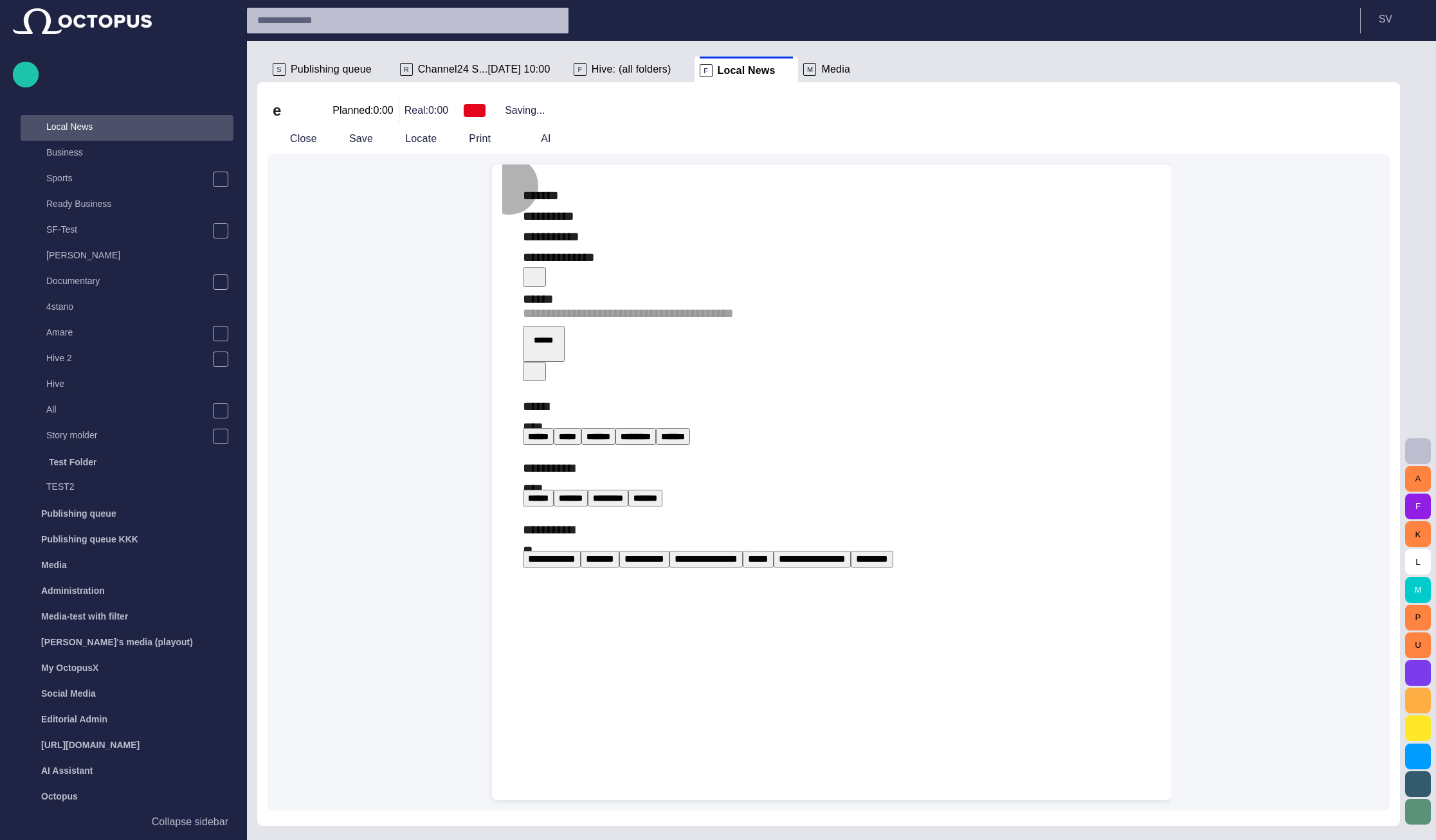
click at [546, 268] on button "button" at bounding box center [534, 277] width 23 height 19
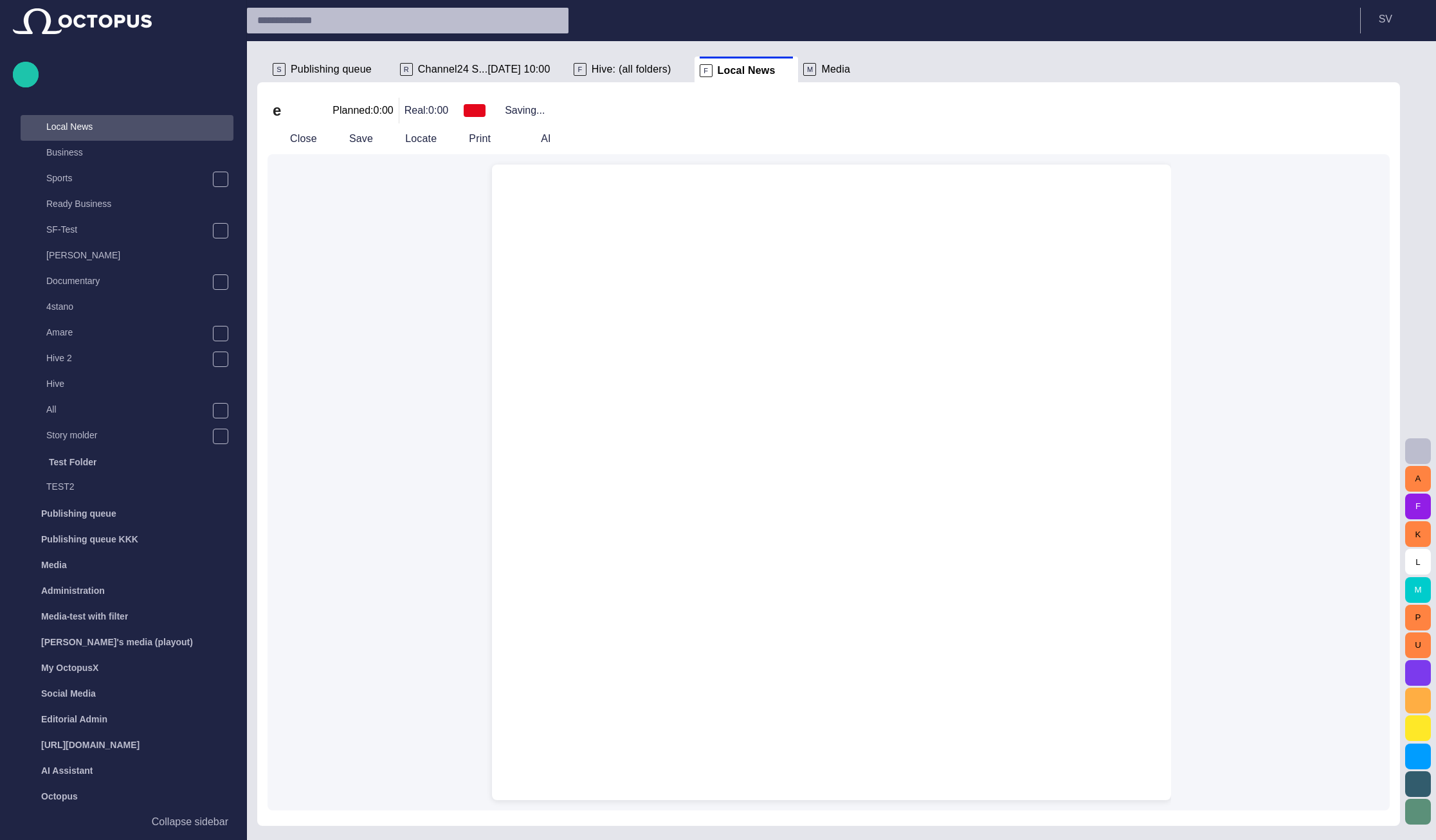
click at [588, 225] on div at bounding box center [831, 194] width 659 height 61
click at [308, 140] on button "Close" at bounding box center [295, 138] width 54 height 23
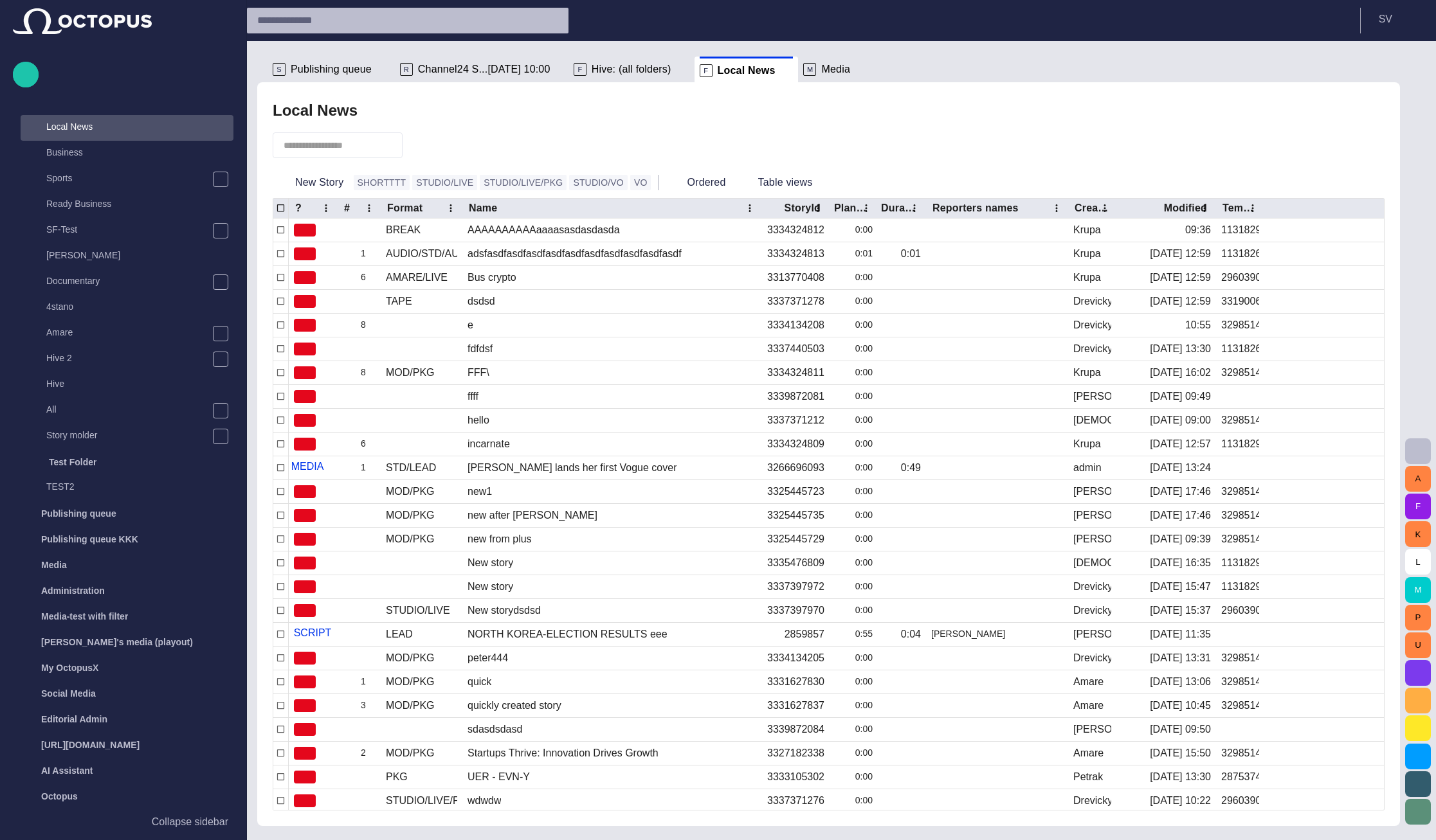
click at [1117, 115] on div "Local News" at bounding box center [829, 111] width 1112 height 26
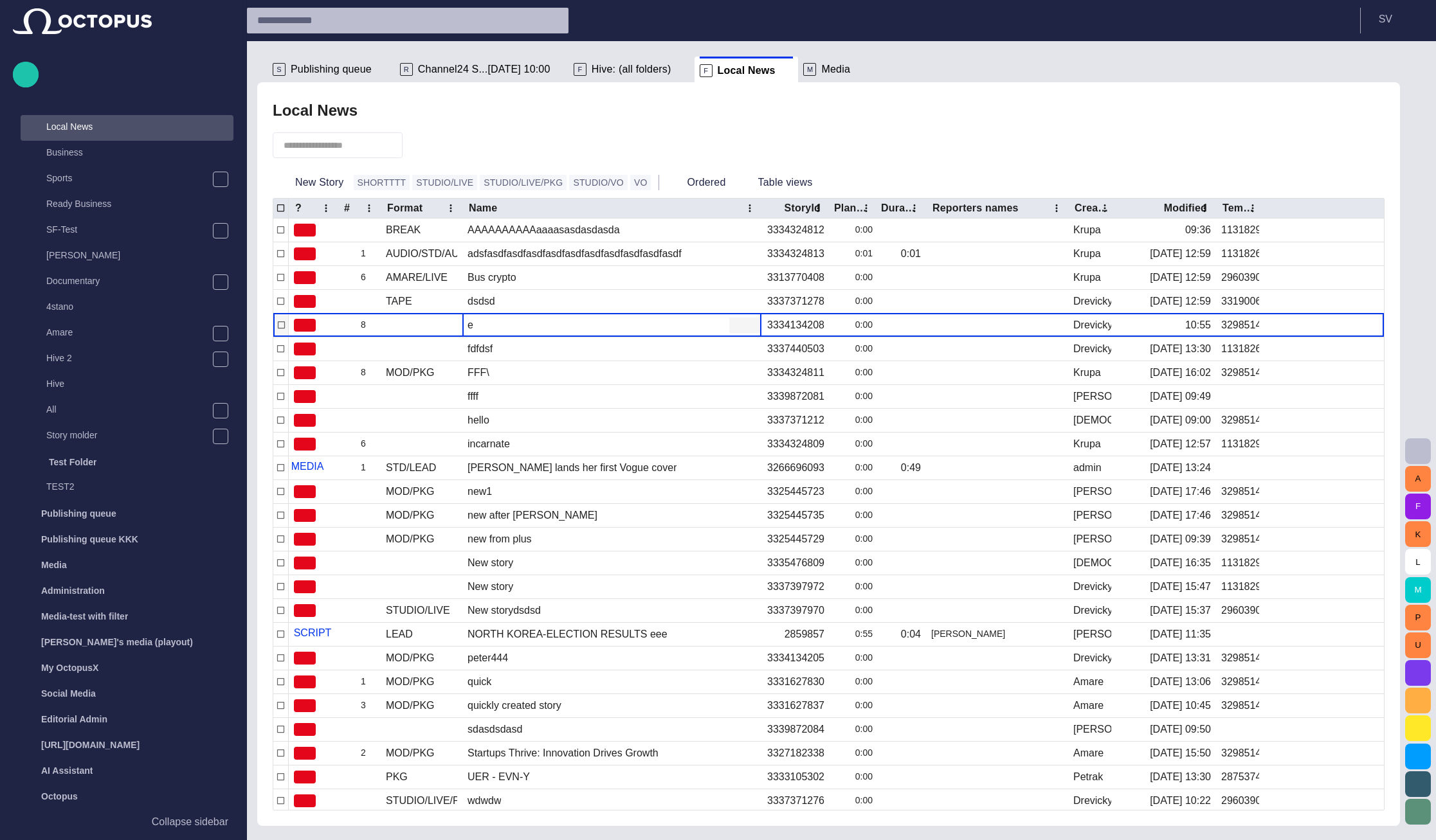
click at [543, 330] on div "e" at bounding box center [612, 325] width 299 height 23
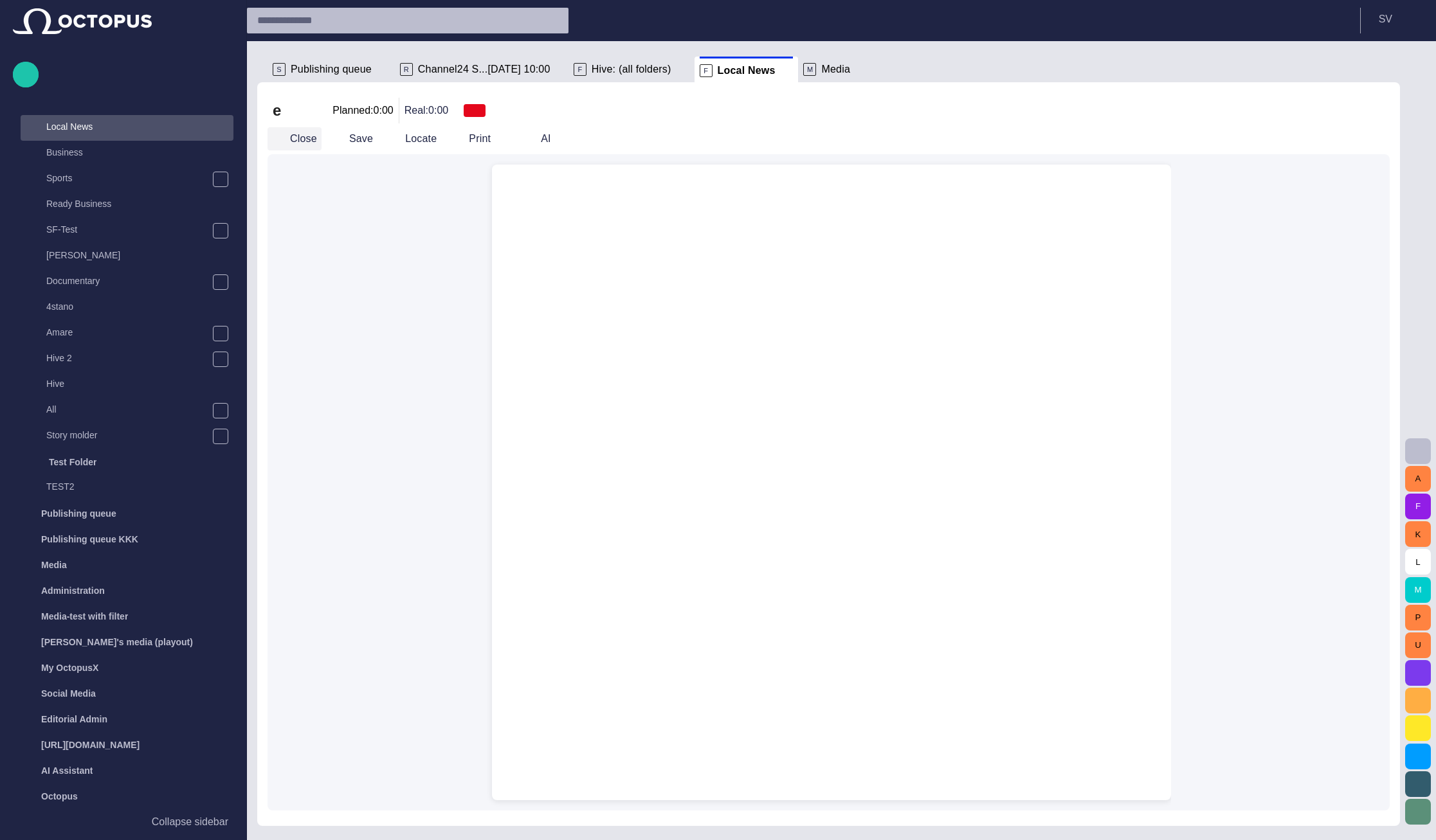
click at [303, 138] on button "Close" at bounding box center [295, 138] width 54 height 23
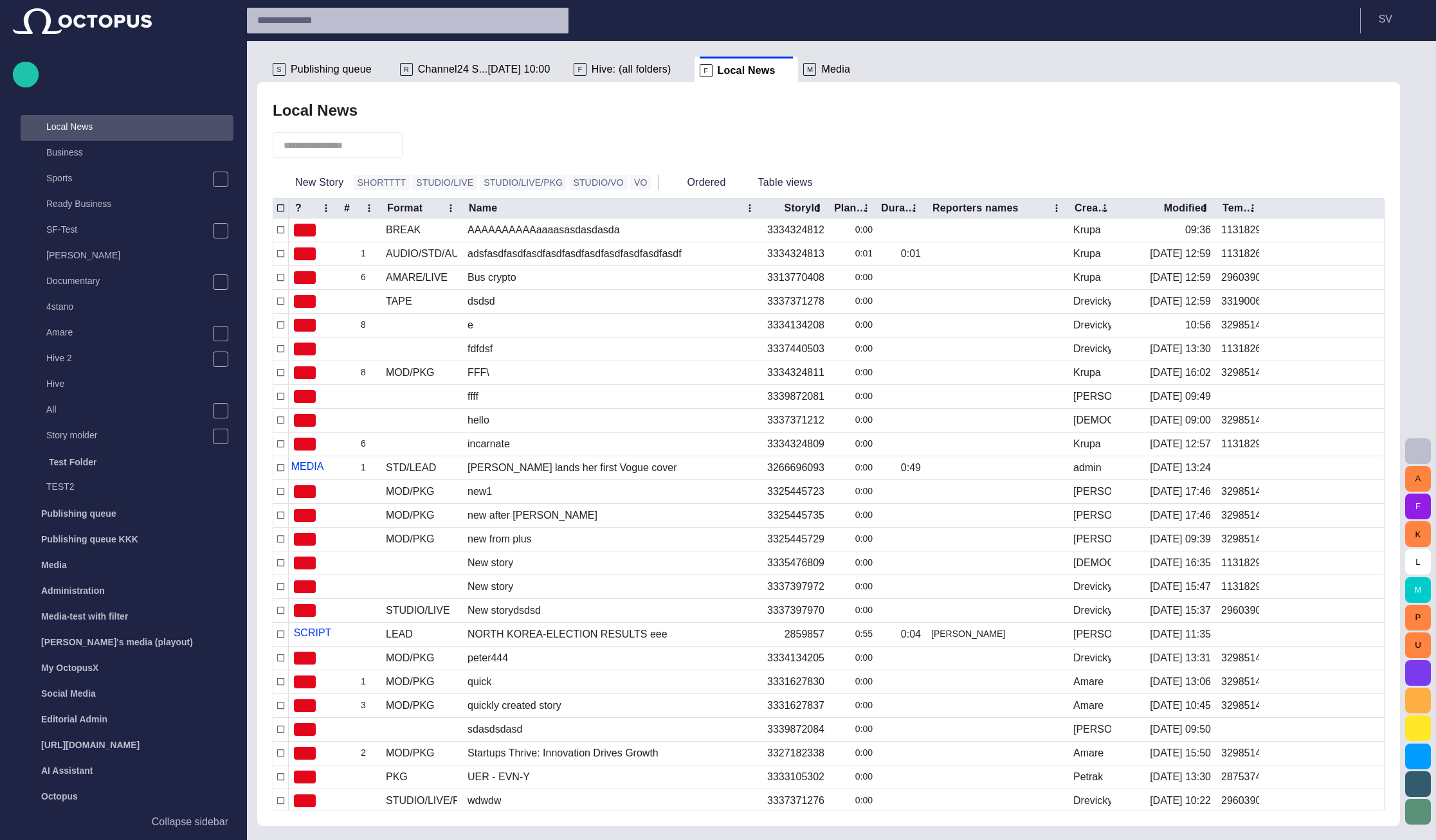
click at [1162, 114] on div "Local News" at bounding box center [829, 111] width 1112 height 26
click at [545, 326] on div "e" at bounding box center [612, 325] width 299 height 23
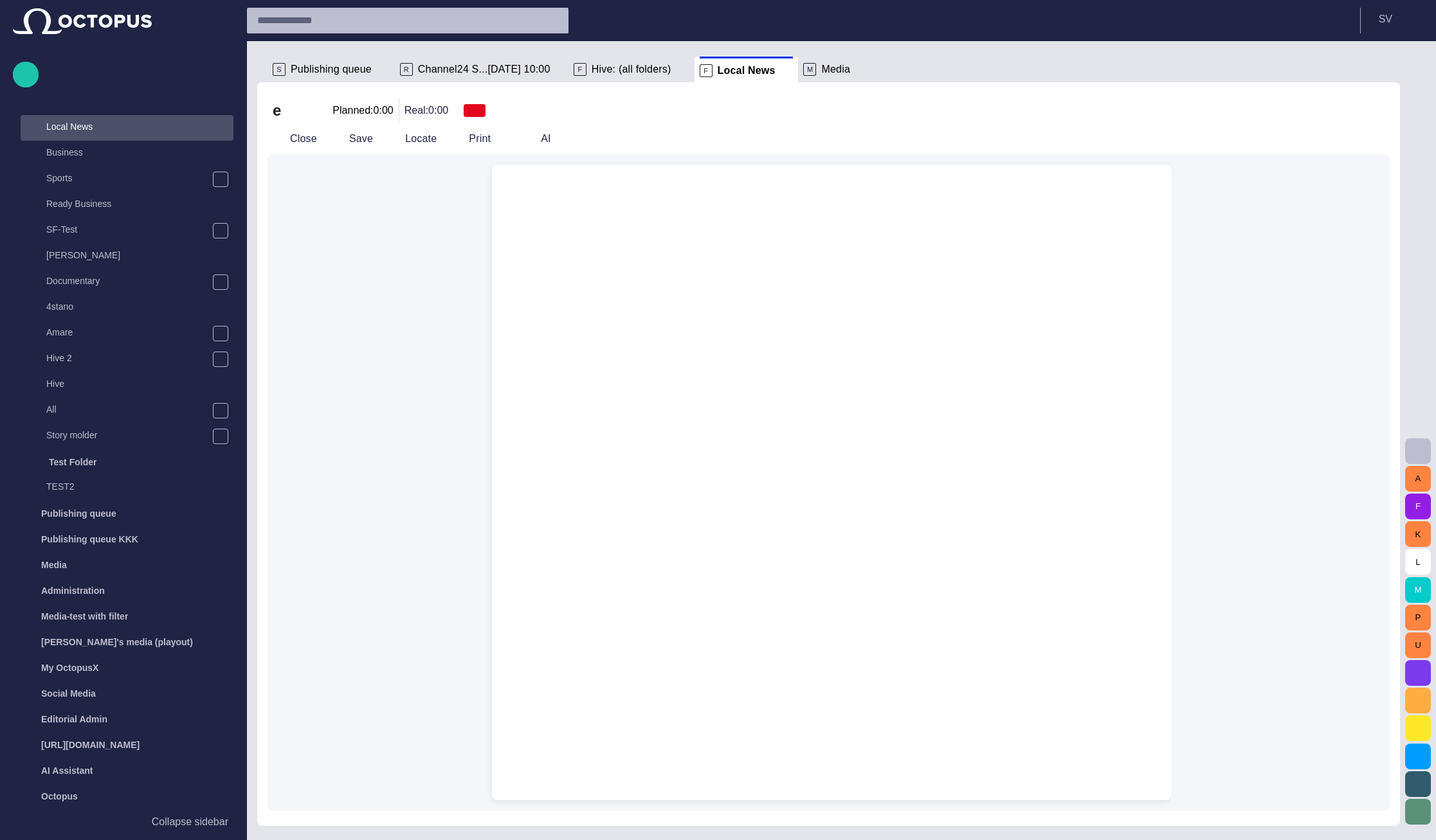
click at [620, 205] on div at bounding box center [831, 194] width 659 height 61
click at [298, 135] on button "Close" at bounding box center [295, 138] width 54 height 23
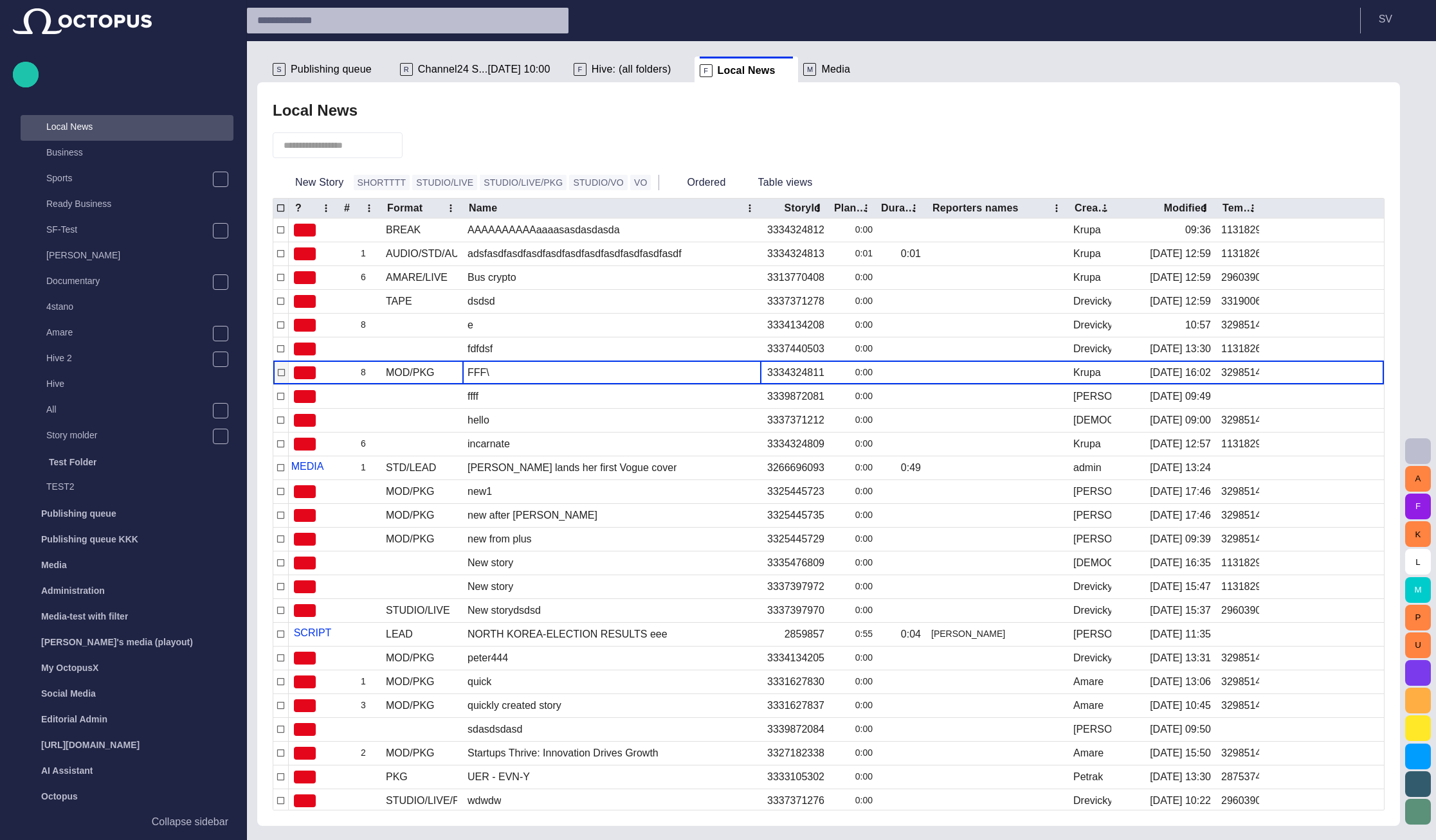
click at [507, 381] on div "FFF\" at bounding box center [612, 372] width 299 height 23
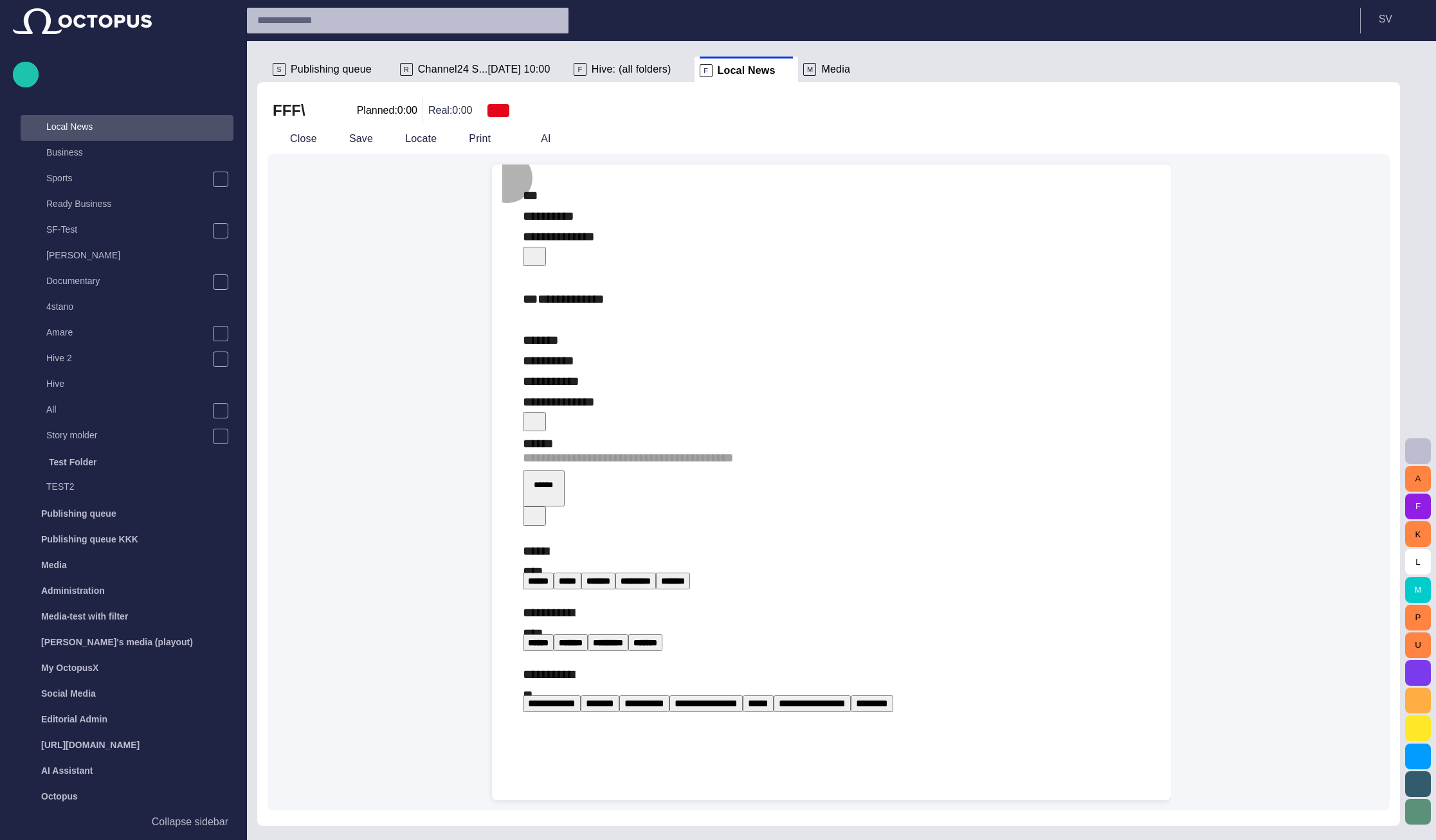
click at [546, 247] on button "button" at bounding box center [534, 256] width 23 height 19
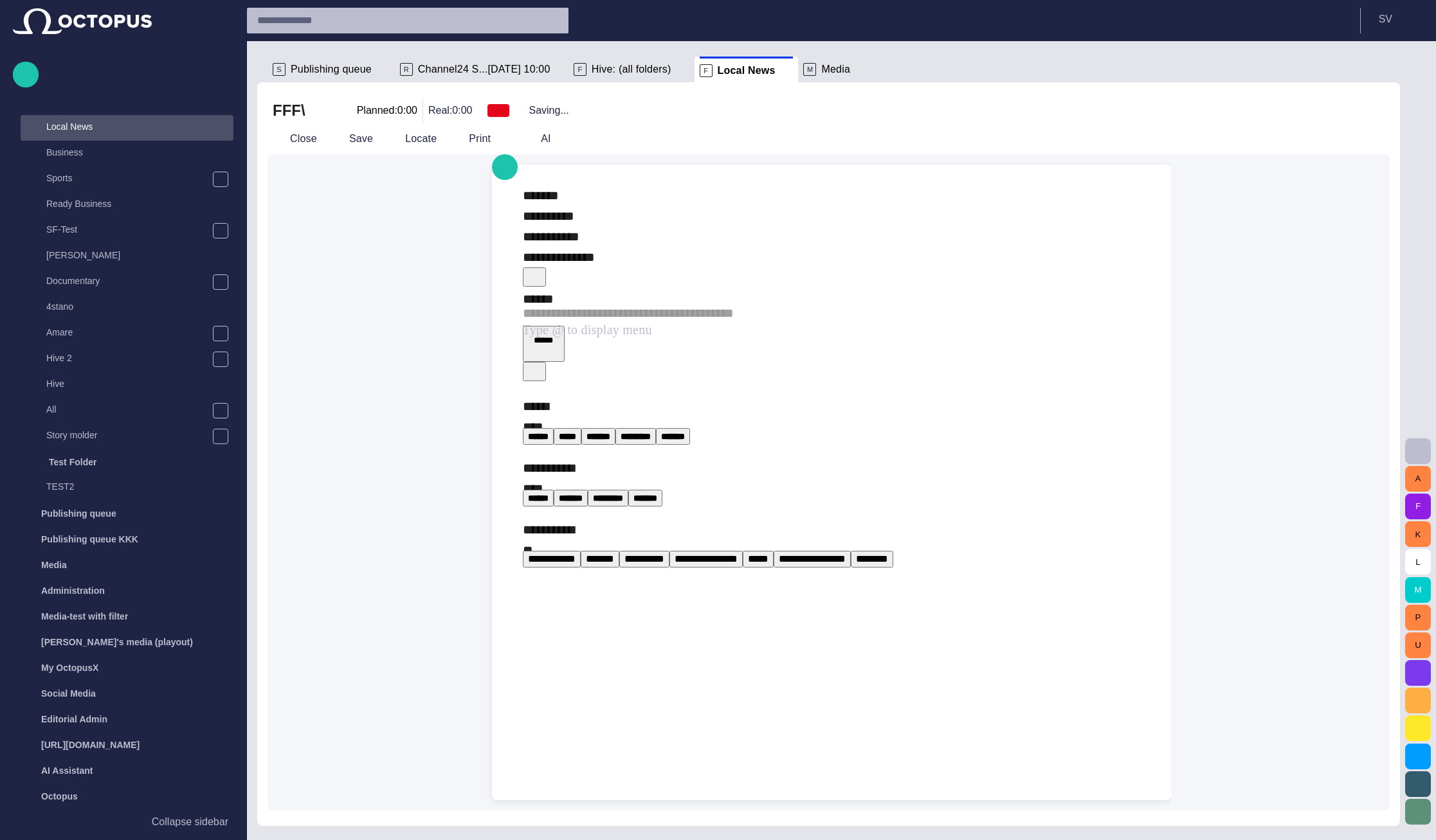
click at [540, 270] on span "button" at bounding box center [534, 276] width 13 height 13
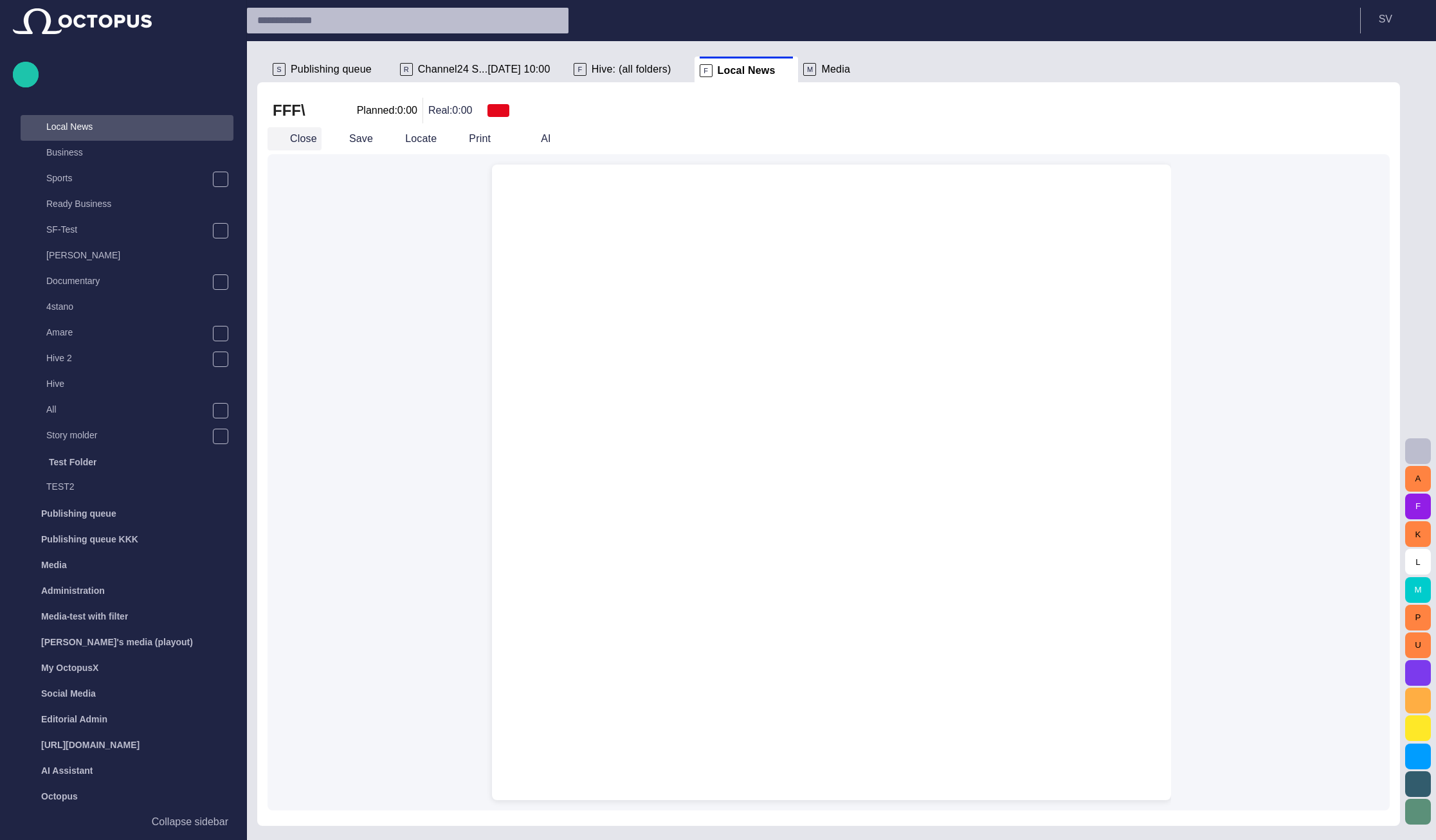
click at [303, 139] on button "Close" at bounding box center [295, 138] width 54 height 23
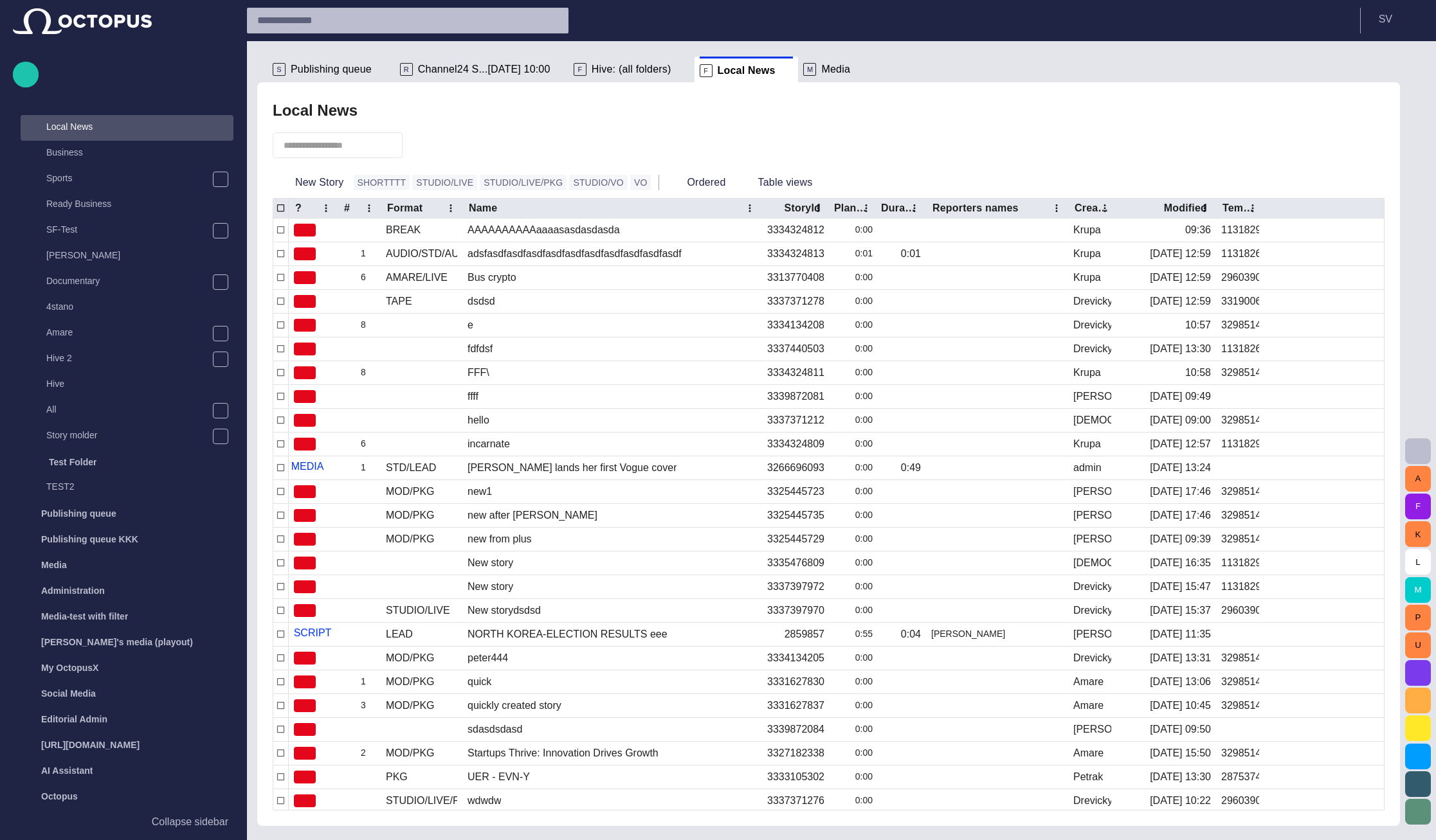
click at [435, 59] on div "R Channel24 S...04/09 10:00" at bounding box center [482, 70] width 163 height 26
click at [441, 70] on span "Channel24 S...[DATE] 10:00" at bounding box center [484, 70] width 132 height 13
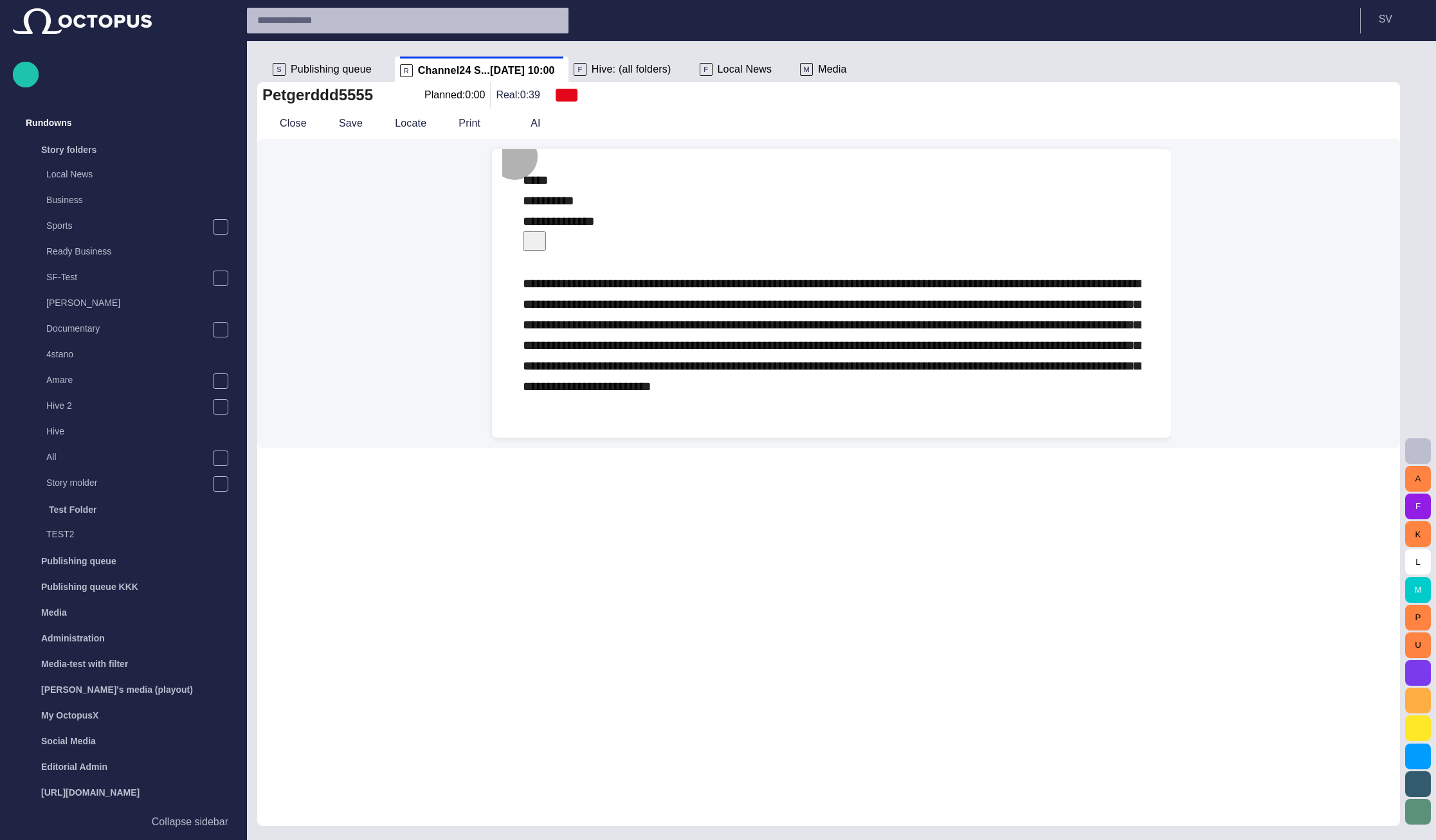
click at [540, 233] on span "button" at bounding box center [534, 239] width 13 height 13
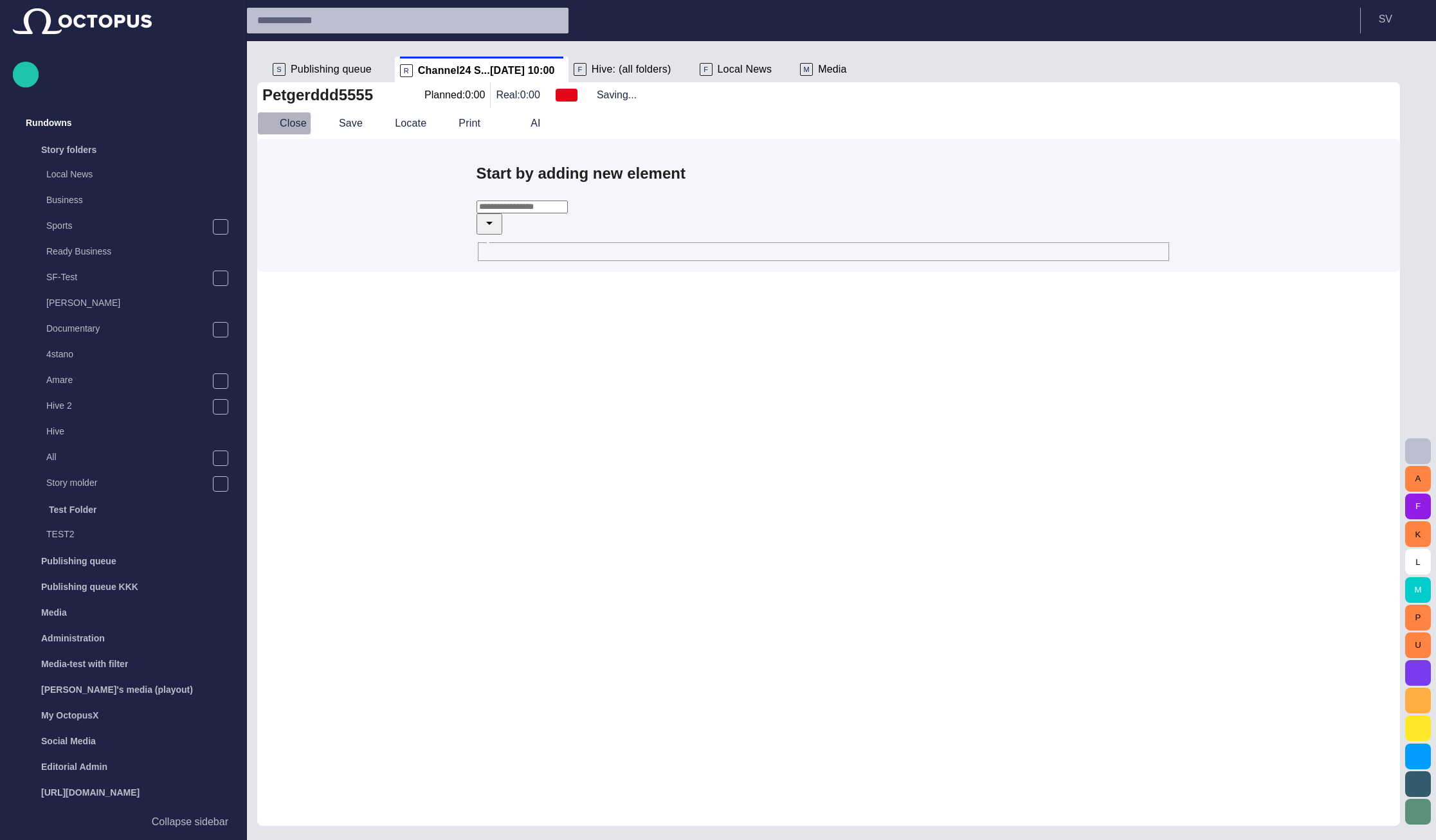
click at [306, 135] on button "Close" at bounding box center [284, 123] width 54 height 23
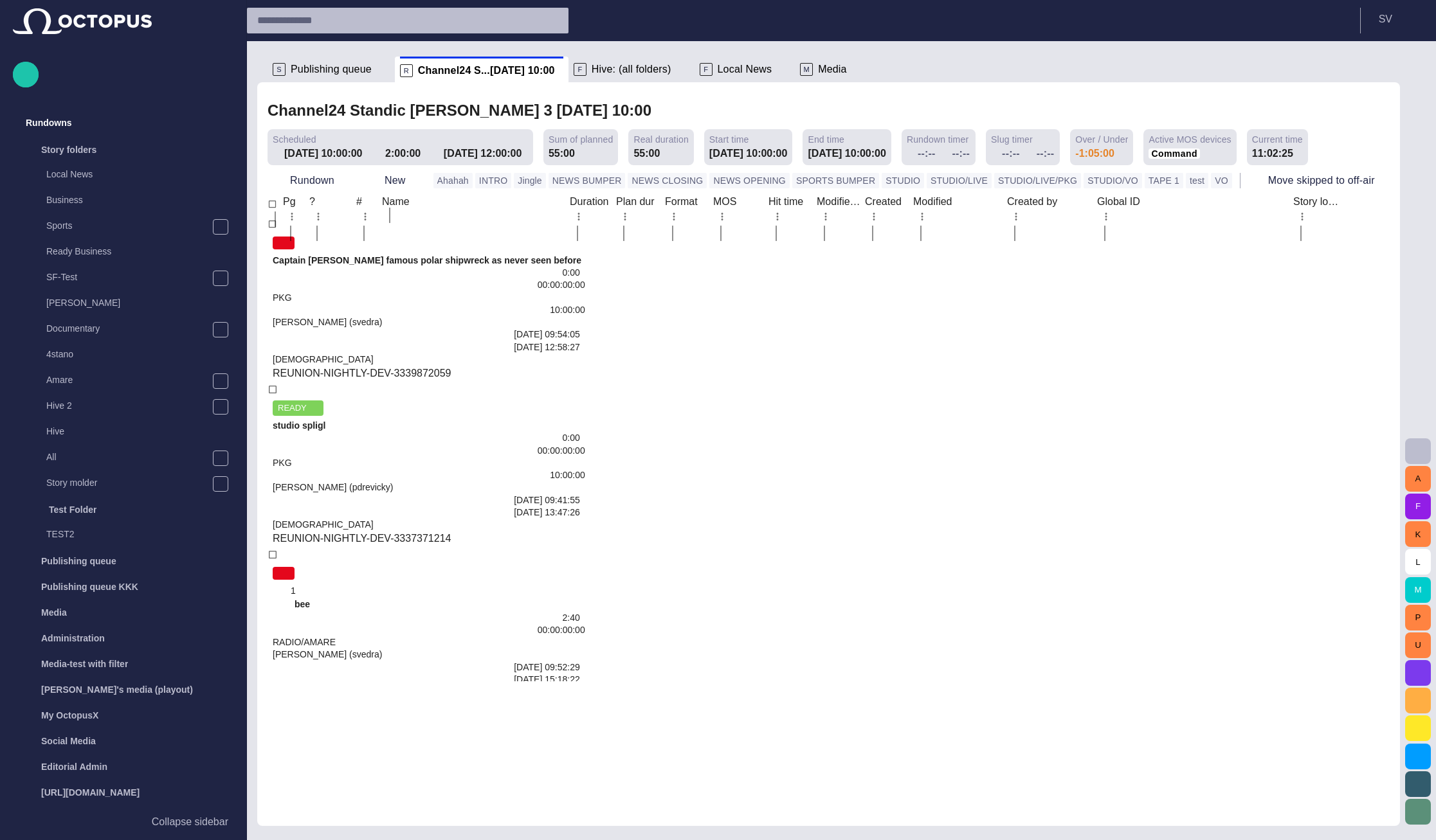
click at [718, 70] on span "Local News" at bounding box center [745, 70] width 55 height 13
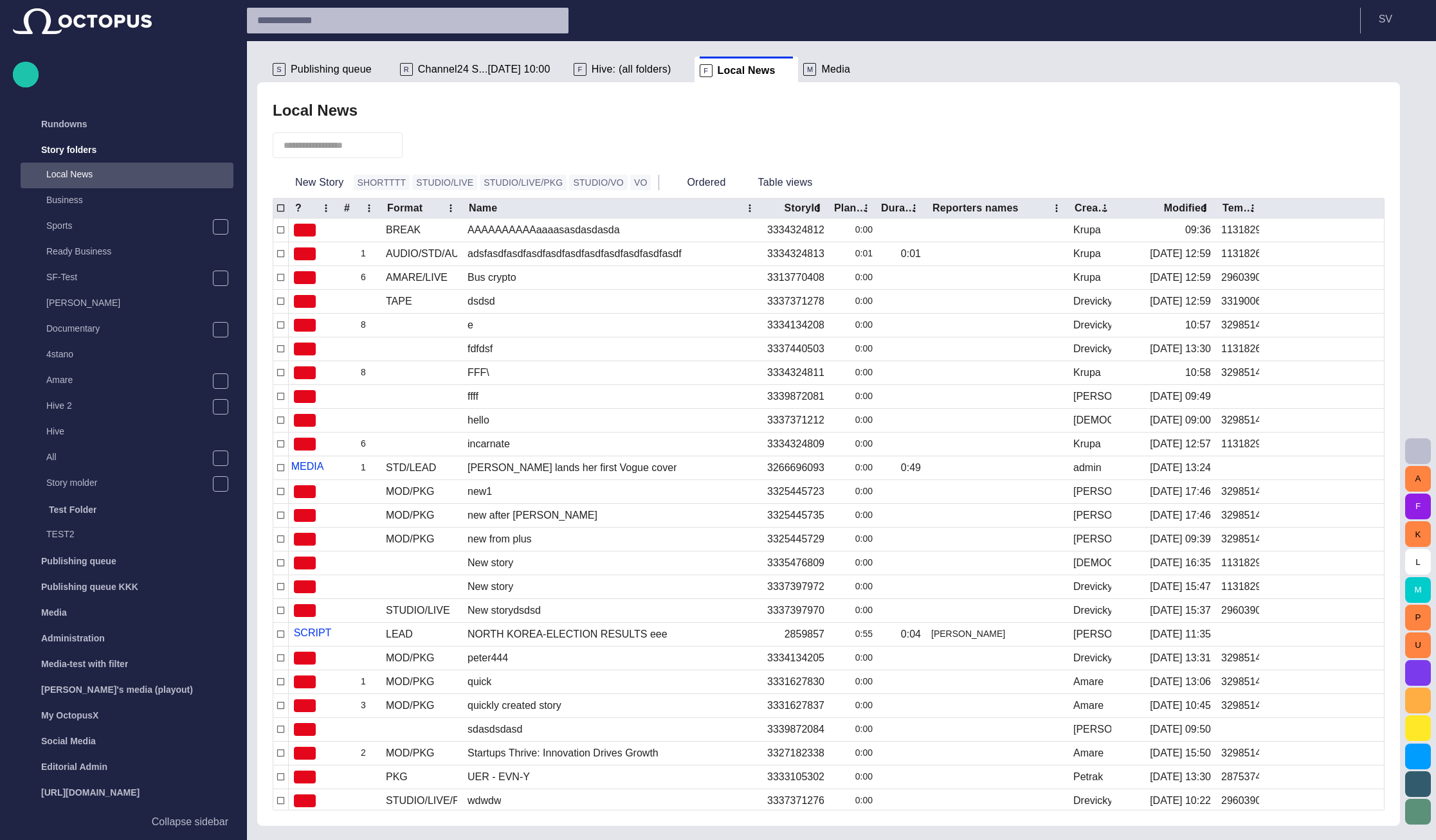
scroll to position [26, 0]
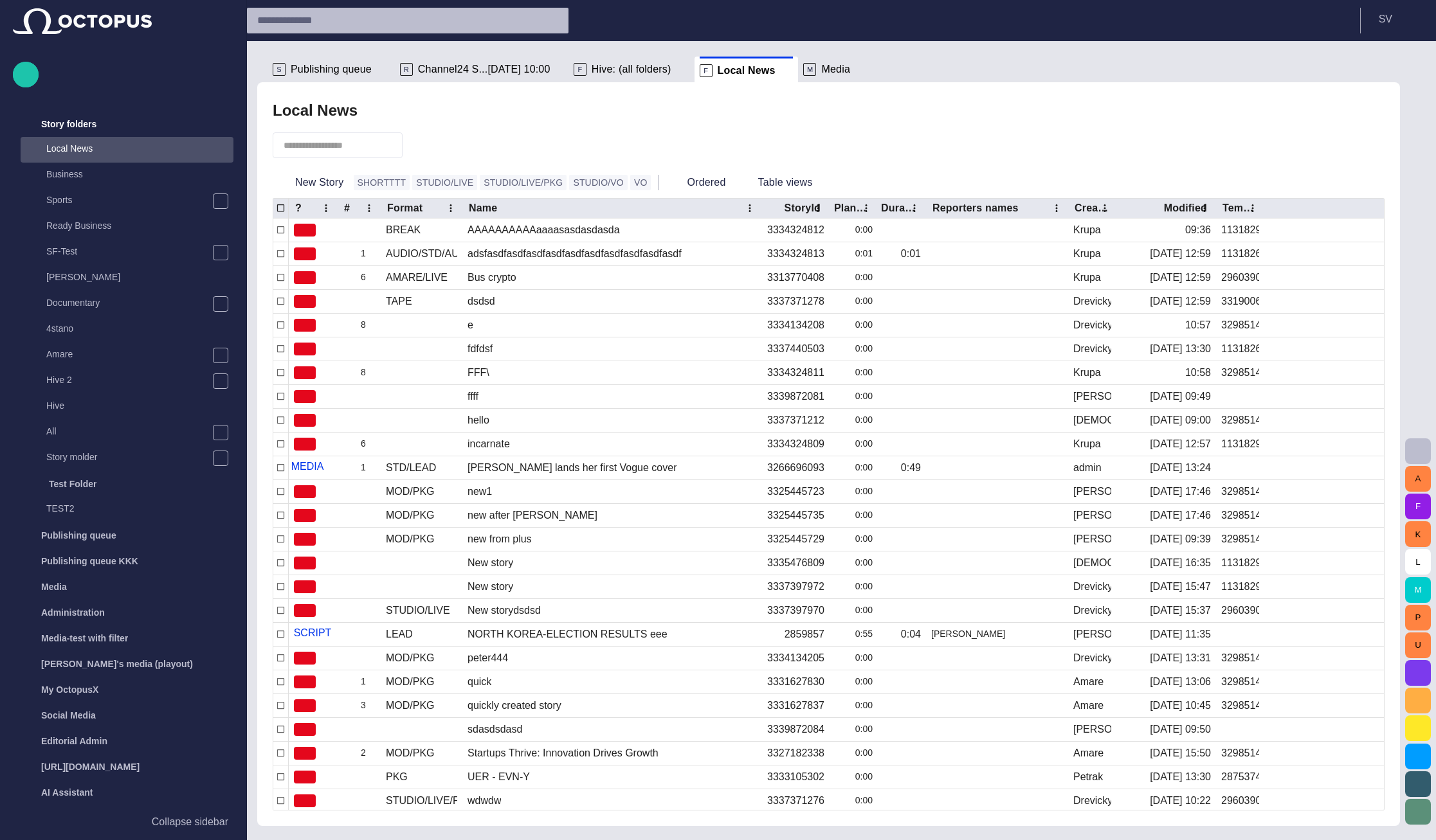
click at [1069, 129] on div at bounding box center [829, 146] width 1112 height 44
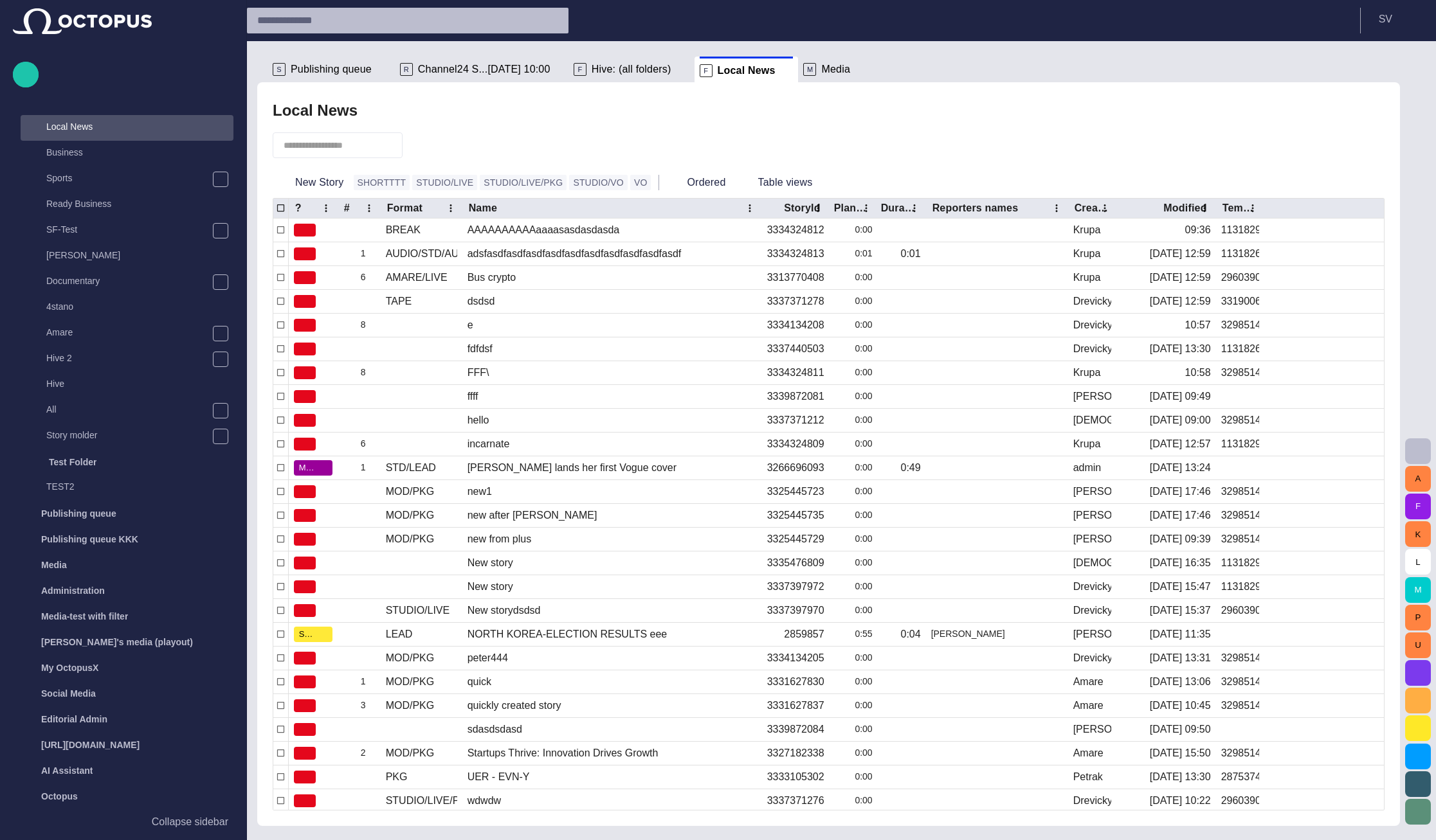
scroll to position [48, 0]
click at [398, 295] on div "TAPE" at bounding box center [399, 301] width 27 height 14
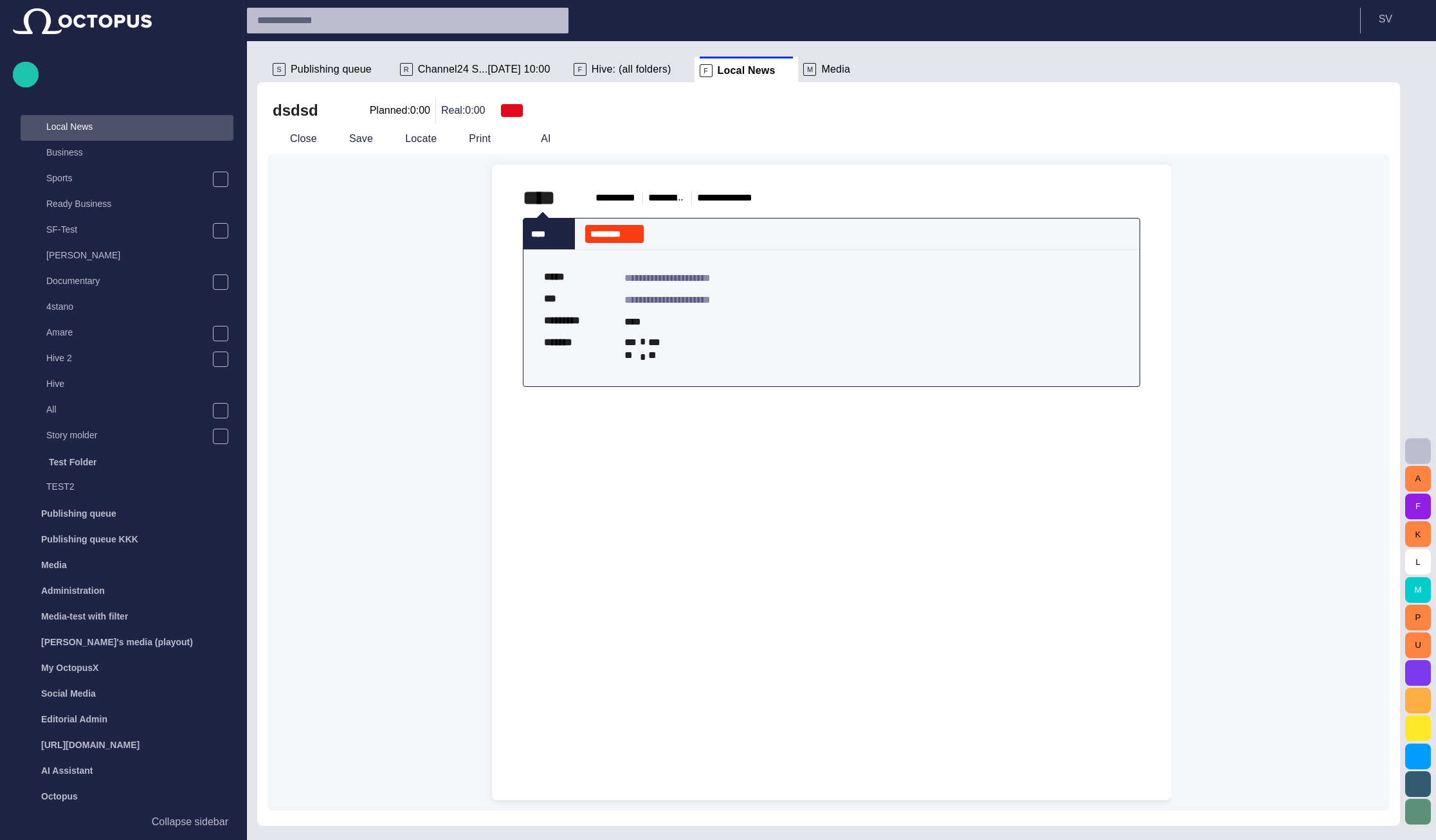
click at [635, 433] on div at bounding box center [831, 614] width 659 height 372
click at [495, 405] on span "button" at bounding box center [492, 401] width 16 height 25
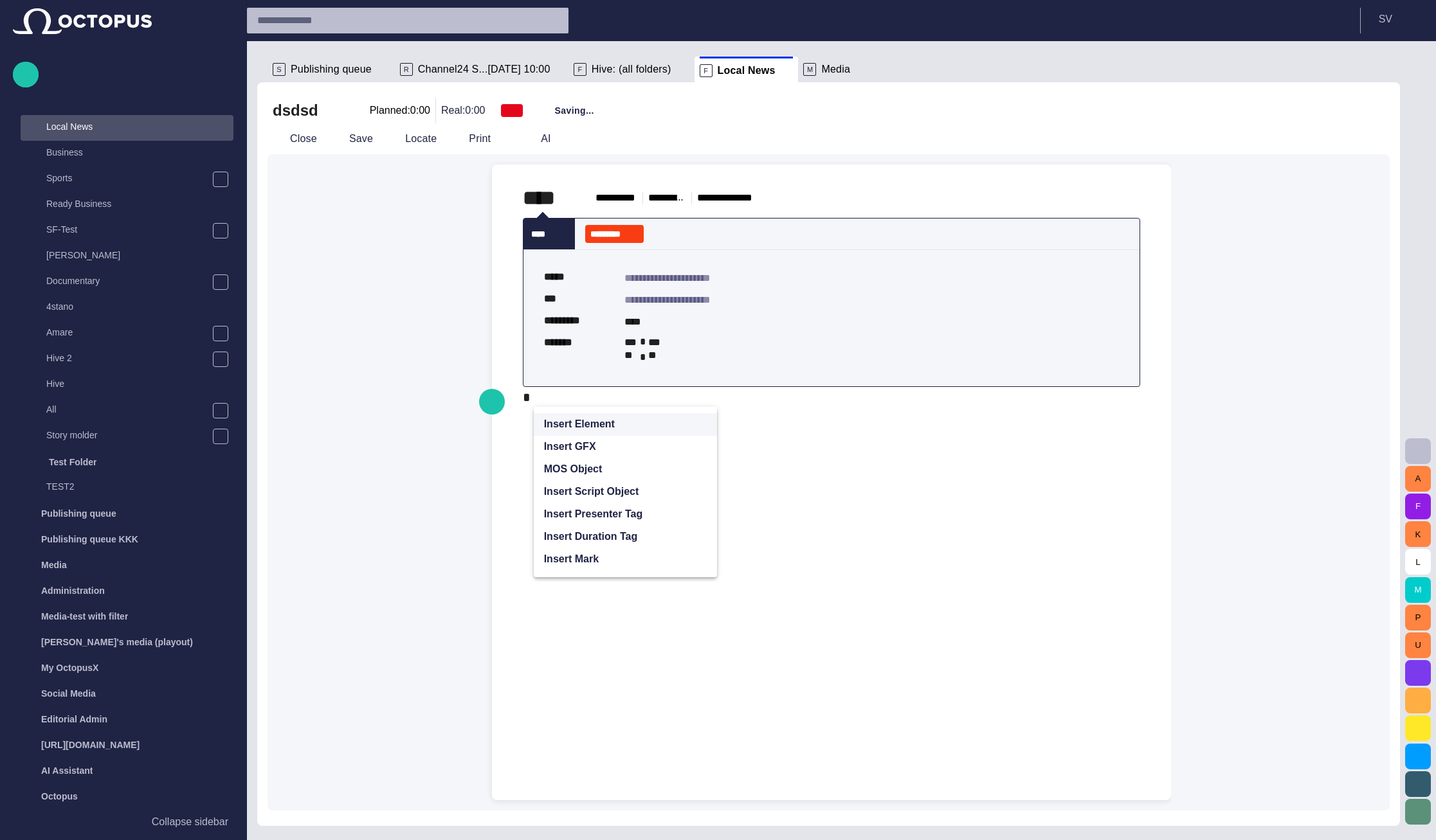
click at [567, 425] on p "Insert Element" at bounding box center [579, 424] width 71 height 16
click at [575, 459] on div "AMARE" at bounding box center [626, 447] width 145 height 23
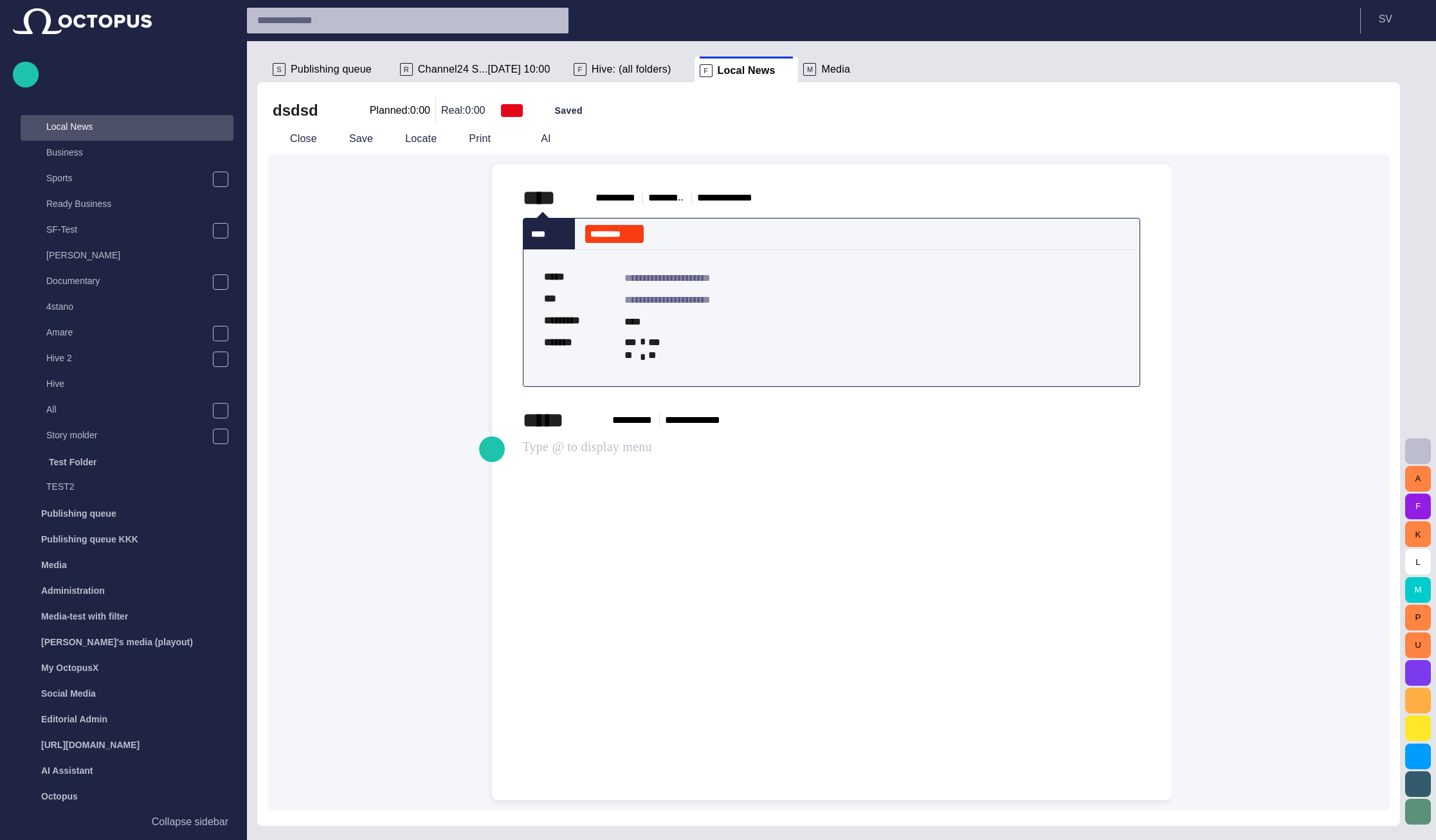
click at [503, 448] on button "button" at bounding box center [492, 449] width 26 height 26
click at [580, 491] on p "Insert GFX" at bounding box center [570, 494] width 52 height 16
click at [585, 525] on div "Blank CG" at bounding box center [626, 517] width 145 height 23
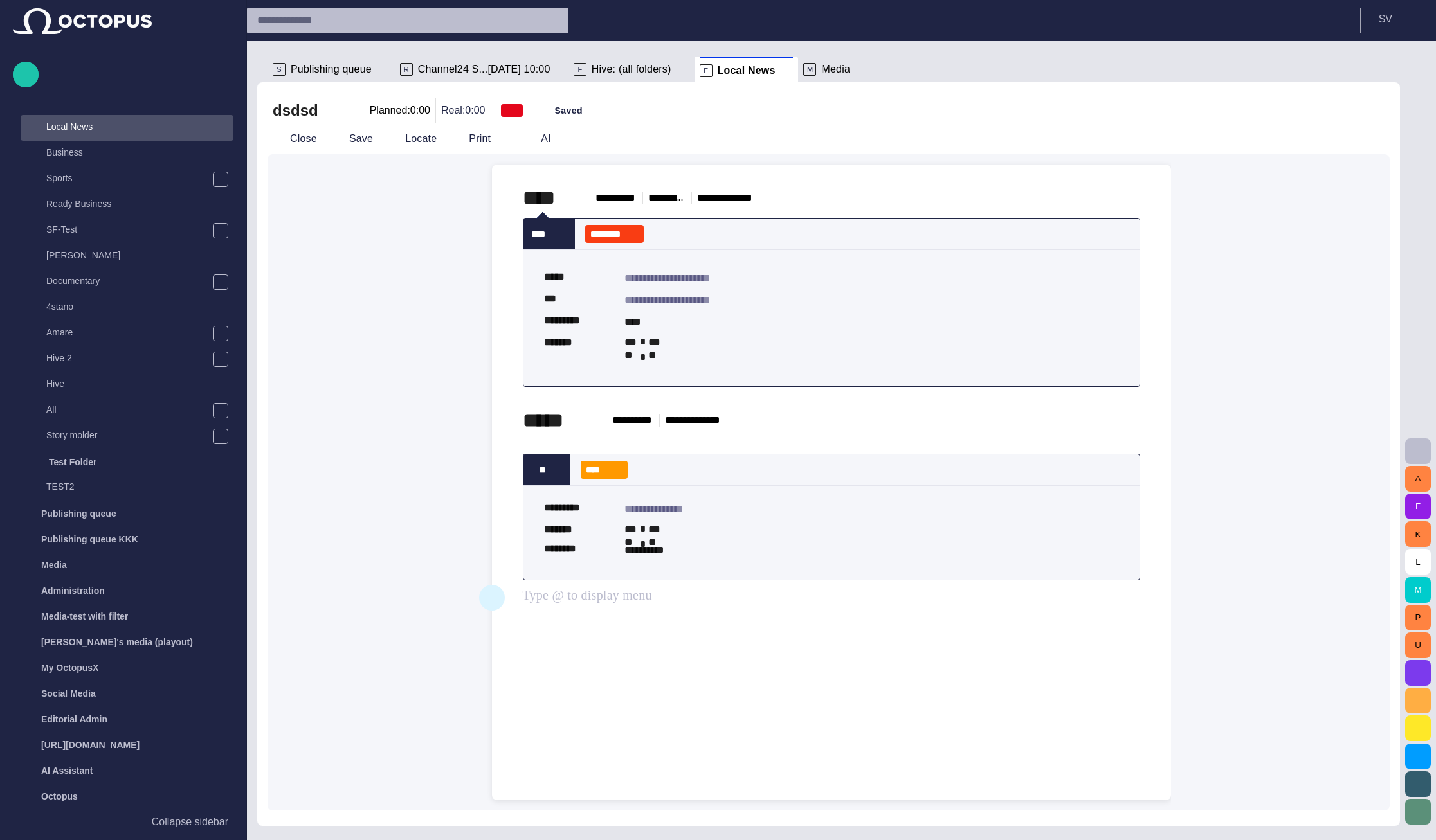
click at [497, 602] on span "button" at bounding box center [492, 597] width 16 height 25
click at [618, 640] on span "Insert GFX" at bounding box center [620, 642] width 152 height 16
click at [623, 691] on span "BIBONA_CREDIT" at bounding box center [630, 689] width 114 height 13
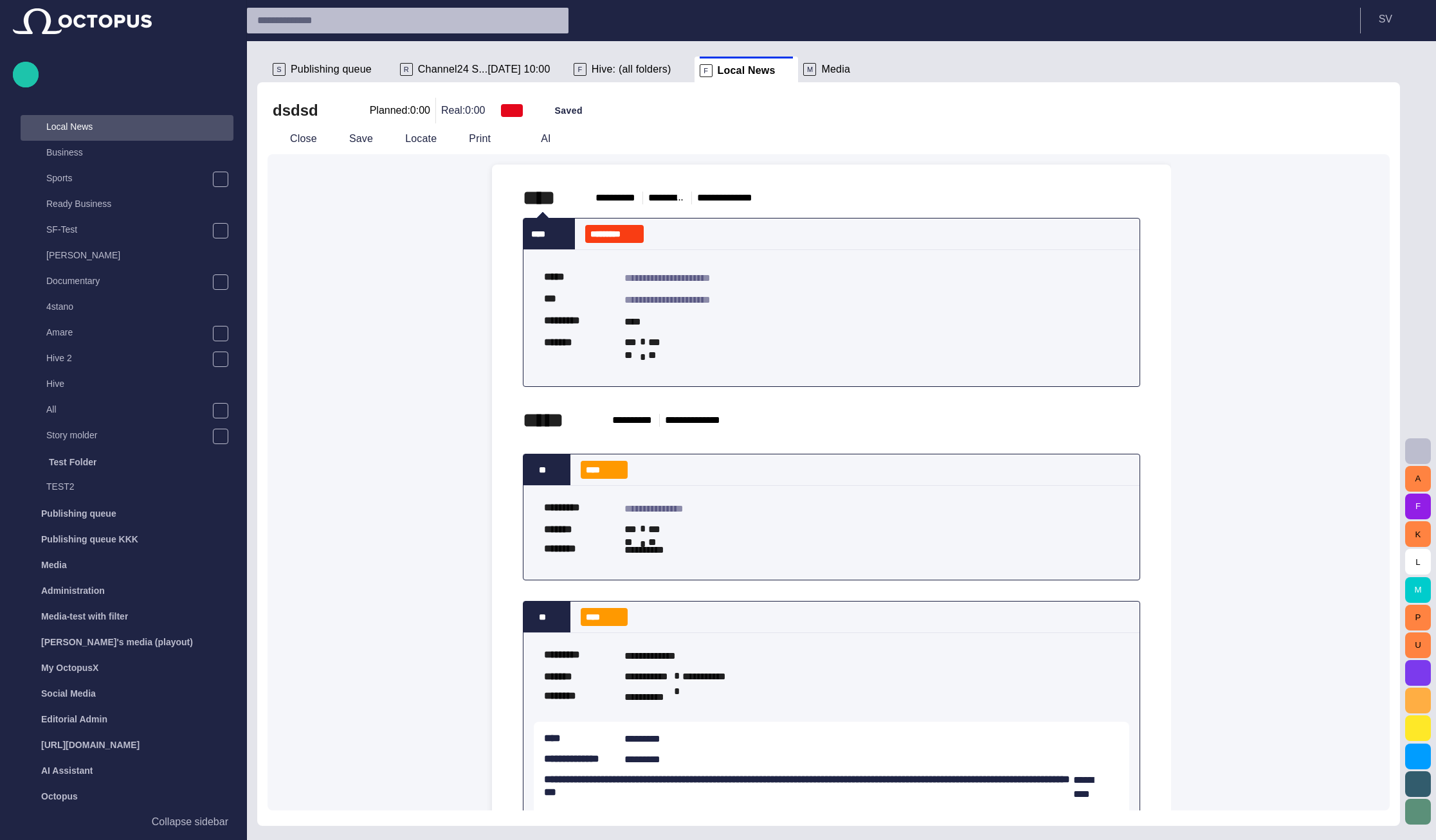
scroll to position [91, 0]
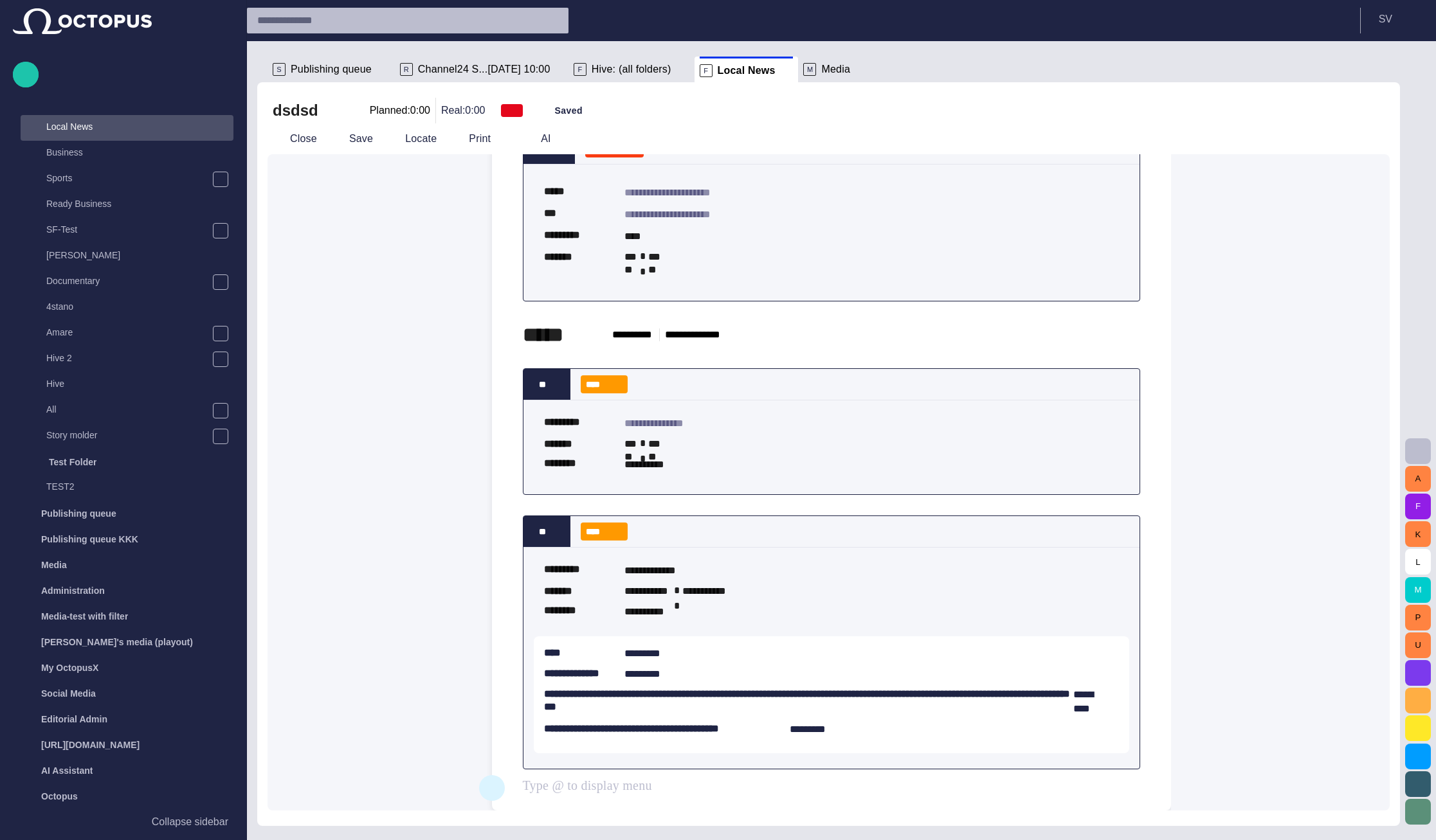
click at [504, 784] on button "button" at bounding box center [492, 788] width 26 height 26
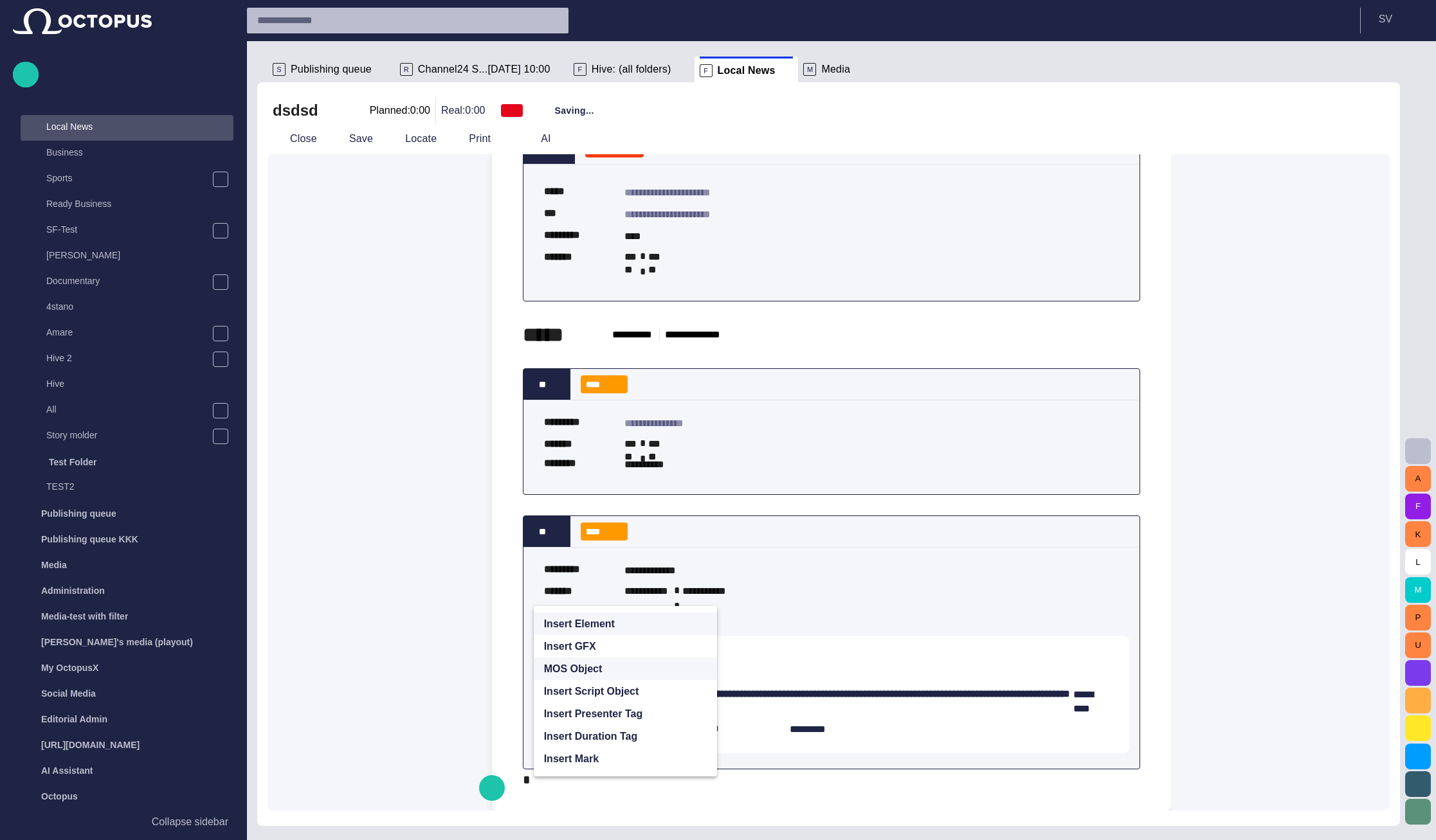
click at [610, 667] on span "MOS Object" at bounding box center [620, 669] width 152 height 16
click at [611, 691] on span "MOS Object" at bounding box center [630, 691] width 114 height 13
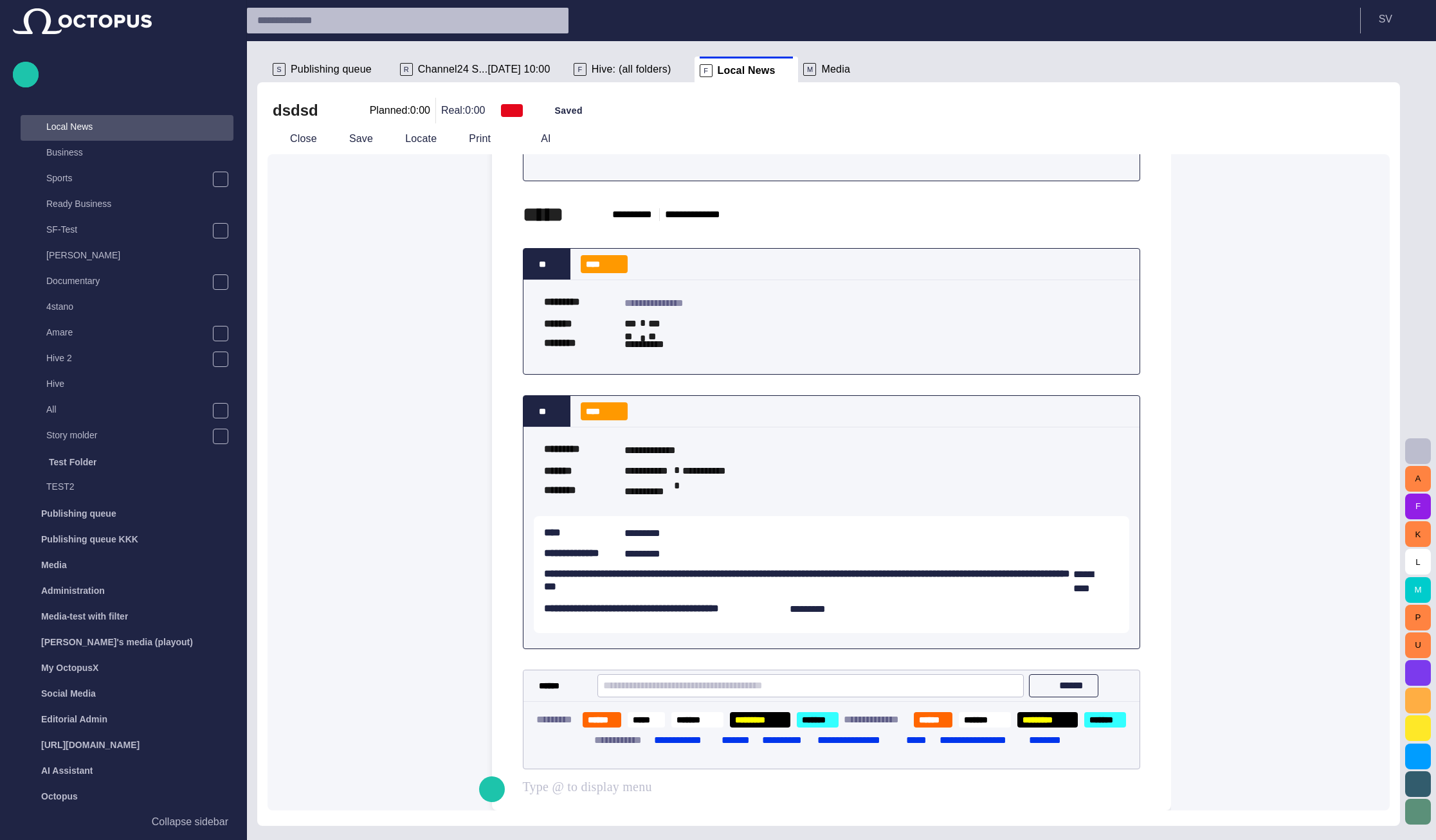
scroll to position [212, 0]
click at [497, 788] on span "button" at bounding box center [492, 789] width 16 height 25
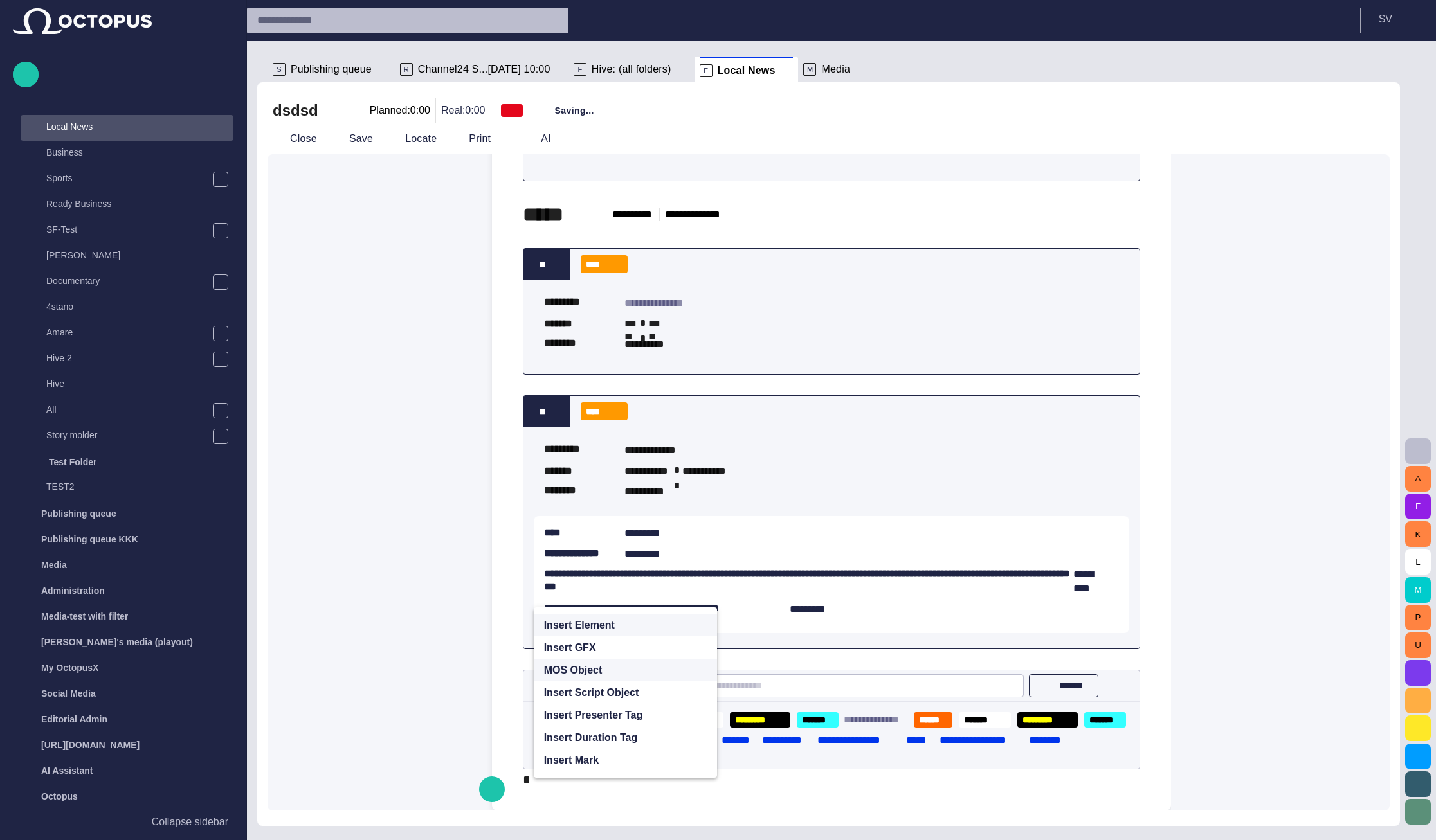
click at [595, 664] on p "MOS Object" at bounding box center [573, 670] width 59 height 16
click at [610, 768] on span "Autocreate on MOSSERVER" at bounding box center [630, 781] width 114 height 26
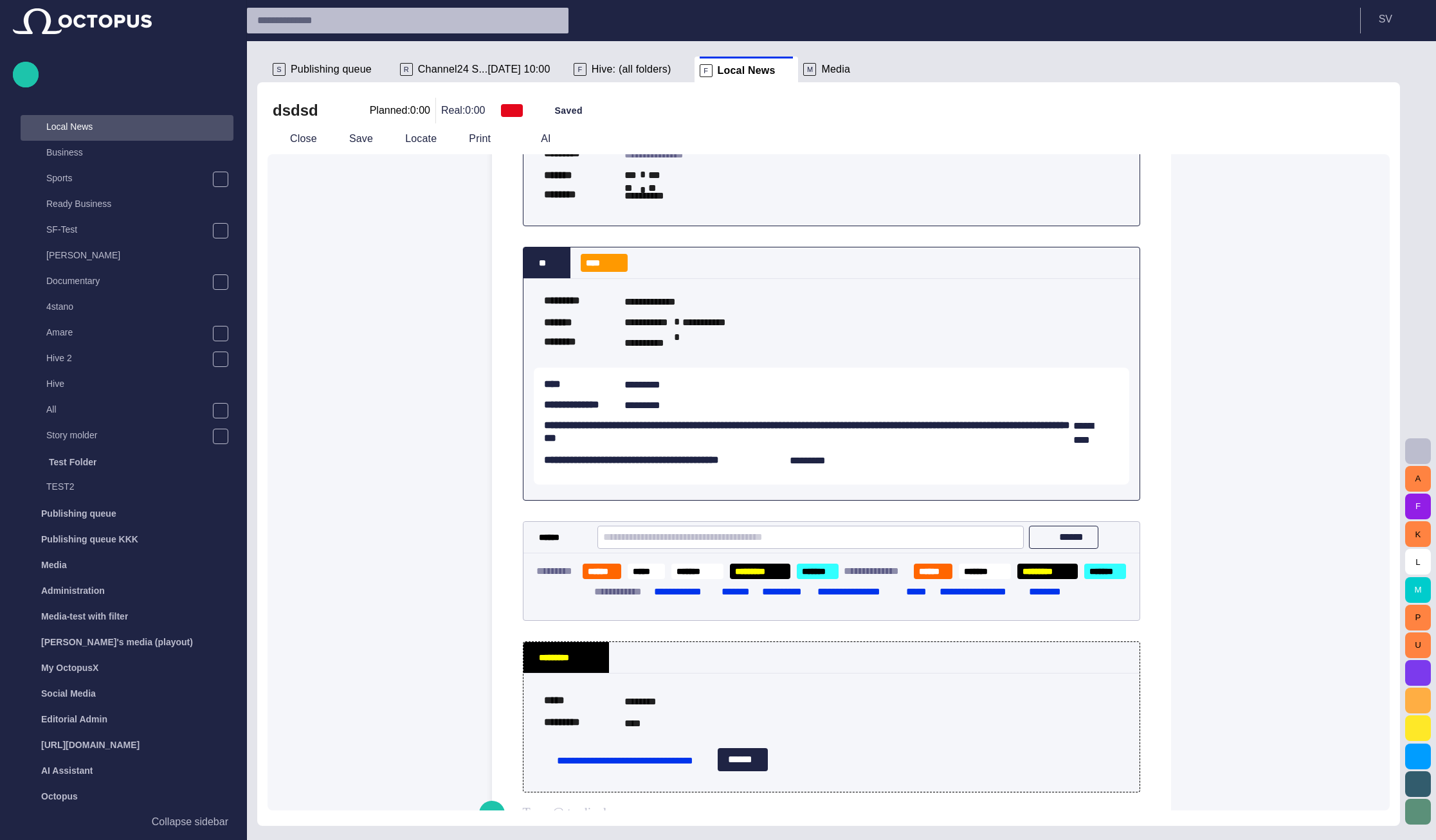
scroll to position [385, 0]
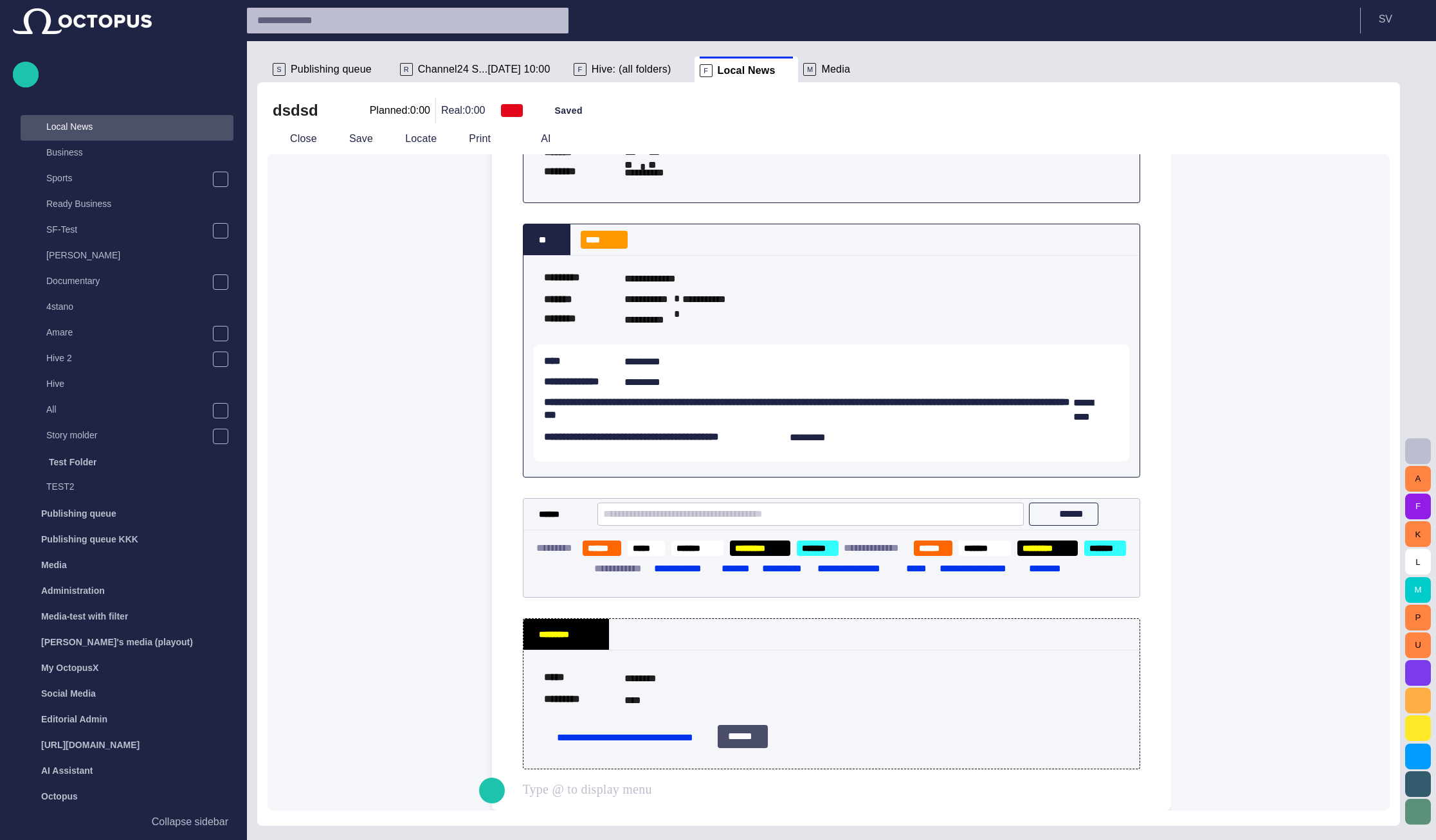
click at [723, 726] on button "******" at bounding box center [742, 736] width 50 height 23
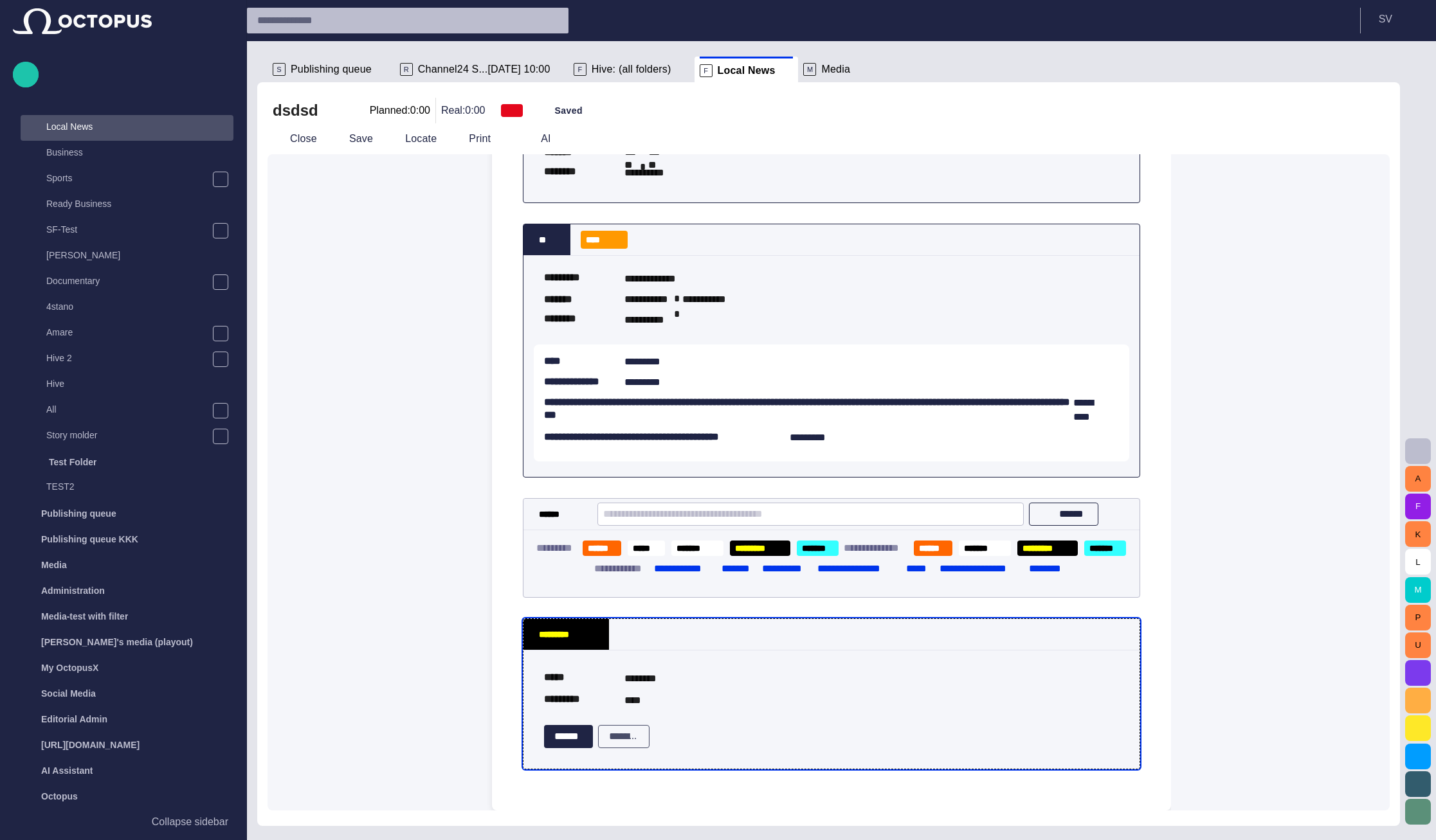
scroll to position [370, 0]
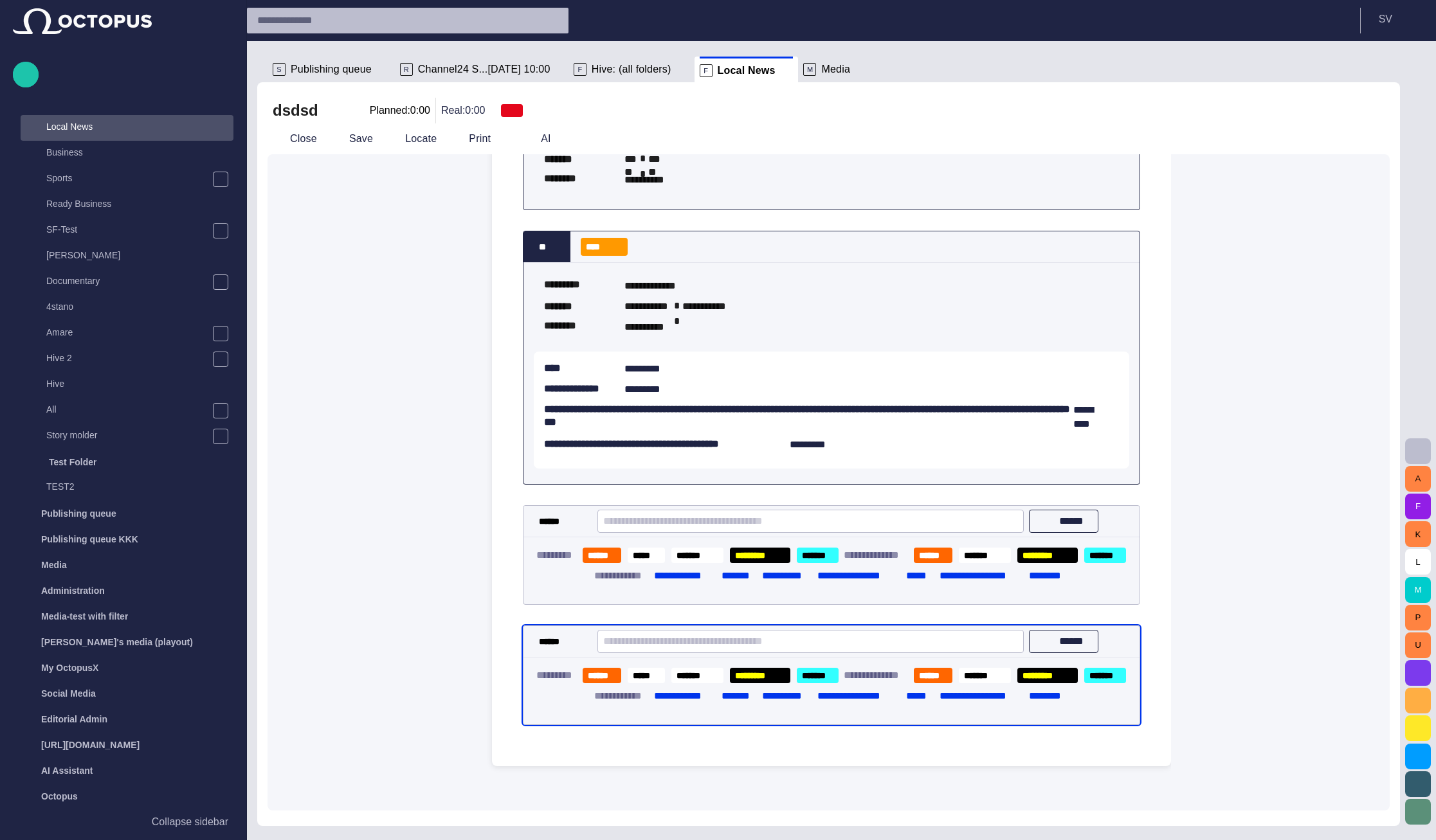
click at [551, 755] on div "**********" at bounding box center [831, 281] width 659 height 972
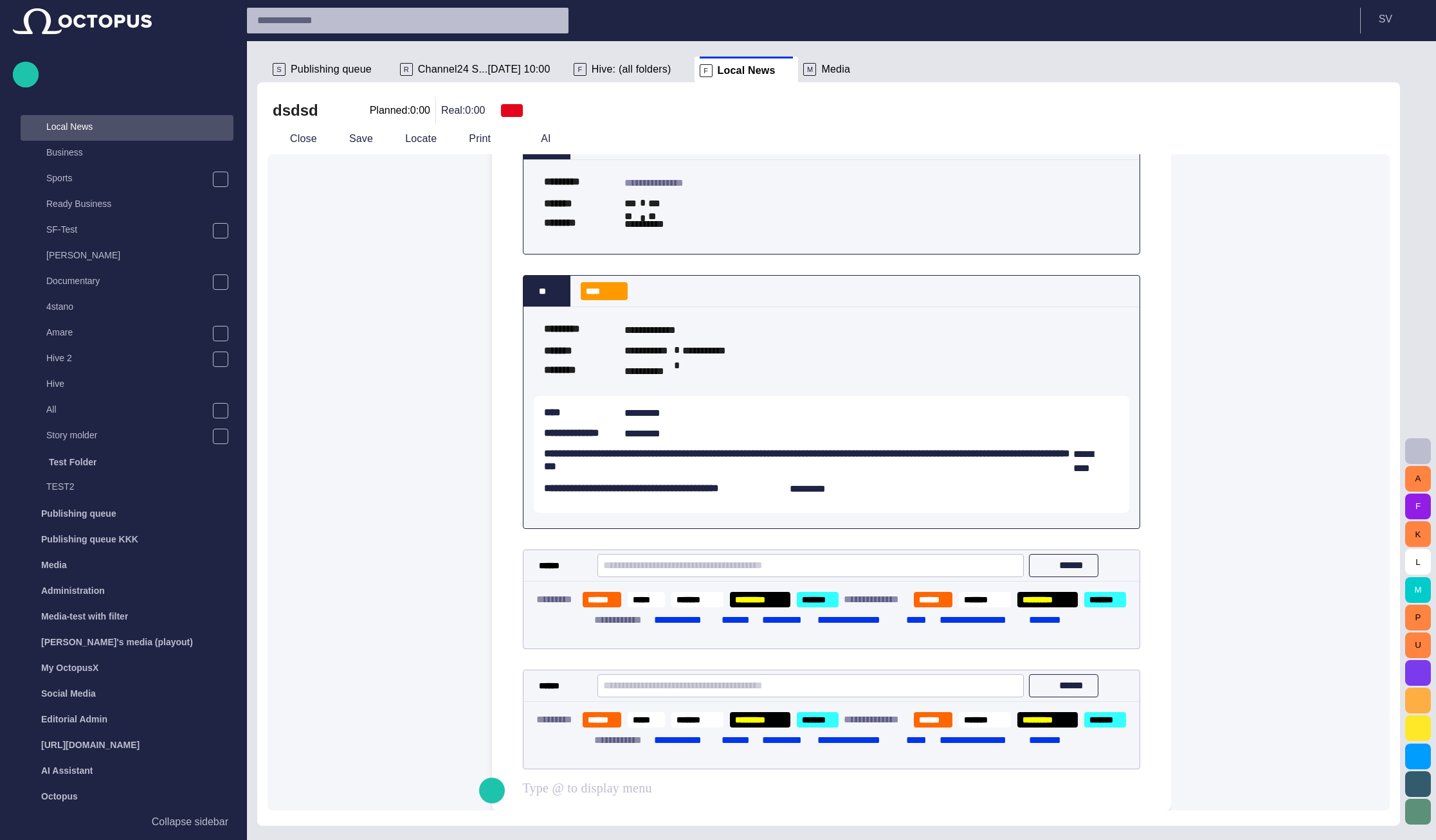
scroll to position [334, 0]
click at [494, 790] on span "button" at bounding box center [492, 790] width 16 height 25
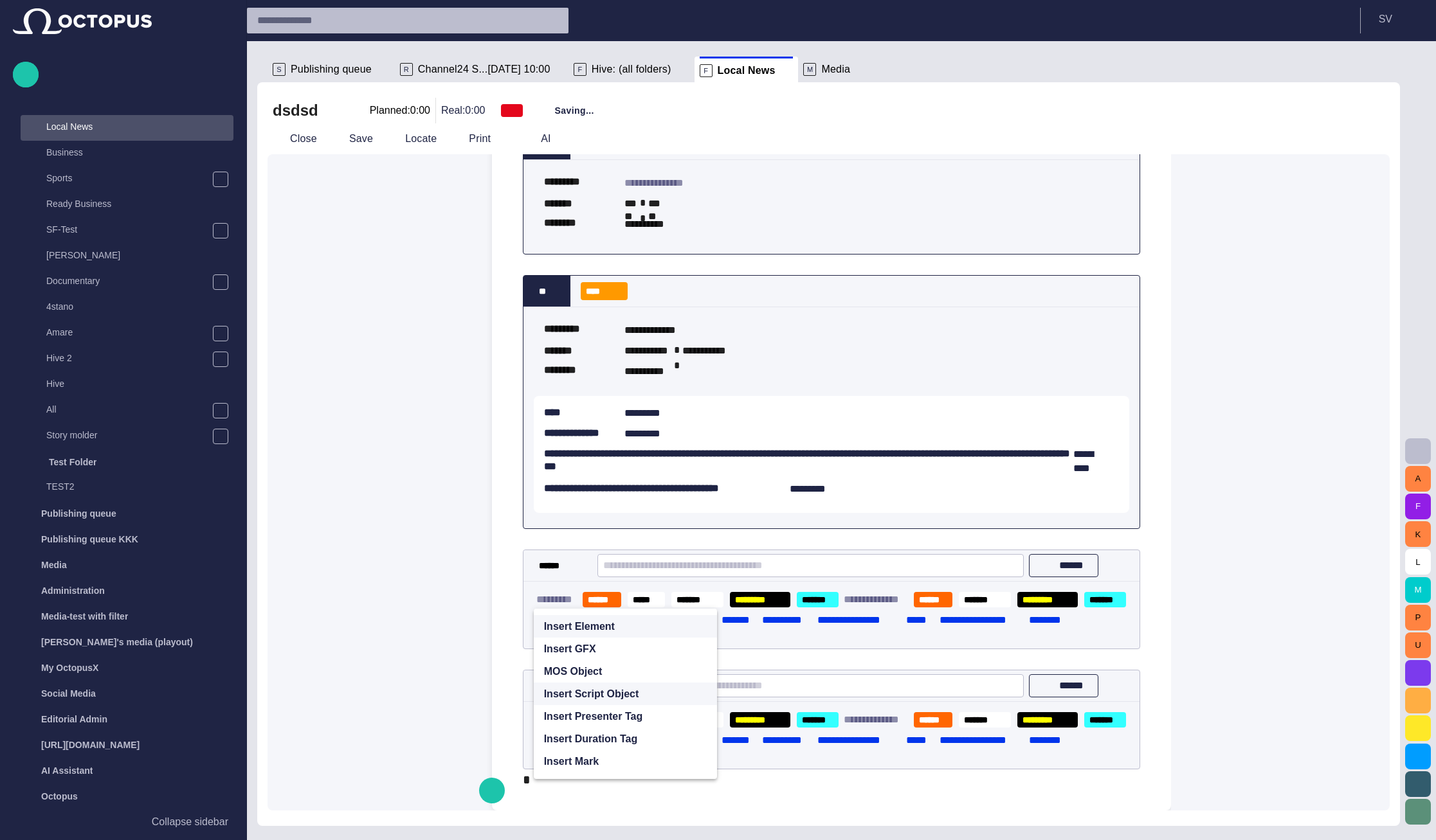
click at [582, 686] on p "Insert Script Object" at bounding box center [592, 693] width 95 height 16
click at [597, 710] on span "Technical note" at bounding box center [630, 716] width 114 height 13
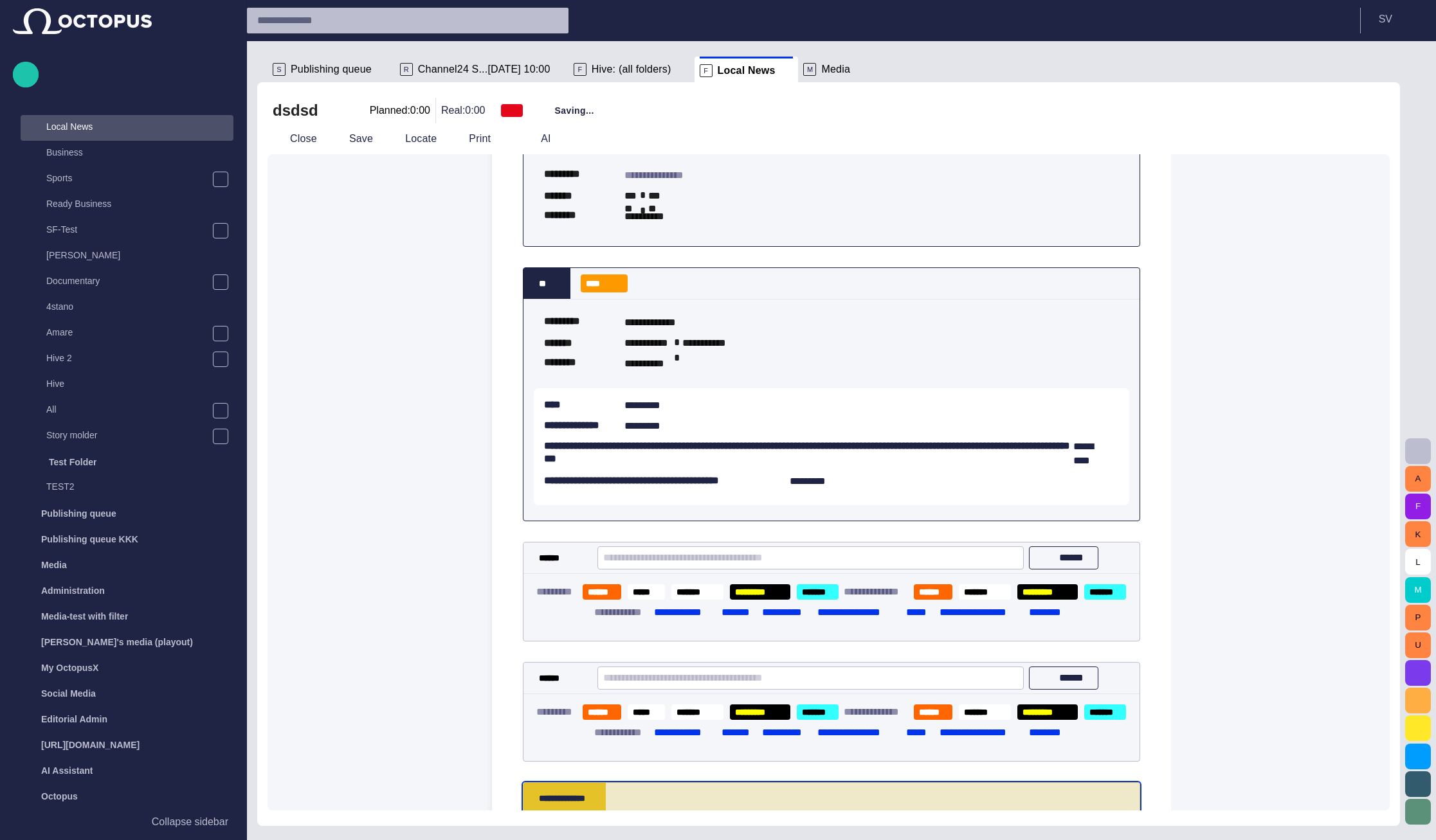
scroll to position [432, 0]
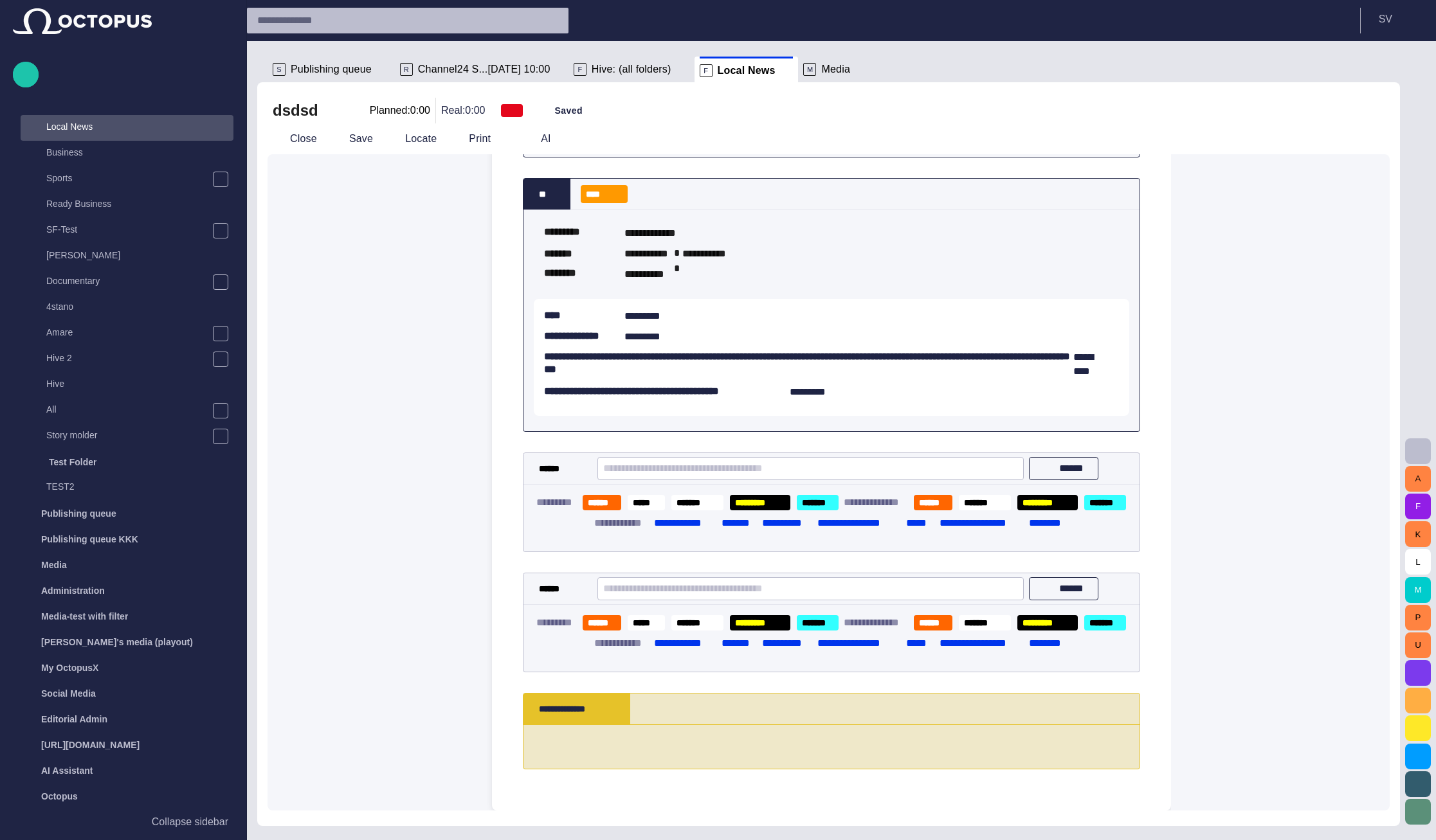
click at [540, 779] on div "**********" at bounding box center [831, 400] width 618 height 779
click at [502, 784] on button "button" at bounding box center [492, 791] width 26 height 26
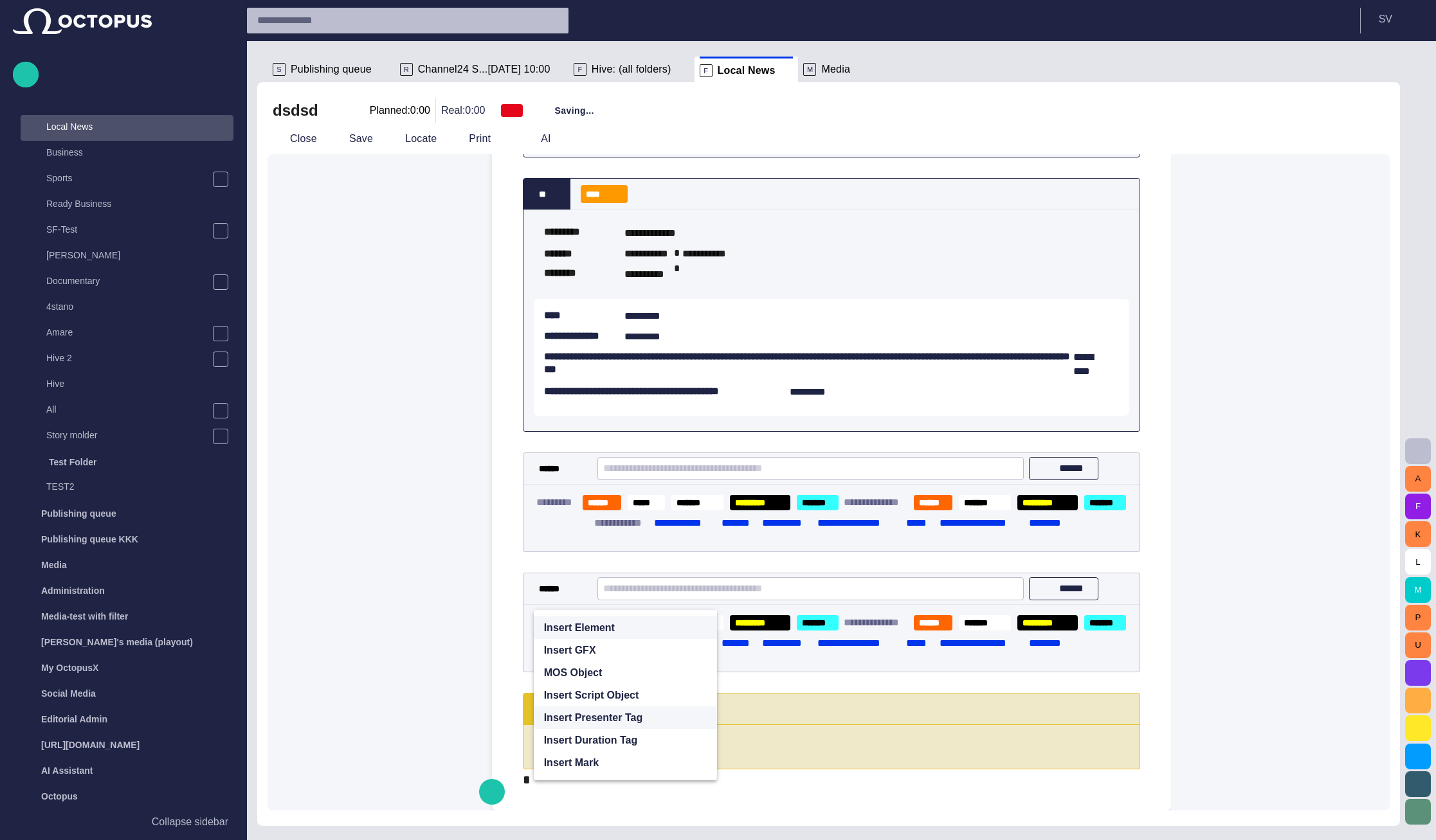
click at [601, 710] on p "Insert Presenter Tag" at bounding box center [594, 717] width 99 height 16
click at [599, 739] on div "Insert presenter" at bounding box center [626, 740] width 145 height 23
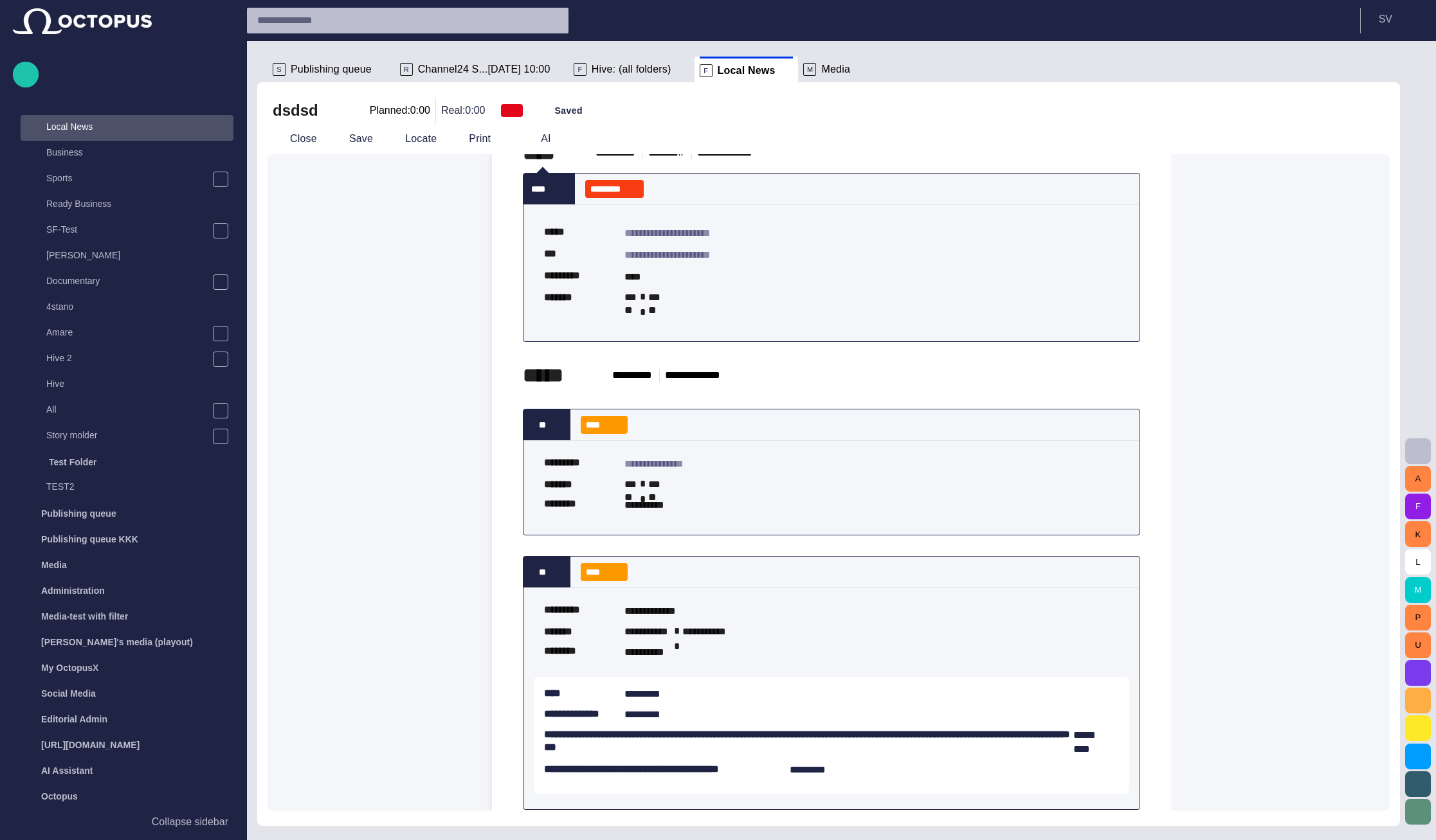
scroll to position [0, 0]
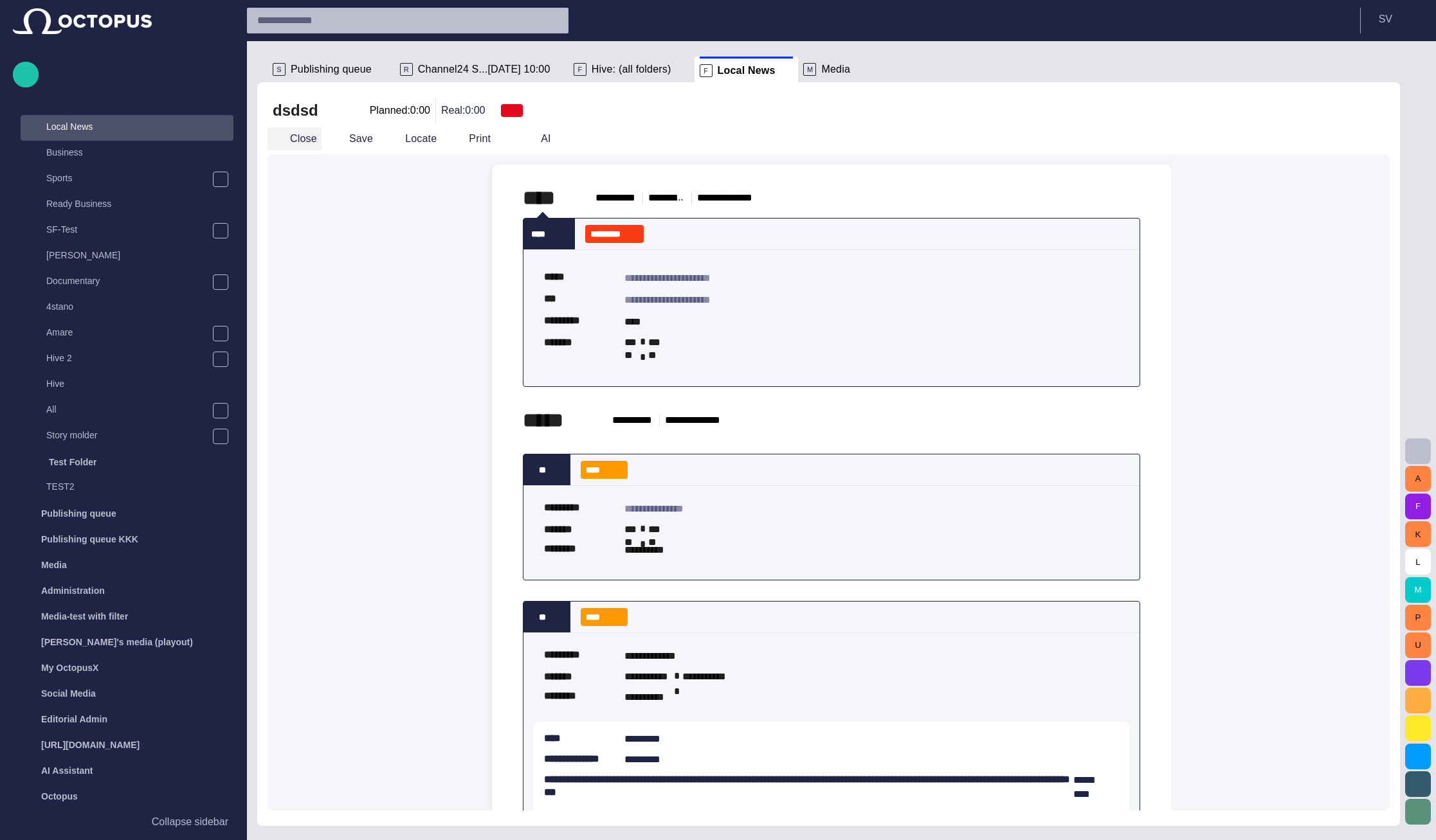
click at [311, 146] on button "Close" at bounding box center [295, 138] width 54 height 23
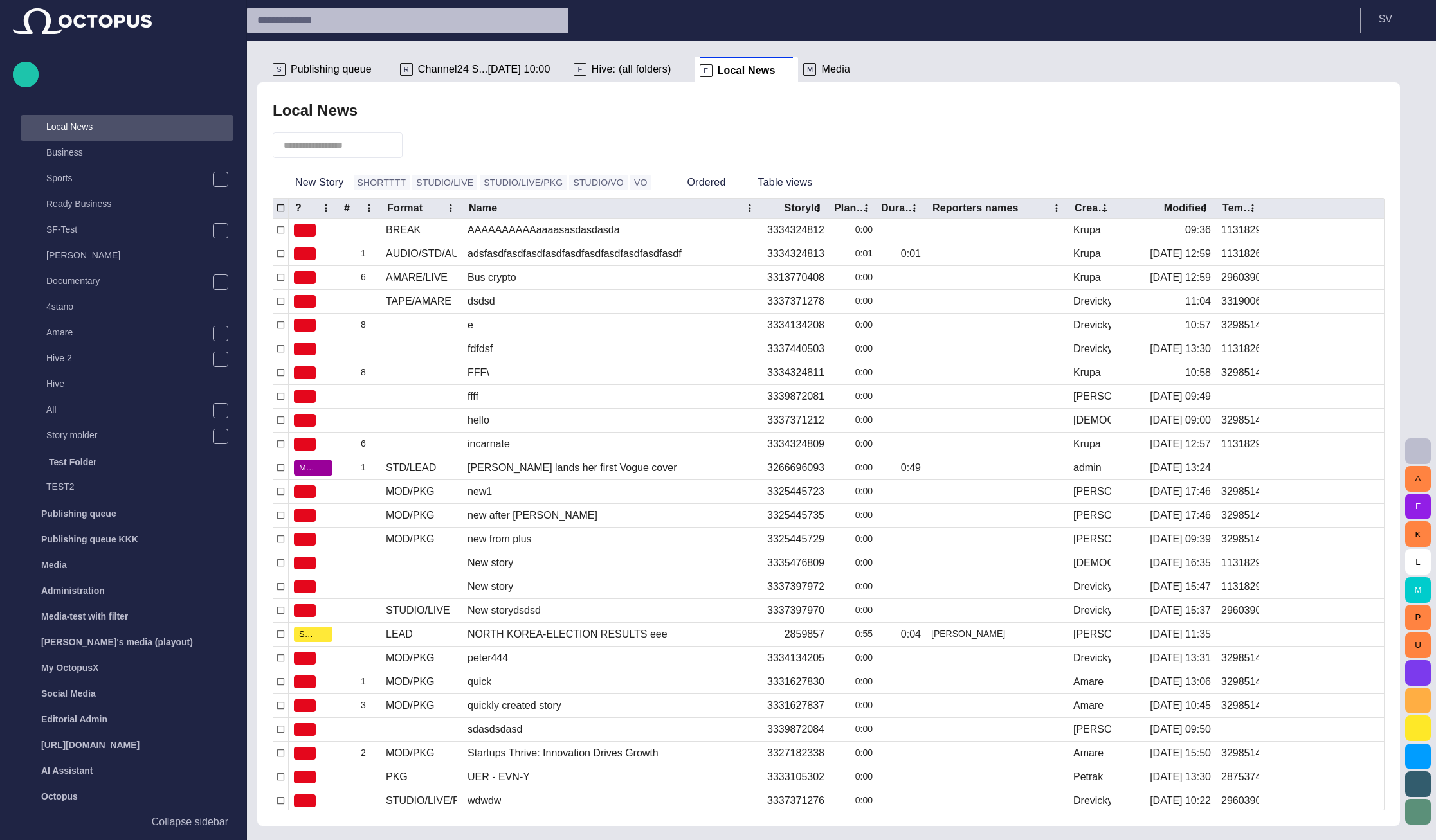
click at [1108, 138] on div at bounding box center [829, 146] width 1112 height 44
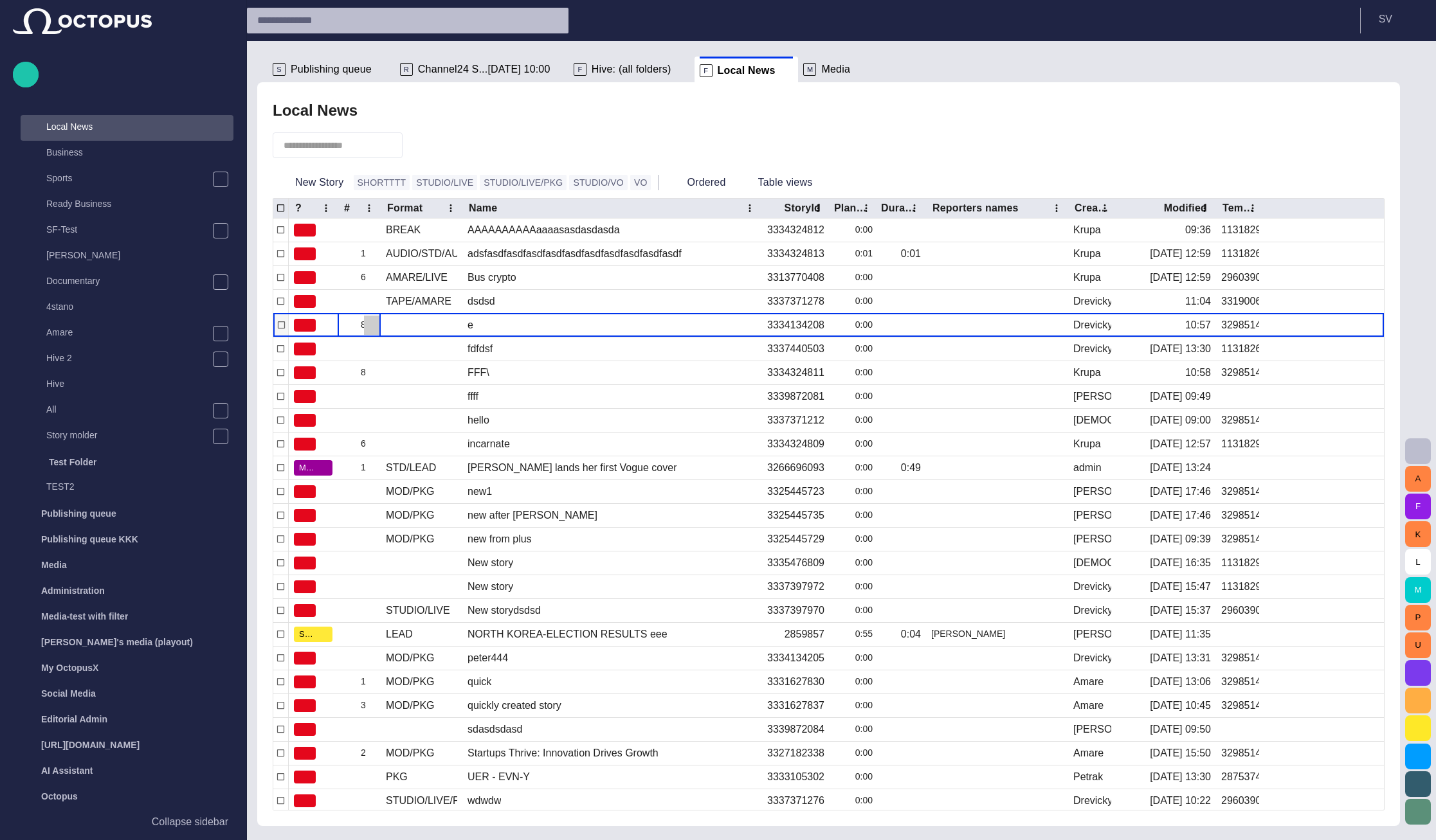
click at [373, 326] on span "button" at bounding box center [371, 325] width 10 height 10
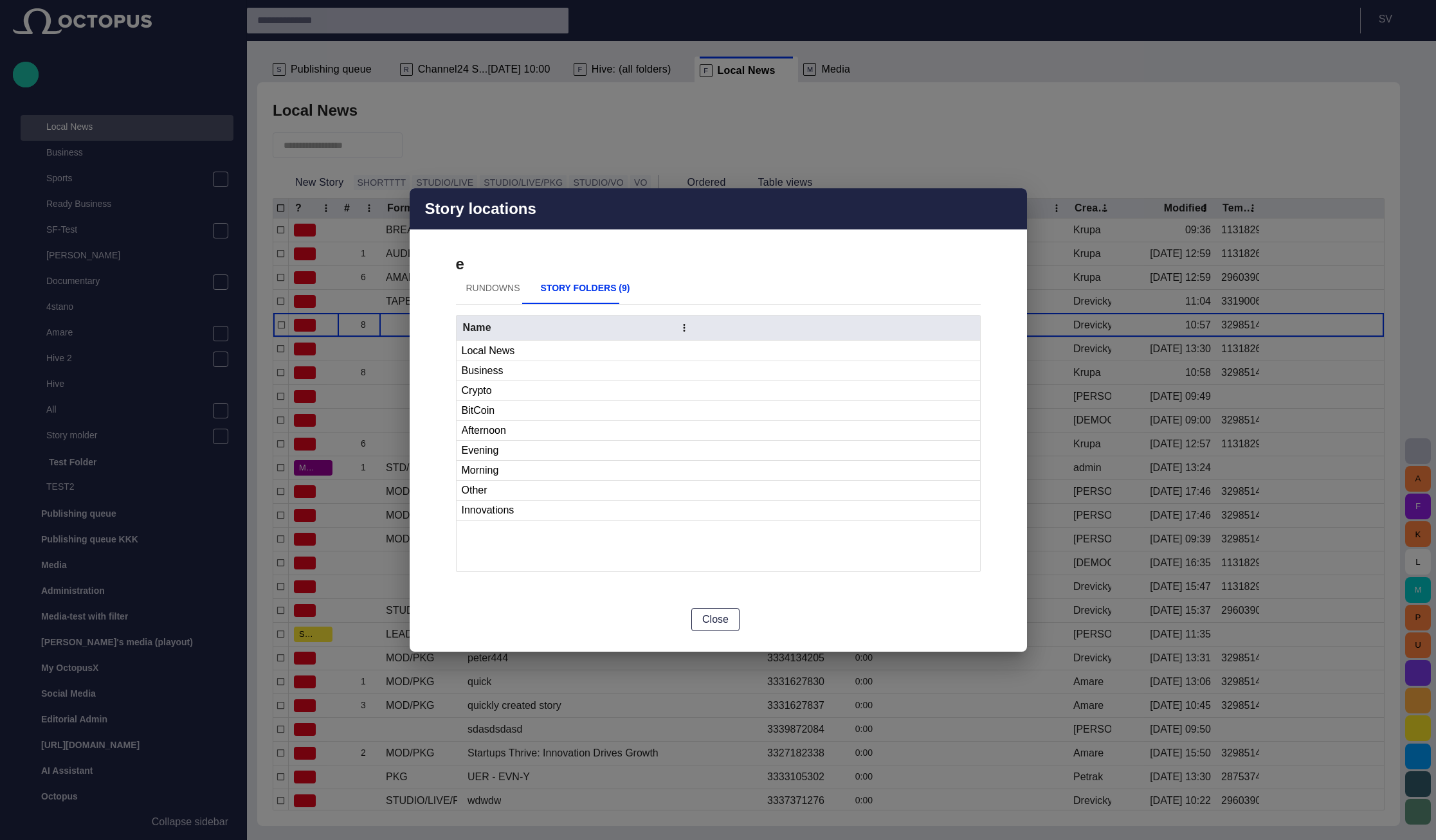
click at [482, 289] on button "Rundowns" at bounding box center [493, 289] width 74 height 31
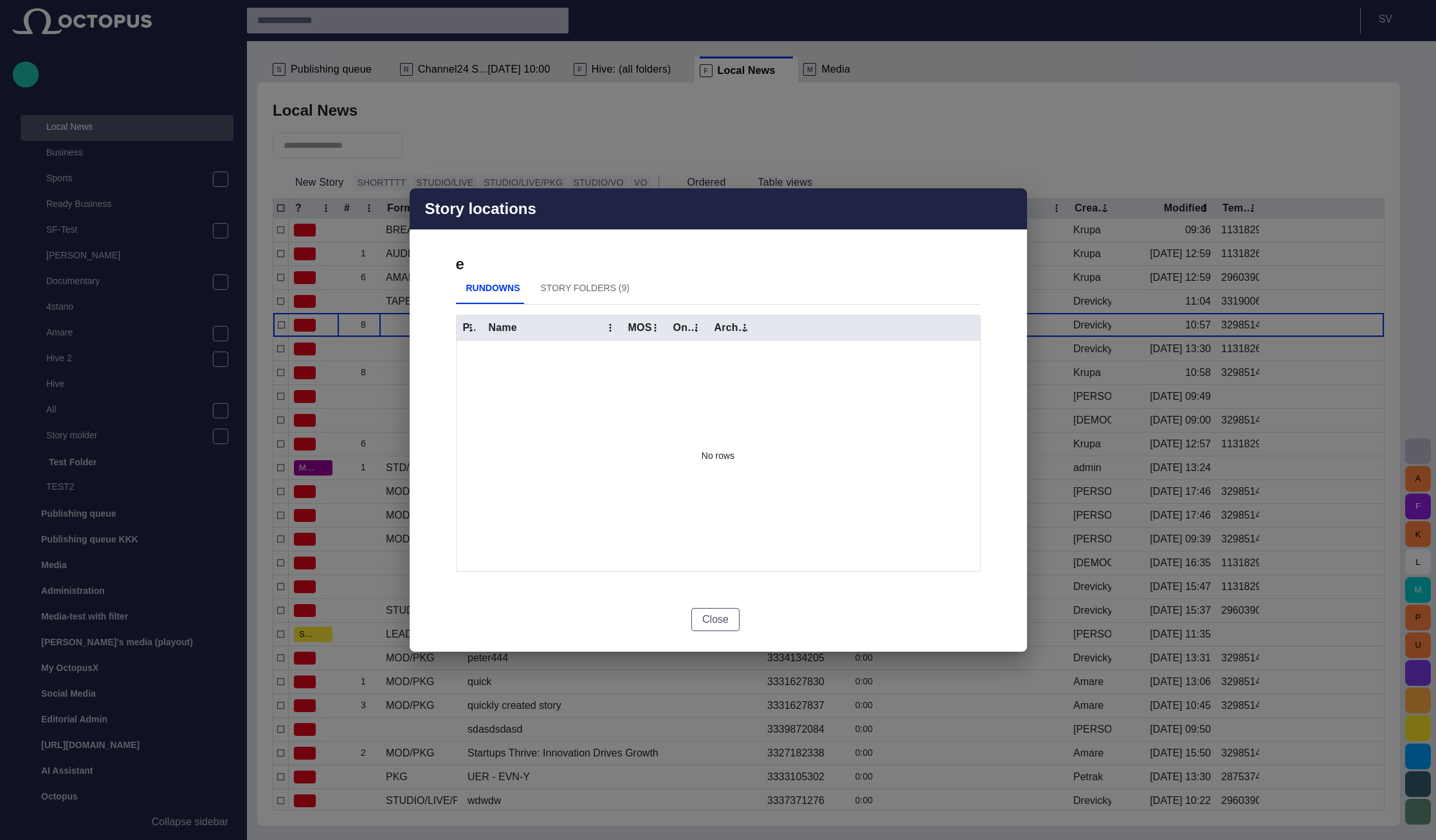
click at [697, 622] on button "Close" at bounding box center [715, 619] width 49 height 23
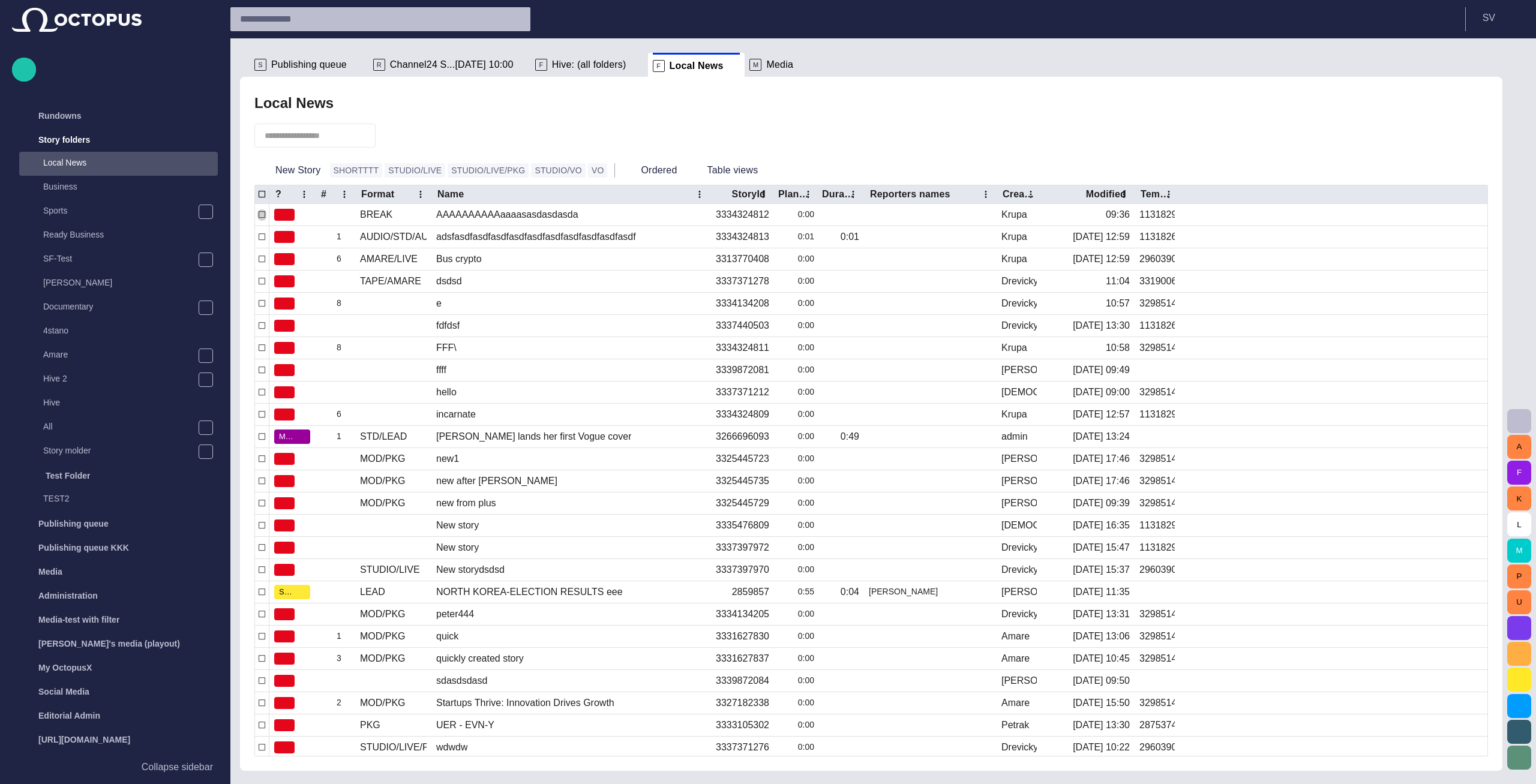
scroll to position [24, 0]
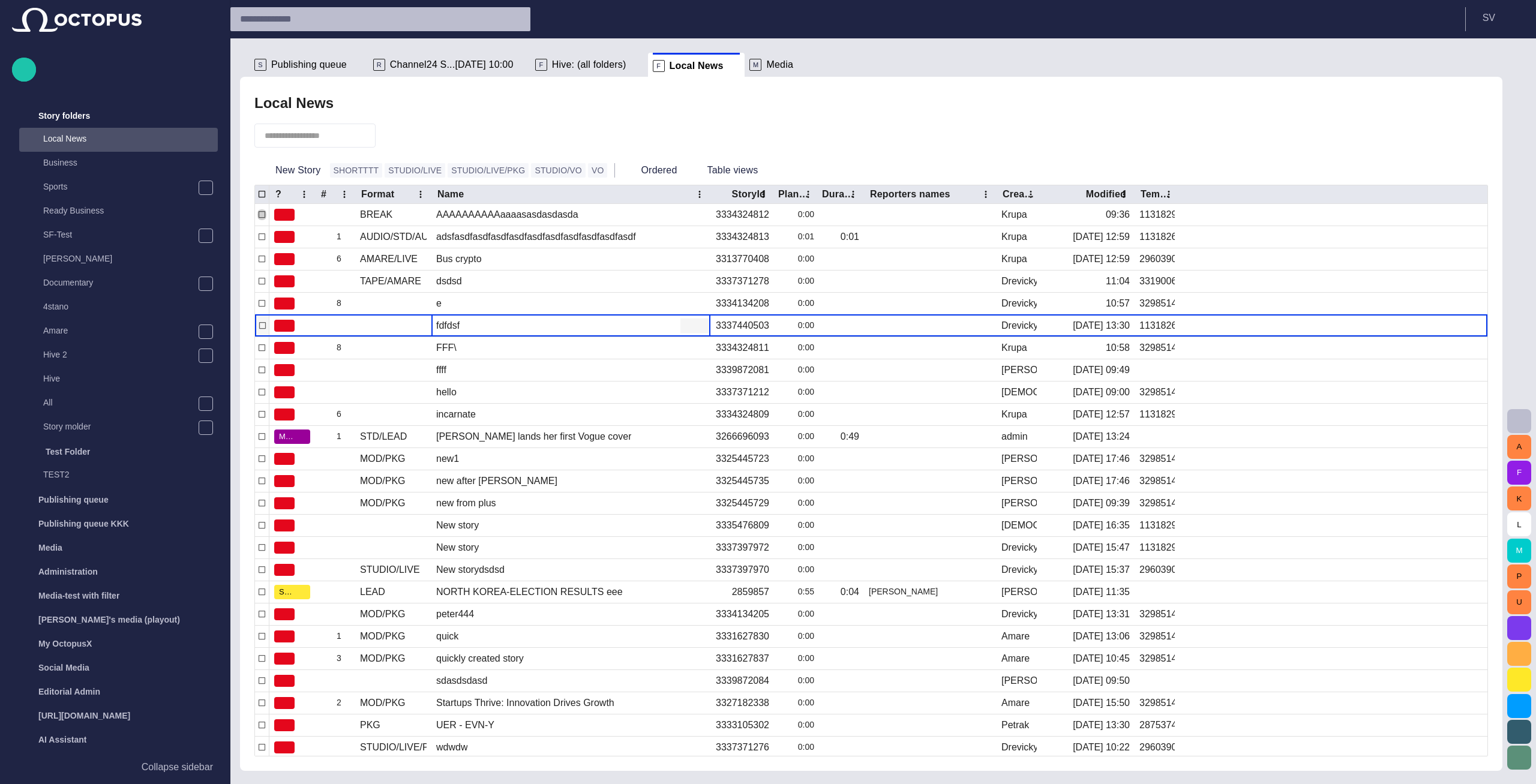
click at [545, 333] on div "fdfdsf" at bounding box center [571, 325] width 279 height 21
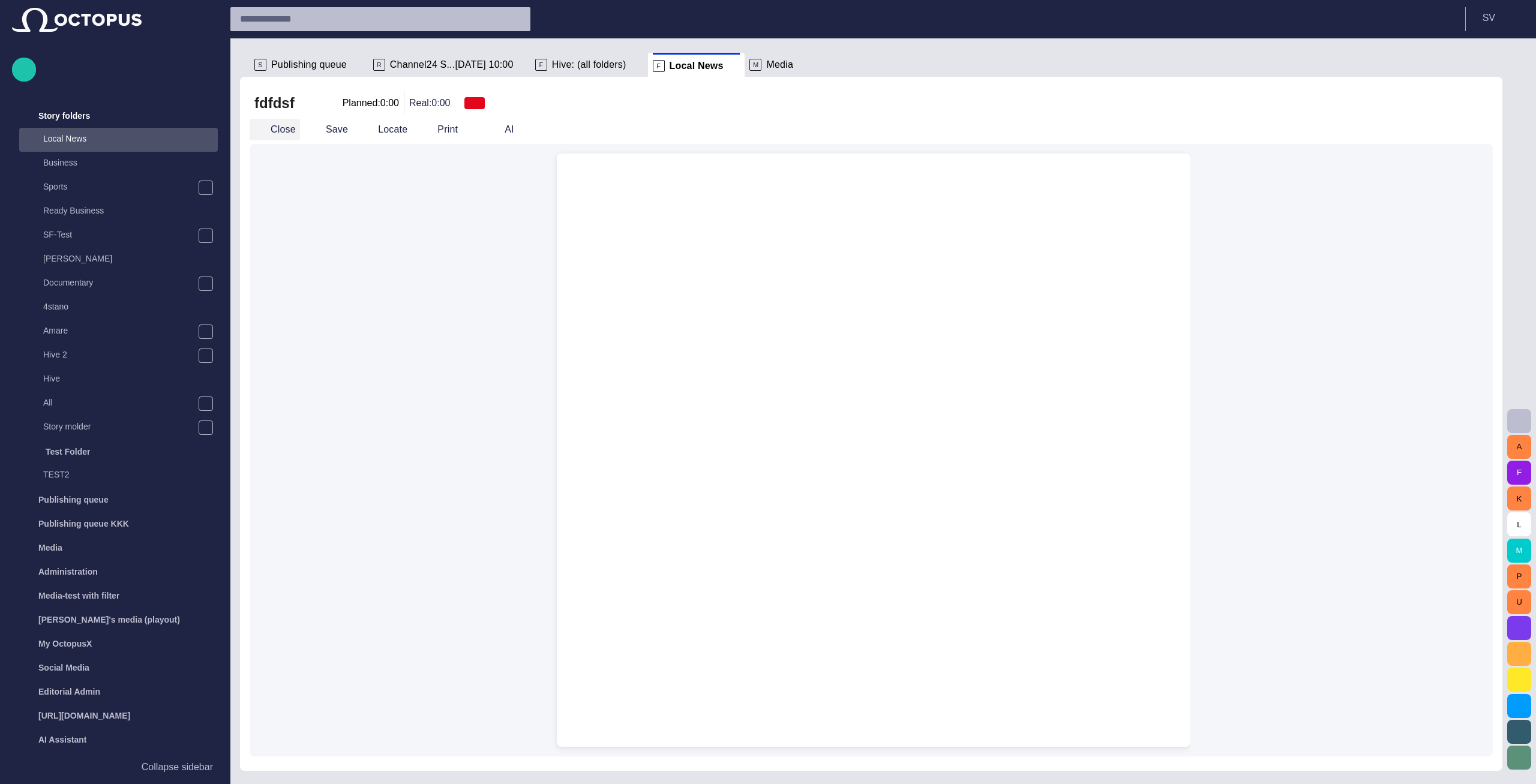
click at [283, 130] on button "Close" at bounding box center [275, 129] width 51 height 21
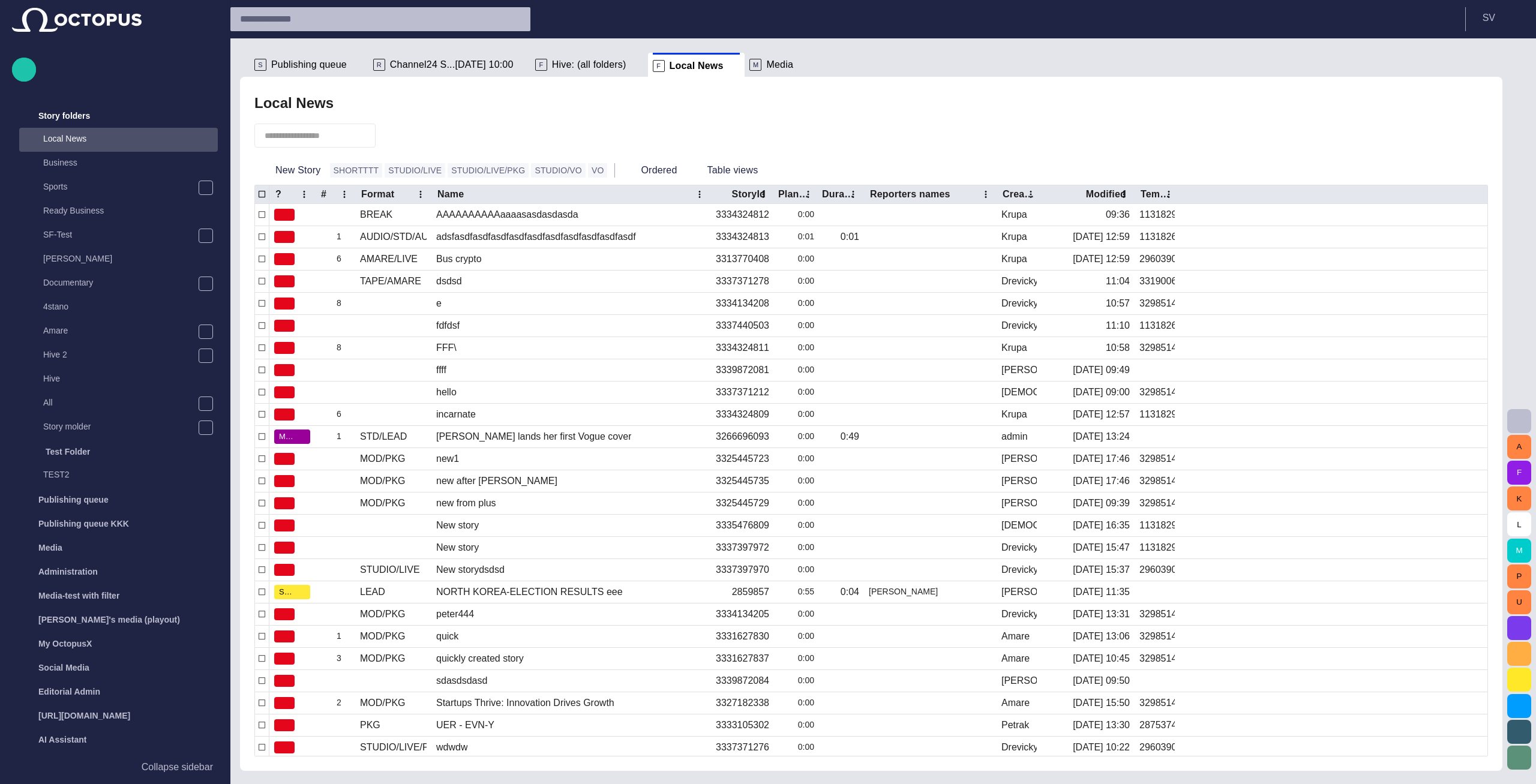
click at [749, 67] on p "M" at bounding box center [755, 65] width 12 height 12
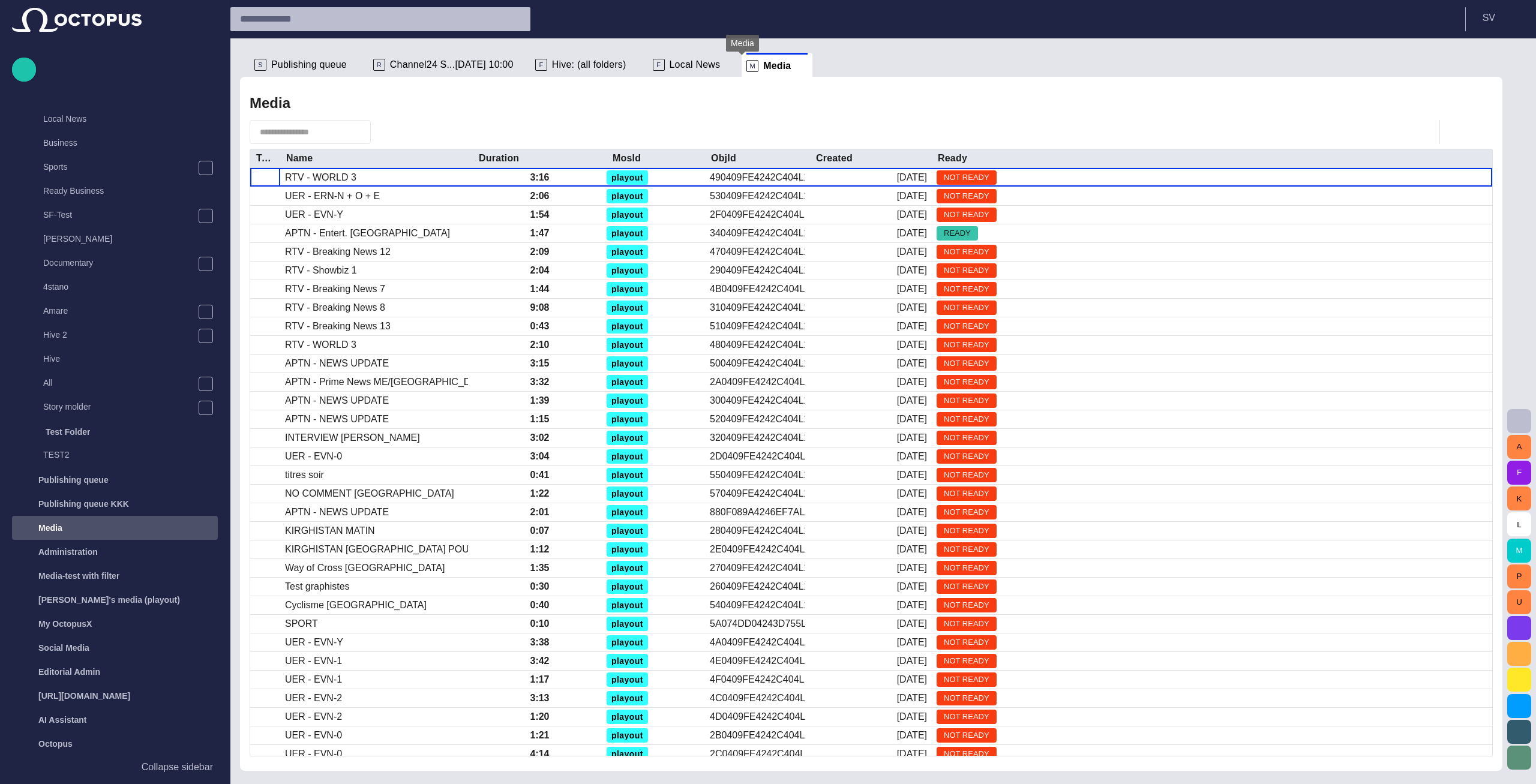
scroll to position [45, 0]
click at [1425, 126] on span "button" at bounding box center [1422, 132] width 15 height 15
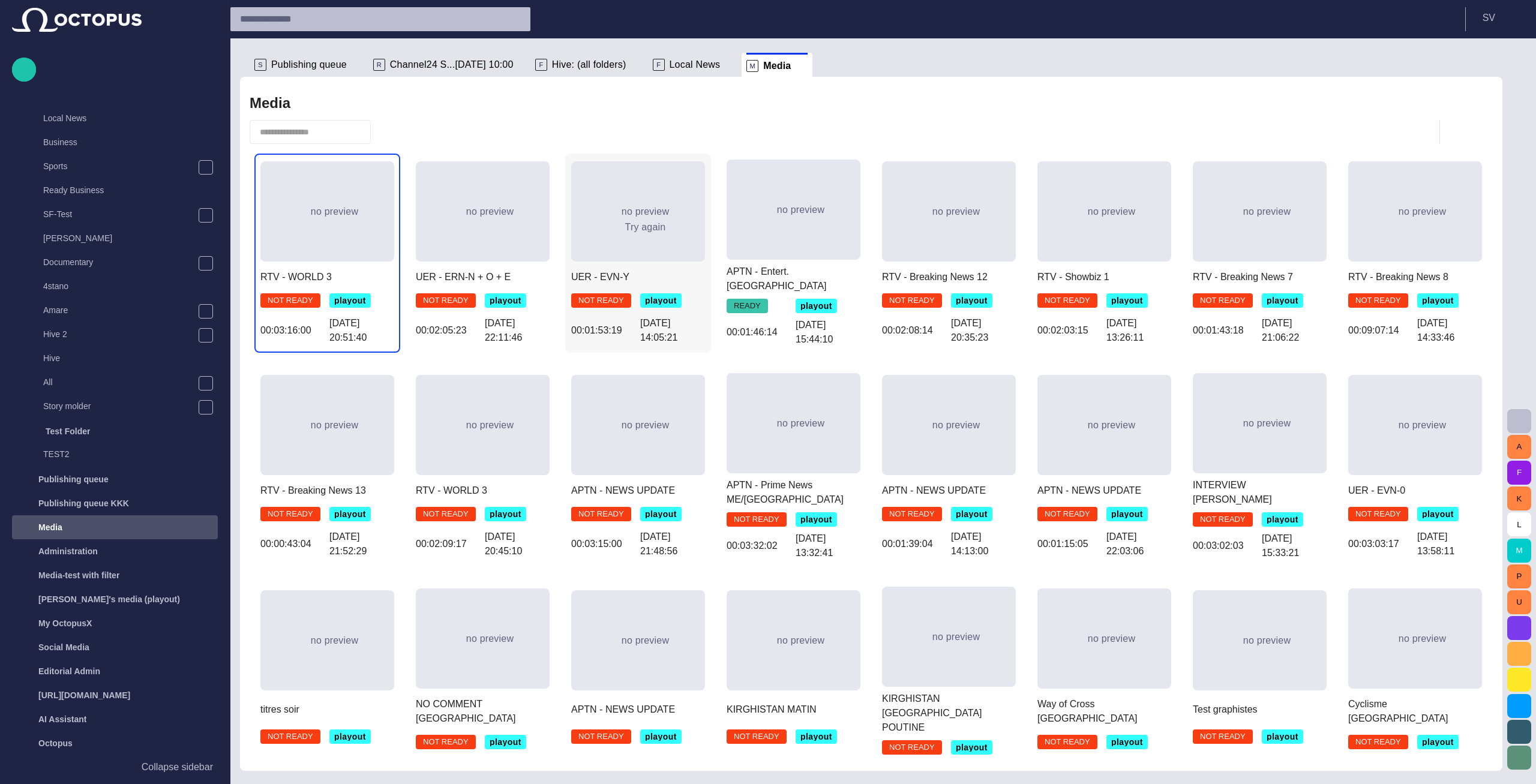
click at [637, 247] on div "no preview Try again" at bounding box center [638, 211] width 134 height 100
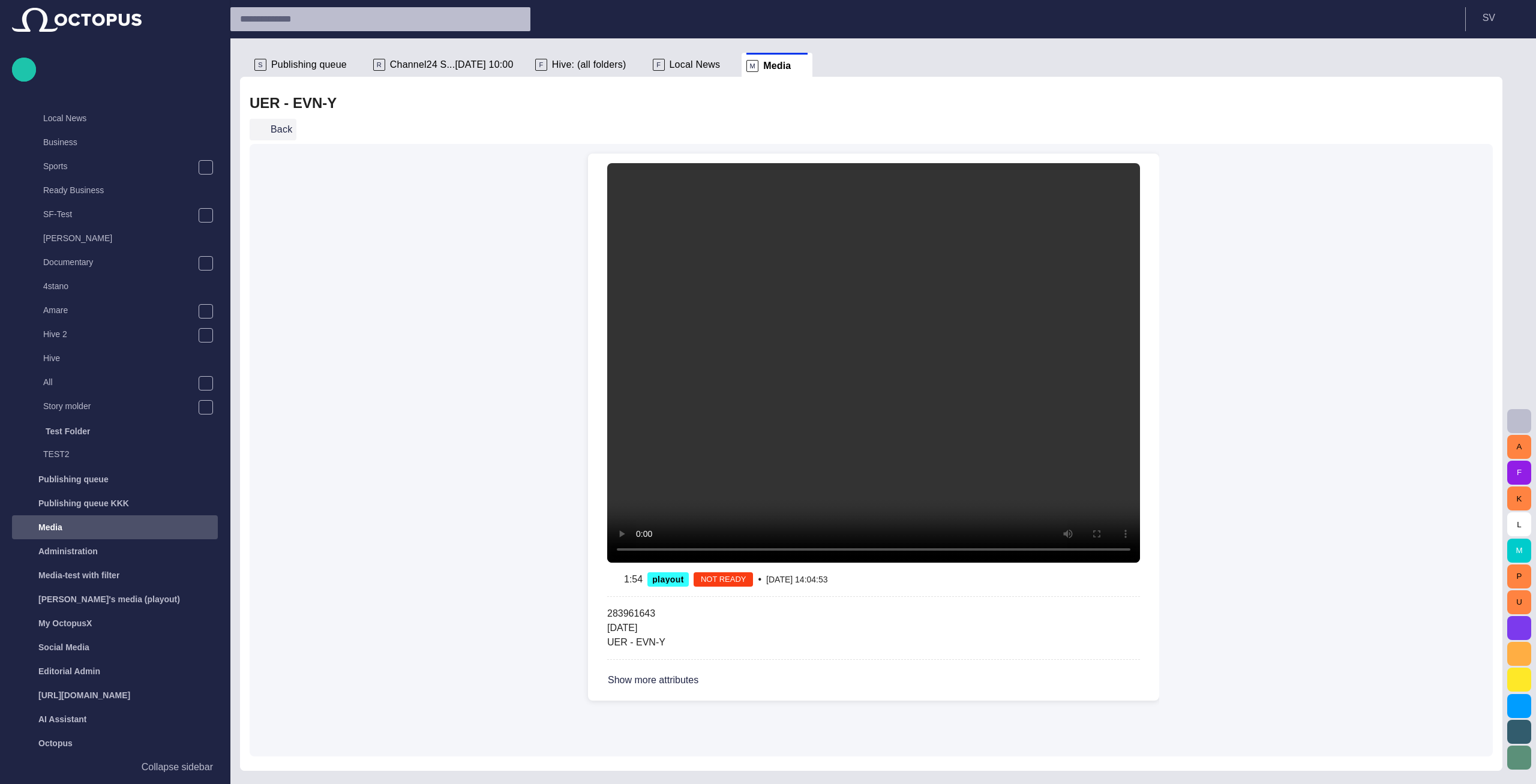
click at [275, 129] on button "Back" at bounding box center [273, 129] width 47 height 21
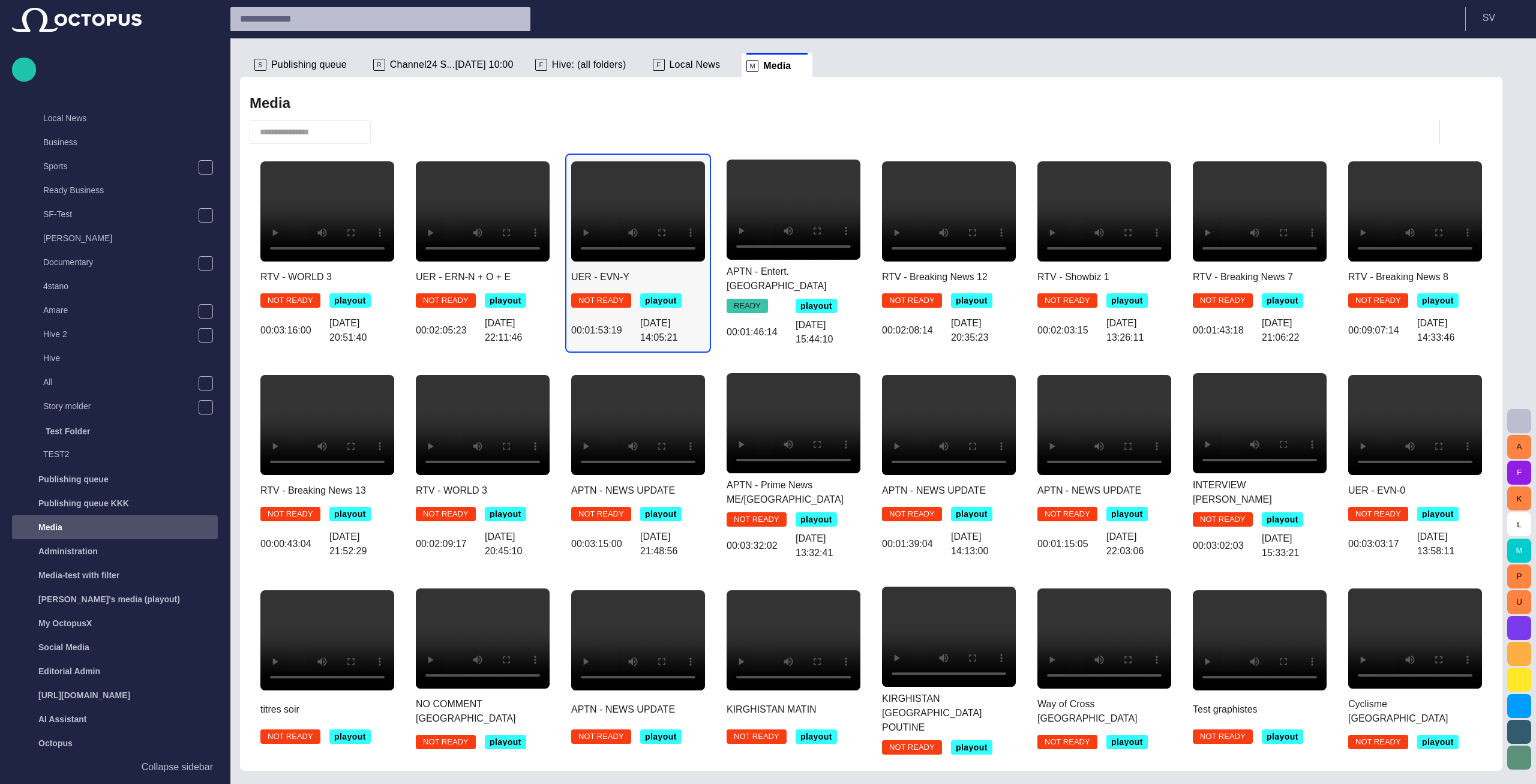
click at [597, 294] on span "NOT READY" at bounding box center [601, 300] width 60 height 12
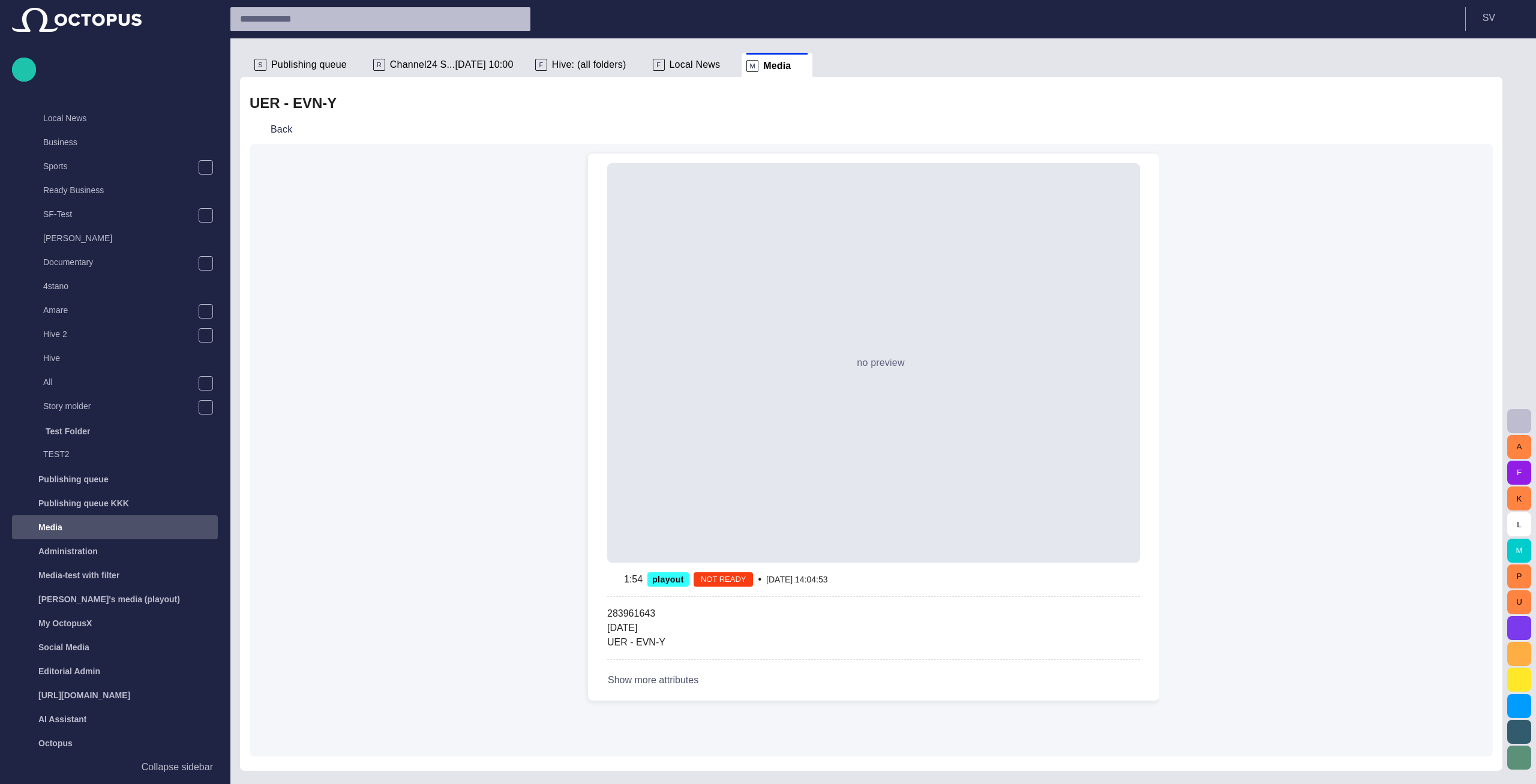
click at [692, 680] on button "Show more attributes" at bounding box center [666, 680] width 118 height 21
click at [682, 678] on span "button" at bounding box center [683, 680] width 9 height 9
click at [279, 131] on button "Back" at bounding box center [273, 129] width 47 height 21
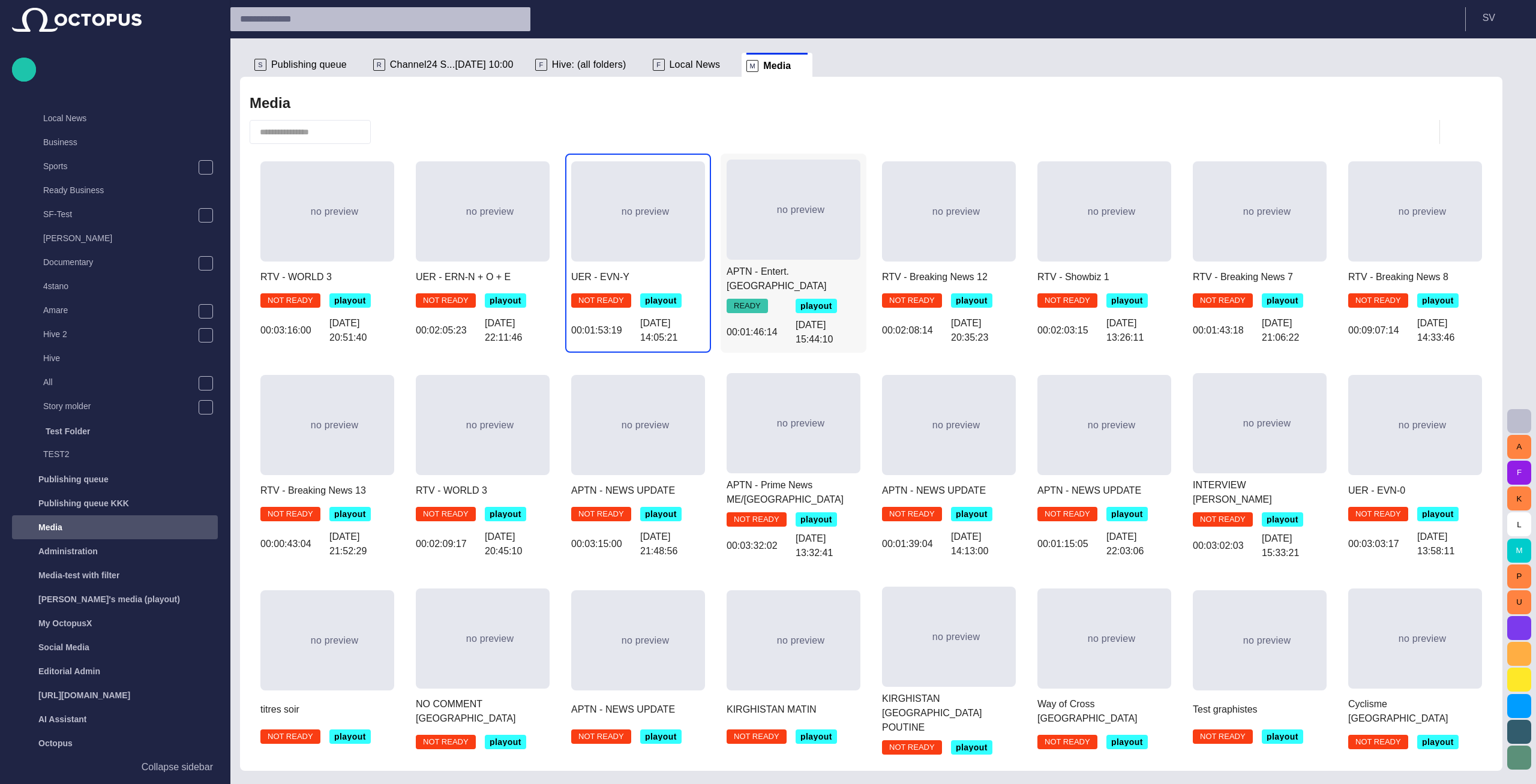
click at [791, 316] on div "no preview Try again APTN - Entert. EUROPE READY playout 00:01:46:14 [DATE] 15:…" at bounding box center [794, 252] width 146 height 199
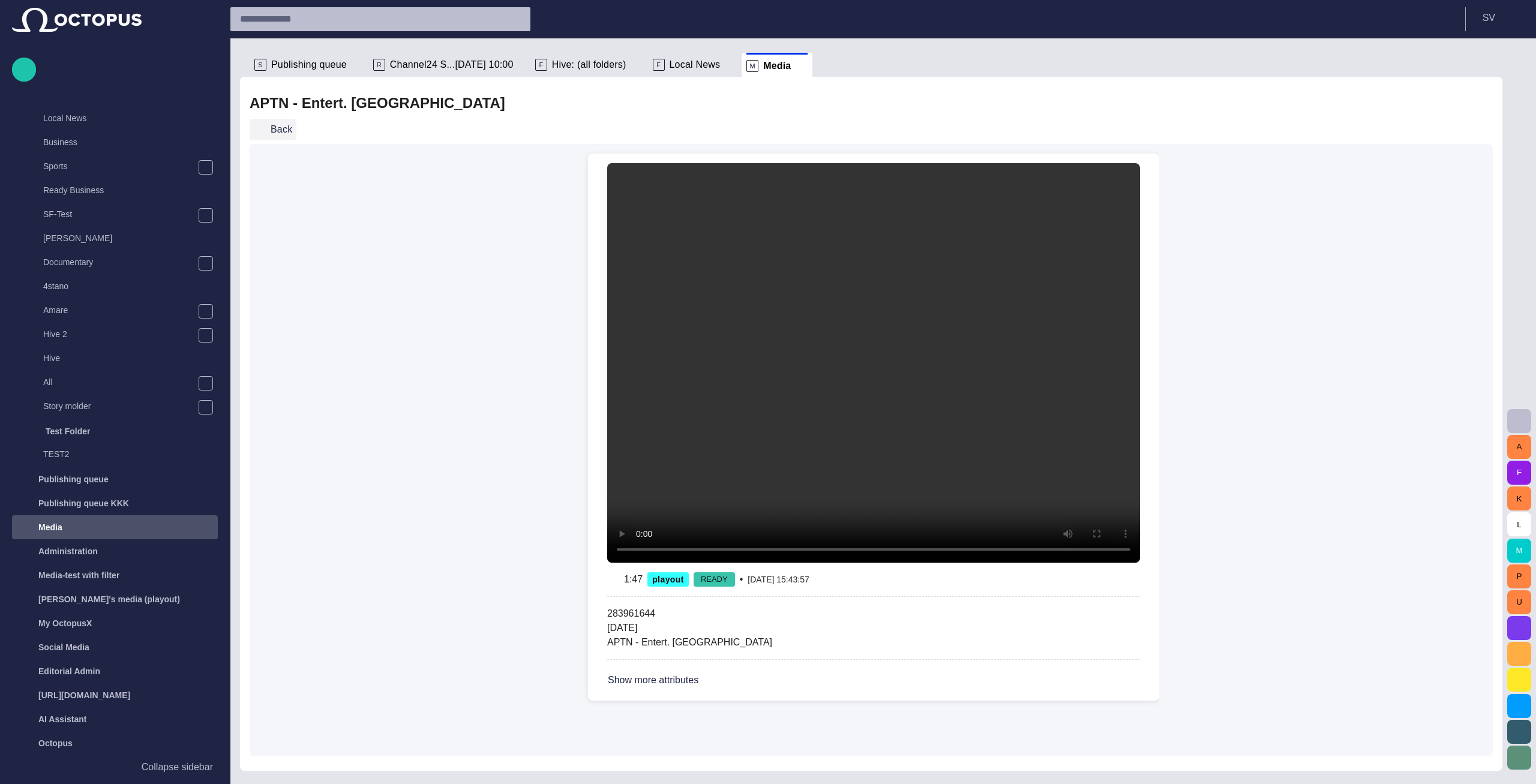
click at [281, 136] on button "Back" at bounding box center [273, 129] width 47 height 21
click at [1520, 419] on span "button" at bounding box center [1519, 421] width 15 height 15
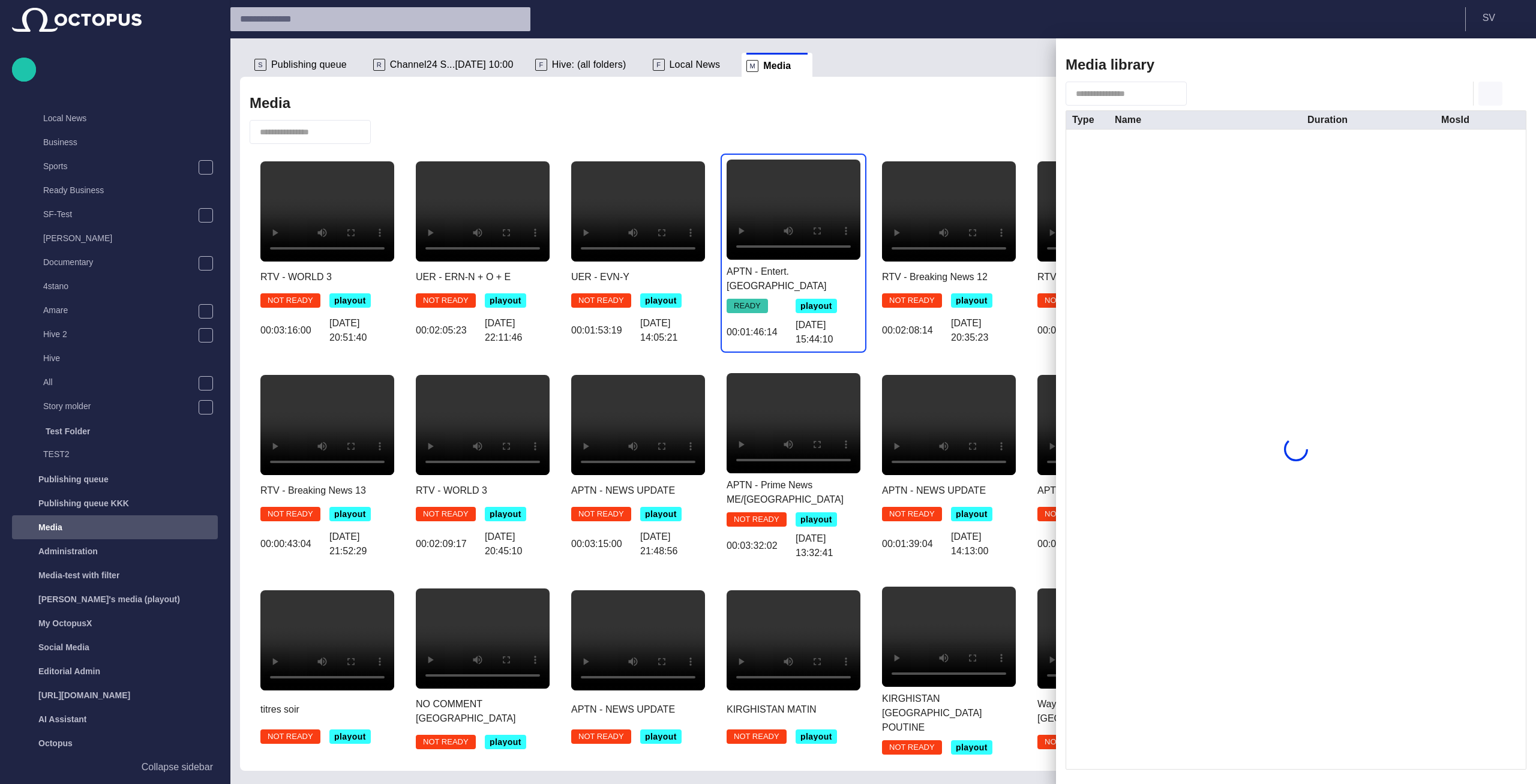
click at [1490, 92] on span "button" at bounding box center [1490, 93] width 15 height 15
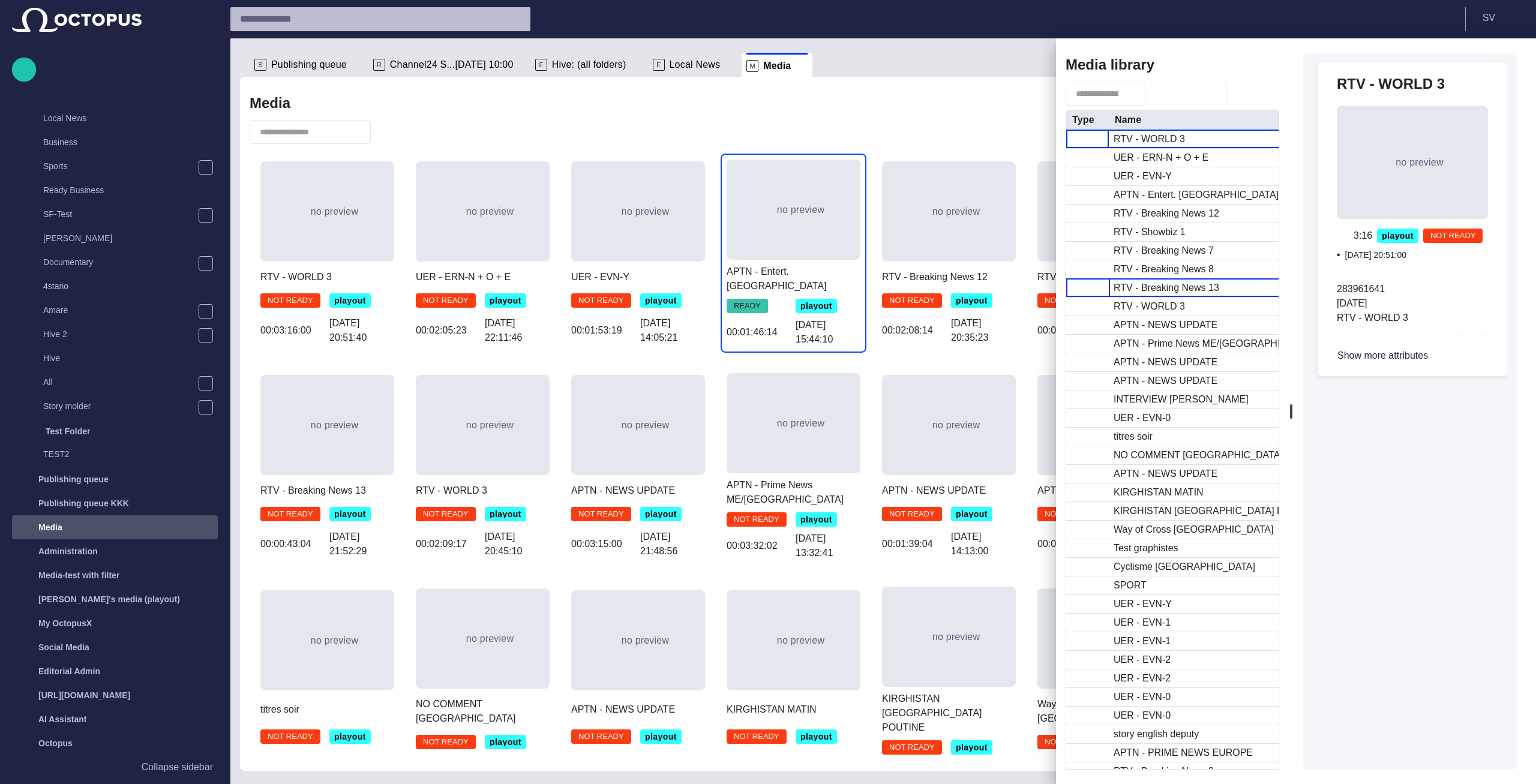
click at [1200, 286] on div "RTV - Breaking News 13" at bounding box center [1166, 288] width 105 height 13
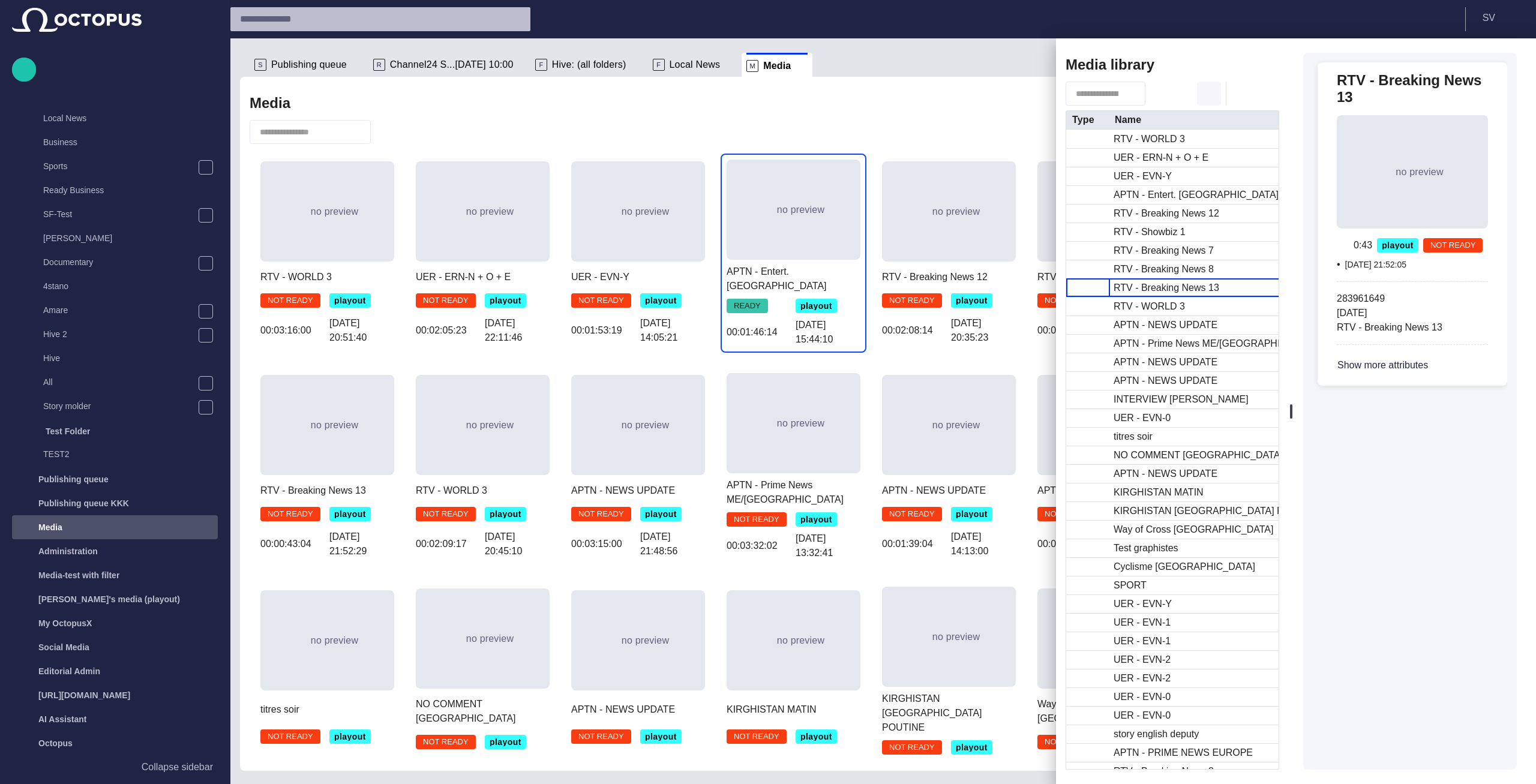
click at [1211, 87] on span "button" at bounding box center [1209, 93] width 15 height 15
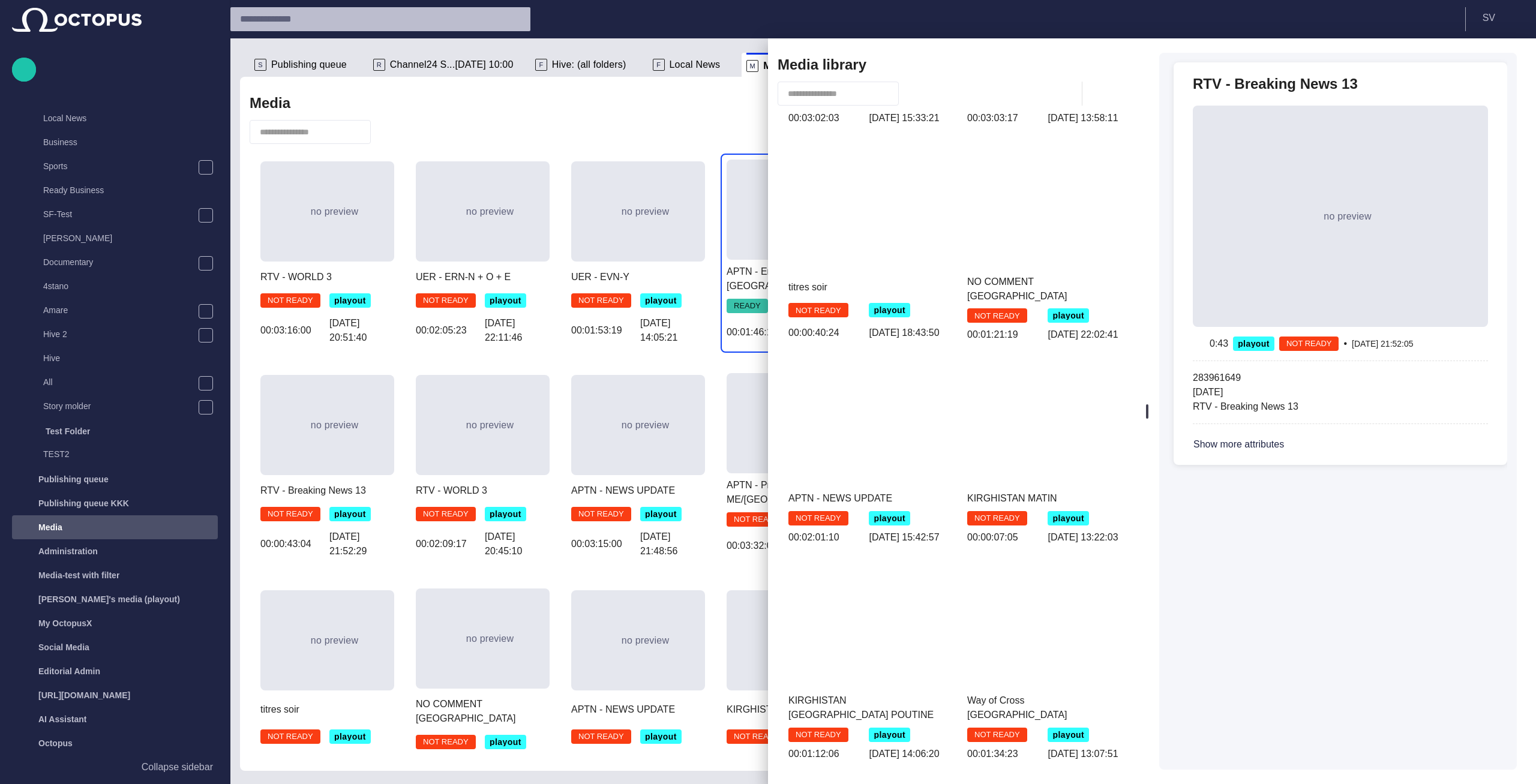
scroll to position [644, 0]
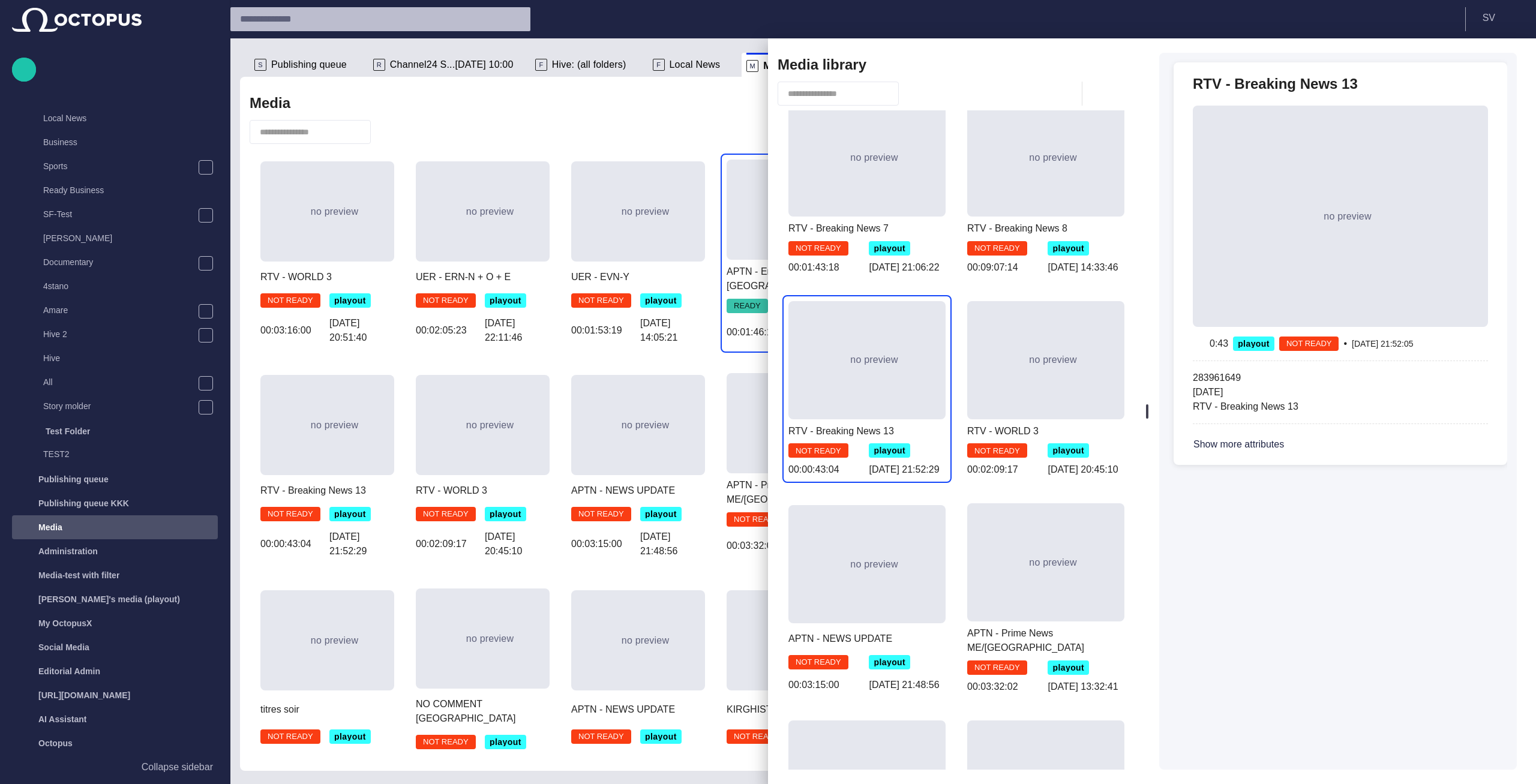
drag, startPoint x: 1064, startPoint y: 431, endPoint x: 539, endPoint y: 444, distance: 525.2
click at [539, 444] on body "Story Rundown Rundowns Story folders Local News Business Sports Ready Business …" at bounding box center [768, 392] width 1536 height 784
click at [867, 370] on div "no preview Try again" at bounding box center [867, 360] width 158 height 118
drag, startPoint x: 872, startPoint y: 178, endPoint x: 870, endPoint y: 187, distance: 9.2
click at [872, 178] on div "no preview Try again" at bounding box center [867, 158] width 158 height 118
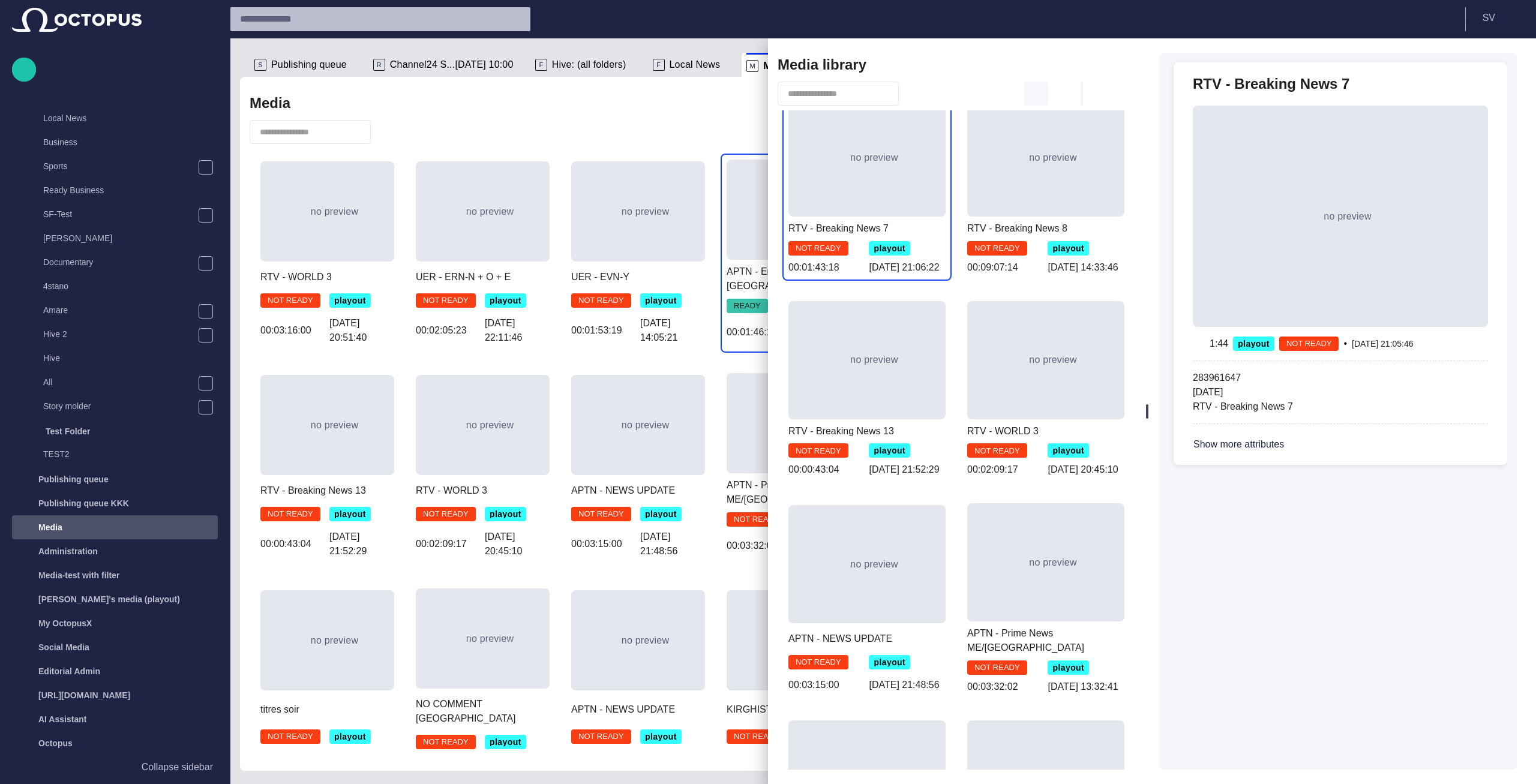
click at [1035, 89] on span "button" at bounding box center [1036, 93] width 15 height 15
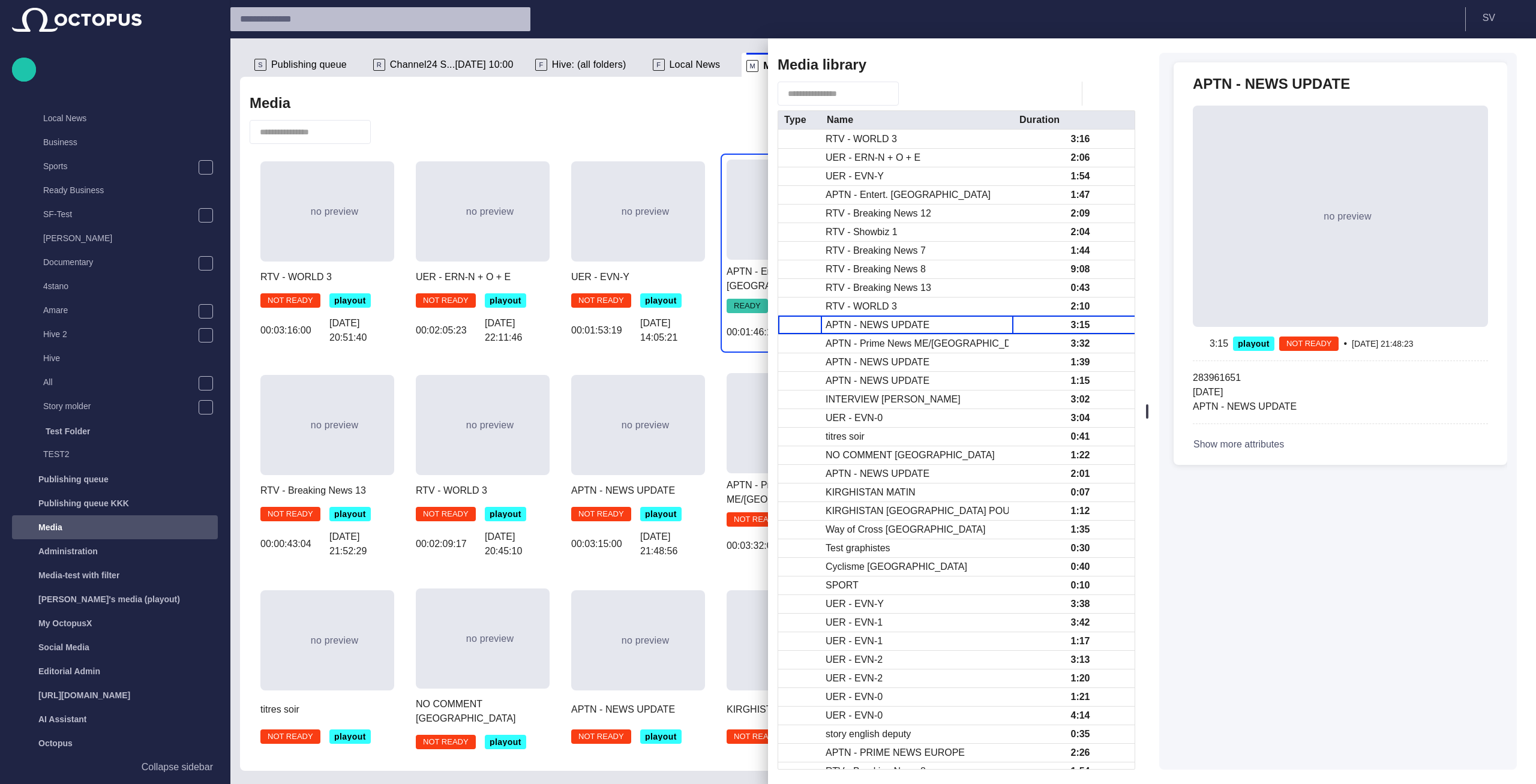
click at [1227, 447] on button "Show more attributes" at bounding box center [1252, 444] width 118 height 21
click at [1222, 444] on button "Hide attributes" at bounding box center [1237, 444] width 89 height 21
click at [935, 451] on div "NO COMMENT [GEOGRAPHIC_DATA]" at bounding box center [917, 454] width 193 height 18
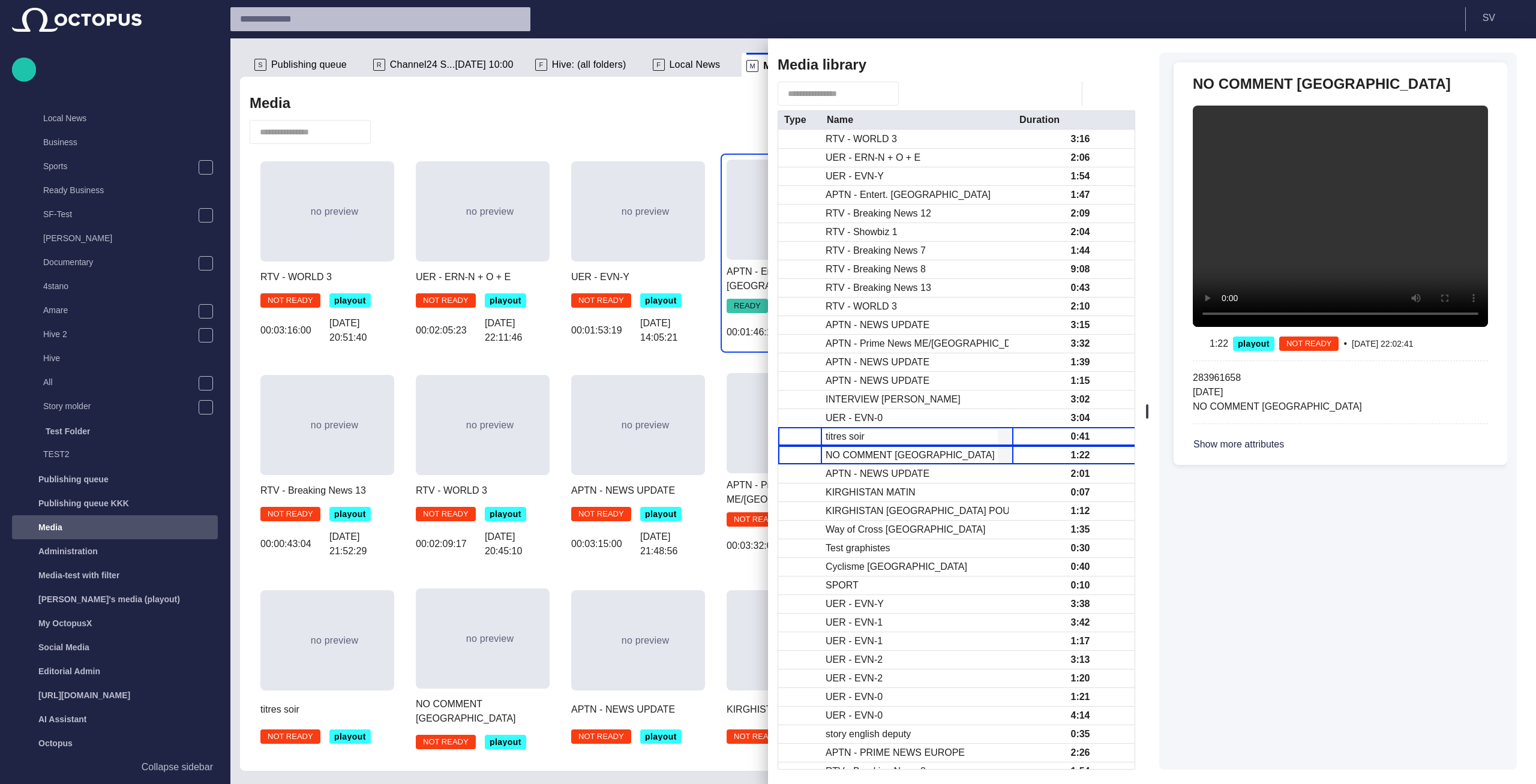
click at [951, 439] on div "titres soir" at bounding box center [917, 437] width 193 height 18
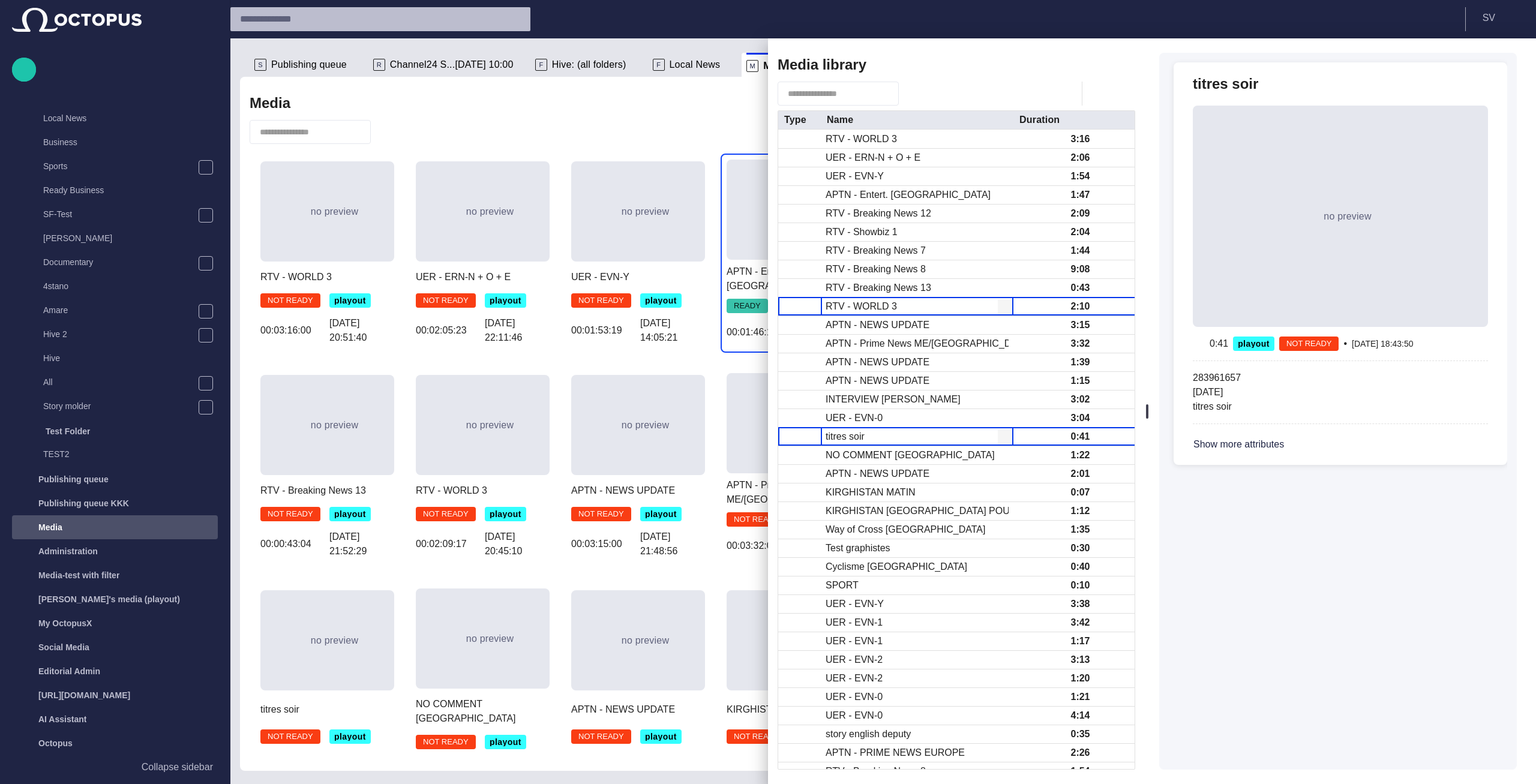
click at [948, 302] on div "RTV - WORLD 3" at bounding box center [917, 306] width 193 height 18
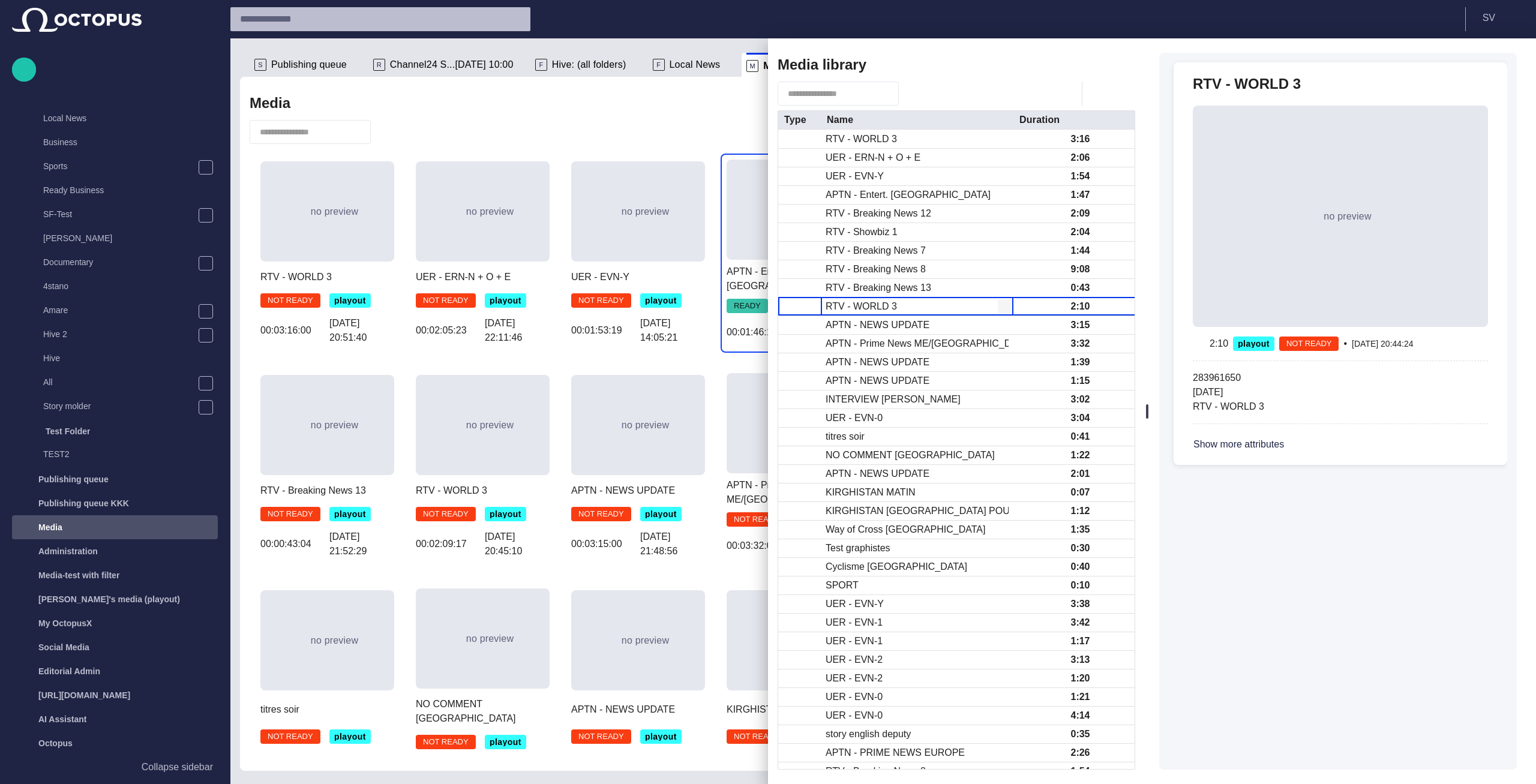
drag, startPoint x: 1113, startPoint y: 63, endPoint x: 1114, endPoint y: 72, distance: 9.1
click at [1114, 63] on span "button" at bounding box center [1117, 64] width 15 height 15
